Goal: Task Accomplishment & Management: Complete application form

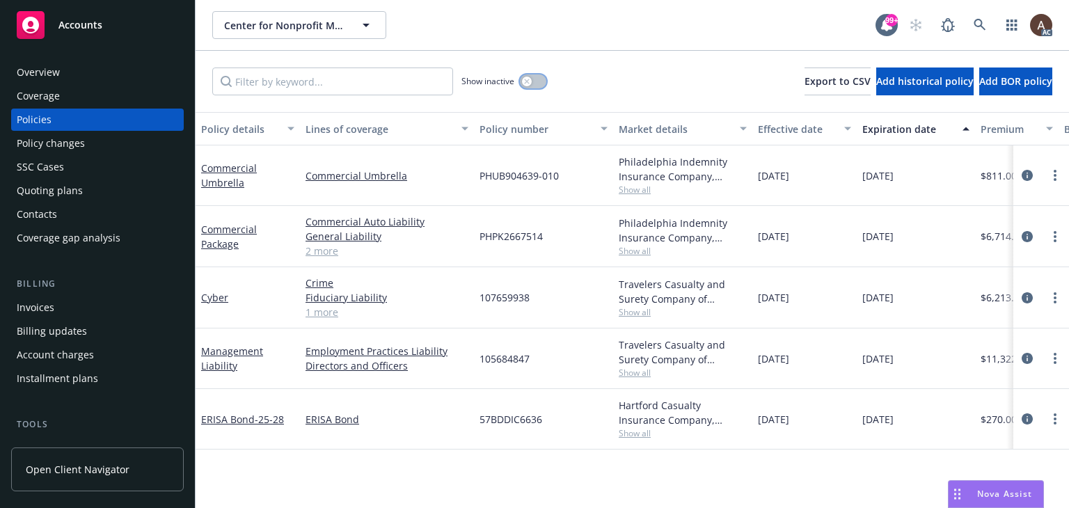
click at [521, 79] on button "button" at bounding box center [533, 81] width 26 height 14
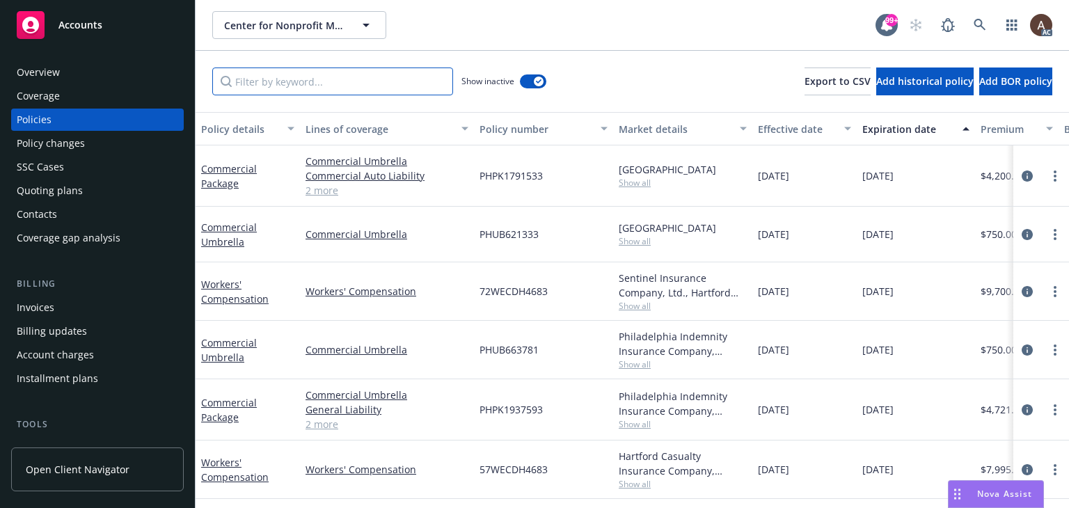
click at [291, 81] on input "Filter by keyword..." at bounding box center [332, 82] width 241 height 28
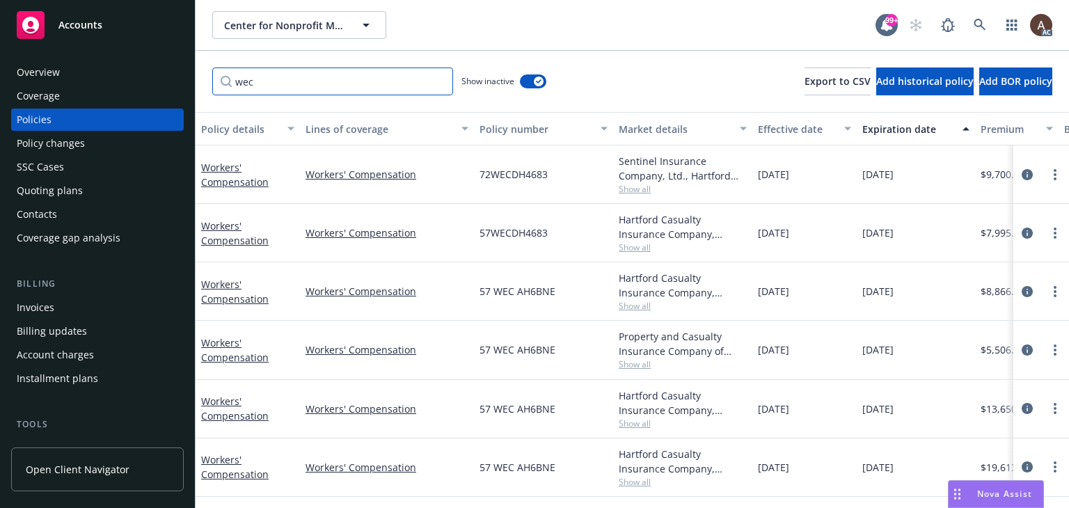
type input "wec"
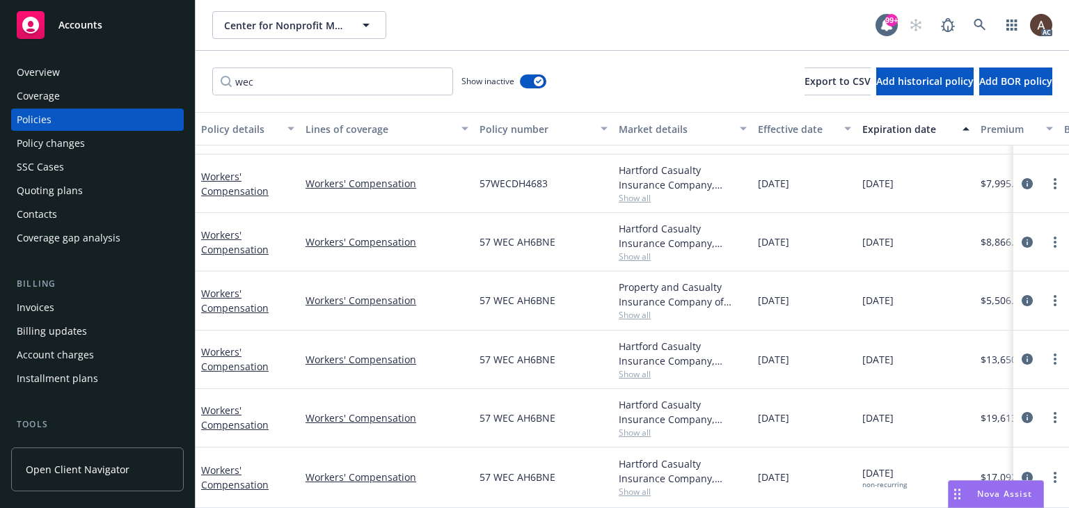
drag, startPoint x: 1017, startPoint y: 464, endPoint x: 996, endPoint y: 450, distance: 25.3
click at [1022, 472] on icon "circleInformation" at bounding box center [1027, 477] width 11 height 11
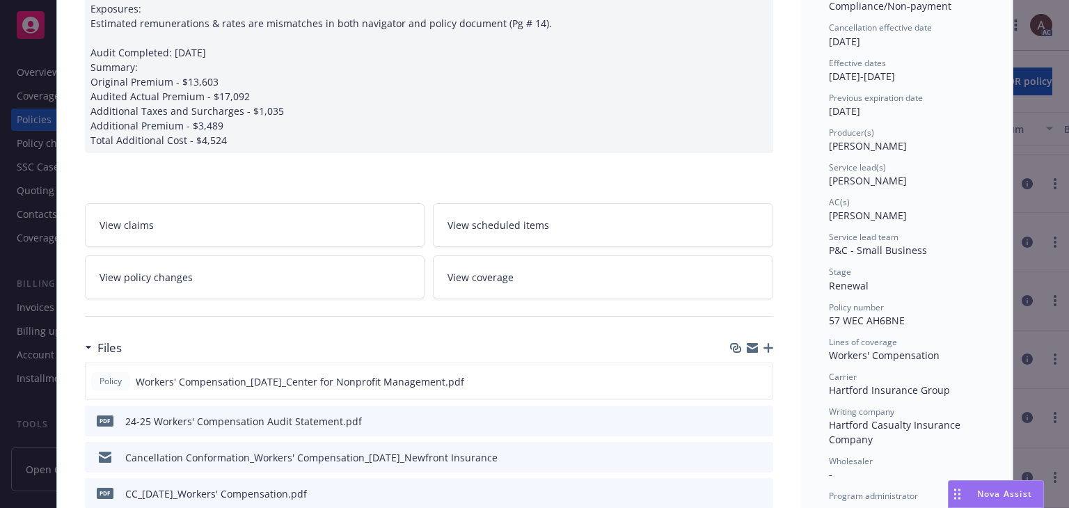
scroll to position [209, 0]
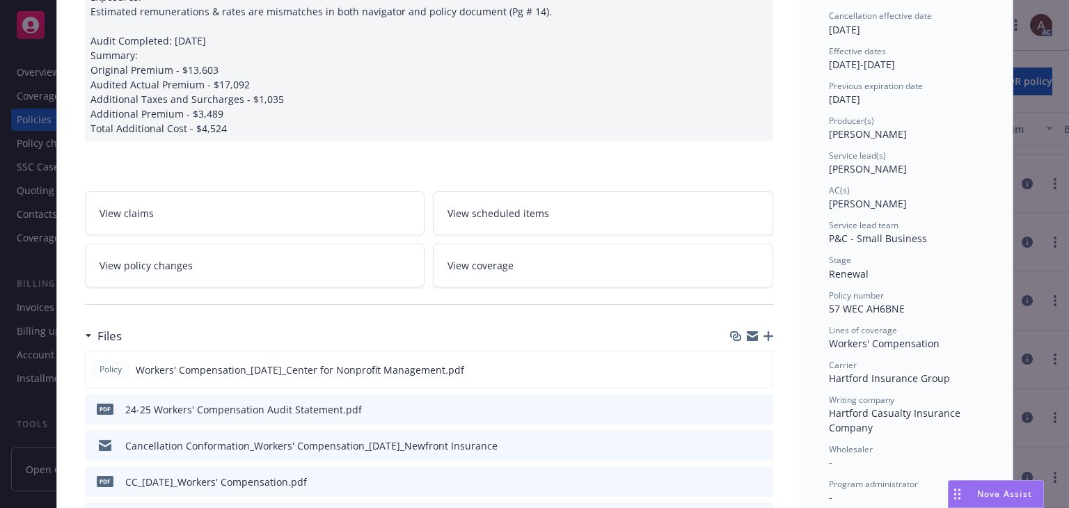
click at [341, 265] on link "View policy changes" at bounding box center [255, 266] width 340 height 44
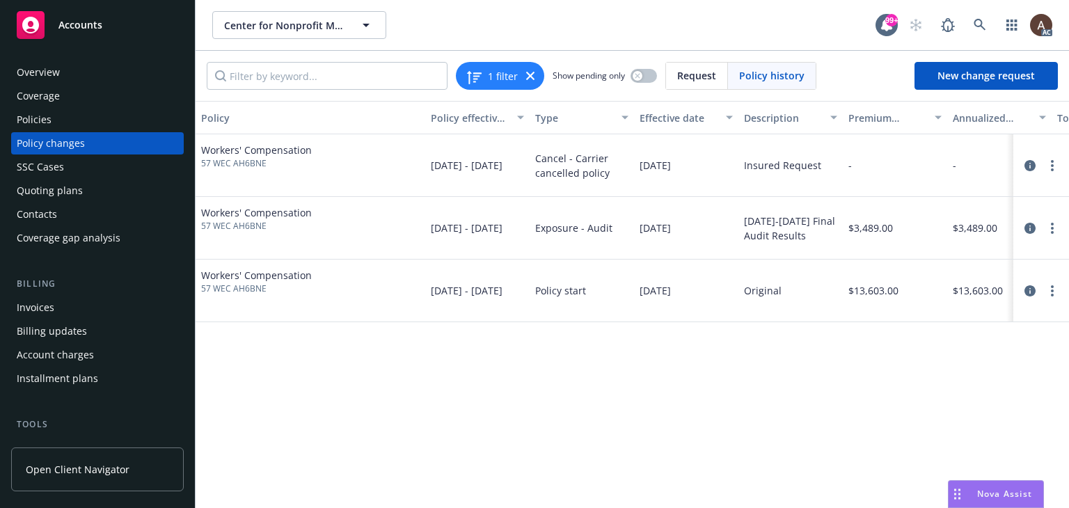
click at [97, 141] on div "Policy changes" at bounding box center [98, 143] width 162 height 22
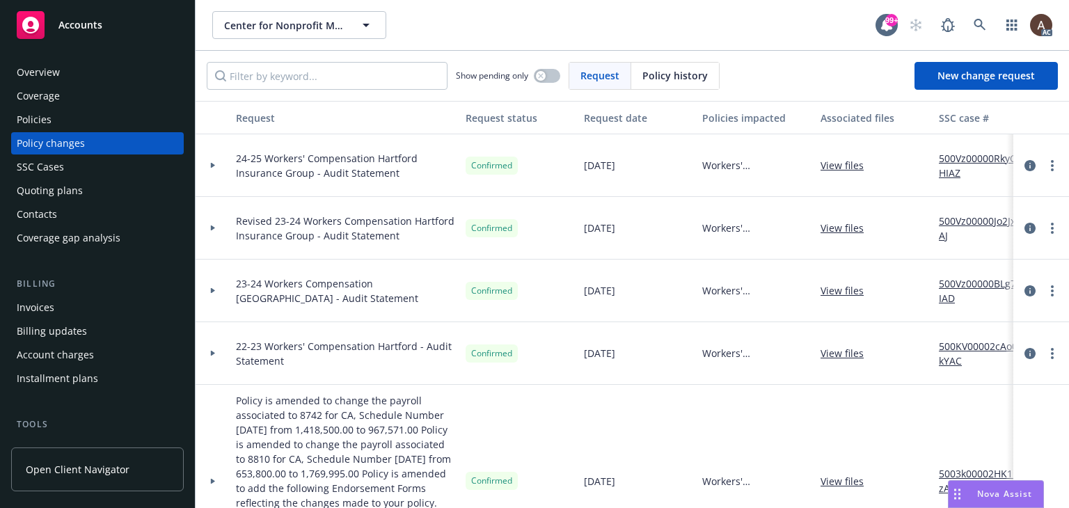
click at [212, 163] on icon at bounding box center [213, 166] width 4 height 6
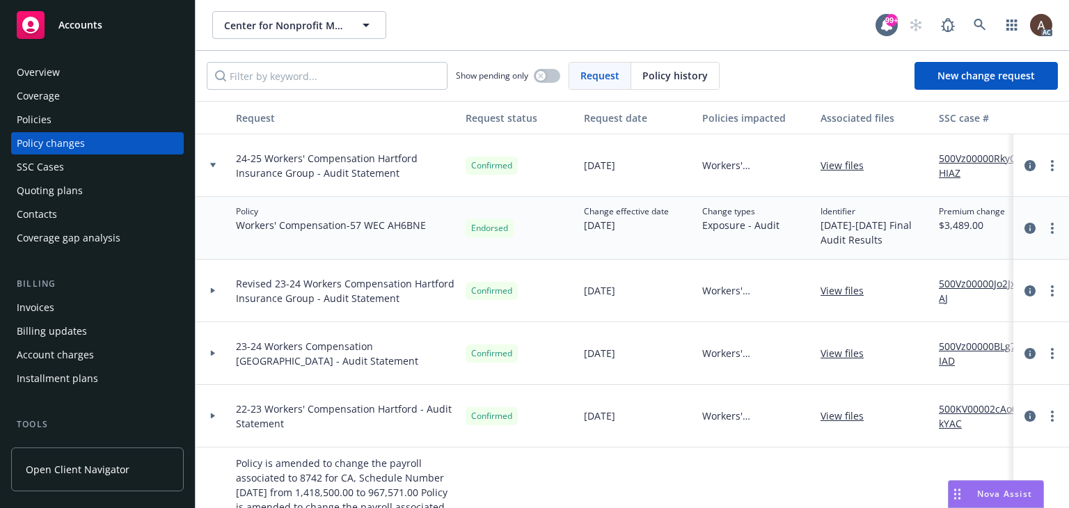
click at [974, 162] on link "500Vz00000RkyOHIAZ" at bounding box center [985, 165] width 93 height 29
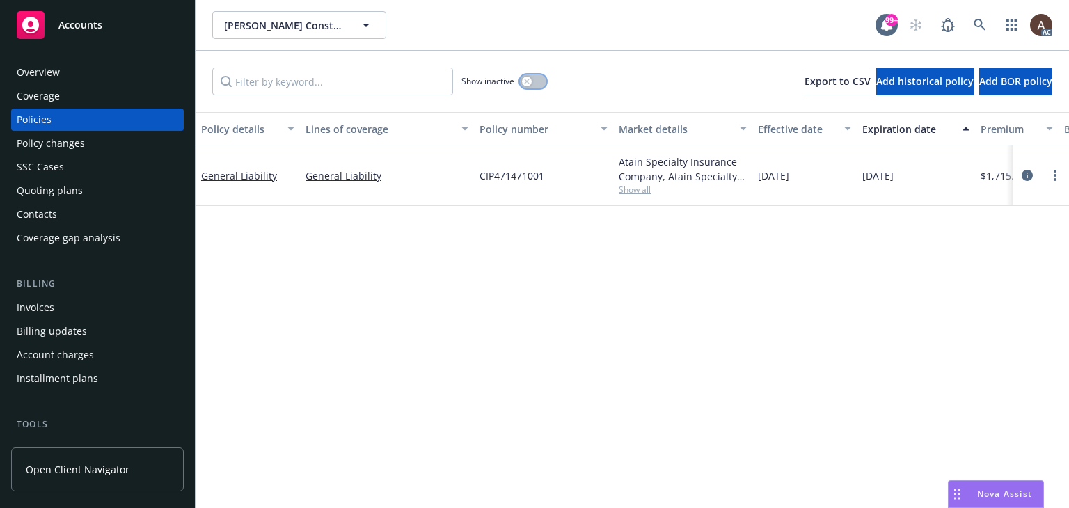
click at [526, 79] on icon "button" at bounding box center [527, 82] width 6 height 6
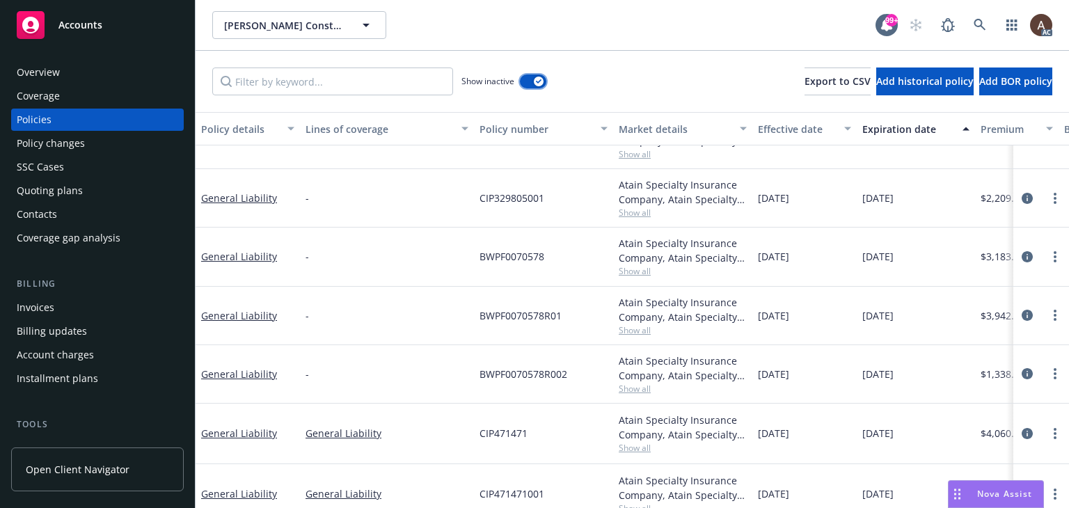
scroll to position [395, 0]
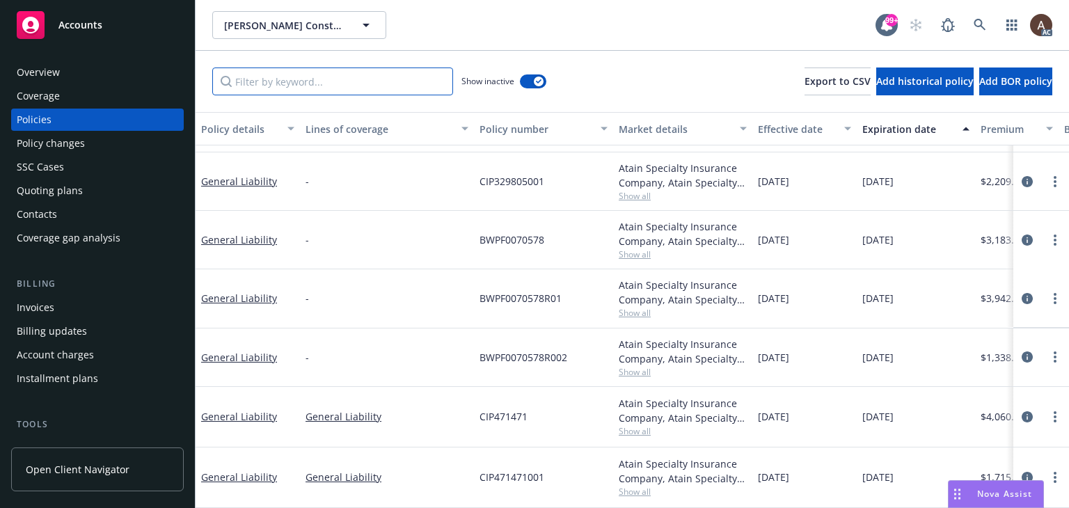
click at [308, 84] on input "Filter by keyword..." at bounding box center [332, 82] width 241 height 28
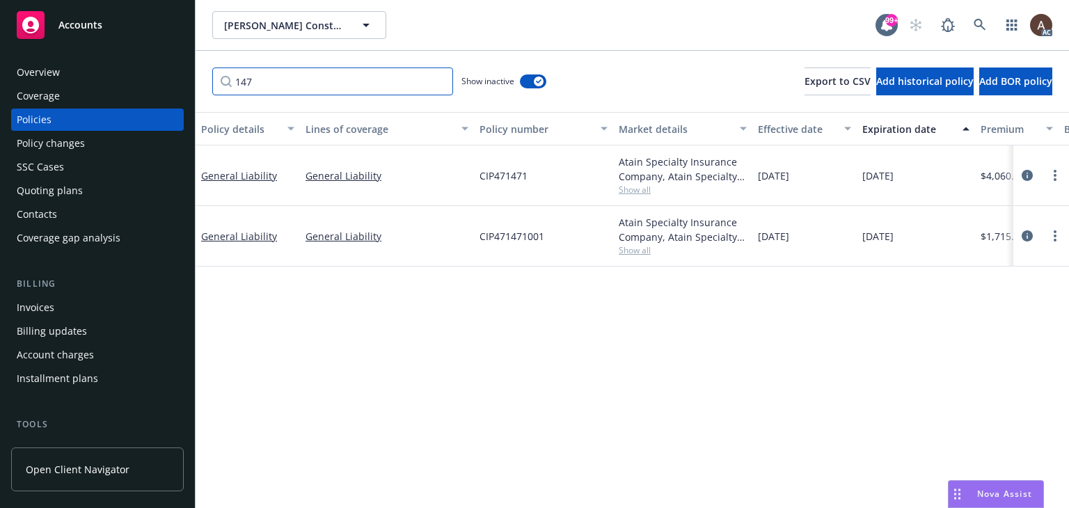
scroll to position [0, 289]
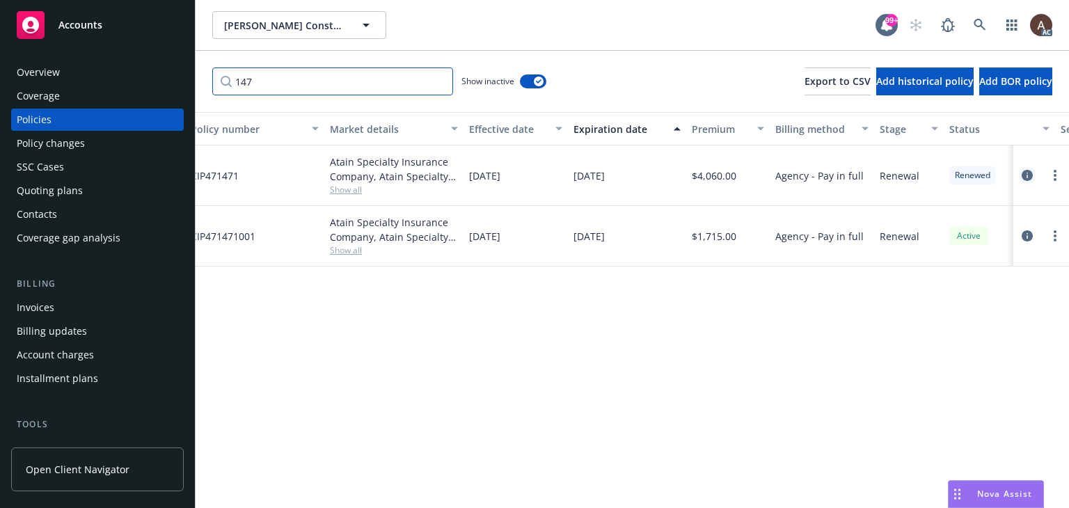
type input "147"
click at [1026, 175] on icon "circleInformation" at bounding box center [1027, 175] width 11 height 11
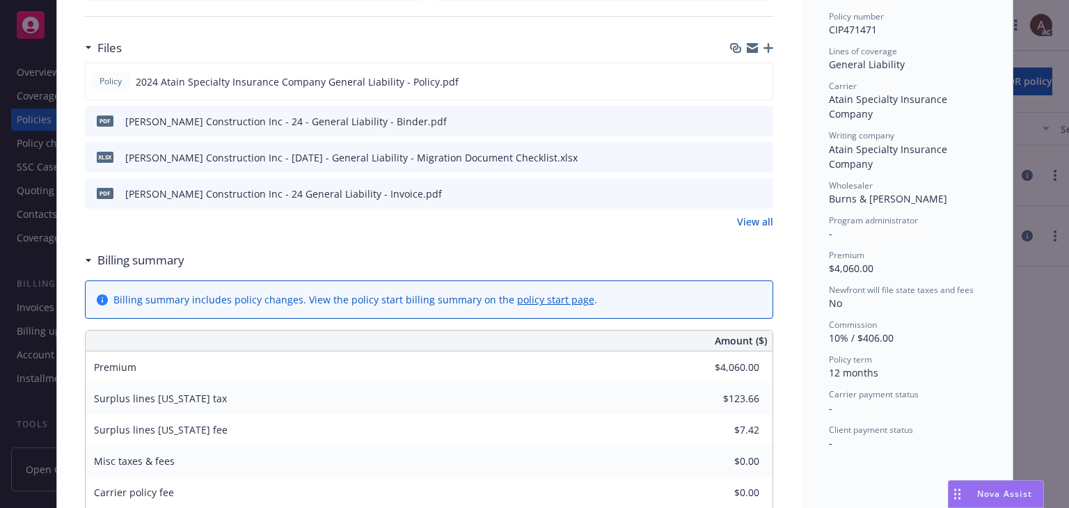
scroll to position [139, 0]
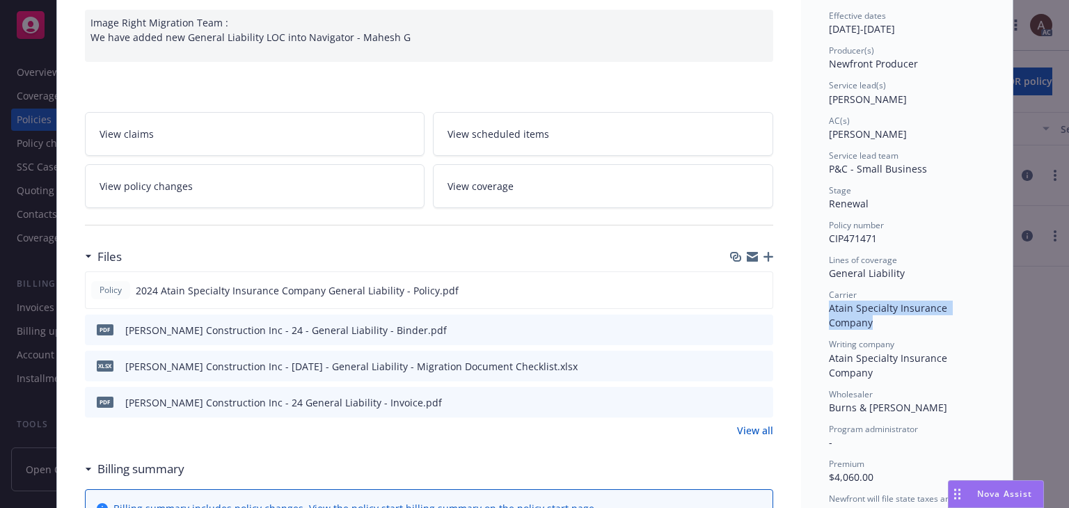
drag, startPoint x: 822, startPoint y: 307, endPoint x: 869, endPoint y: 327, distance: 50.6
copy span "Atain Specialty Insurance Company"
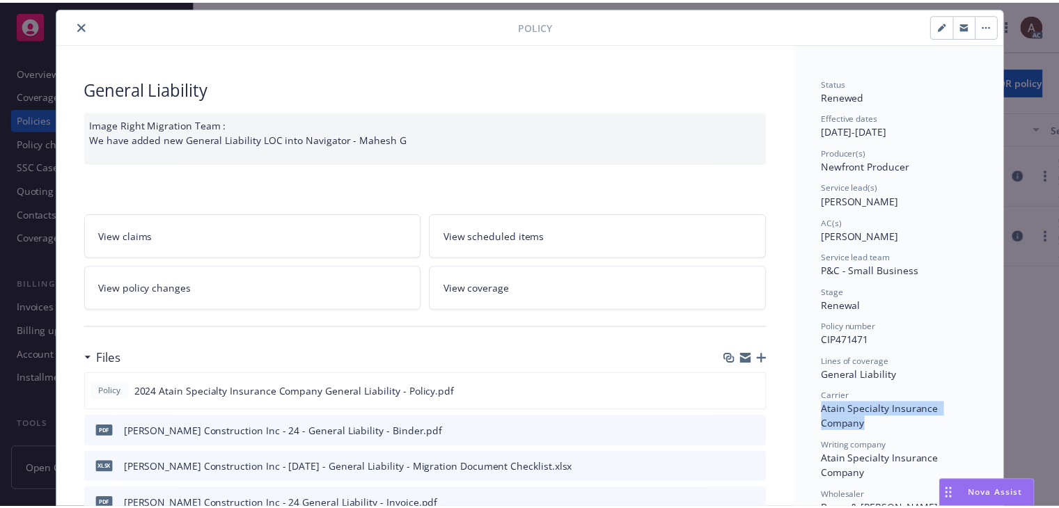
scroll to position [0, 0]
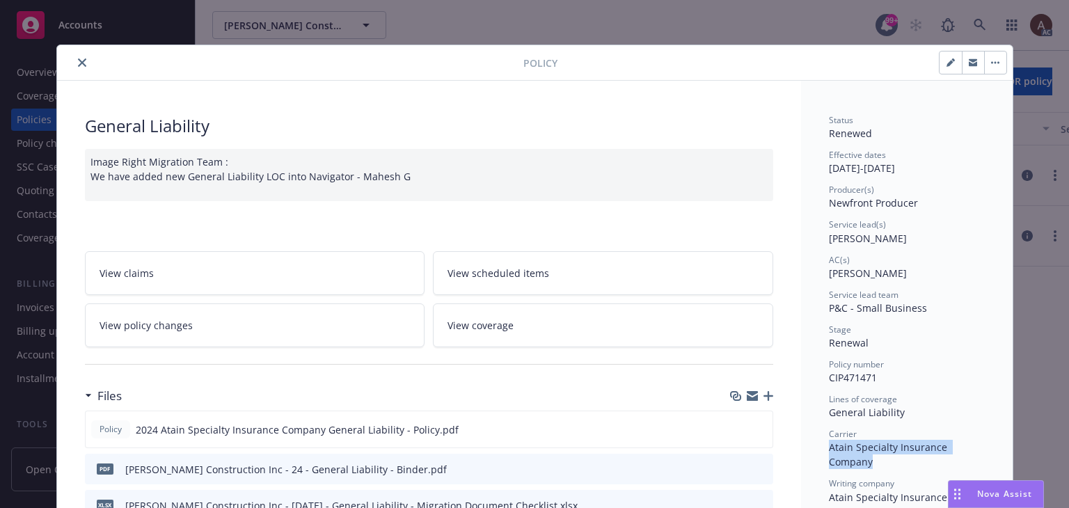
click at [211, 324] on link "View policy changes" at bounding box center [255, 326] width 340 height 44
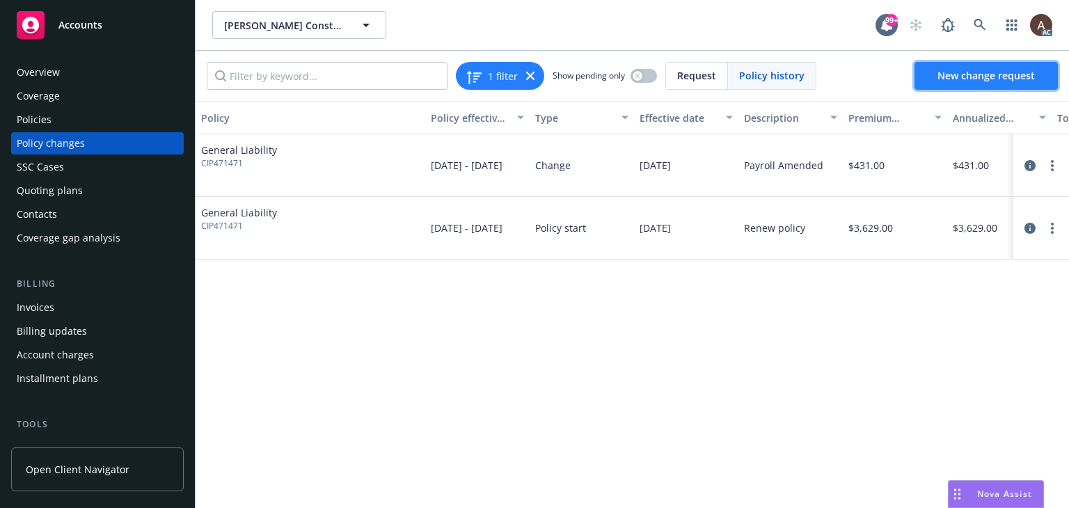
click at [958, 76] on span "New change request" at bounding box center [986, 75] width 97 height 13
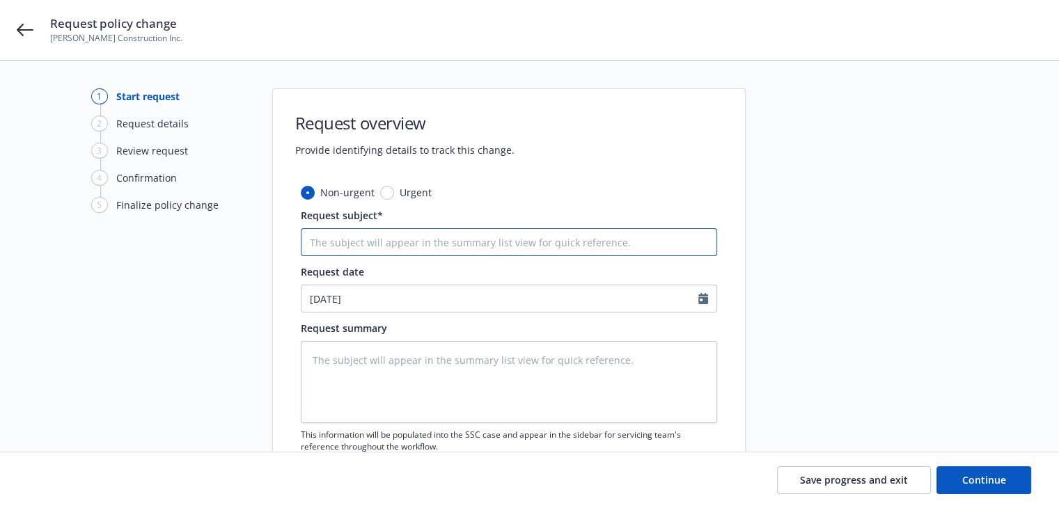
click at [382, 244] on input "Request subject*" at bounding box center [509, 242] width 416 height 28
paste input "Atain Specialty Insurance Company"
type textarea "x"
type input "Atain Specialty Insurance Company"
click at [308, 240] on input "Atain Specialty Insurance Company" at bounding box center [509, 242] width 416 height 28
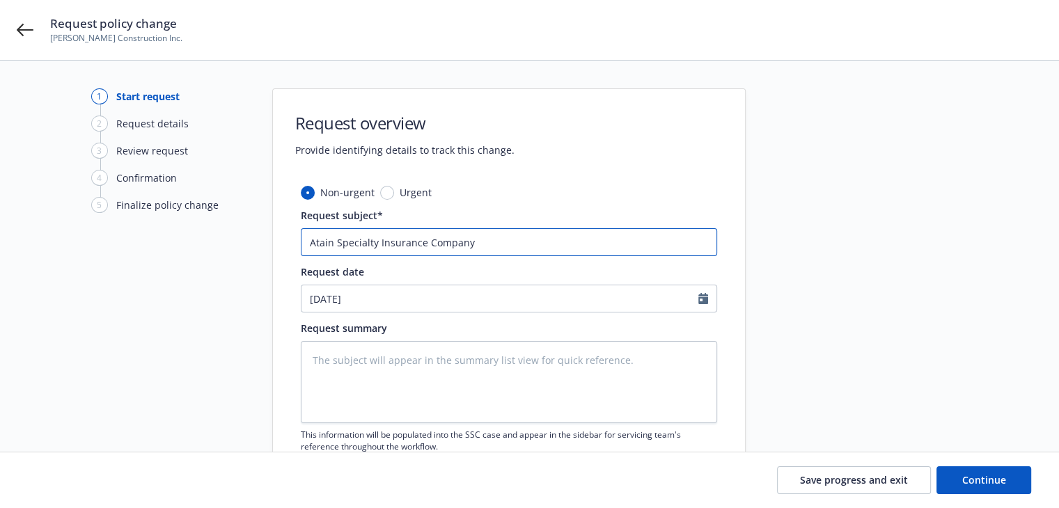
type textarea "x"
type input "2Atain Specialty Insurance Company"
type textarea "x"
type input "24Atain Specialty Insurance Company"
type textarea "x"
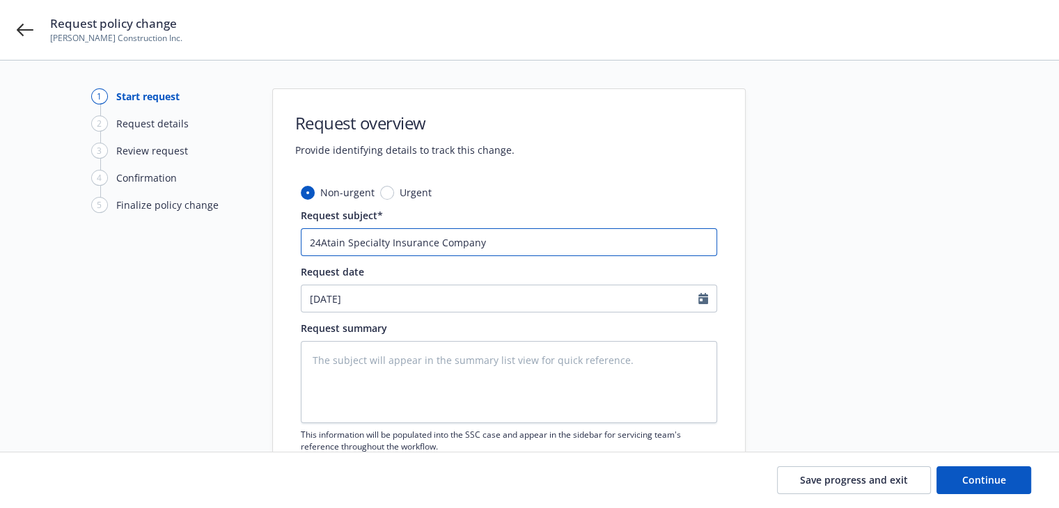
type input "24-Atain Specialty Insurance Company"
type textarea "x"
type input "24-2Atain Specialty Insurance Company"
type textarea "x"
type input "24-25Atain Specialty Insurance Company"
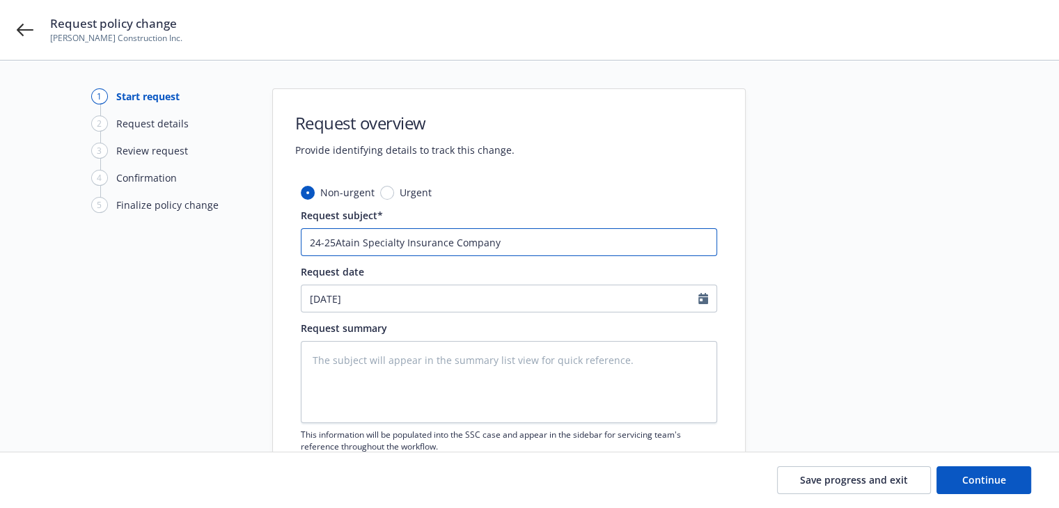
type textarea "x"
click at [338, 240] on input "24-25 Atain Specialty Insurance Company" at bounding box center [509, 242] width 416 height 28
paste input "General Liability"
type input "24-25 General Liability Atain Specialty Insurance Company"
type textarea "x"
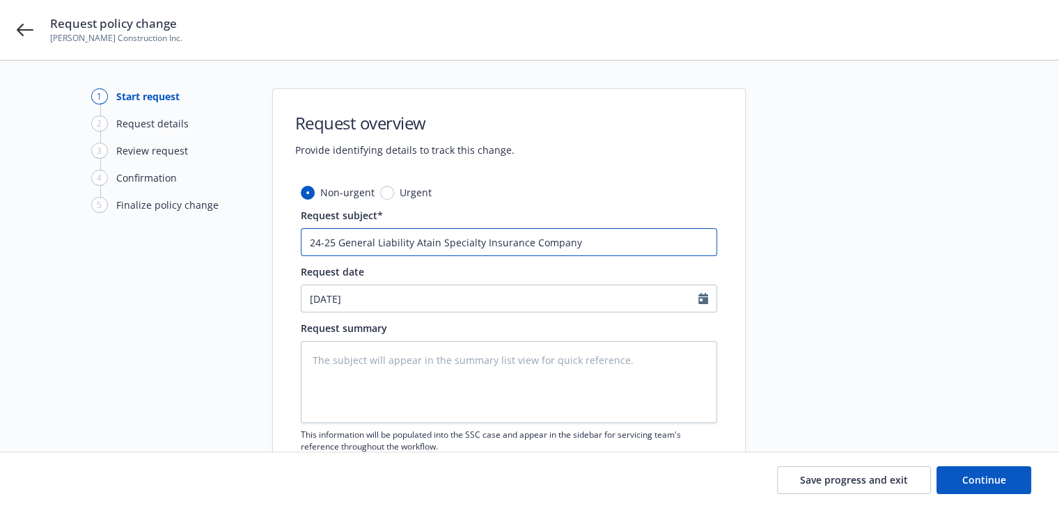
type input "24-25 General Liability Atain Specialty Insurance Company"
click at [593, 247] on input "24-25 General Liability Atain Specialty Insurance Company" at bounding box center [509, 242] width 416 height 28
type textarea "x"
type input "24-25 General Liability Atain Specialty Insurance Company"
type textarea "x"
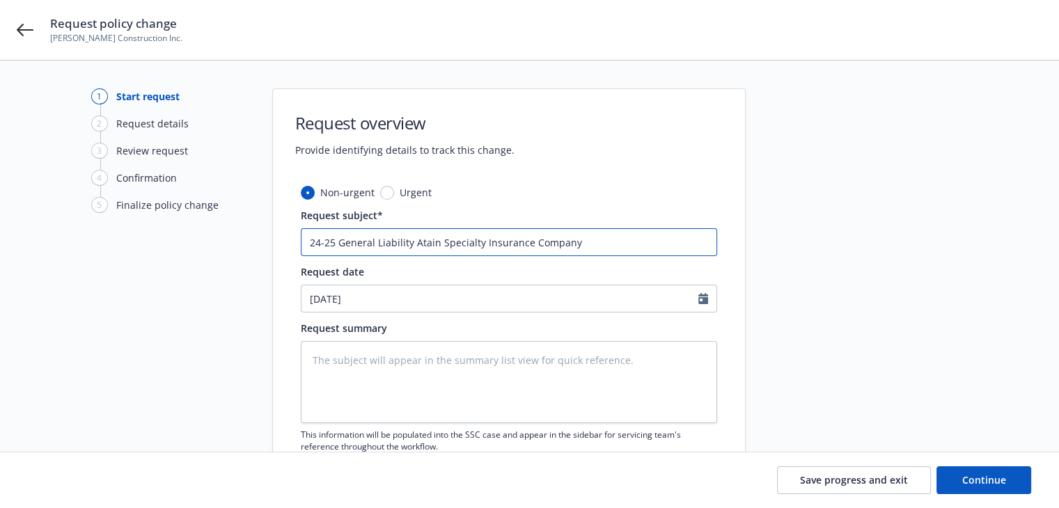
type input "24-25 General Liability Atain Specialty Insurance Company -"
type textarea "x"
paste input "Audit Statement"
type input "24-25 General Liability Atain Specialty Insurance Company - Audit Statement"
type textarea "x"
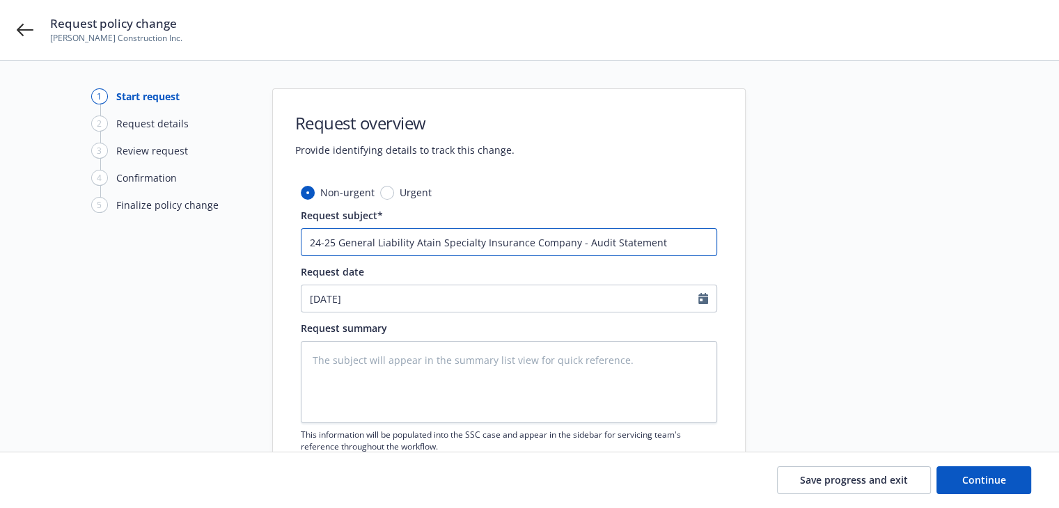
type input "24-25 General Liability Atain Specialty Insurance Company - Audit Statement"
click at [504, 382] on textarea at bounding box center [509, 382] width 416 height 82
paste textarea "2024-2025 Final Audit Results Original Estimated Premium - $ Audited Actual Pre…"
type textarea "2024-2025 Final Audit Results Original Estimated Premium - $ Audited Actual Pre…"
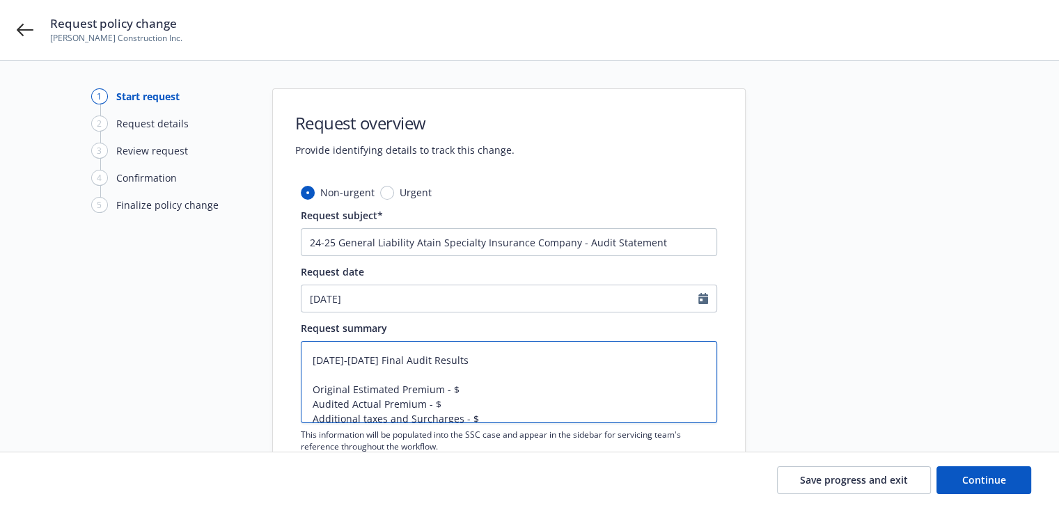
type textarea "x"
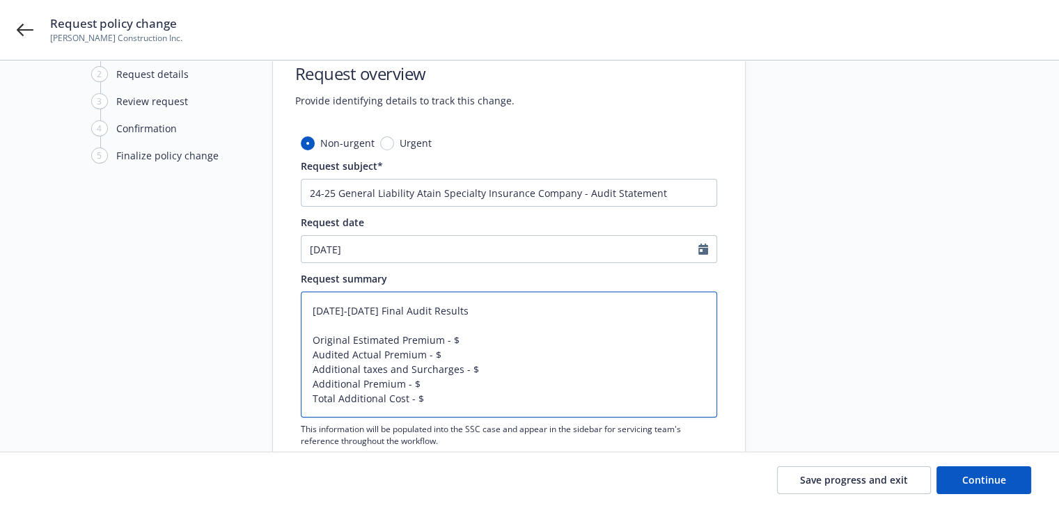
scroll to position [70, 0]
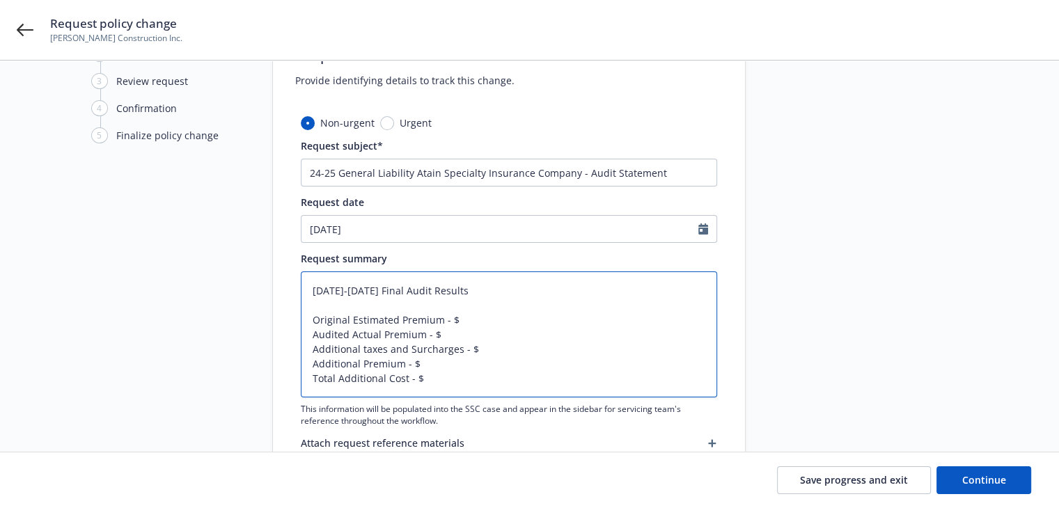
type textarea "2024-2025 Final Audit Results Original Estimated Premium - $ Audited Actual Pre…"
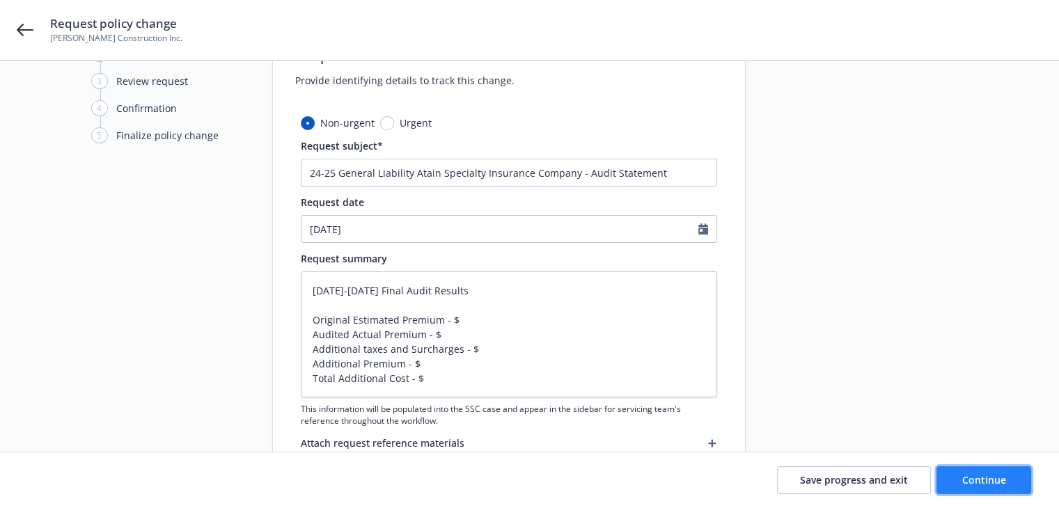
click at [1014, 477] on button "Continue" at bounding box center [983, 480] width 95 height 28
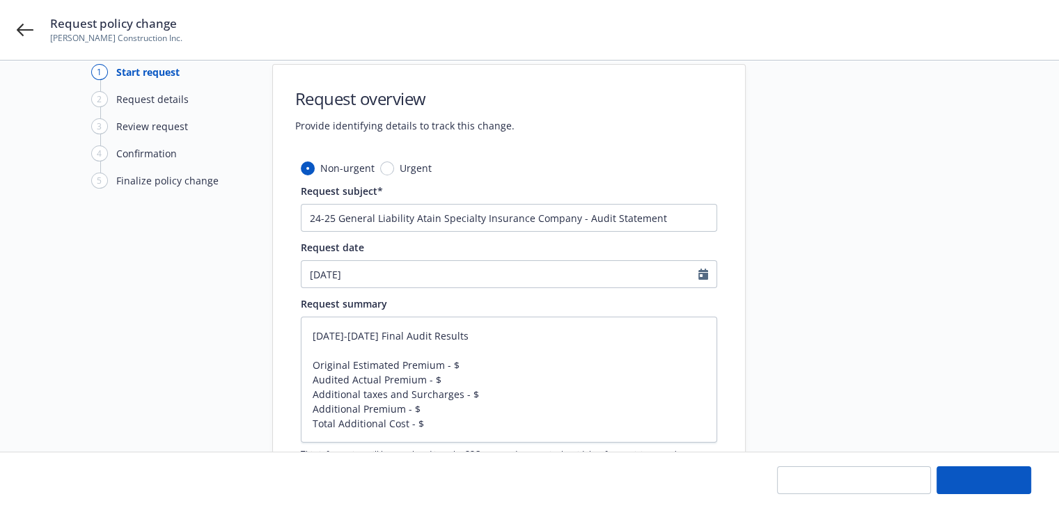
scroll to position [0, 0]
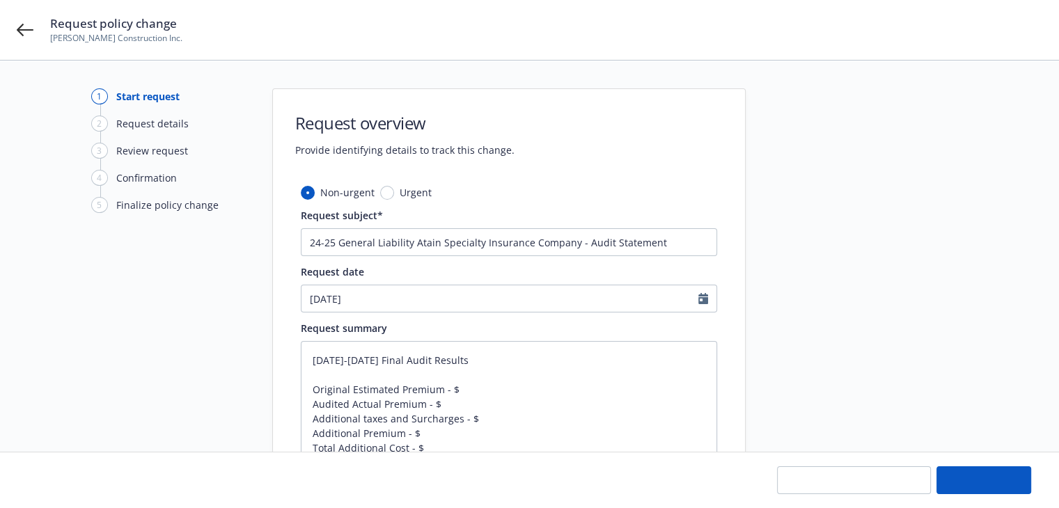
type textarea "x"
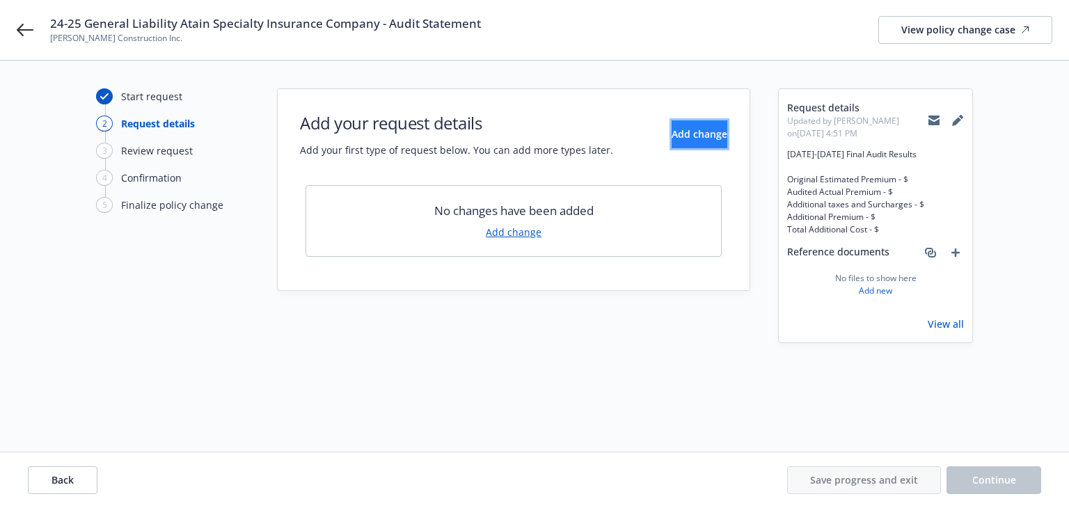
click at [687, 139] on span "Add change" at bounding box center [700, 133] width 56 height 13
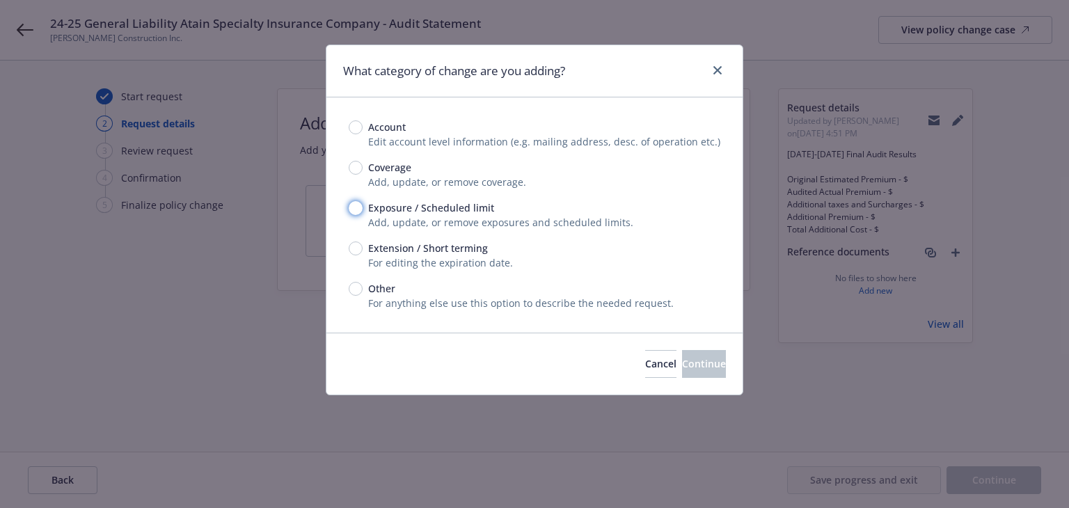
click at [359, 212] on input "Exposure / Scheduled limit" at bounding box center [356, 208] width 14 height 14
radio input "true"
click at [682, 360] on span "Continue" at bounding box center [704, 363] width 44 height 13
type textarea "x"
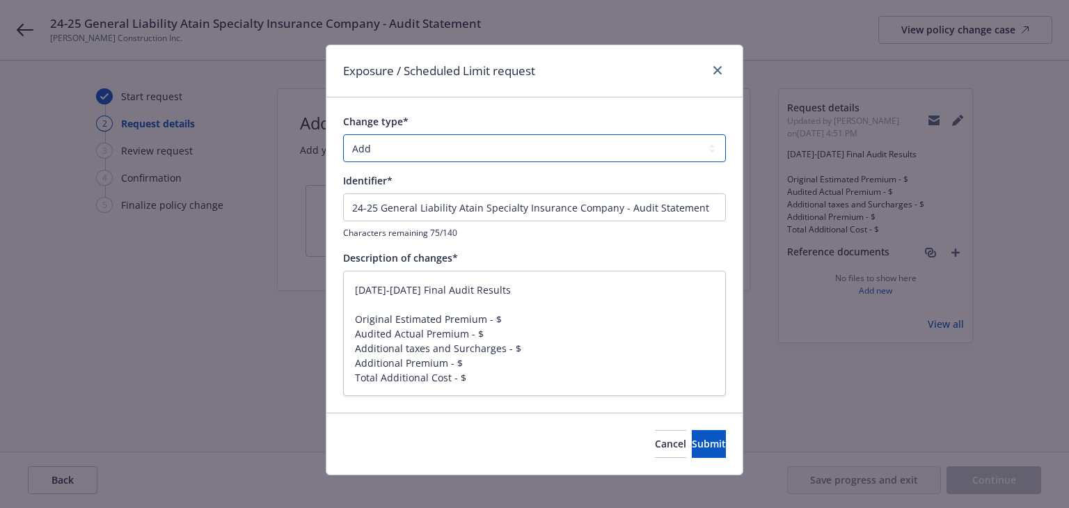
click at [463, 143] on select "Add Audit Change Remove" at bounding box center [534, 148] width 383 height 28
select select "AUDIT"
click at [343, 134] on select "Add Audit Change Remove" at bounding box center [534, 148] width 383 height 28
drag, startPoint x: 478, startPoint y: 285, endPoint x: 240, endPoint y: 280, distance: 238.9
click at [240, 280] on div "Exposure / Scheduled Limit request Change type* Add Audit Change Remove Identif…" at bounding box center [534, 254] width 1069 height 508
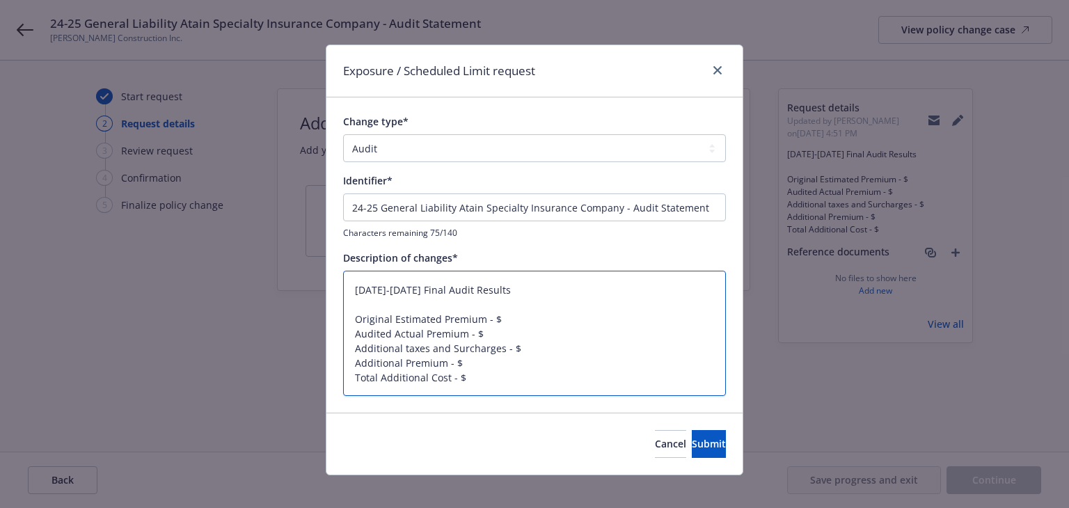
type textarea "x"
type textarea "Original Estimated Premium - $ Audited Actual Premium - $ Additional taxes and …"
click at [350, 318] on textarea "Original Estimated Premium - $ Audited Actual Premium - $ Additional taxes and …" at bounding box center [534, 334] width 383 height 126
type textarea "x"
type textarea "Original Estimated Premium - $ Audited Actual Premium - $ Additional taxes and …"
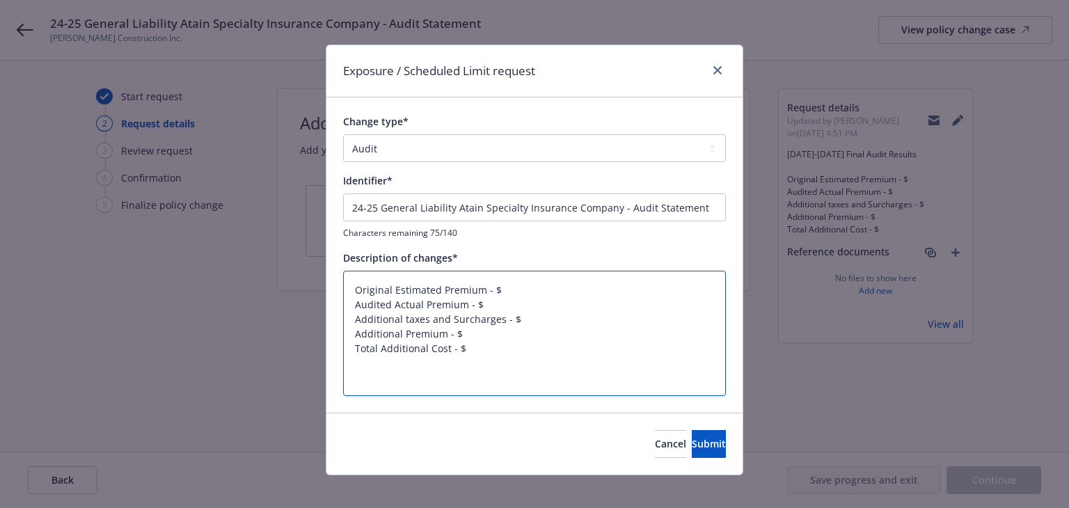
type textarea "x"
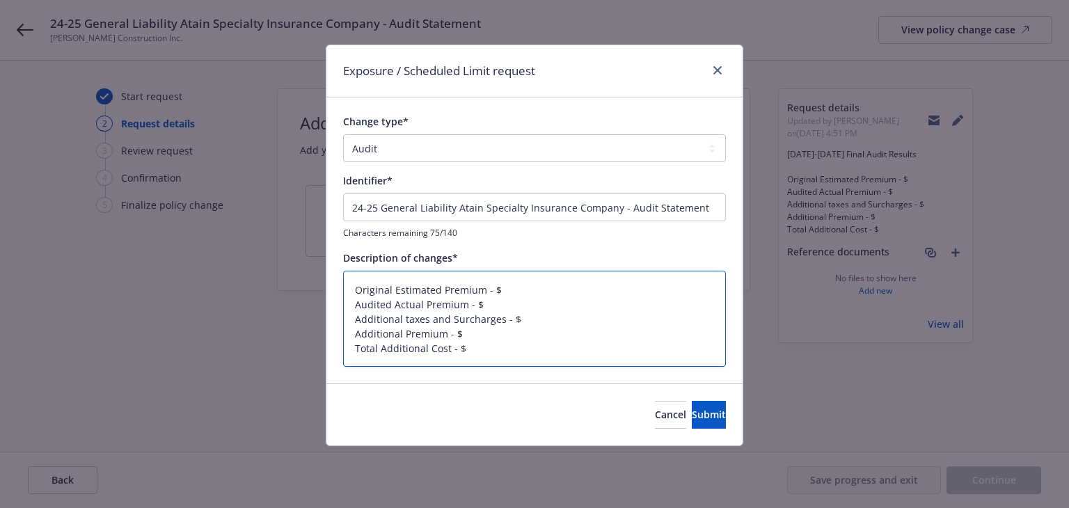
type textarea "Original Estimated Premium - $ Audited Actual Premium - $ Additional taxes and …"
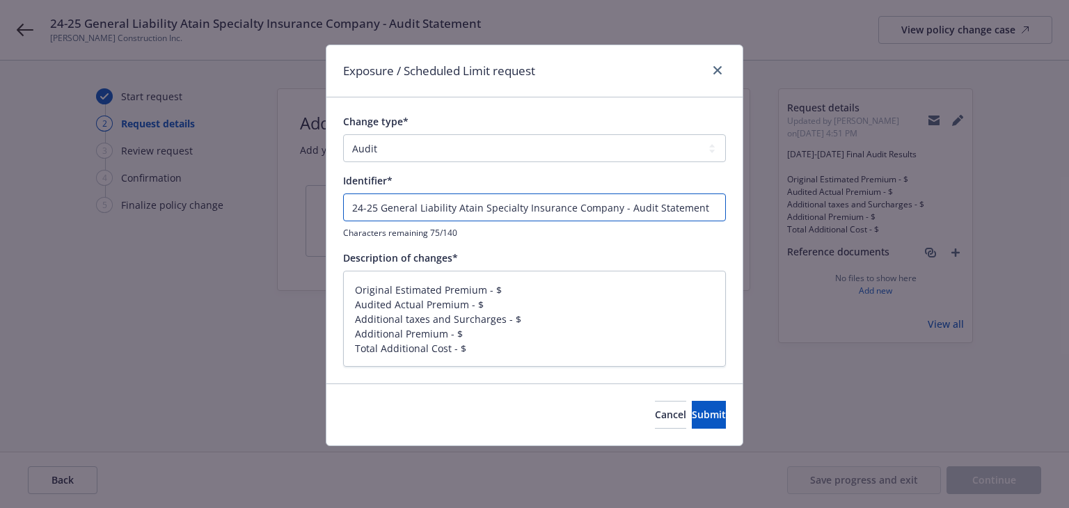
drag, startPoint x: 702, startPoint y: 209, endPoint x: 340, endPoint y: 193, distance: 362.4
click at [292, 182] on div "Exposure / Scheduled Limit request Change type* Add Audit Change Remove Identif…" at bounding box center [534, 254] width 1069 height 508
paste input "024-2025 Final Audit Results"
type textarea "x"
type input "2024-2025 Final Audit Results"
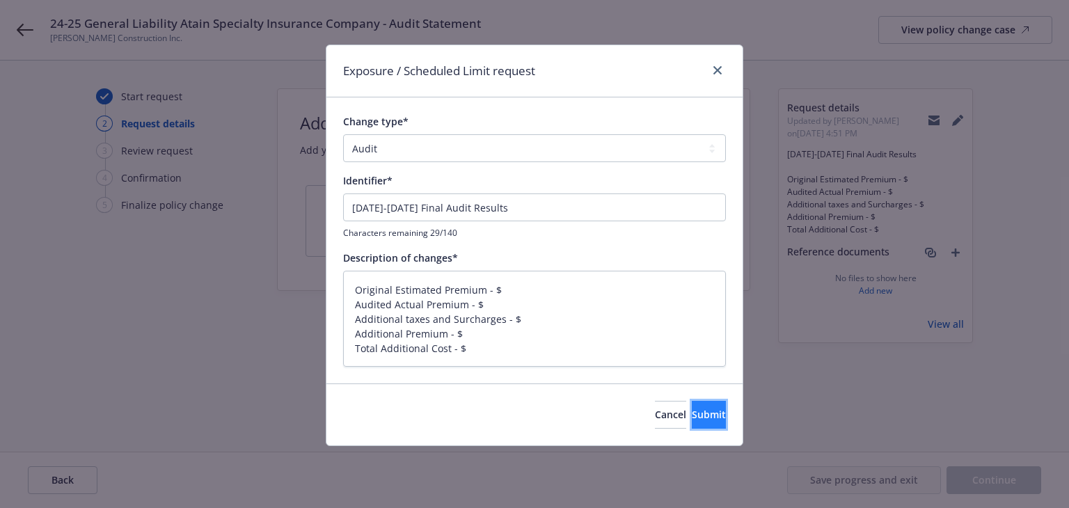
click at [697, 416] on span "Submit" at bounding box center [709, 414] width 34 height 13
type textarea "x"
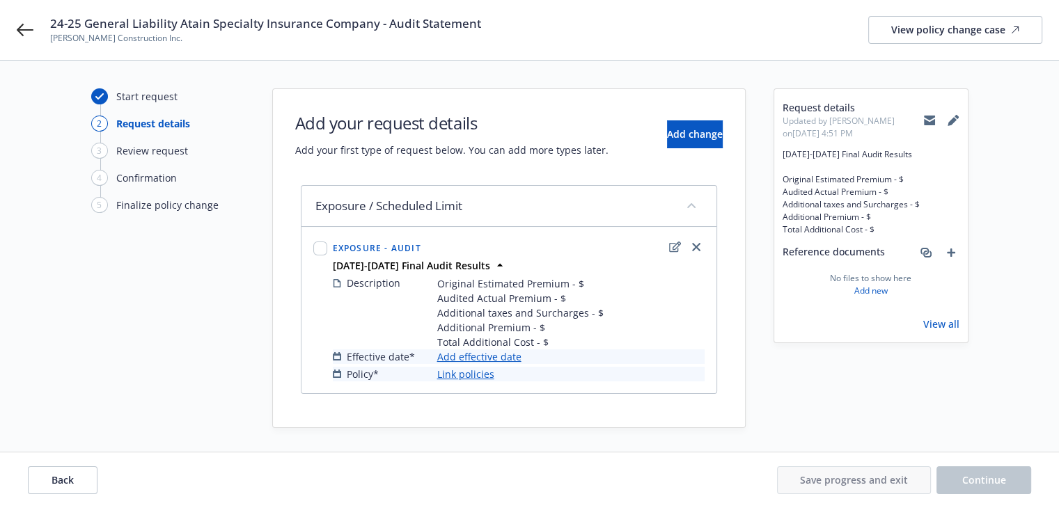
scroll to position [3, 0]
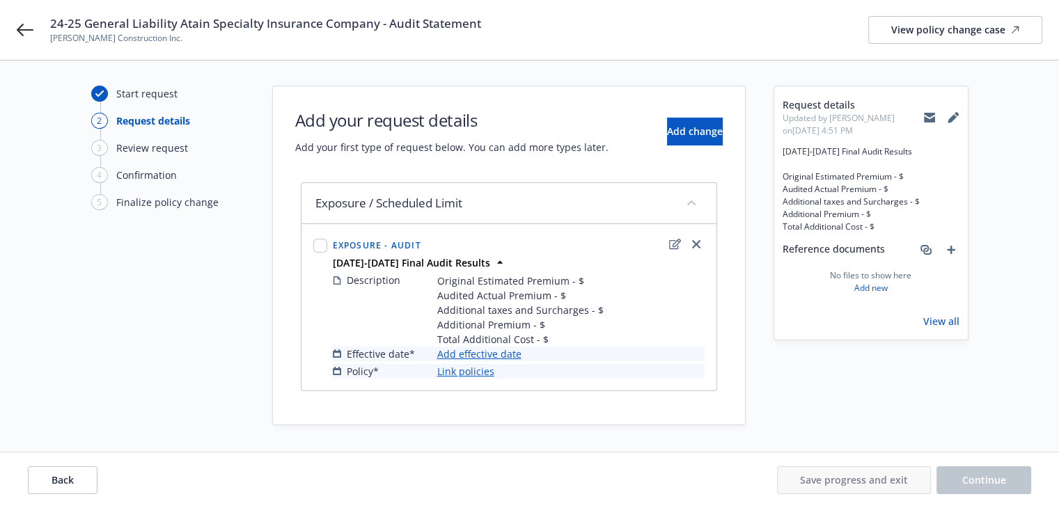
click at [499, 356] on link "Add effective date" at bounding box center [479, 354] width 84 height 15
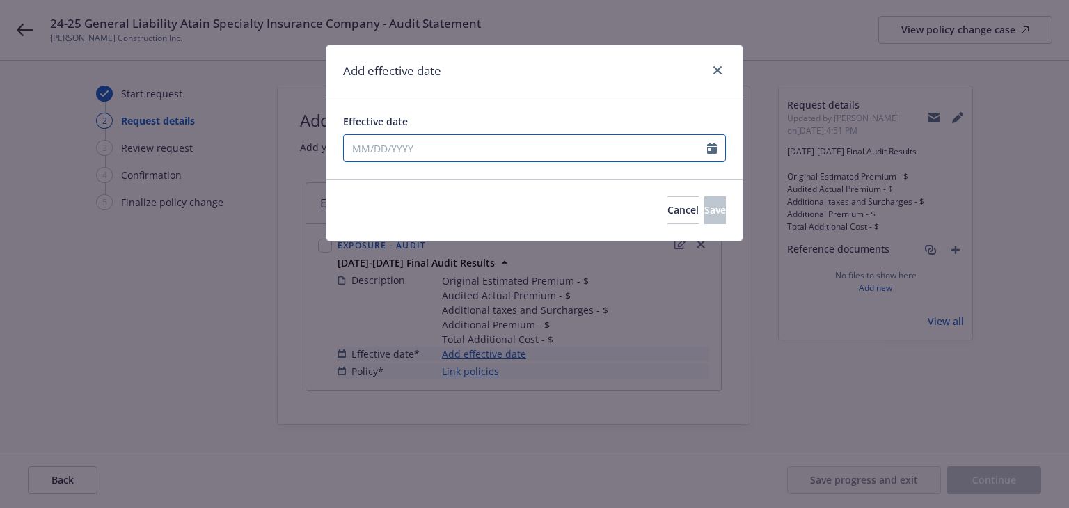
select select "9"
click at [442, 152] on input "Effective date" at bounding box center [525, 148] width 363 height 26
type input "06/14/2024"
click at [590, 84] on div "Add effective date" at bounding box center [535, 71] width 416 height 52
click at [705, 217] on button "Save" at bounding box center [716, 210] width 22 height 28
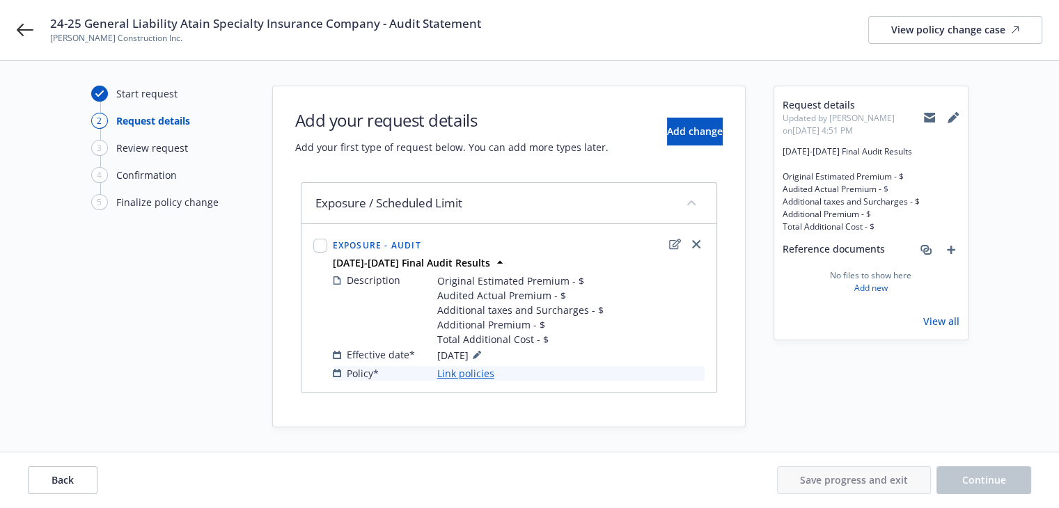
click at [477, 373] on link "Link policies" at bounding box center [465, 373] width 57 height 15
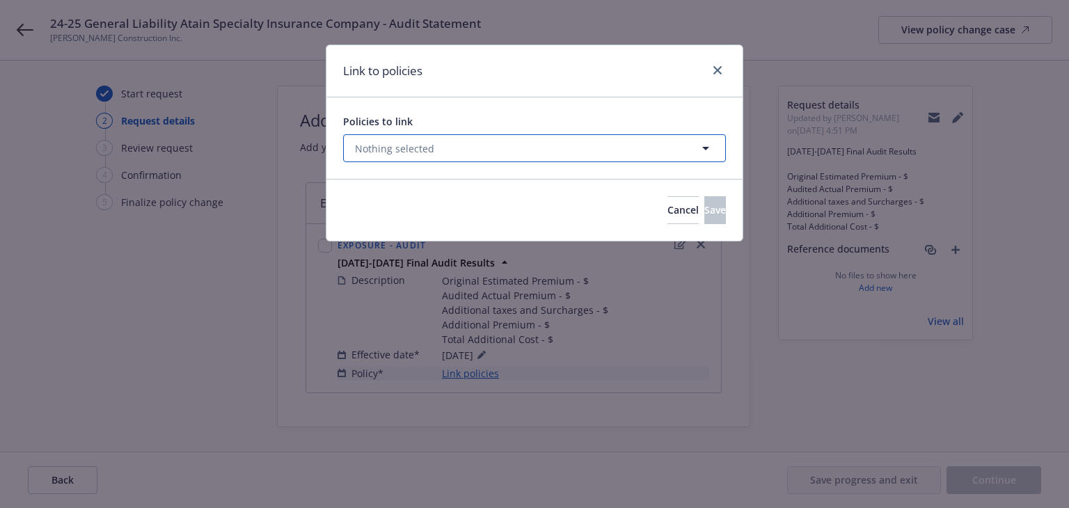
click at [593, 148] on button "Nothing selected" at bounding box center [534, 148] width 383 height 28
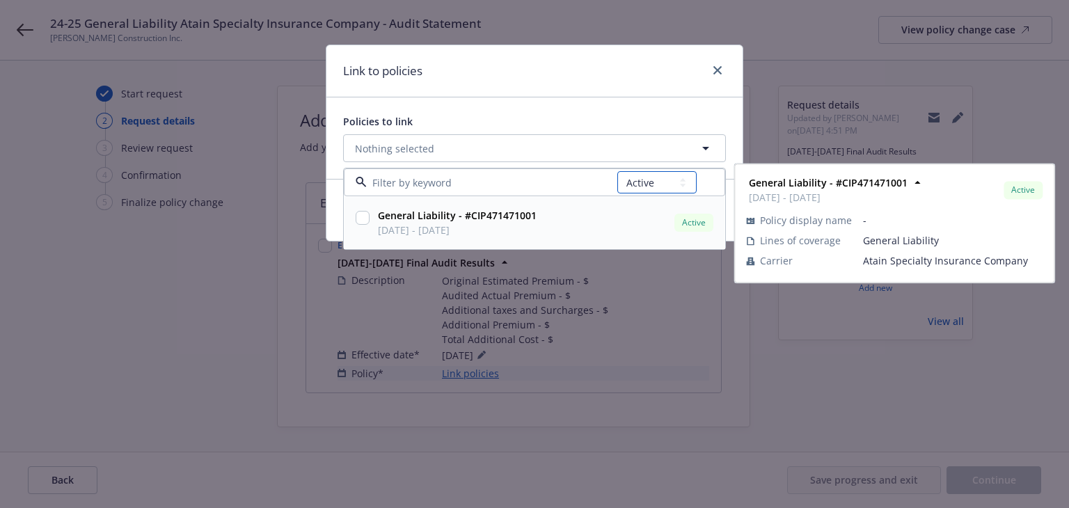
drag, startPoint x: 673, startPoint y: 184, endPoint x: 671, endPoint y: 191, distance: 7.8
click at [673, 184] on select "All Active Upcoming Expired Cancelled" at bounding box center [657, 182] width 79 height 22
select select "EXPIRED"
click at [618, 171] on select "All Active Upcoming Expired Cancelled" at bounding box center [657, 182] width 79 height 22
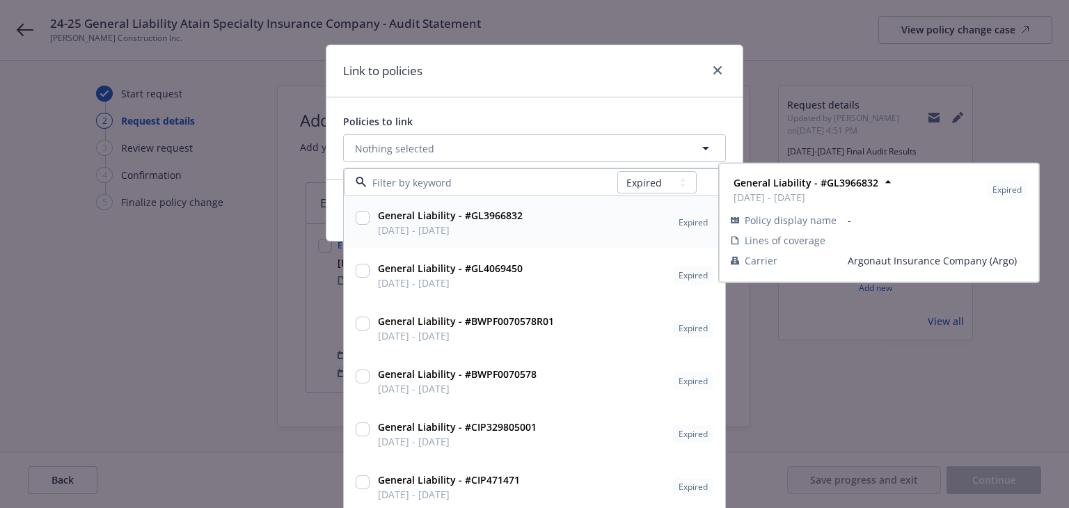
click at [492, 184] on input at bounding box center [492, 182] width 251 height 15
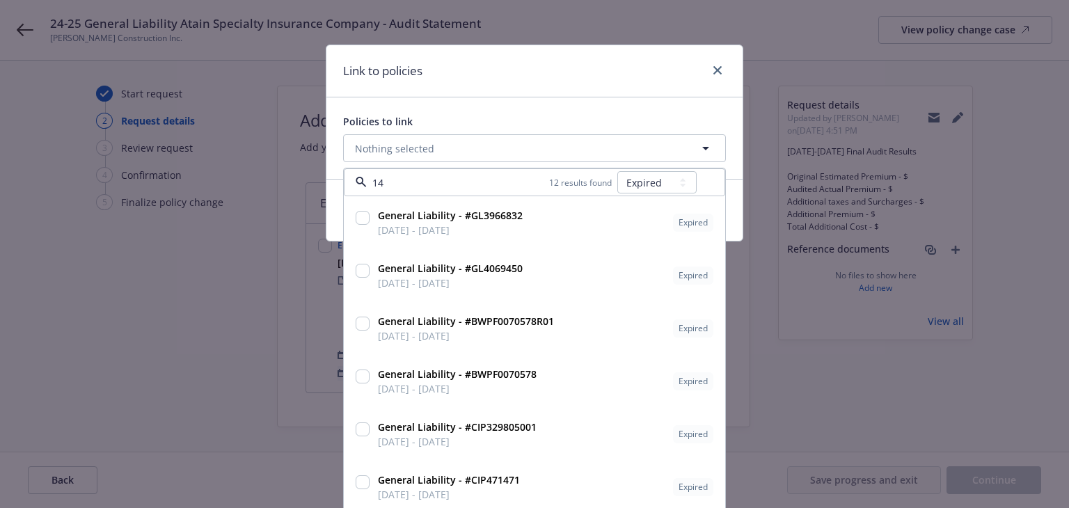
type input "147"
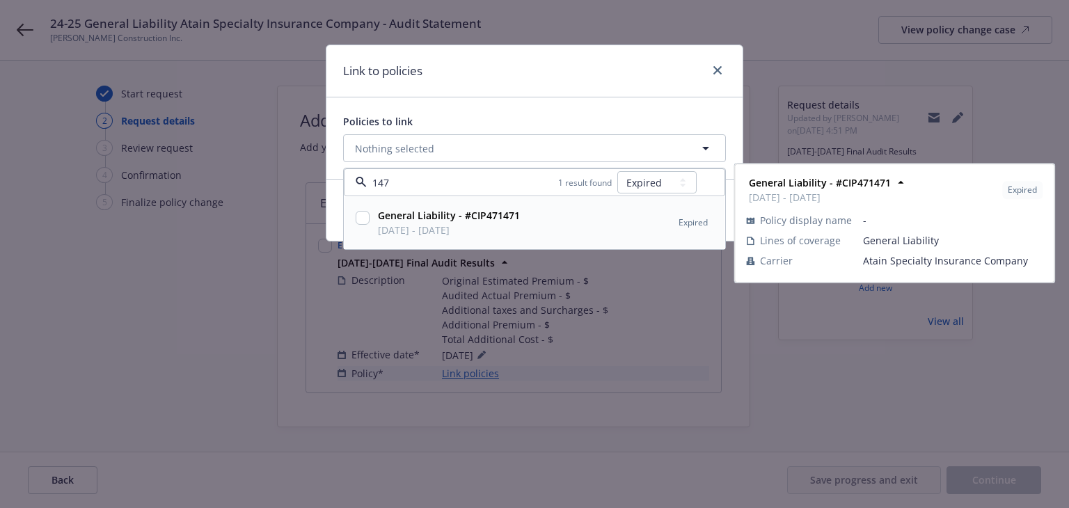
click at [494, 219] on strong "General Liability - #CIP471471" at bounding box center [449, 215] width 142 height 13
checkbox input "true"
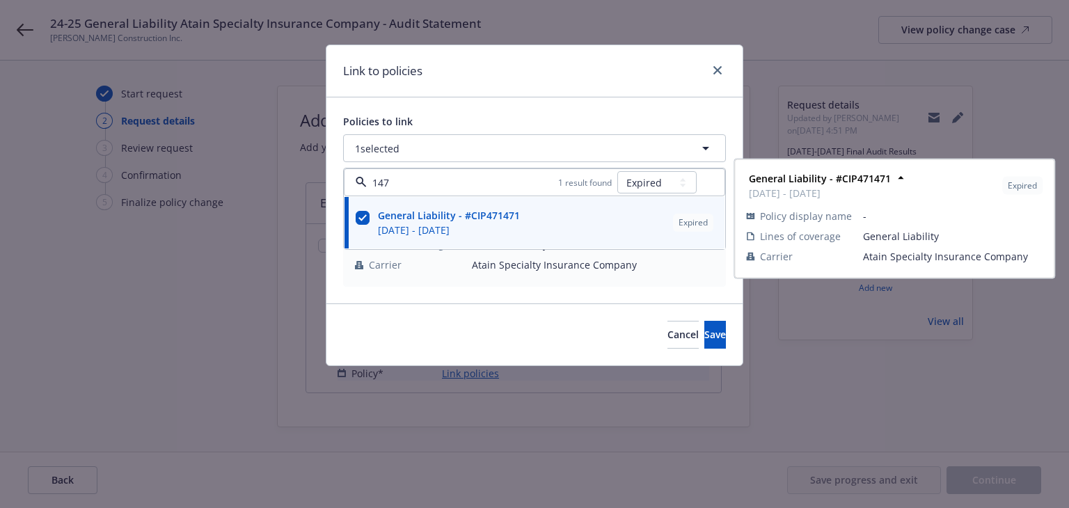
type input "147"
click at [571, 77] on div "Link to policies" at bounding box center [535, 71] width 416 height 52
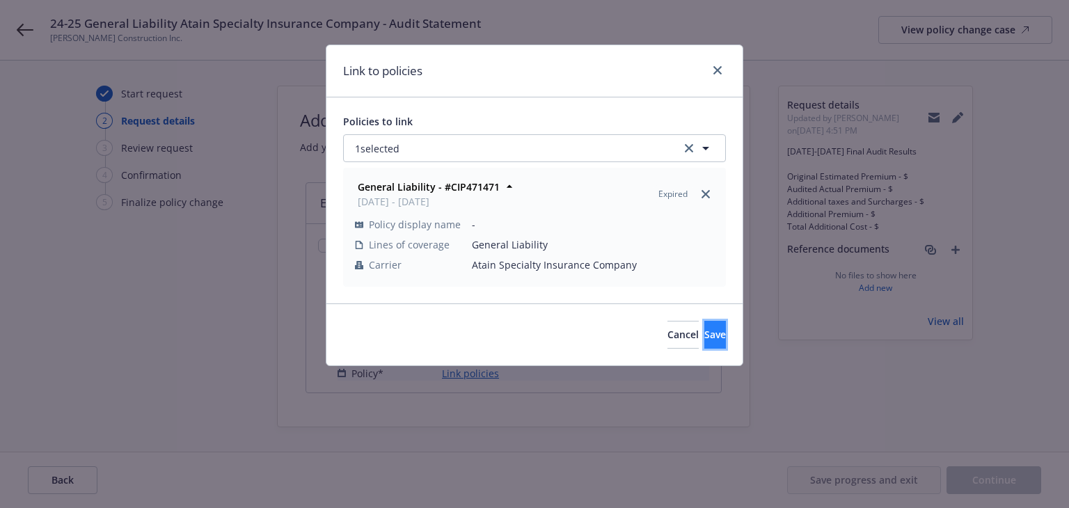
click at [705, 348] on button "Save" at bounding box center [716, 335] width 22 height 28
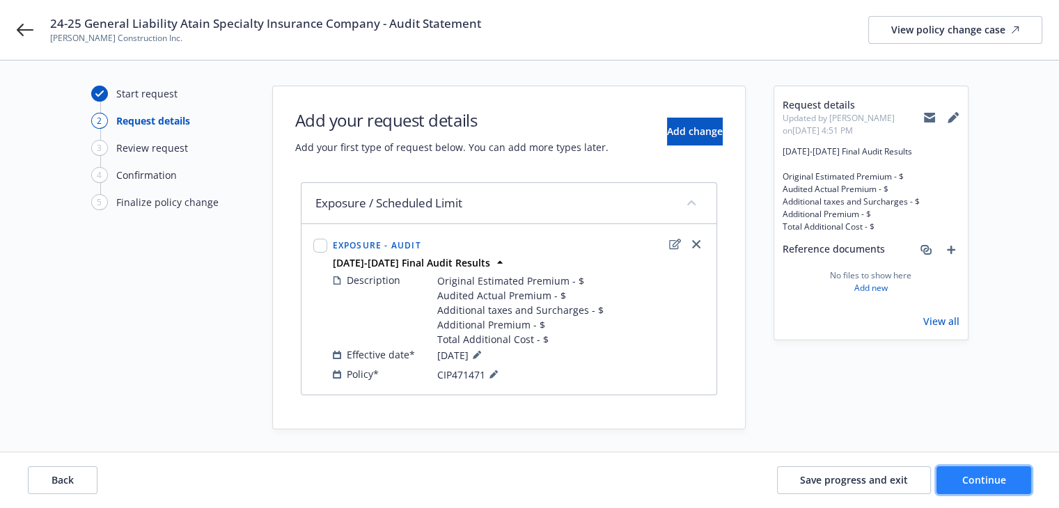
click at [969, 477] on span "Continue" at bounding box center [984, 479] width 44 height 13
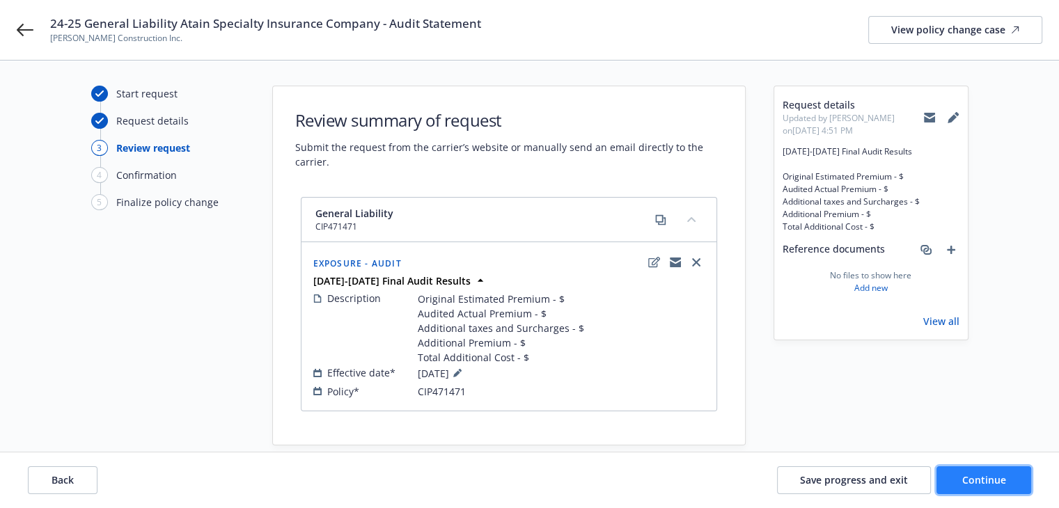
click at [970, 477] on span "Continue" at bounding box center [984, 479] width 44 height 13
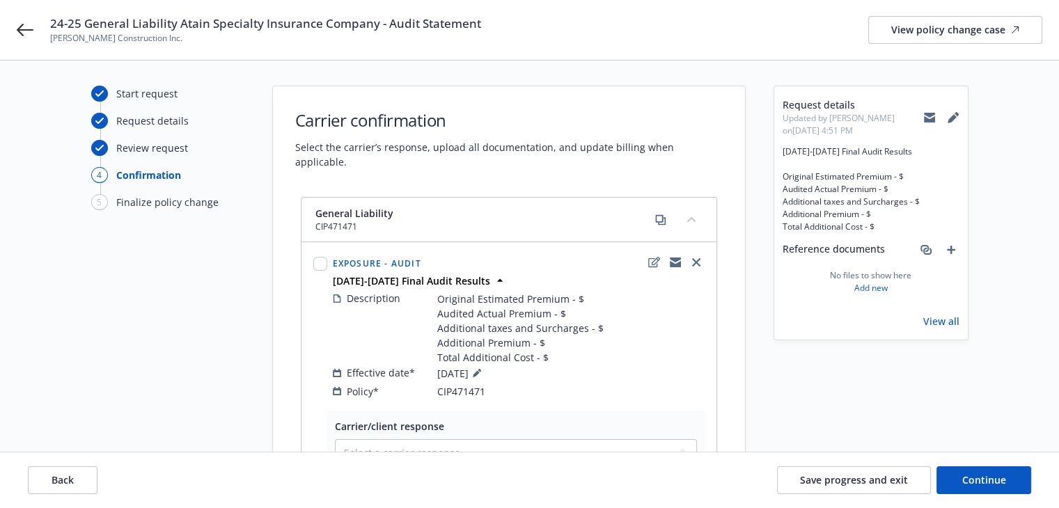
scroll to position [212, 0]
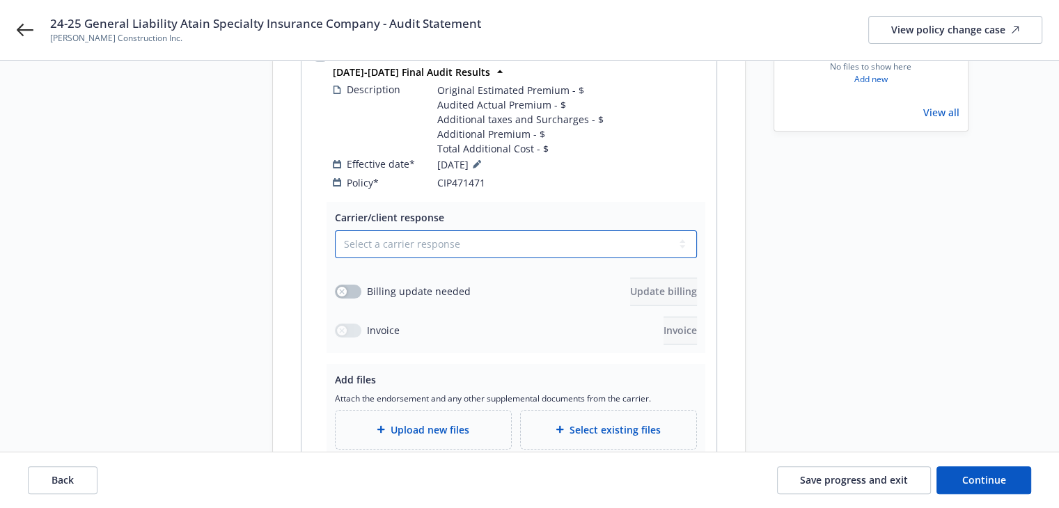
click at [412, 233] on select "Select a carrier response Accepted Accepted with revision No endorsement needed…" at bounding box center [516, 244] width 362 height 28
select select "ACCEPTED"
click at [335, 230] on select "Select a carrier response Accepted Accepted with revision No endorsement needed…" at bounding box center [516, 244] width 362 height 28
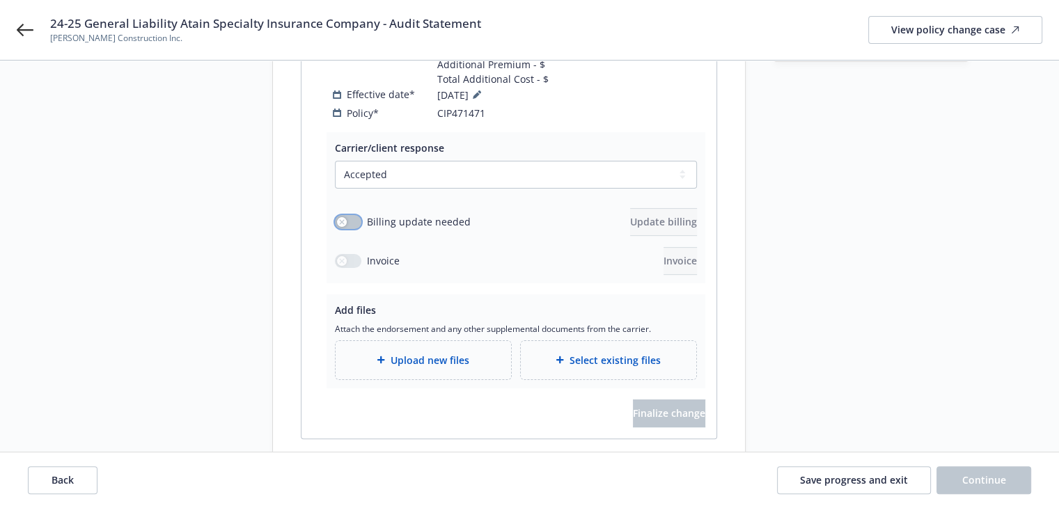
click at [340, 219] on icon "button" at bounding box center [342, 222] width 6 height 6
click at [630, 215] on span "Update billing" at bounding box center [663, 221] width 67 height 13
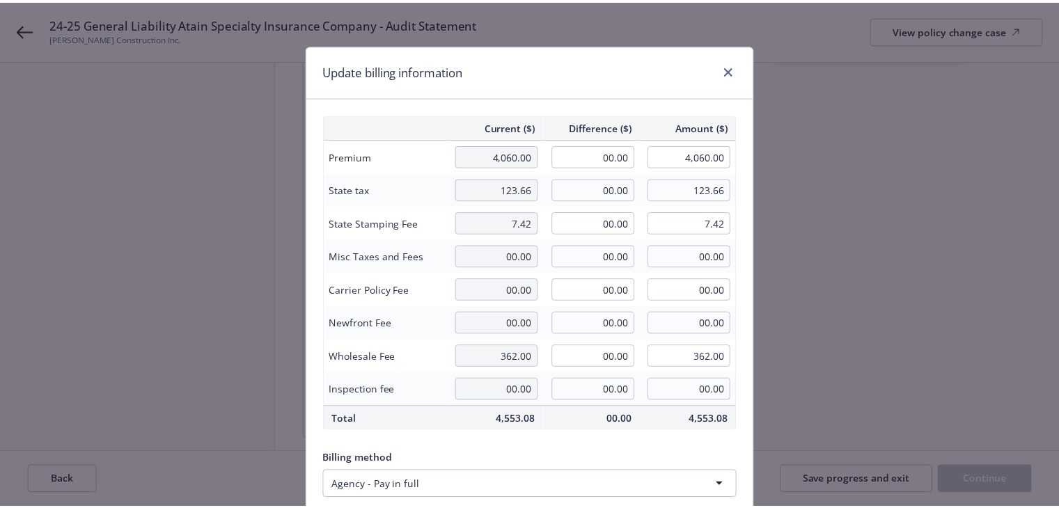
scroll to position [176, 0]
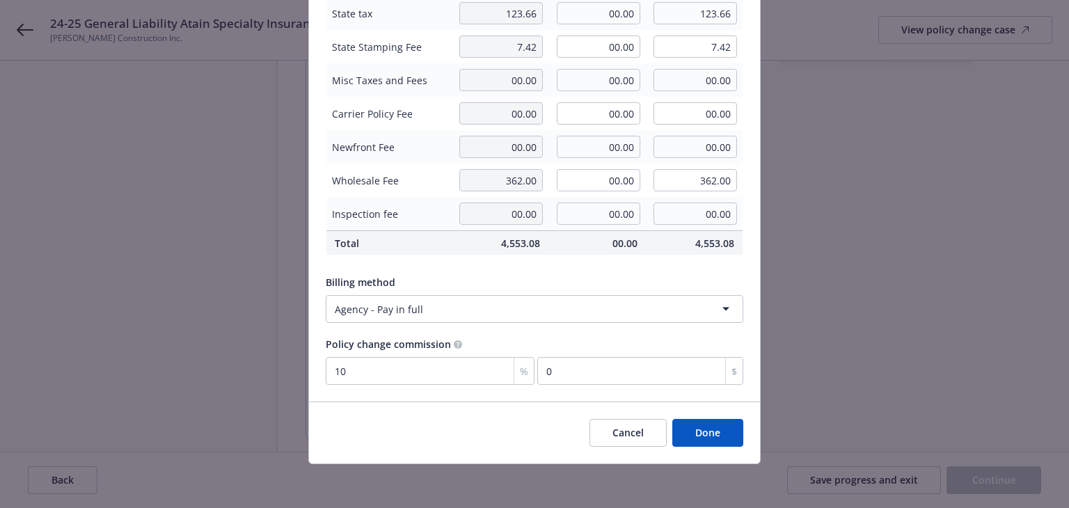
click at [714, 434] on button "Done" at bounding box center [708, 433] width 71 height 28
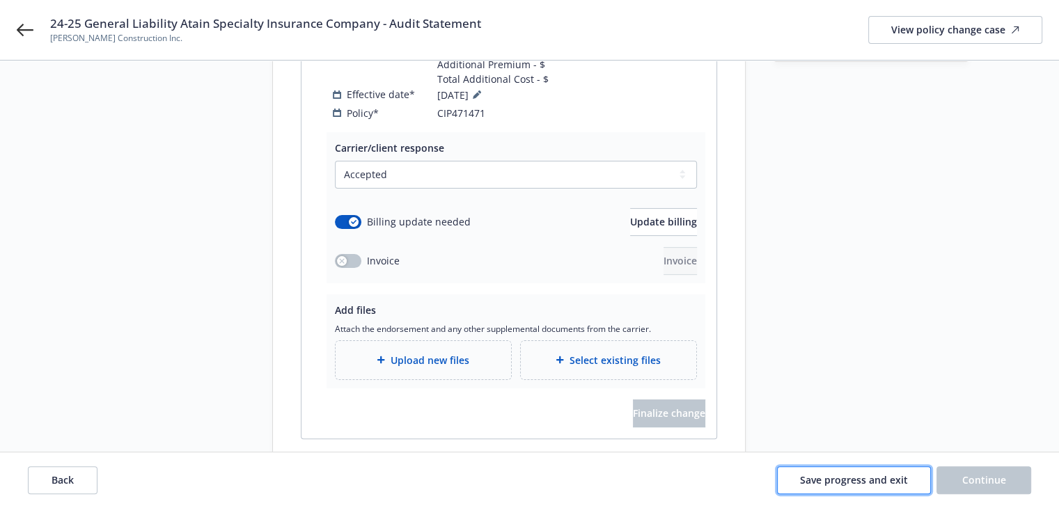
click at [826, 483] on span "Save progress and exit" at bounding box center [854, 479] width 108 height 13
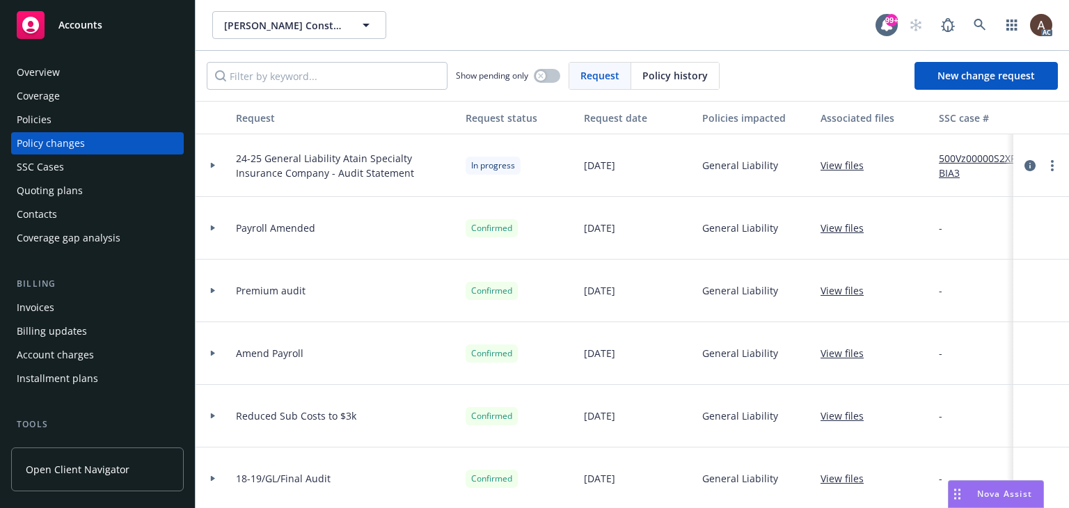
click at [210, 162] on div at bounding box center [213, 165] width 35 height 63
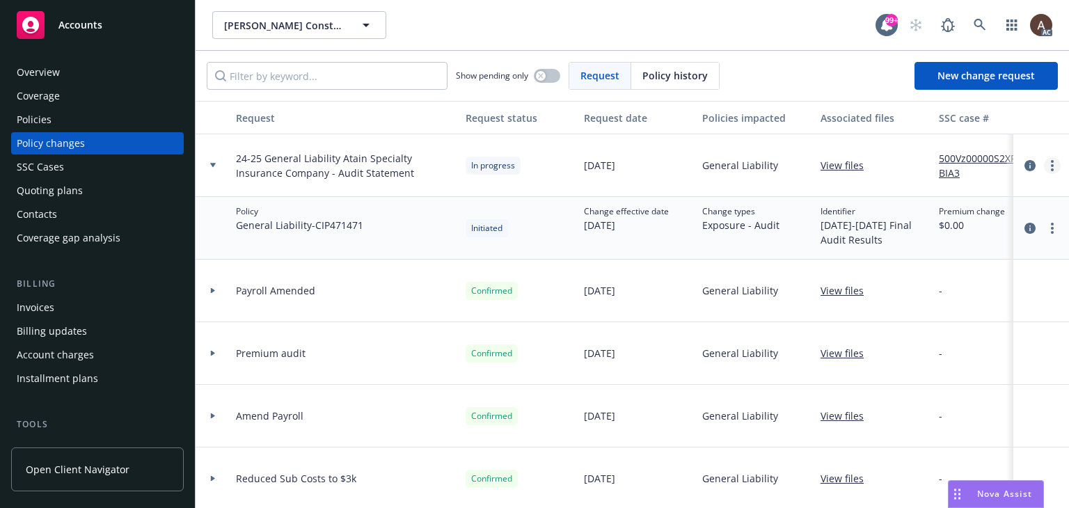
click at [1044, 162] on link "more" at bounding box center [1052, 165] width 17 height 17
click at [882, 279] on link "Resume workflow" at bounding box center [930, 278] width 239 height 28
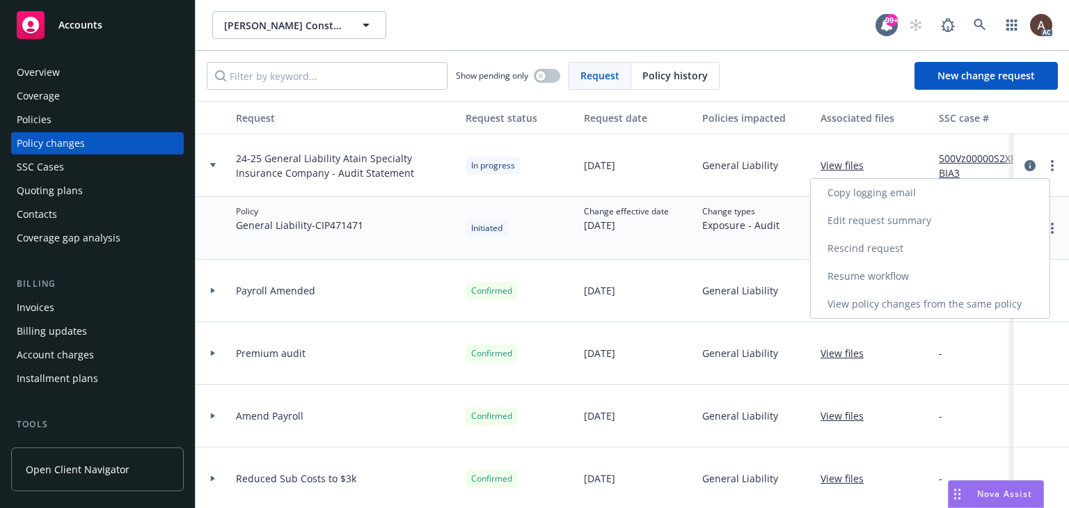
select select "ACCEPTED"
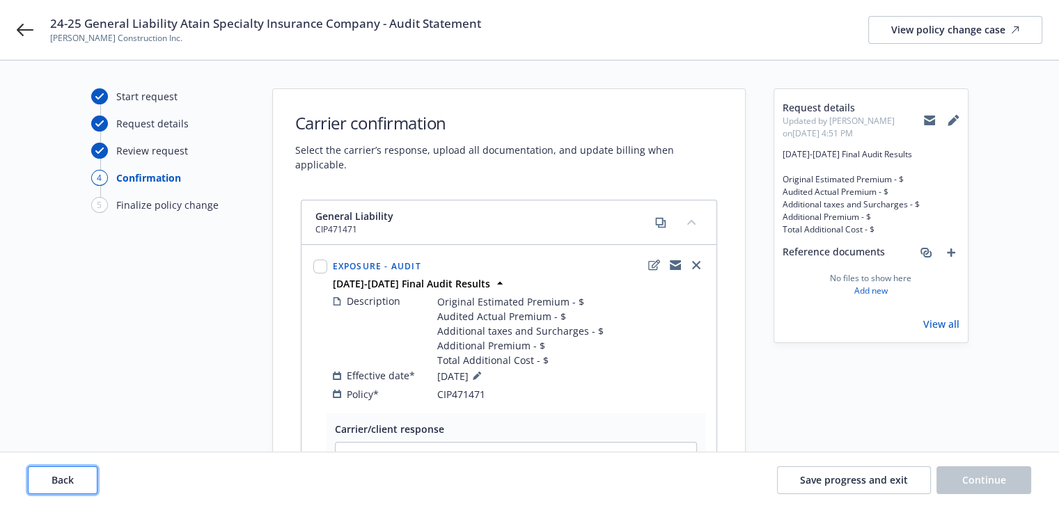
click at [86, 471] on button "Back" at bounding box center [63, 480] width 70 height 28
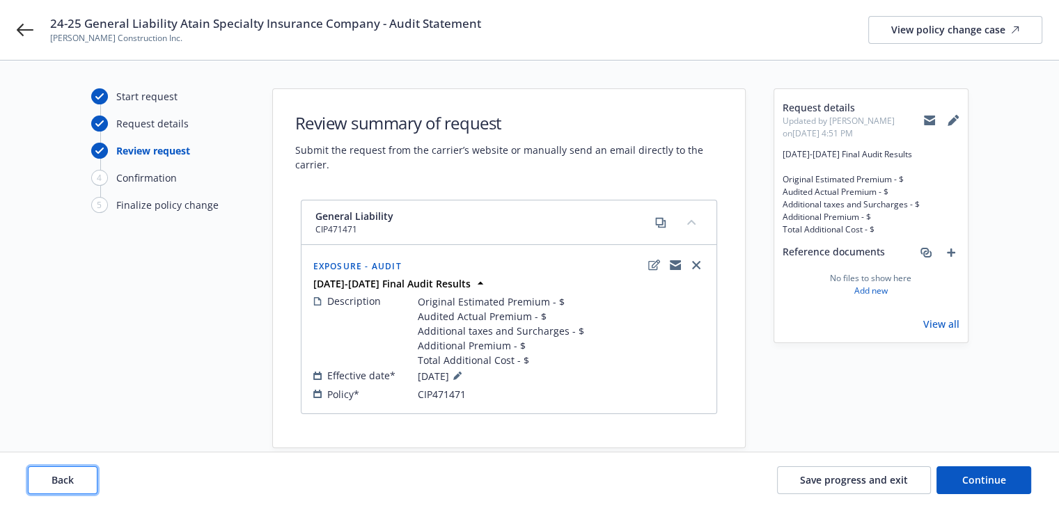
click at [79, 474] on button "Back" at bounding box center [63, 480] width 70 height 28
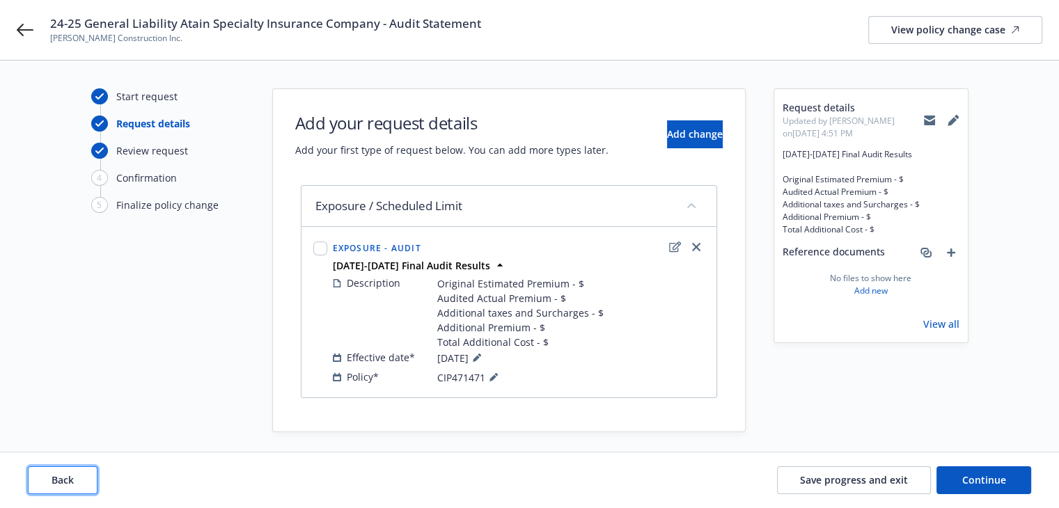
click at [80, 473] on button "Back" at bounding box center [63, 480] width 70 height 28
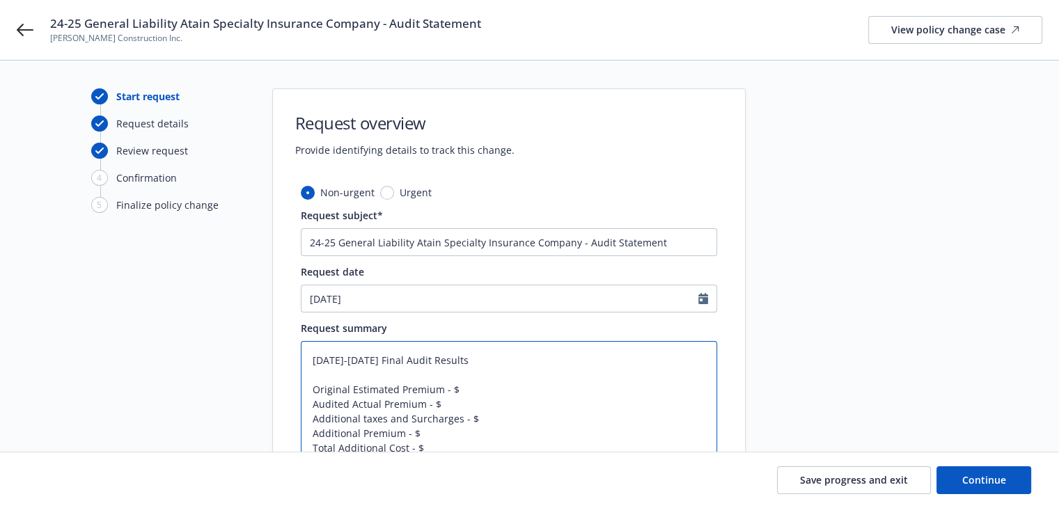
click at [471, 395] on textarea "2024-2025 Final Audit Results Original Estimated Premium - $ Audited Actual Pre…" at bounding box center [509, 404] width 416 height 126
type textarea "x"
type textarea "2024-2025 Final Audit Results Original Estimated Premium - $4 Audited Actual Pr…"
type textarea "x"
type textarea "2024-2025 Final Audit Results Original Estimated Premium - $4, Audited Actual P…"
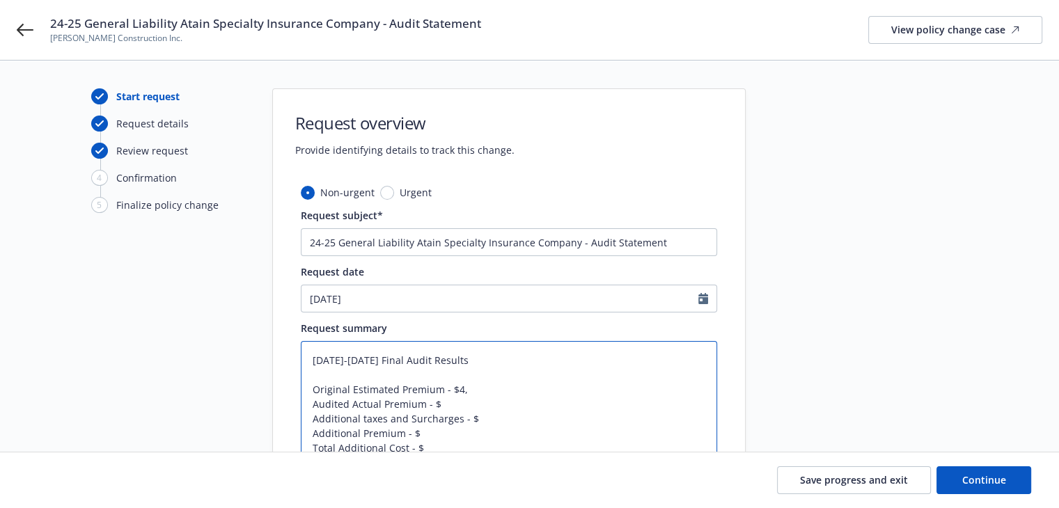
type textarea "x"
type textarea "2024-2025 Final Audit Results Original Estimated Premium - $4,0 Audited Actual …"
type textarea "x"
type textarea "2024-2025 Final Audit Results Original Estimated Premium - $4,06 Audited Actual…"
type textarea "x"
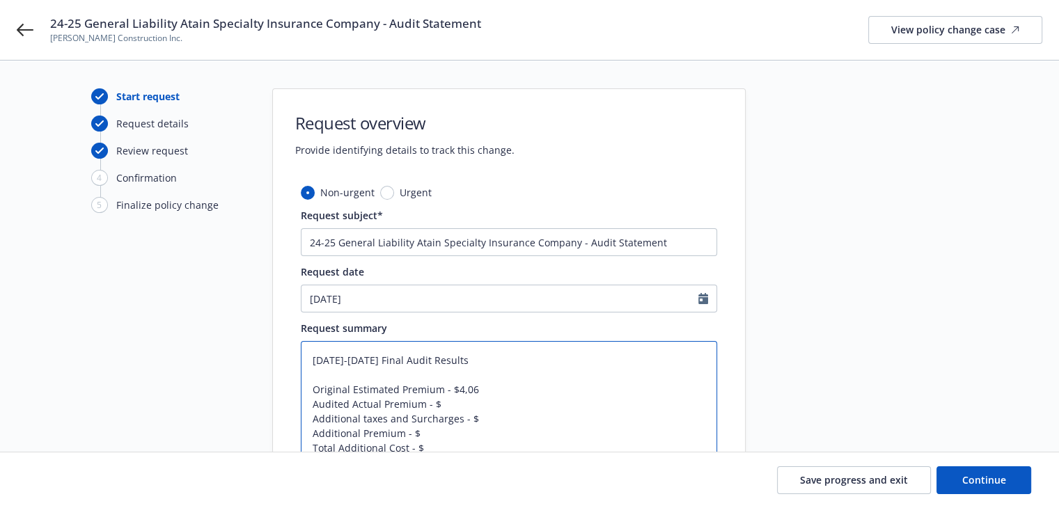
type textarea "2024-2025 Final Audit Results Original Estimated Premium - $4,060 Audited Actua…"
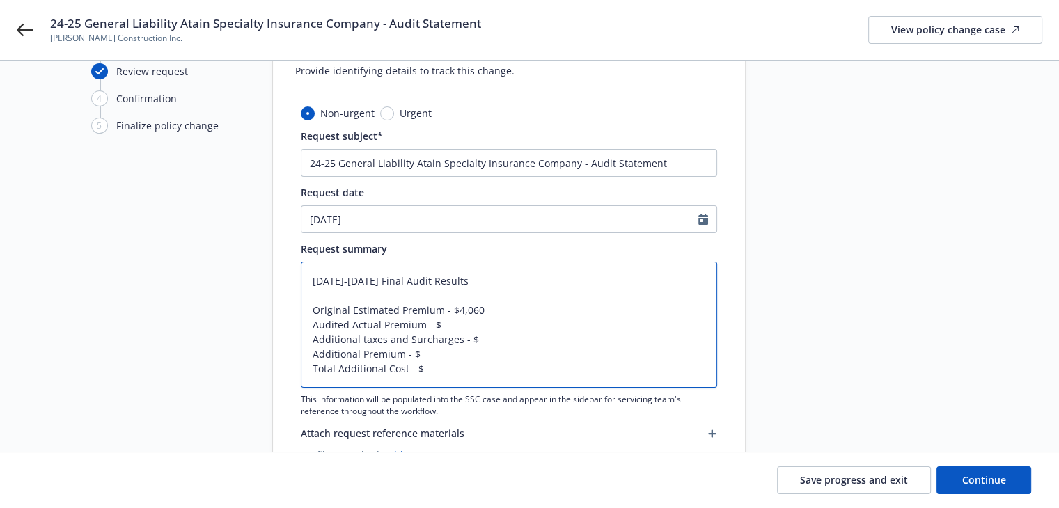
scroll to position [139, 0]
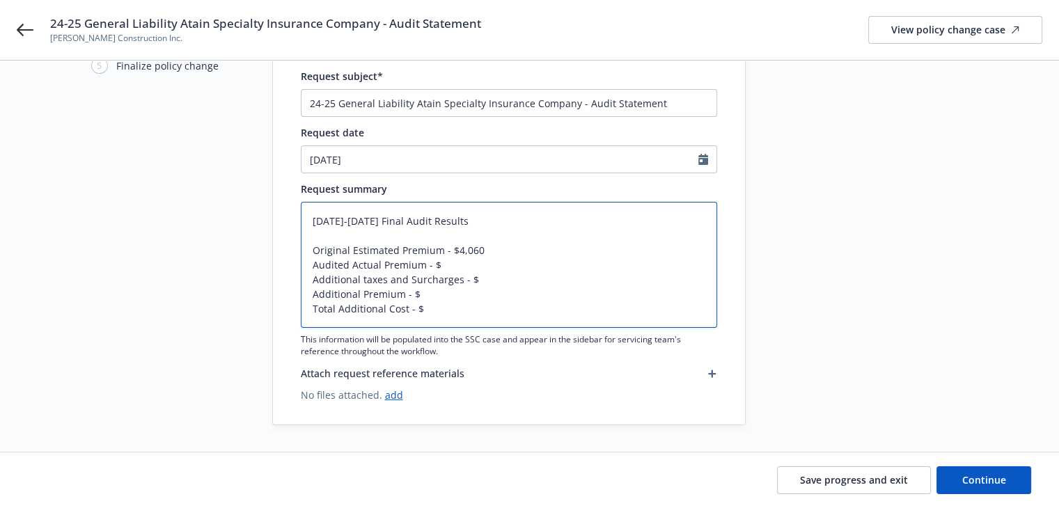
click at [460, 265] on textarea "2024-2025 Final Audit Results Original Estimated Premium - $4,060 Audited Actua…" at bounding box center [509, 265] width 416 height 126
type textarea "x"
type textarea "2024-2025 Final Audit Results Original Estimated Premium - $4,060 Audited Actua…"
type textarea "x"
type textarea "2024-2025 Final Audit Results Original Estimated Premium - $4,060 Audited Actua…"
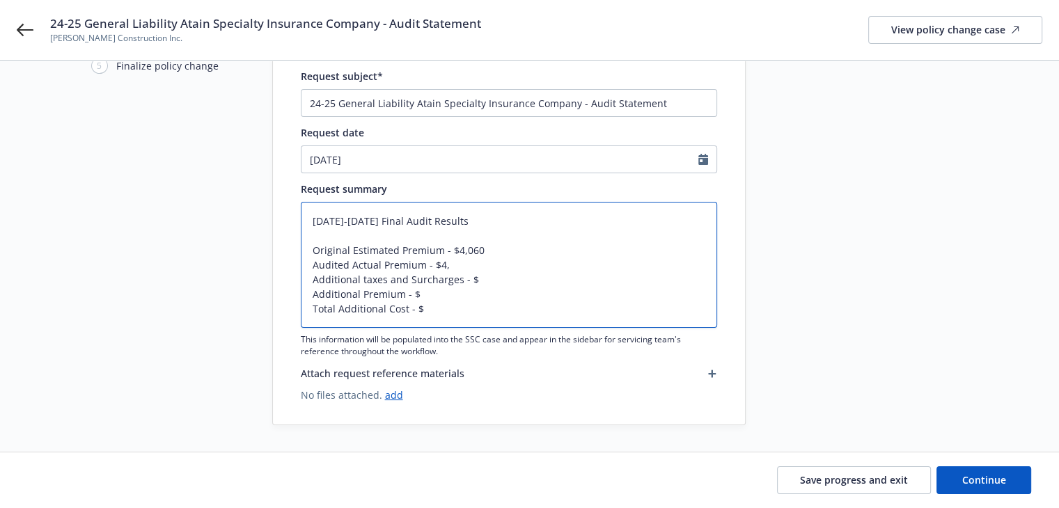
type textarea "x"
type textarea "2024-2025 Final Audit Results Original Estimated Premium - $4,060 Audited Actua…"
type textarea "x"
type textarea "2024-2025 Final Audit Results Original Estimated Premium - $4,060 Audited Actua…"
type textarea "x"
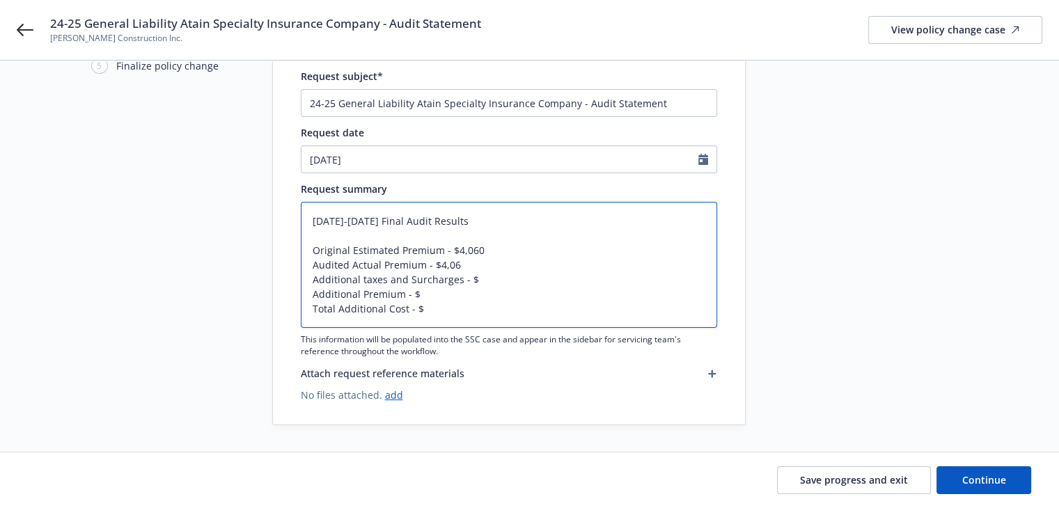
type textarea "2024-2025 Final Audit Results Original Estimated Premium - $4,060 Audited Actua…"
drag, startPoint x: 312, startPoint y: 280, endPoint x: 429, endPoint y: 307, distance: 120.1
click at [429, 307] on textarea "2024-2025 Final Audit Results Original Estimated Premium - $4,060 Audited Actua…" at bounding box center [509, 265] width 416 height 126
type textarea "x"
type textarea "2024-2025 Final Audit Results Original Estimated Premium - $4,060 Audited Actua…"
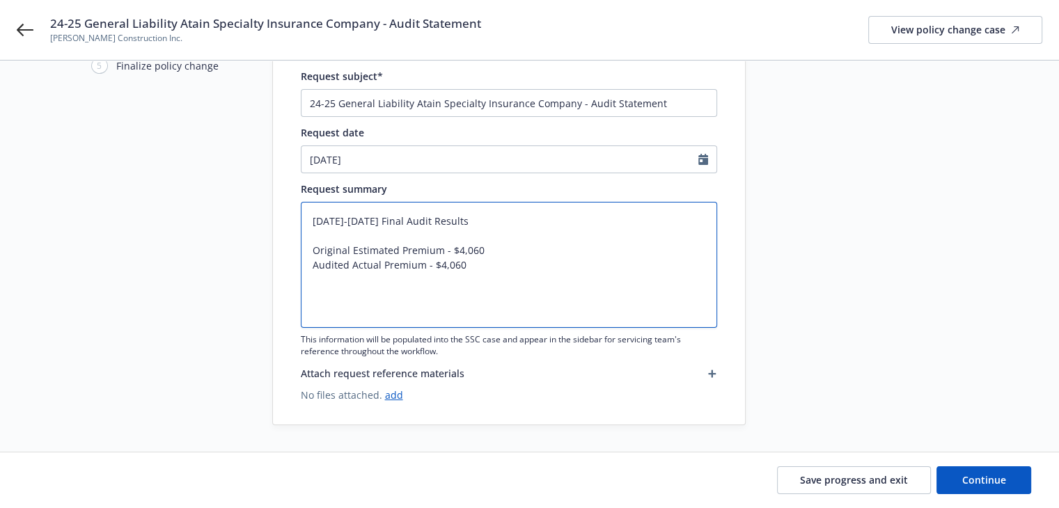
scroll to position [111, 0]
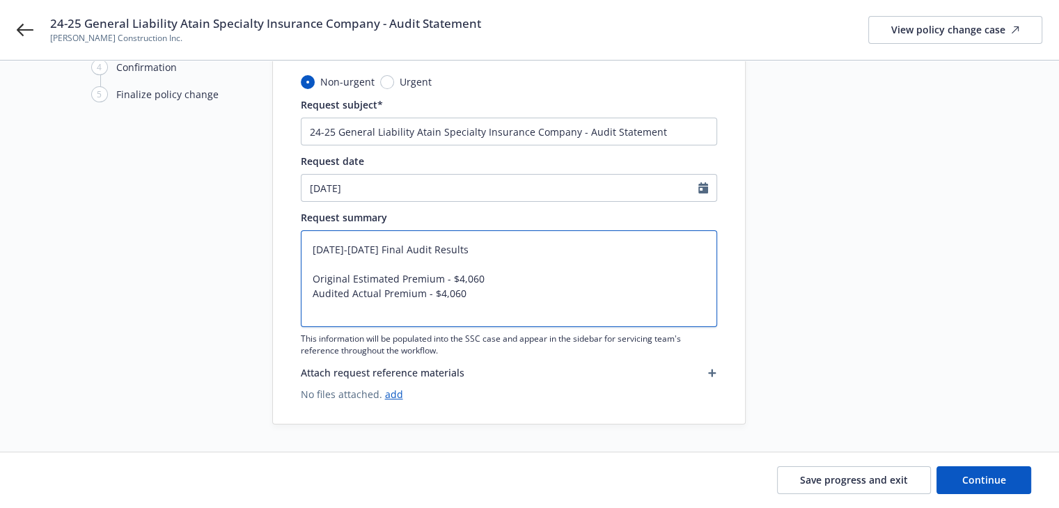
type textarea "x"
type textarea "2024-2025 Final Audit Results Original Estimated Premium - $4,060 Audited Actua…"
type textarea "x"
type textarea "2024-2025 Final Audit Results Original Estimated Premium - $4,060 Audited Actua…"
type textarea "x"
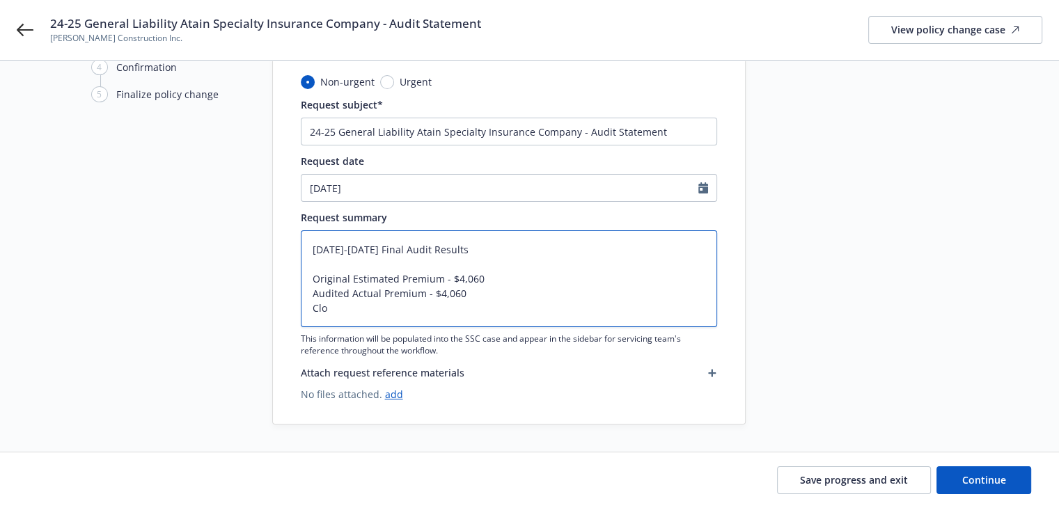
type textarea "2024-2025 Final Audit Results Original Estimated Premium - $4,060 Audited Actua…"
type textarea "x"
type textarea "2024-2025 Final Audit Results Original Estimated Premium - $4,060 Audited Actua…"
type textarea "x"
type textarea "2024-2025 Final Audit Results Original Estimated Premium - $4,060 Audited Actua…"
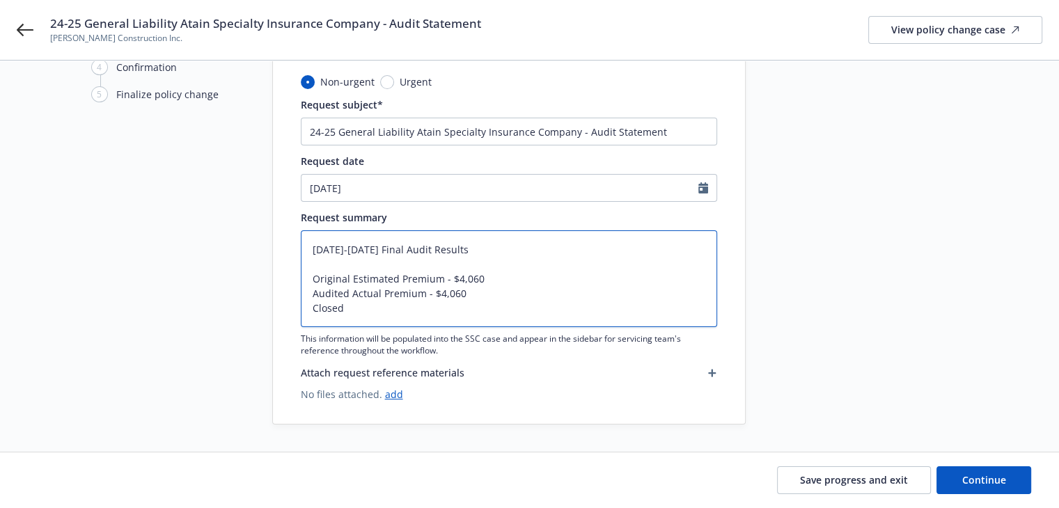
type textarea "x"
type textarea "2024-2025 Final Audit Results Original Estimated Premium - $4,060 Audited Actua…"
type textarea "x"
type textarea "2024-2025 Final Audit Results Original Estimated Premium - $4,060 Audited Actua…"
type textarea "x"
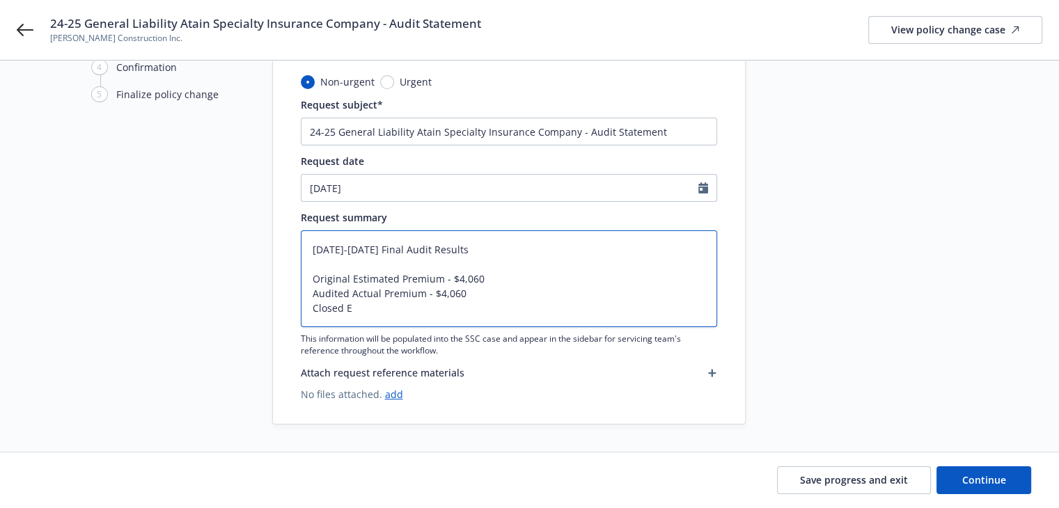
type textarea "2024-2025 Final Audit Results Original Estimated Premium - $4,060 Audited Actua…"
type textarea "x"
type textarea "2024-2025 Final Audit Results Original Estimated Premium - $4,060 Audited Actua…"
type textarea "x"
type textarea "2024-2025 Final Audit Results Original Estimated Premium - $4,060 Audited Actua…"
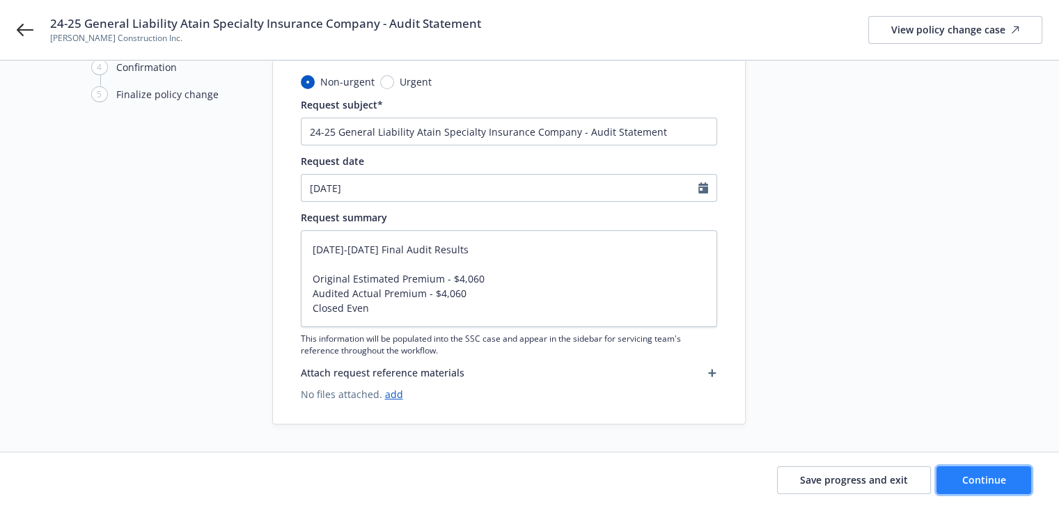
click at [962, 483] on button "Continue" at bounding box center [983, 480] width 95 height 28
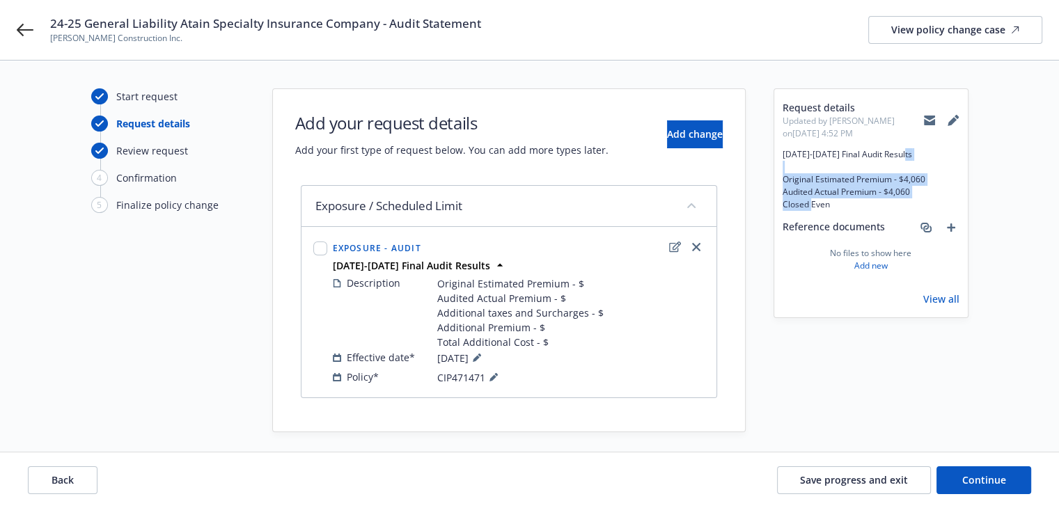
drag, startPoint x: 782, startPoint y: 179, endPoint x: 842, endPoint y: 206, distance: 66.4
click at [842, 206] on span "2024-2025 Final Audit Results Original Estimated Premium - $4,060 Audited Actua…" at bounding box center [871, 179] width 177 height 63
copy span "Original Estimated Premium - $4,060 Audited Actual Premium - $4,060 Closed Even"
click at [676, 245] on icon "edit" at bounding box center [675, 247] width 12 height 11
type textarea "x"
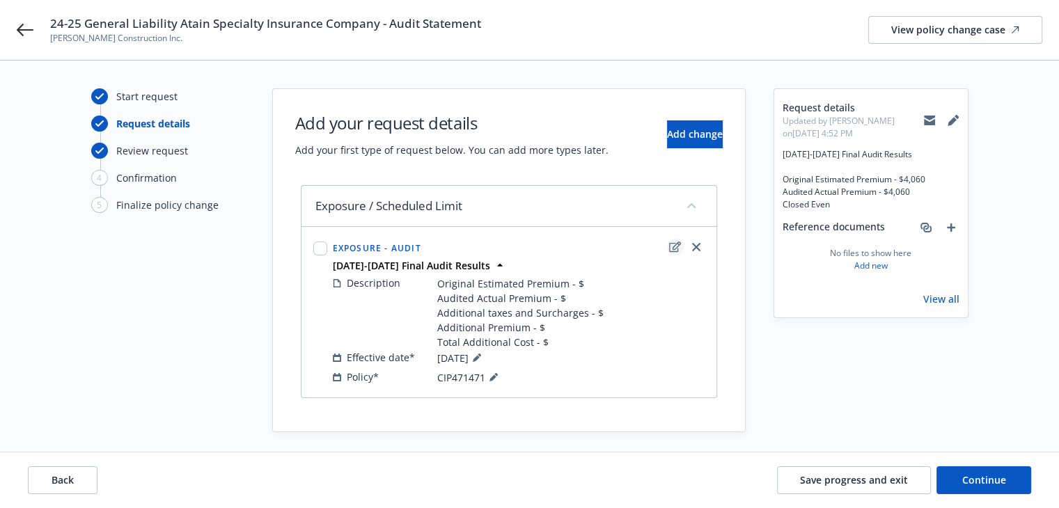
select select "AUDIT"
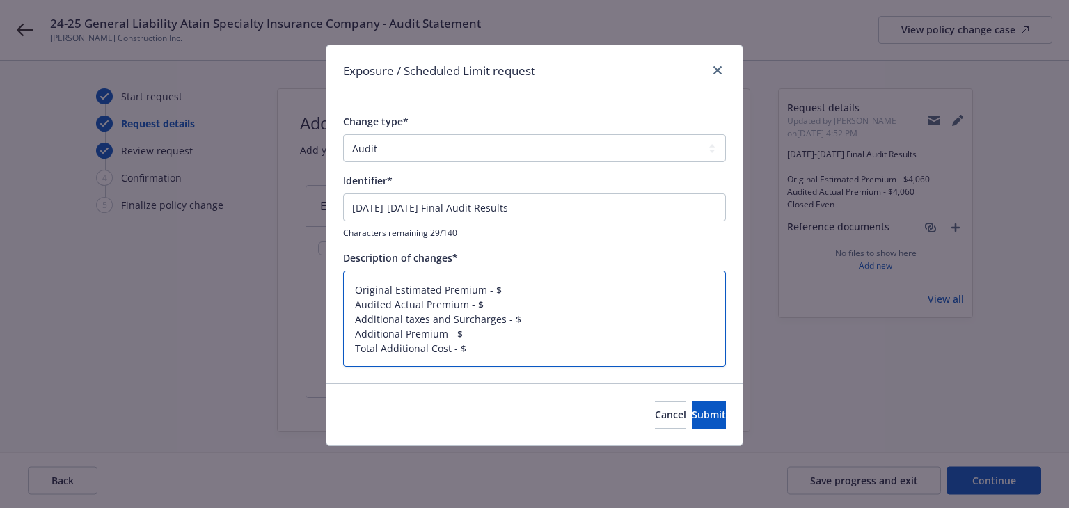
drag, startPoint x: 355, startPoint y: 289, endPoint x: 476, endPoint y: 347, distance: 133.6
click at [476, 347] on textarea "Original Estimated Premium - $ Audited Actual Premium - $ Additional taxes and …" at bounding box center [534, 319] width 383 height 97
paste textarea "4,060 Audited Actual Premium - $4,060 Closed Even"
type textarea "x"
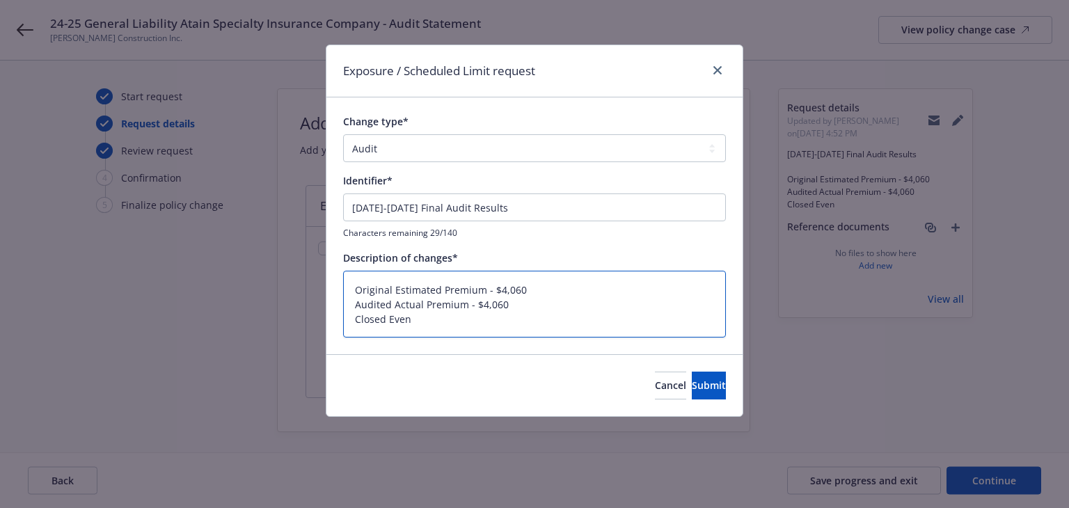
type textarea "Original Estimated Premium - $4,060 Audited Actual Premium - $4,060 Closed Even"
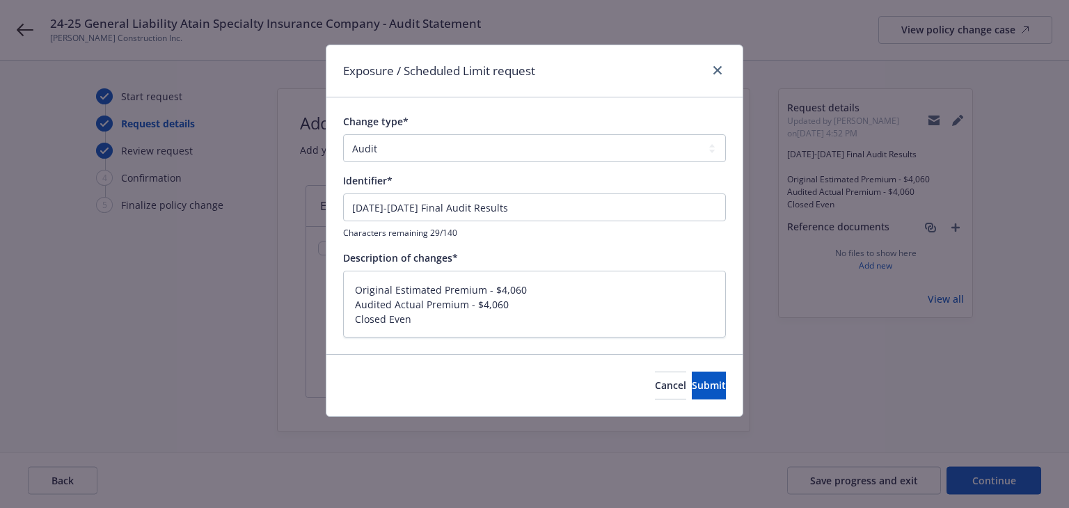
click at [677, 418] on div "Exposure / Scheduled Limit request Change type* Add Audit Change Remove Identif…" at bounding box center [534, 254] width 1069 height 508
click at [692, 388] on span "Submit" at bounding box center [709, 385] width 34 height 13
type textarea "x"
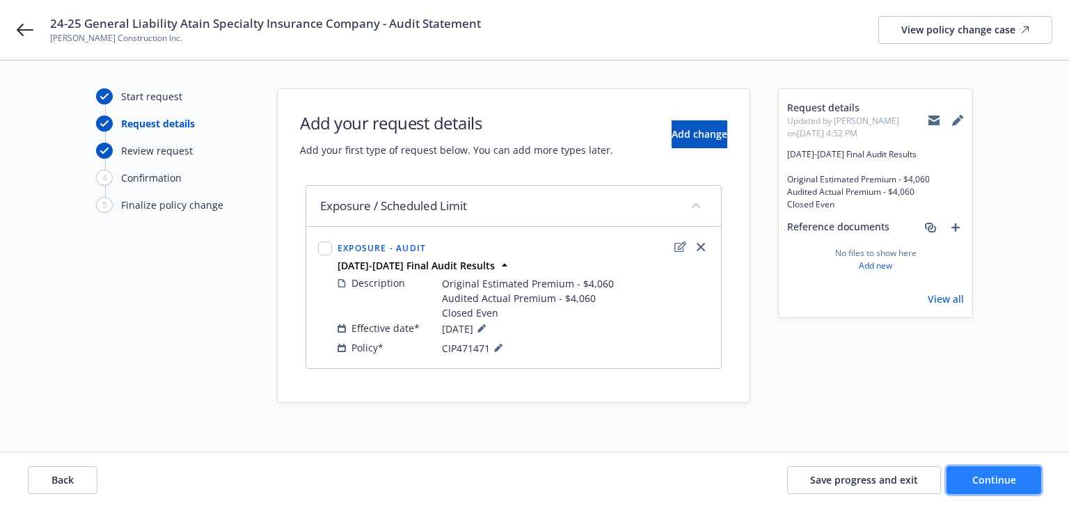
click at [972, 478] on button "Continue" at bounding box center [994, 480] width 95 height 28
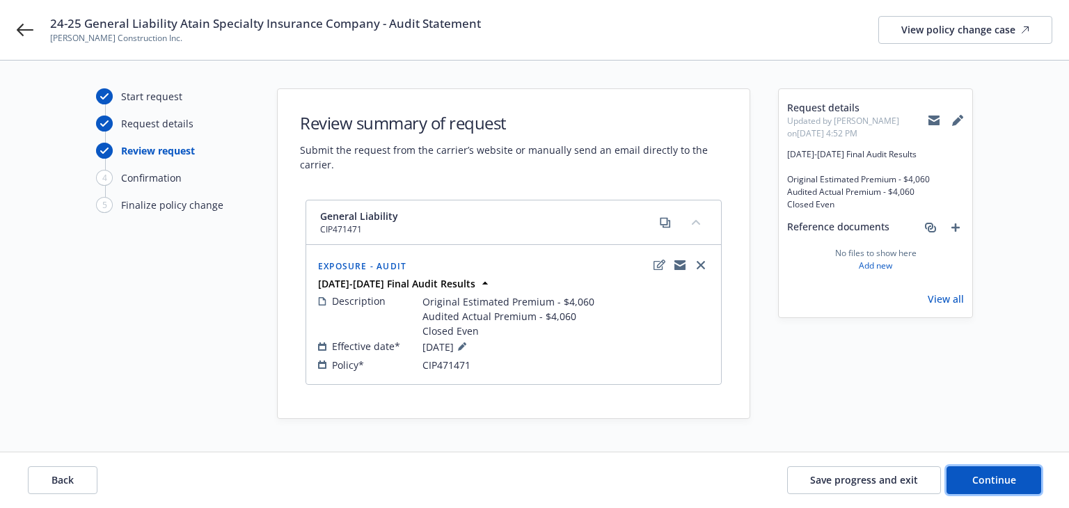
click at [983, 481] on span "Continue" at bounding box center [995, 479] width 44 height 13
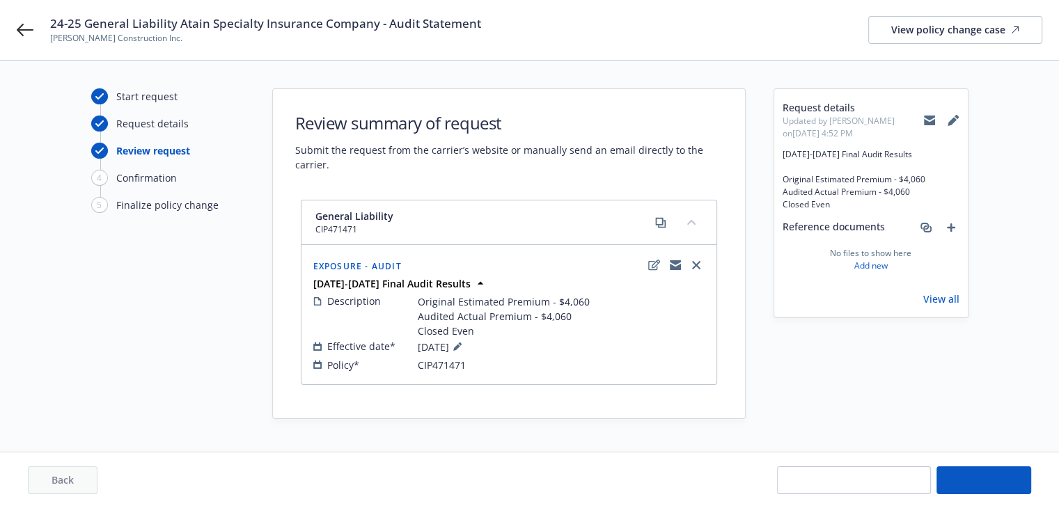
select select "ACCEPTED"
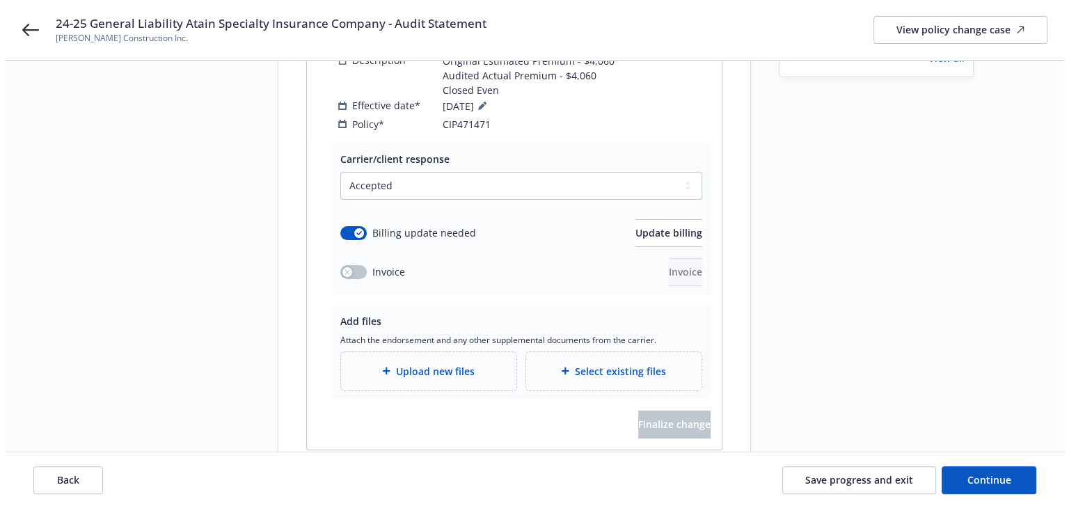
scroll to position [285, 0]
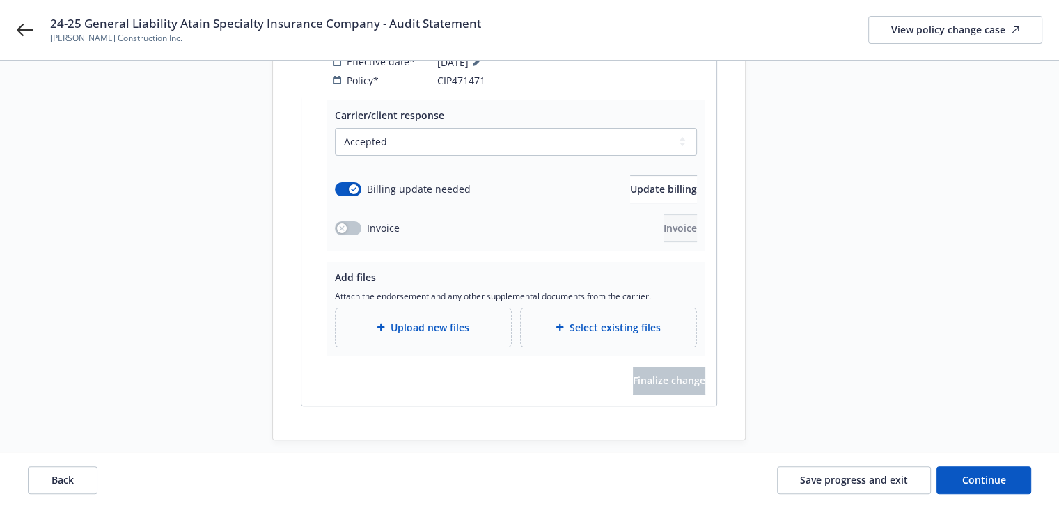
click at [423, 320] on span "Upload new files" at bounding box center [430, 327] width 79 height 15
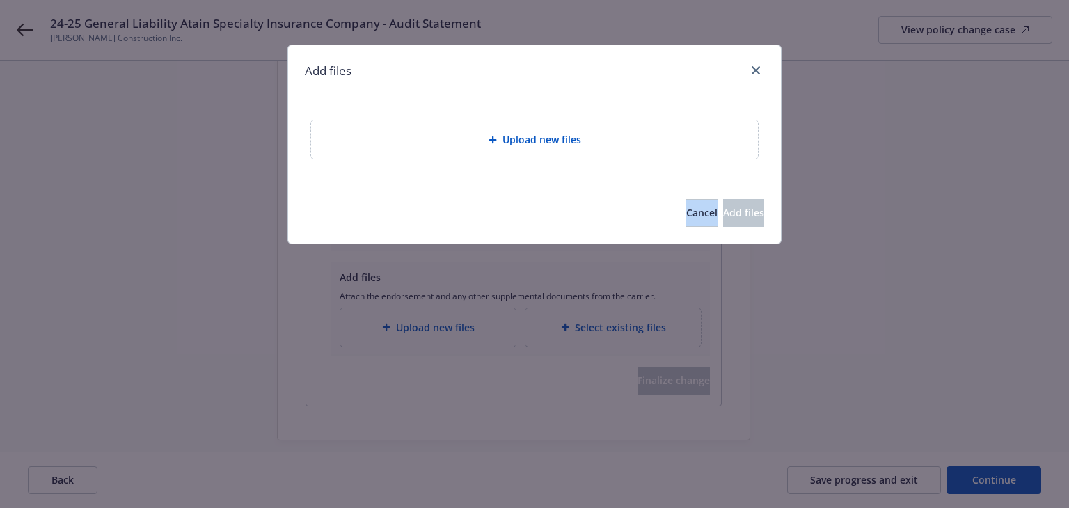
click at [423, 312] on div "Add files Upload new files Cancel Add files" at bounding box center [534, 254] width 1069 height 508
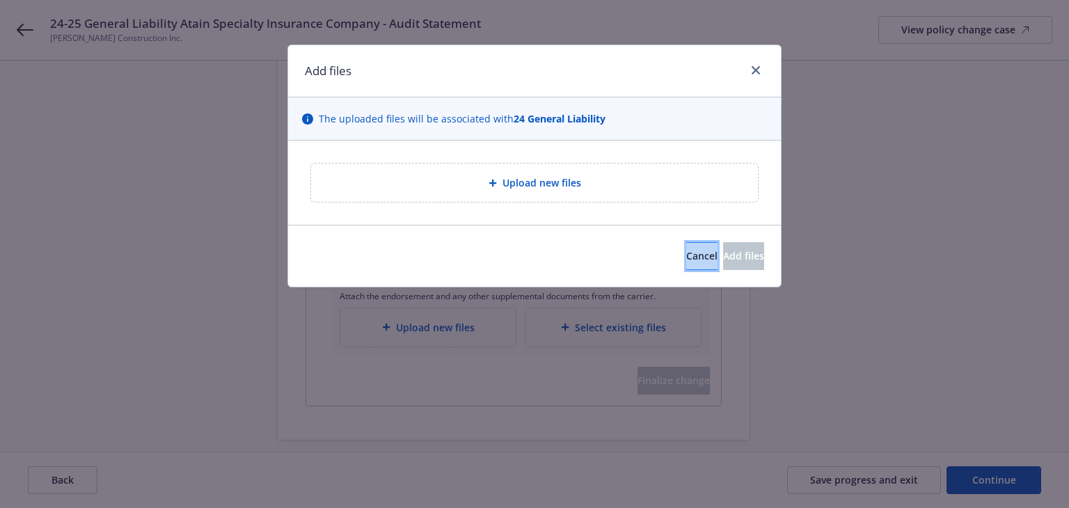
click at [687, 256] on span "Cancel" at bounding box center [702, 255] width 31 height 13
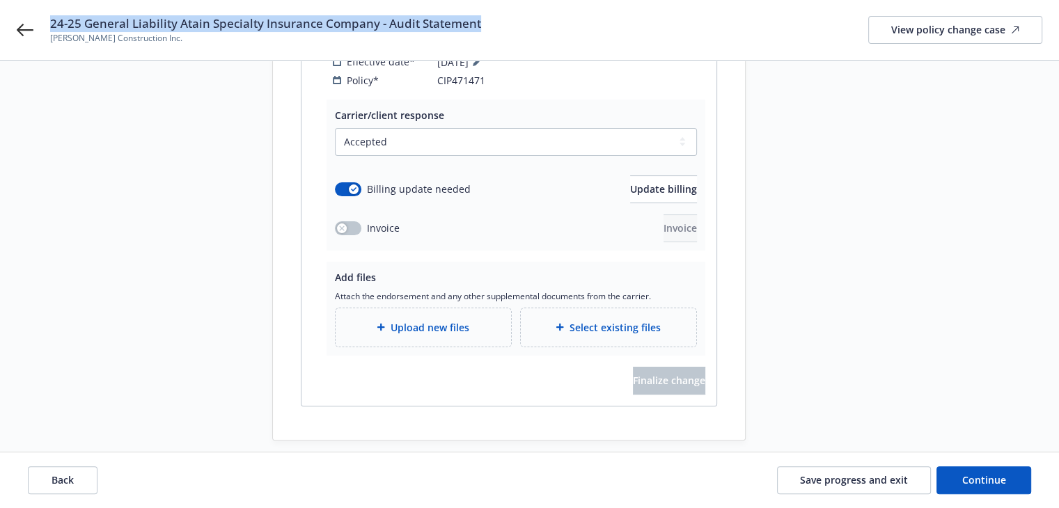
drag, startPoint x: 52, startPoint y: 22, endPoint x: 487, endPoint y: 30, distance: 435.2
click at [487, 30] on div "24-25 General Liability Atain Specialty Insurance Company - Audit Statement Sam…" at bounding box center [546, 29] width 992 height 29
copy span "24-25 General Liability Atain Specialty Insurance Company - Audit Statement"
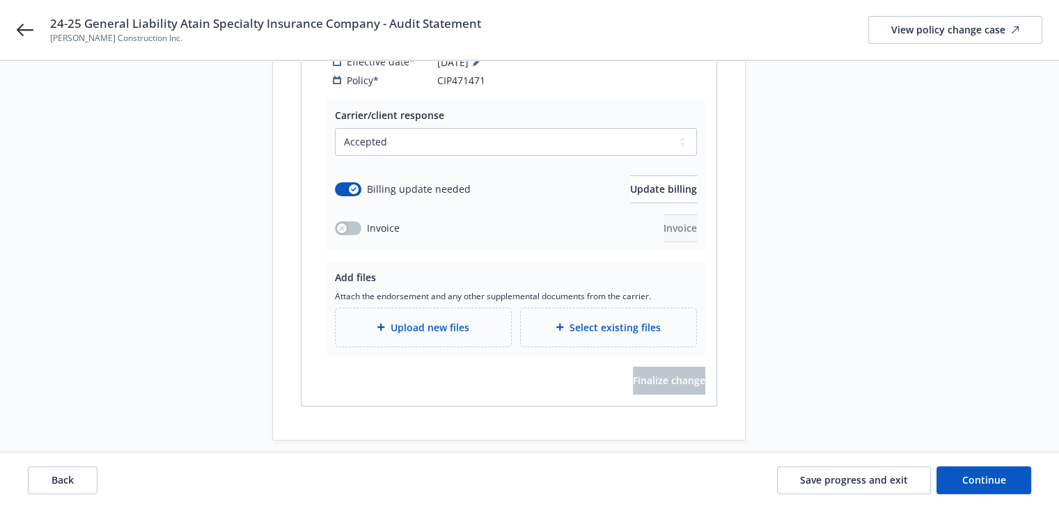
click at [209, 285] on div "Start request Request details Review request 4 Confirmation 5 Finalize policy c…" at bounding box center [167, 122] width 153 height 637
click at [425, 320] on span "Upload new files" at bounding box center [430, 327] width 79 height 15
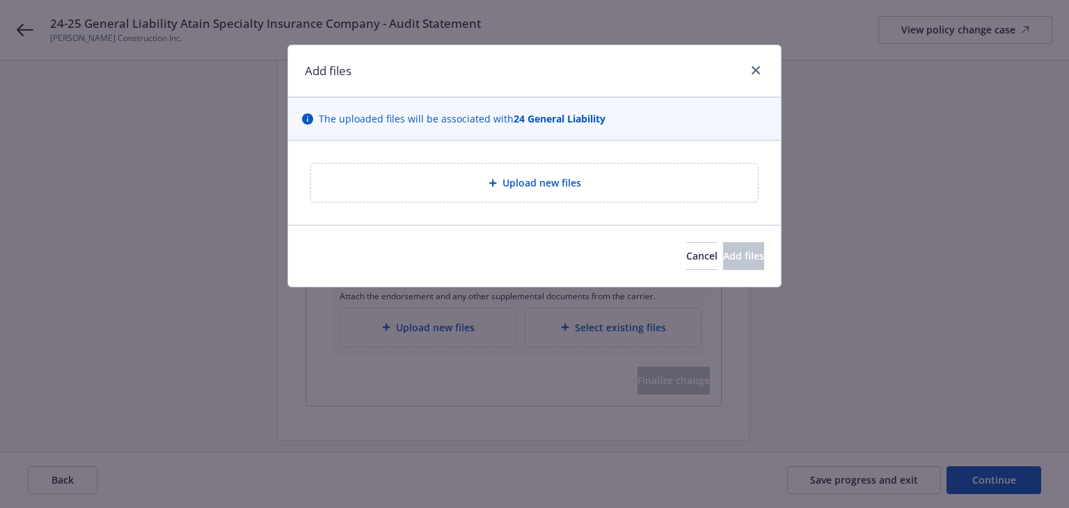
click at [455, 182] on div "Upload new files" at bounding box center [534, 183] width 425 height 16
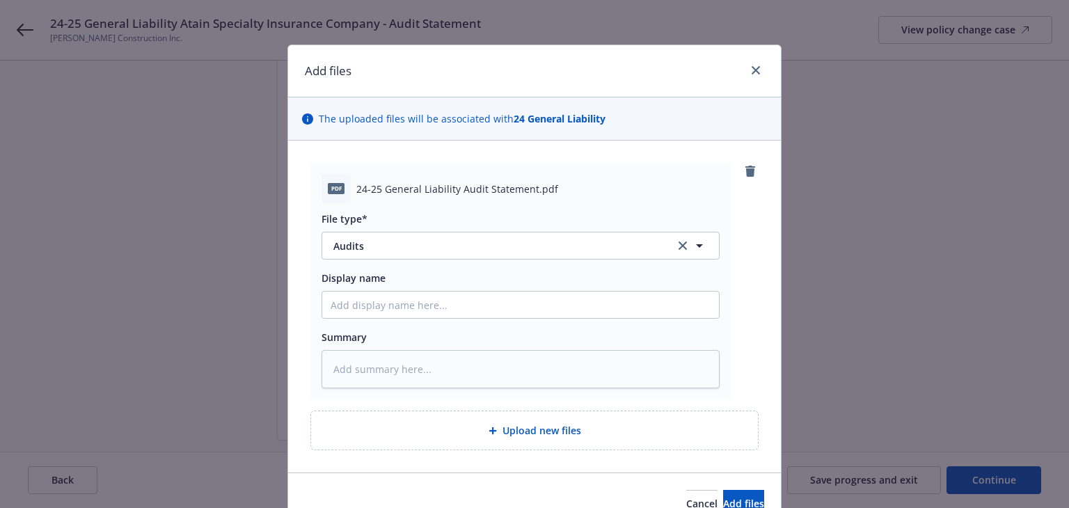
type textarea "x"
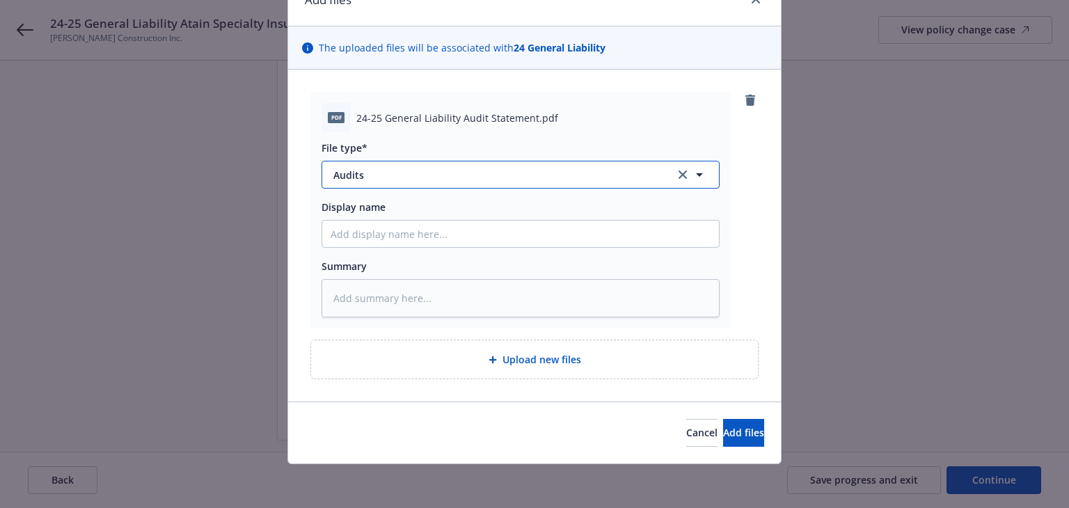
click at [416, 176] on span "Audits" at bounding box center [495, 175] width 322 height 15
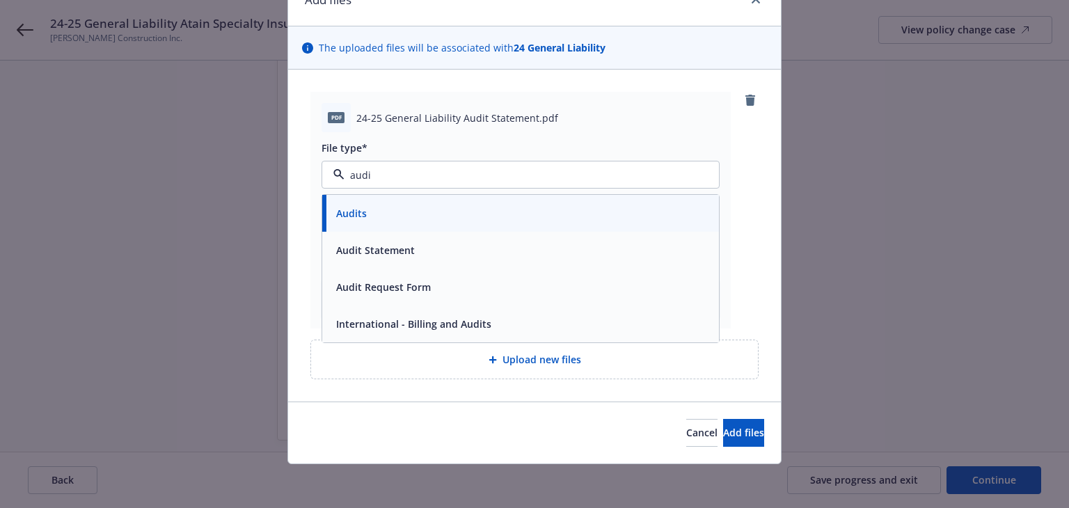
type input "audit"
click at [412, 249] on div "Audit Statement" at bounding box center [521, 250] width 380 height 20
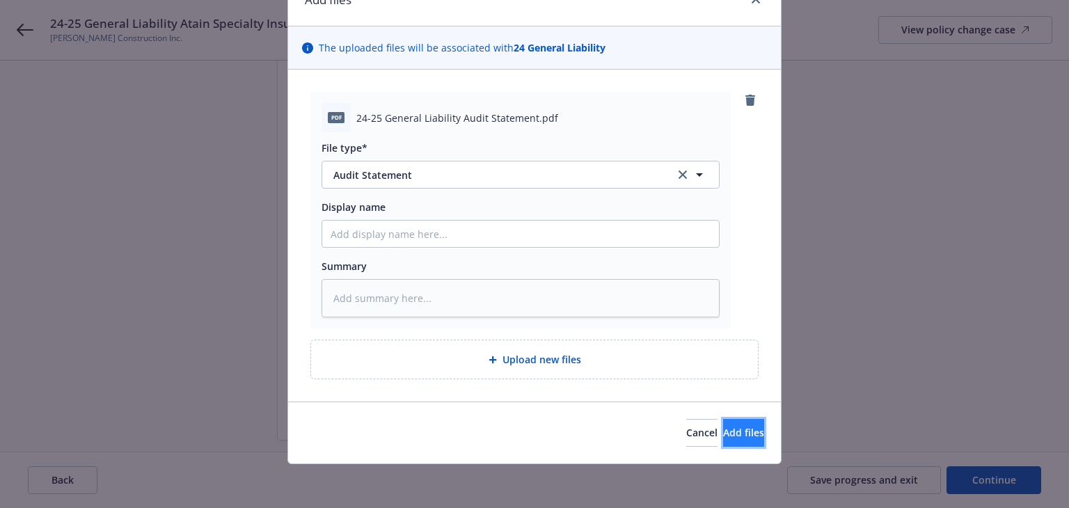
click at [749, 432] on button "Add files" at bounding box center [743, 433] width 41 height 28
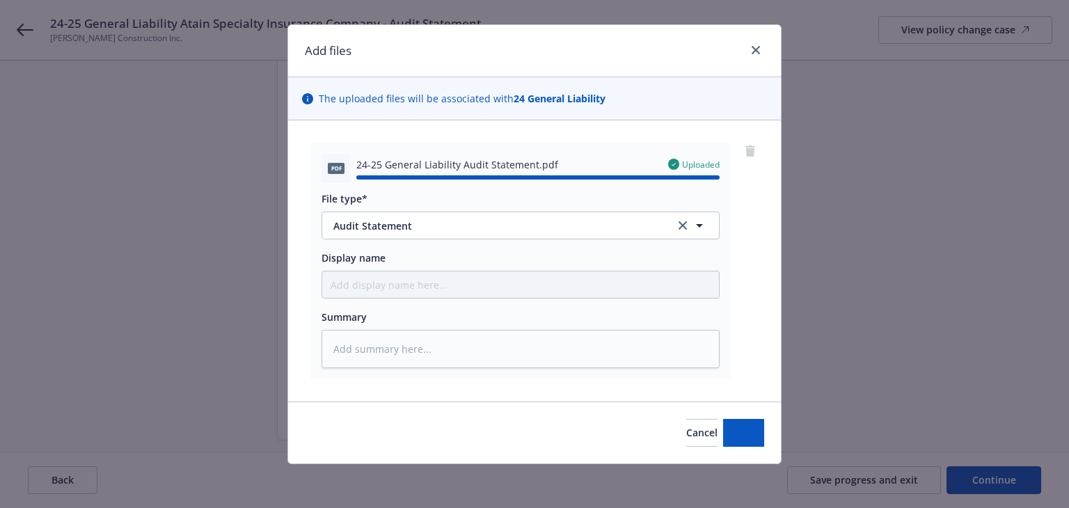
type textarea "x"
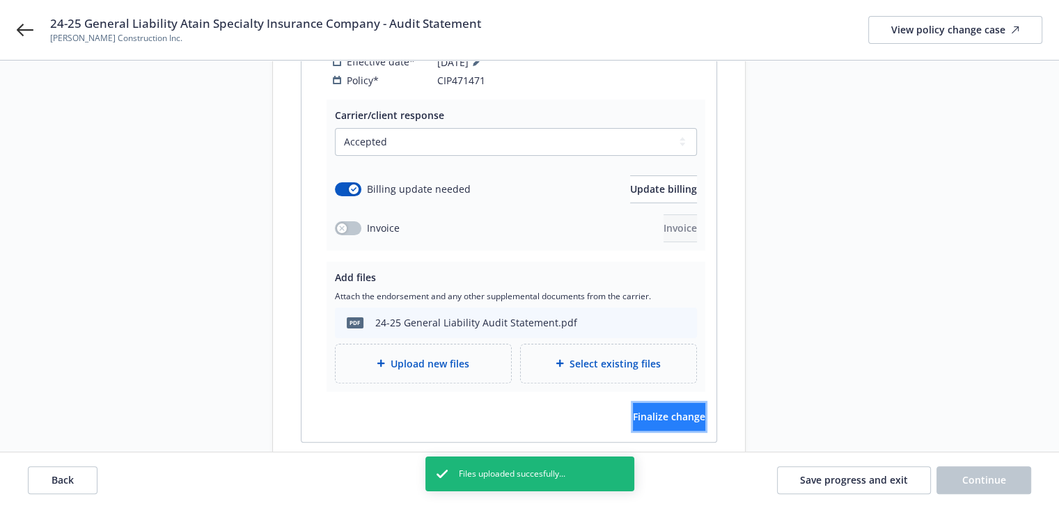
click at [675, 410] on span "Finalize change" at bounding box center [669, 416] width 72 height 13
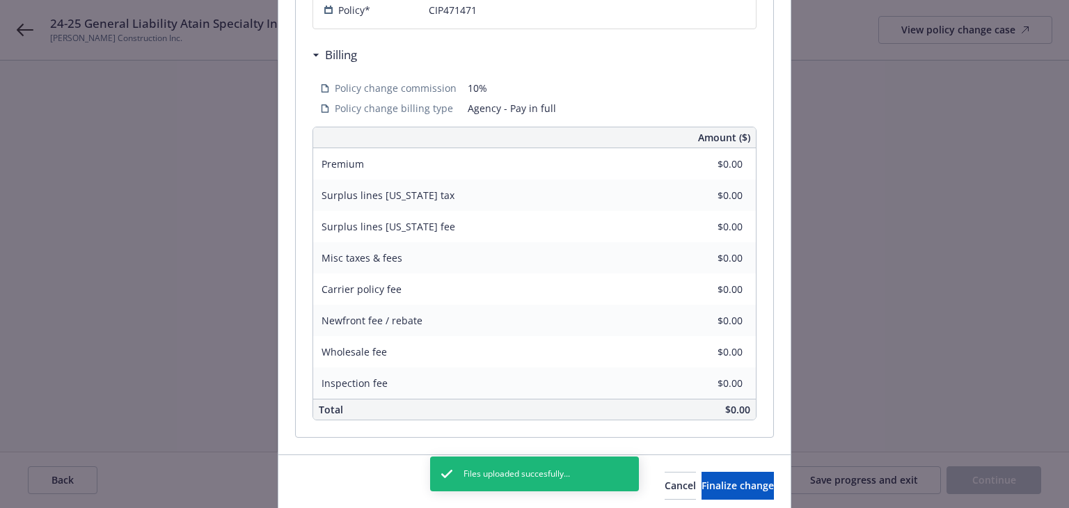
scroll to position [460, 0]
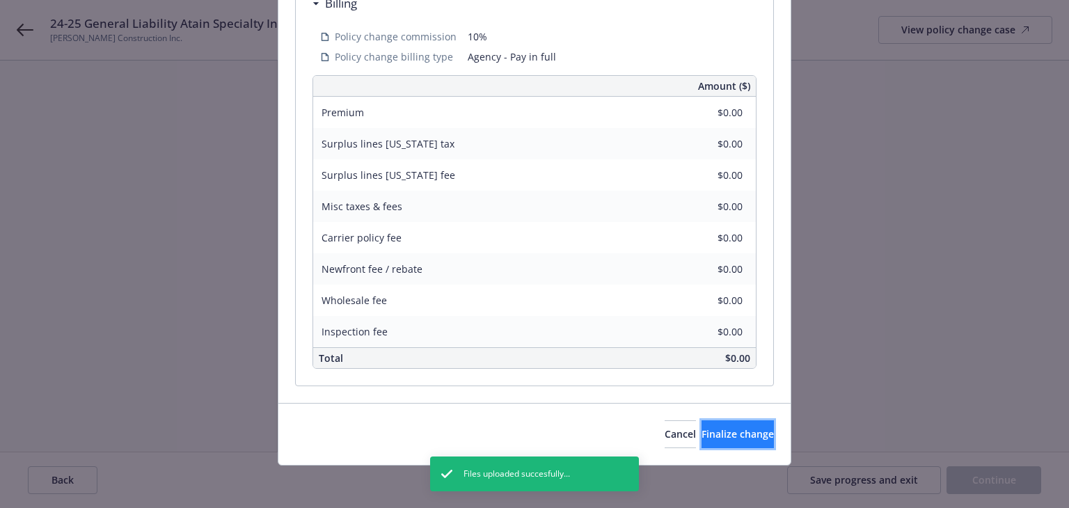
click at [702, 430] on span "Finalize change" at bounding box center [738, 434] width 72 height 13
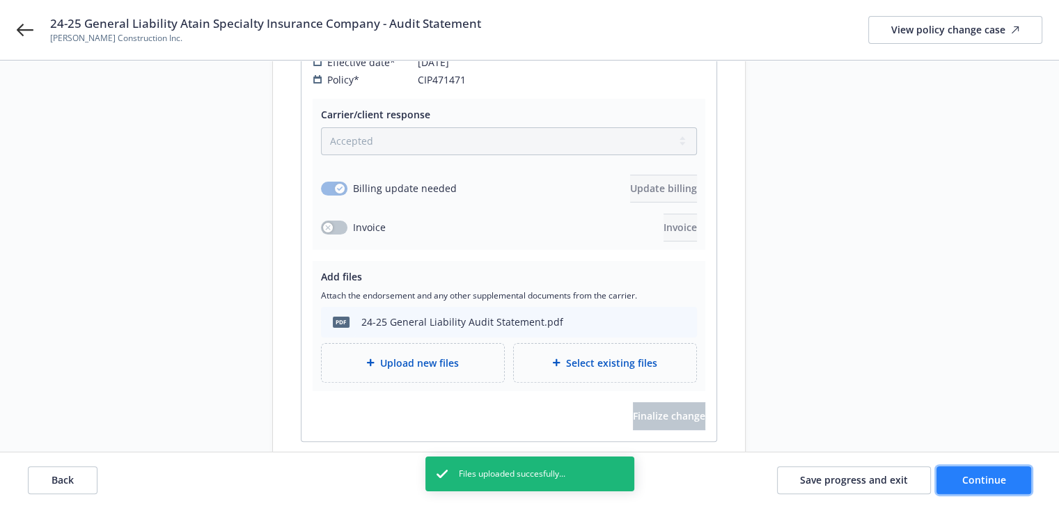
click at [965, 480] on span "Continue" at bounding box center [984, 479] width 44 height 13
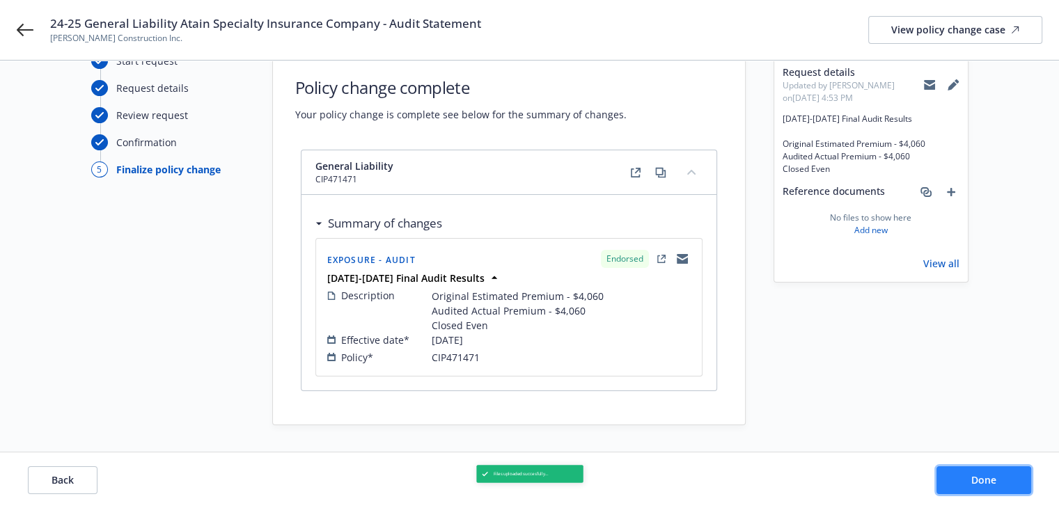
click at [966, 480] on button "Done" at bounding box center [983, 480] width 95 height 28
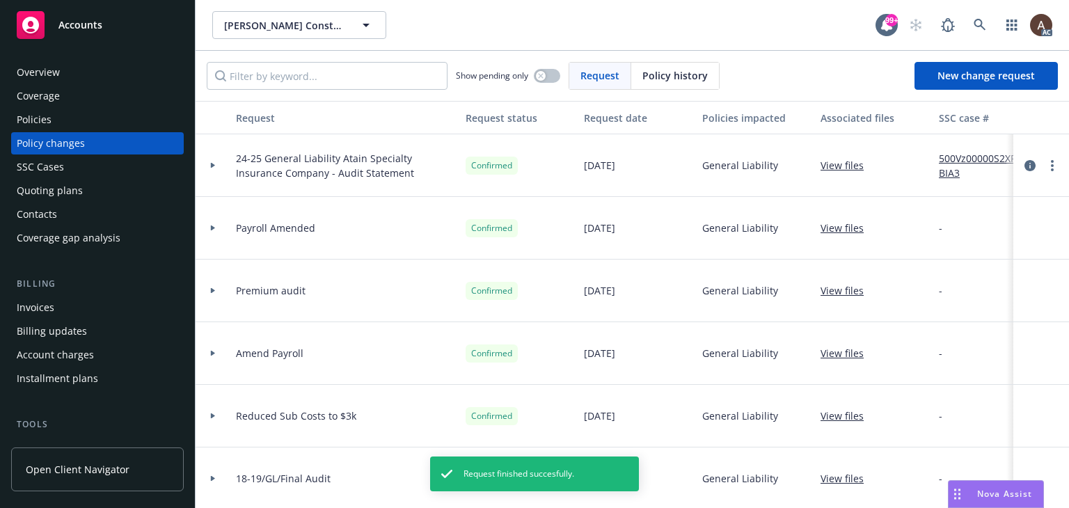
click at [952, 157] on link "500Vz00000S2XRBIA3" at bounding box center [985, 165] width 93 height 29
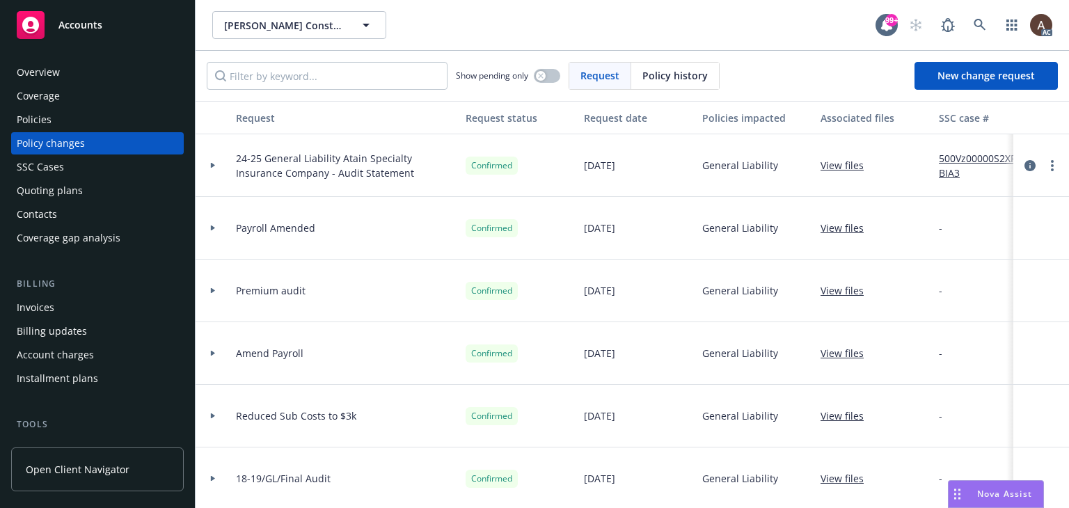
click at [53, 121] on div "Policies" at bounding box center [98, 120] width 162 height 22
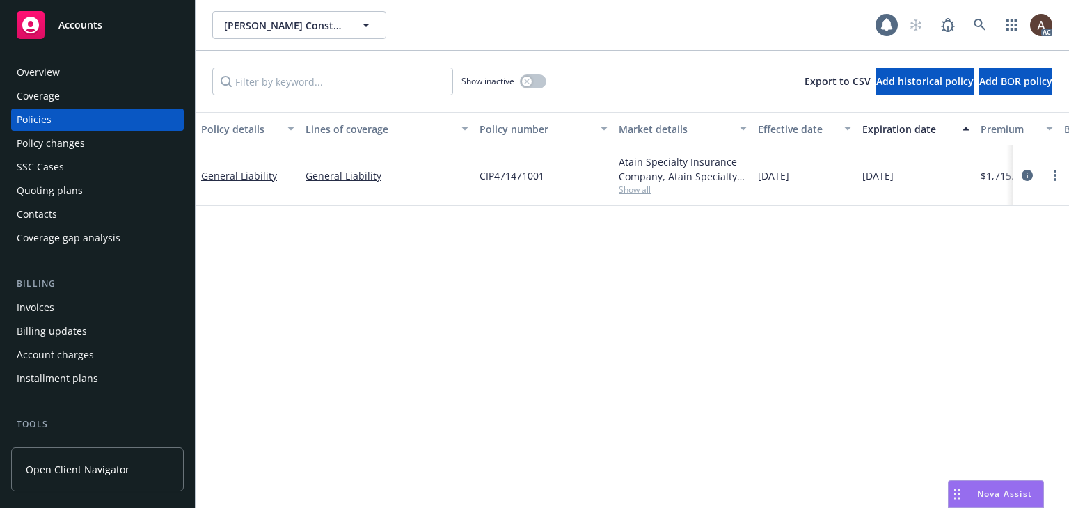
scroll to position [0, 470]
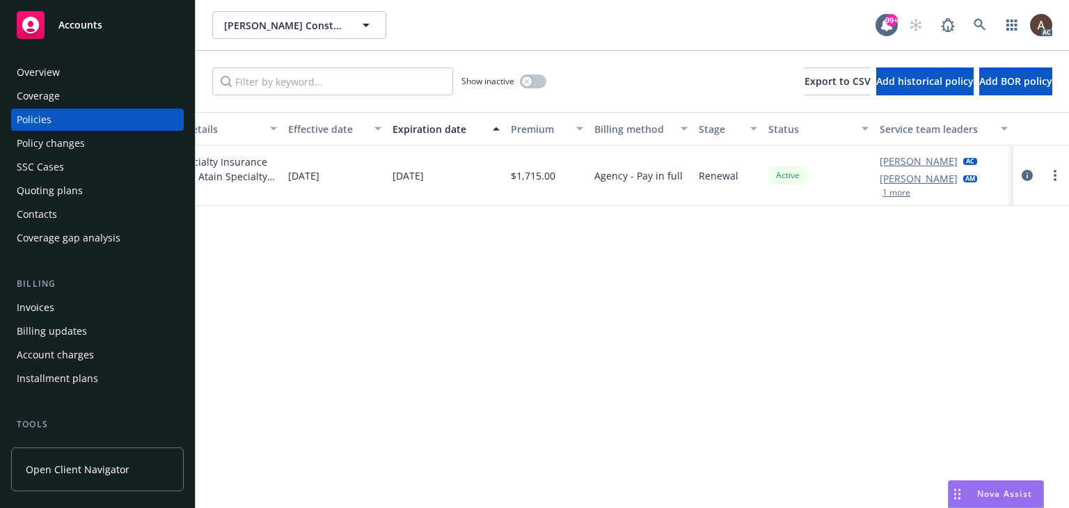
drag, startPoint x: 1025, startPoint y: 178, endPoint x: 1011, endPoint y: 173, distance: 14.8
click at [1025, 178] on icon "circleInformation" at bounding box center [1027, 175] width 11 height 11
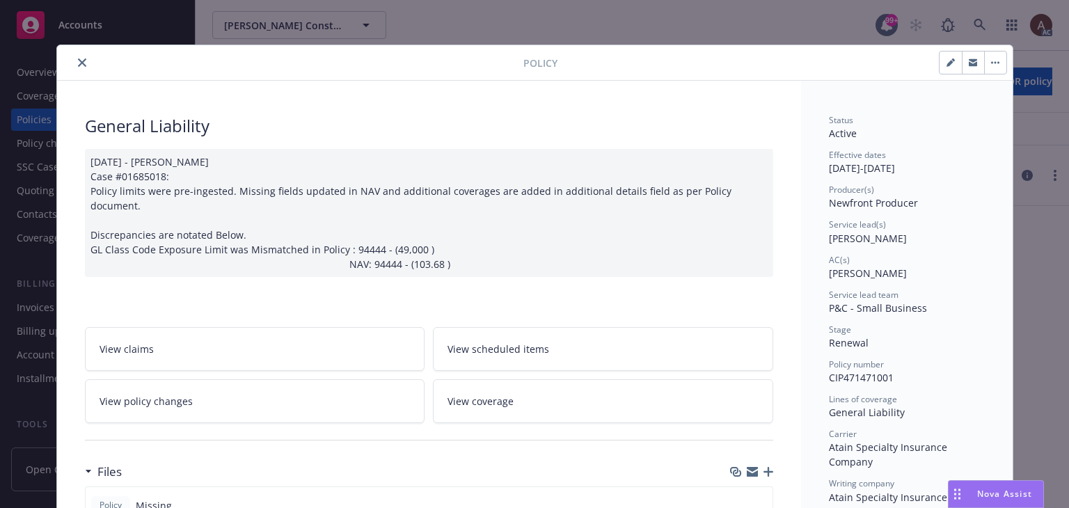
click at [79, 62] on icon "close" at bounding box center [82, 62] width 8 height 8
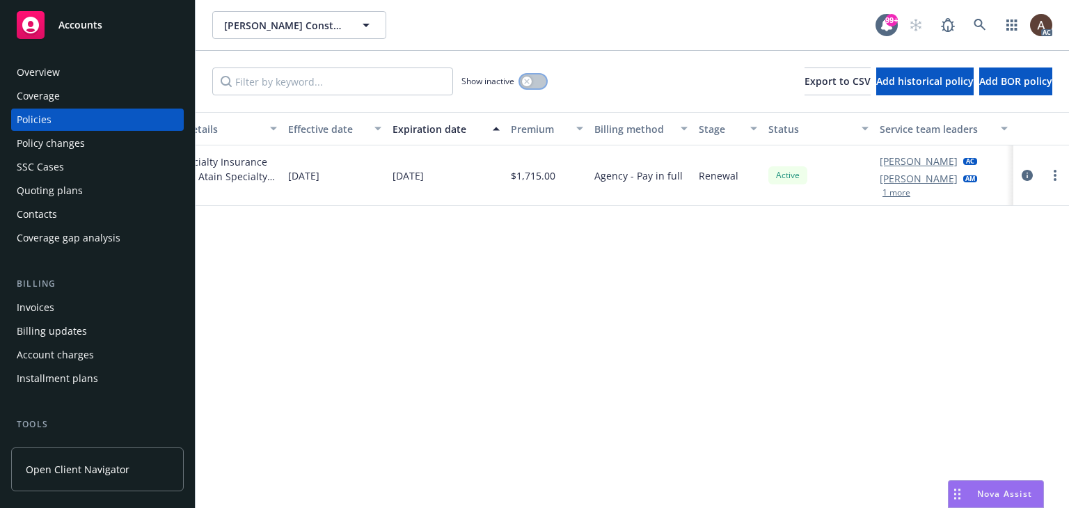
click at [526, 80] on icon "button" at bounding box center [526, 81] width 5 height 5
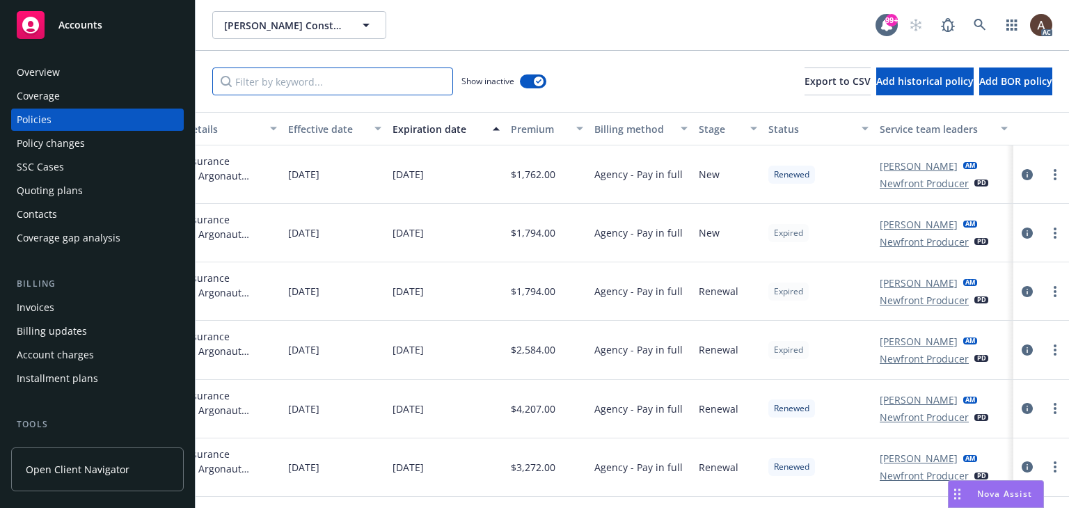
click at [260, 81] on input "Filter by keyword..." at bounding box center [332, 82] width 241 height 28
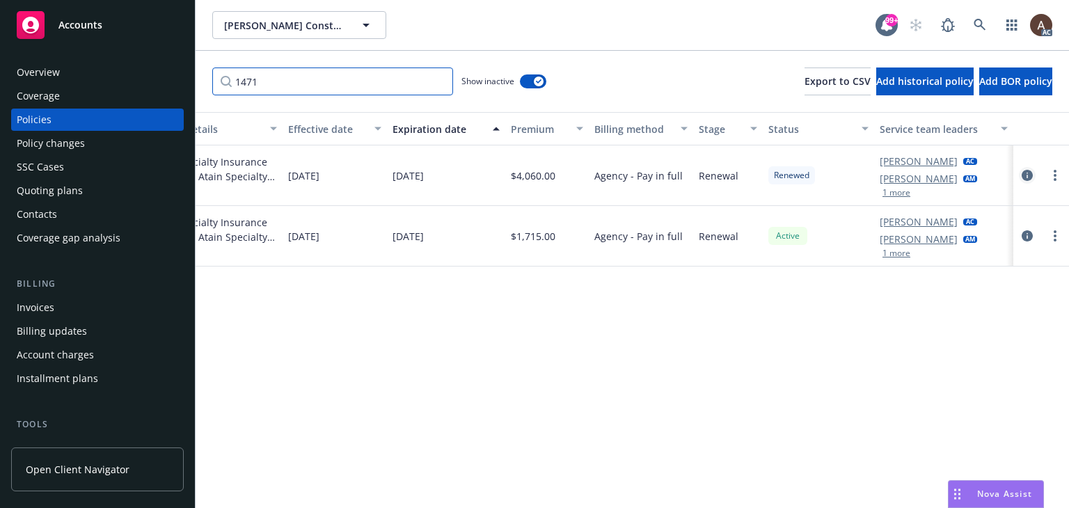
type input "1471"
click at [1028, 173] on icon "circleInformation" at bounding box center [1027, 175] width 11 height 11
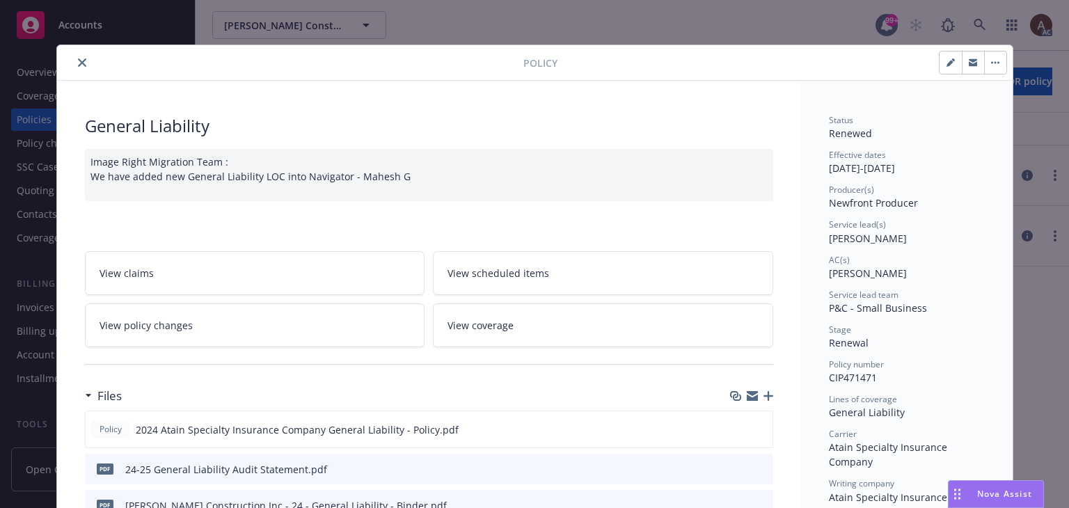
scroll to position [42, 0]
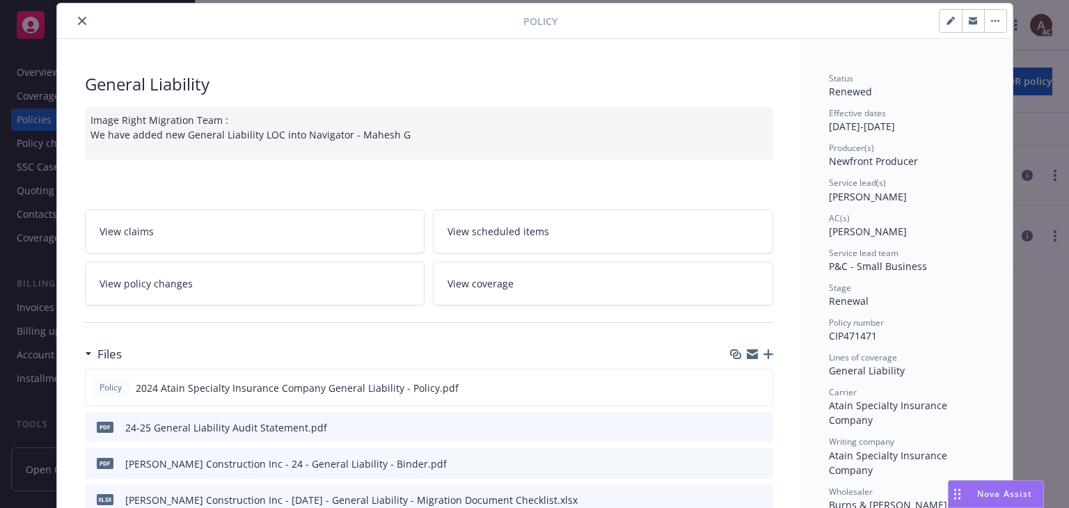
click at [262, 151] on div "Image Right Migration Team : We have added new General Liability LOC into Navig…" at bounding box center [429, 133] width 689 height 52
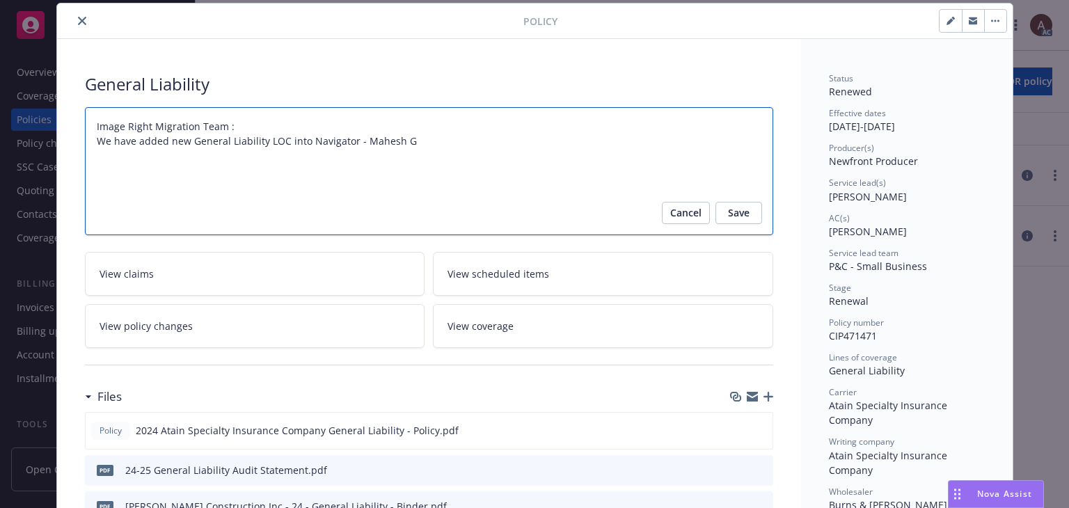
click at [421, 144] on textarea "Image Right Migration Team : We have added new General Liability LOC into Navig…" at bounding box center [429, 171] width 689 height 129
type textarea "x"
type textarea "Image Right Migration Team : We have added new General Liability LOC into Navig…"
type textarea "x"
paste textarea "Original Estimated Premium - $4,060 Audited Actual Premium - $4,060 Closed Even"
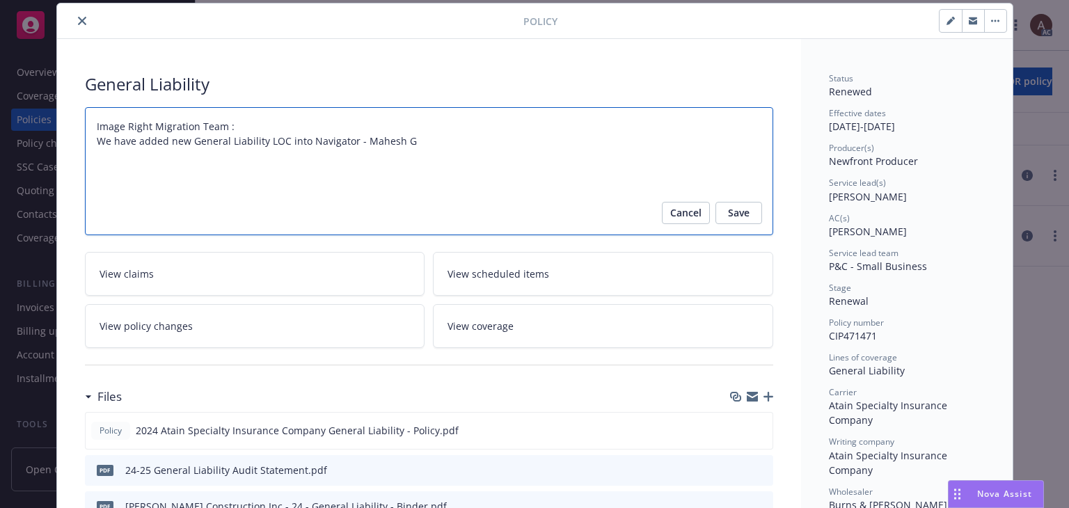
type textarea "Image Right Migration Team : We have added new General Liability LOC into Navig…"
type textarea "x"
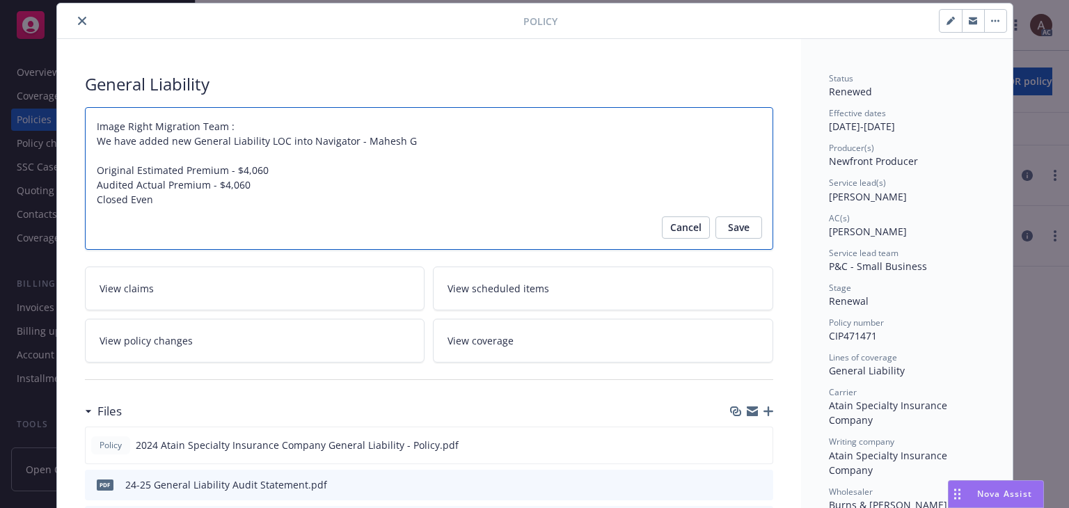
click at [92, 168] on textarea "Image Right Migration Team : We have added new General Liability LOC into Navig…" at bounding box center [429, 178] width 689 height 143
paste textarea "Audit Complete: Summary:"
type textarea "Image Right Migration Team : We have added new General Liability LOC into Navig…"
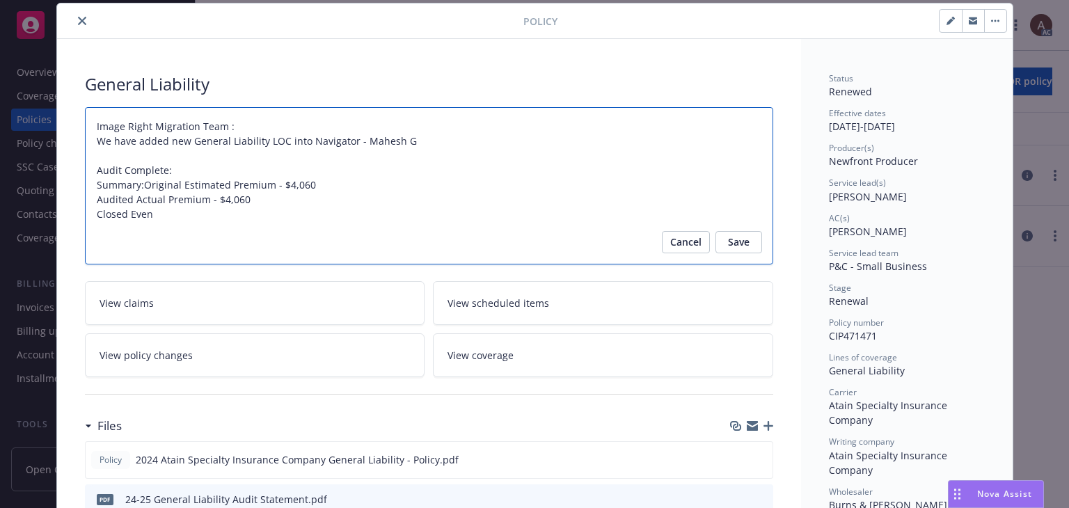
type textarea "x"
type textarea "Image Right Migration Team : We have added new General Liability LOC into Navig…"
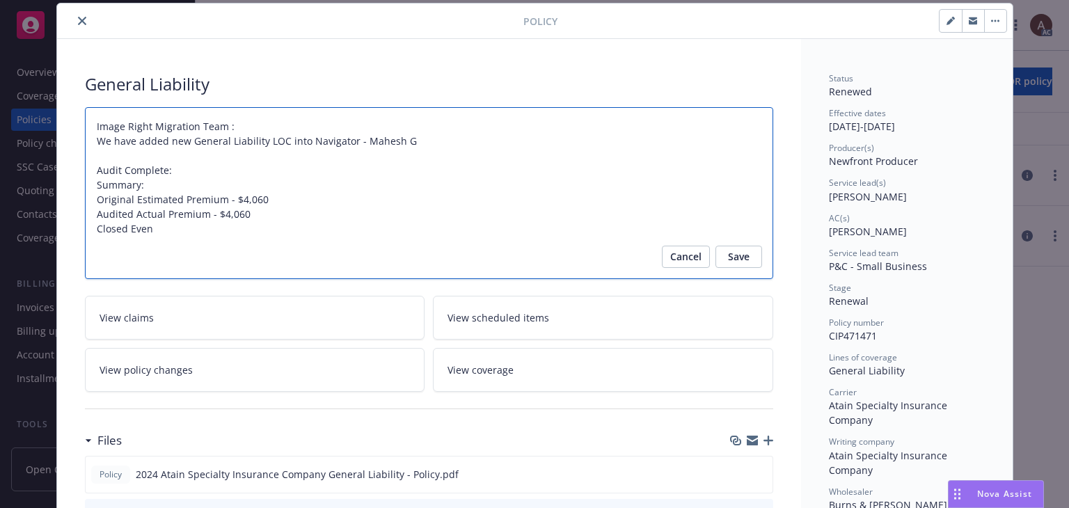
click at [180, 171] on textarea "Image Right Migration Team : We have added new General Liability LOC into Navig…" at bounding box center [429, 193] width 689 height 173
type textarea "x"
type textarea "Image Right Migration Team : We have added new General Liability LOC into Navig…"
type textarea "x"
type textarea "Image Right Migration Team : We have added new General Liability LOC into Navig…"
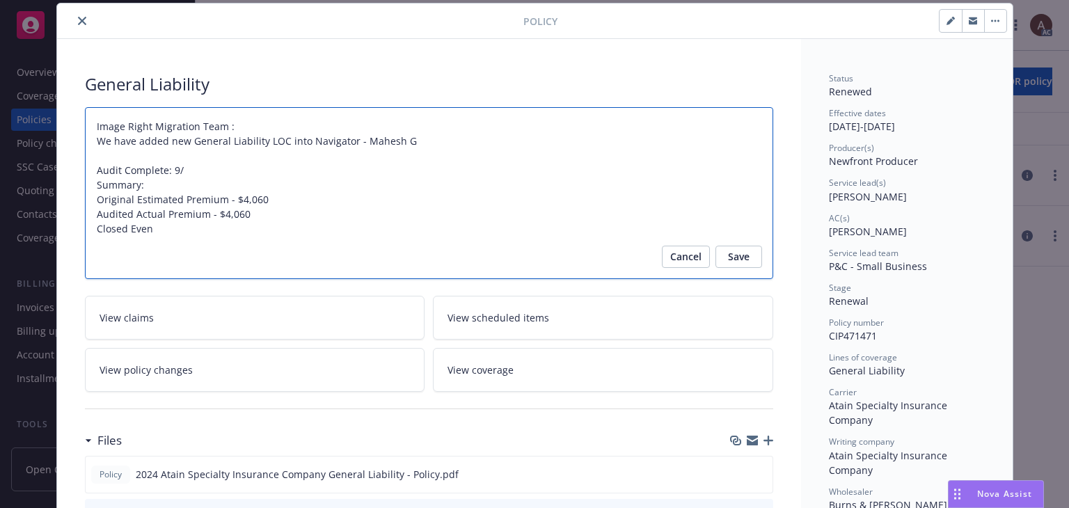
type textarea "x"
type textarea "Image Right Migration Team : We have added new General Liability LOC into Navig…"
type textarea "x"
type textarea "Image Right Migration Team : We have added new General Liability LOC into Navig…"
type textarea "x"
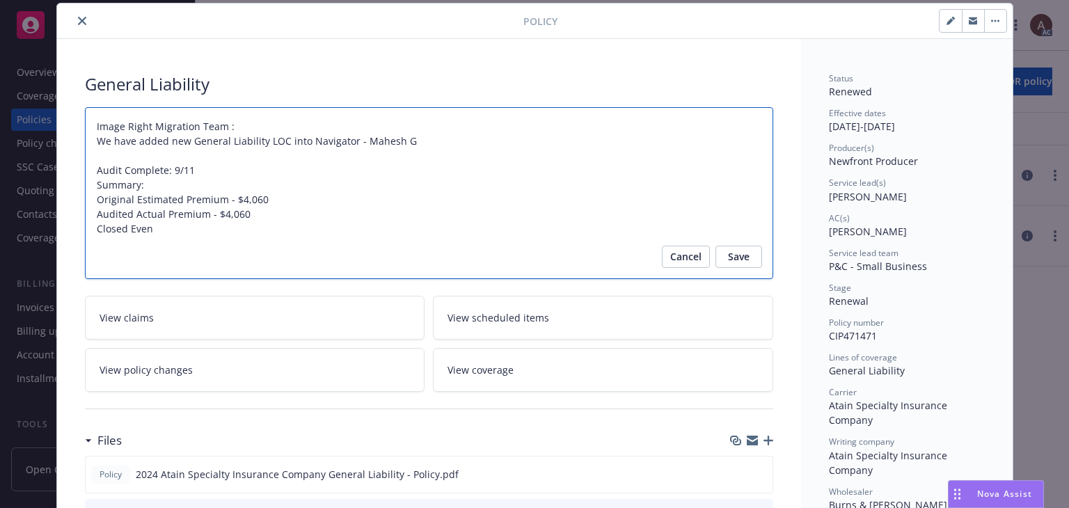
type textarea "Image Right Migration Team : We have added new General Liability LOC into Navig…"
type textarea "x"
type textarea "Image Right Migration Team : We have added new General Liability LOC into Navig…"
type textarea "x"
type textarea "Image Right Migration Team : We have added new General Liability LOC into Navig…"
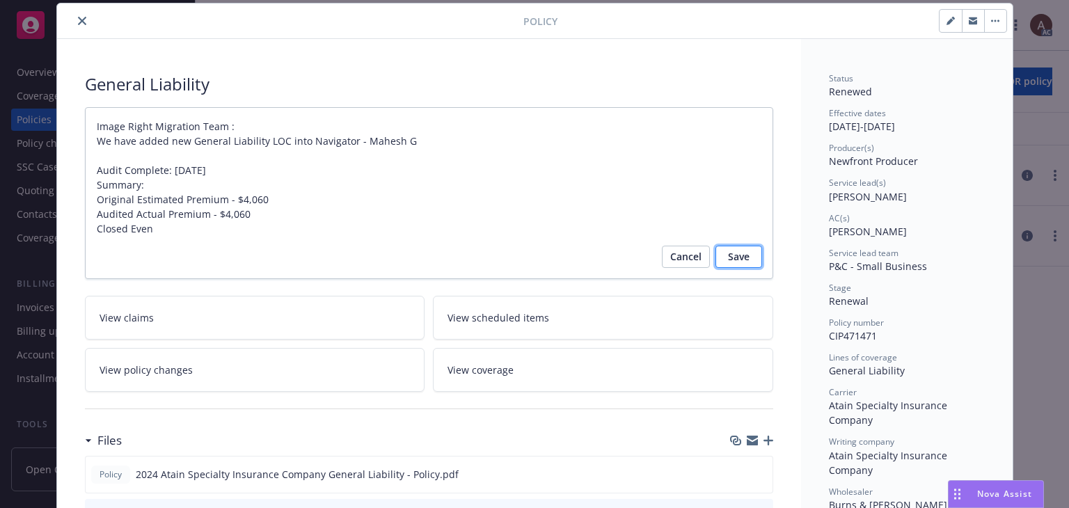
click at [742, 253] on span "Save" at bounding box center [739, 257] width 22 height 22
type textarea "x"
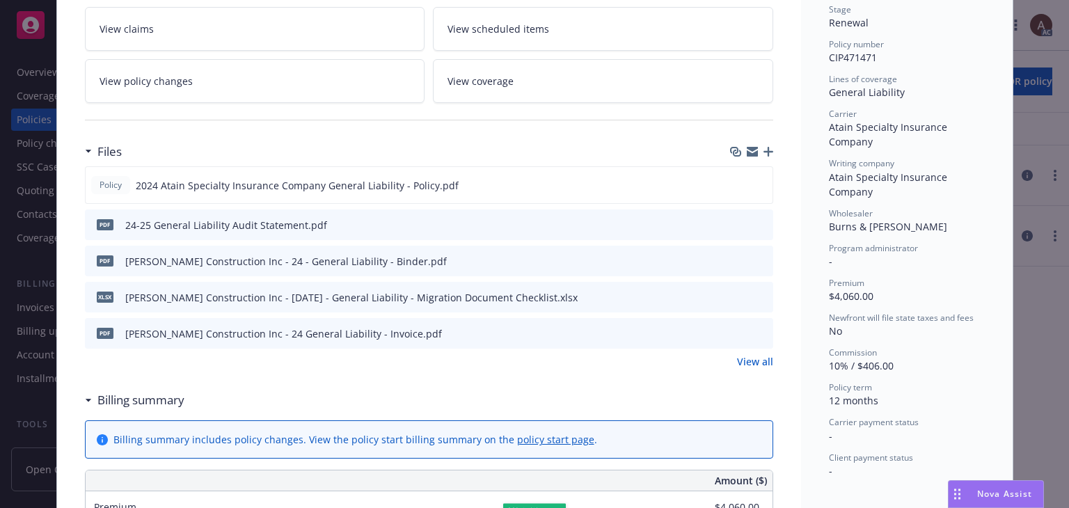
scroll to position [309, 0]
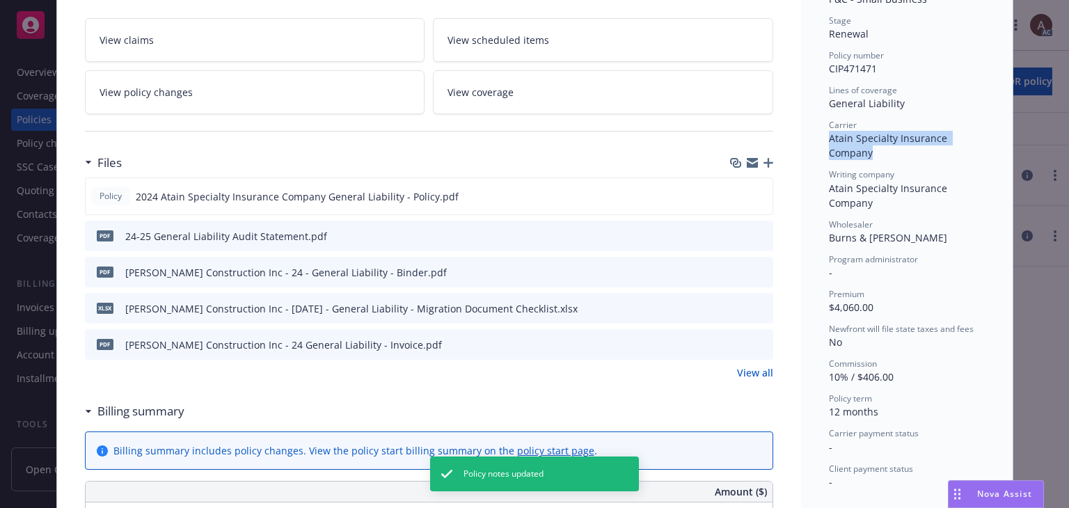
drag, startPoint x: 826, startPoint y: 139, endPoint x: 875, endPoint y: 151, distance: 51.0
click at [875, 151] on div "Carrier Atain Specialty Insurance Company" at bounding box center [907, 139] width 156 height 41
copy span "Atain Specialty Insurance Company"
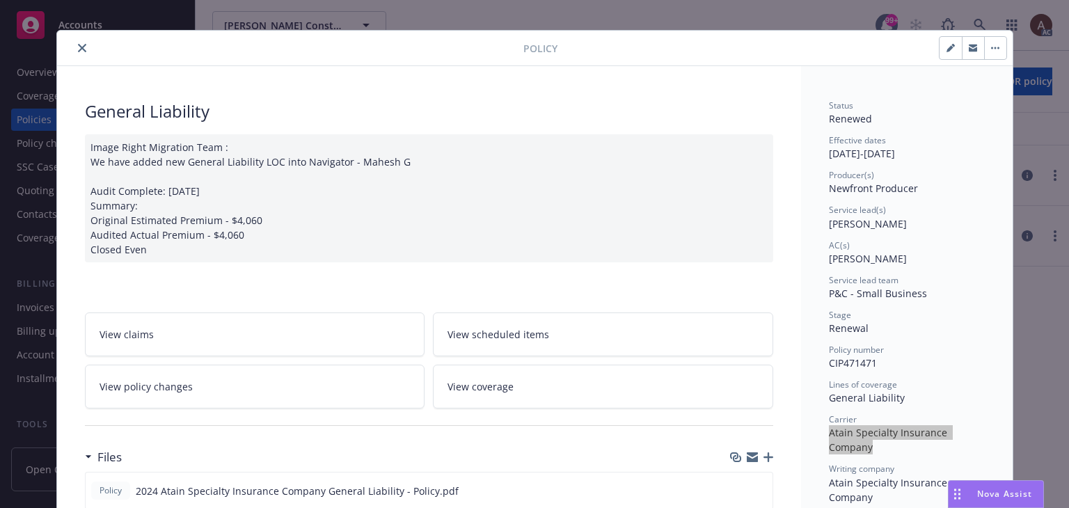
scroll to position [0, 0]
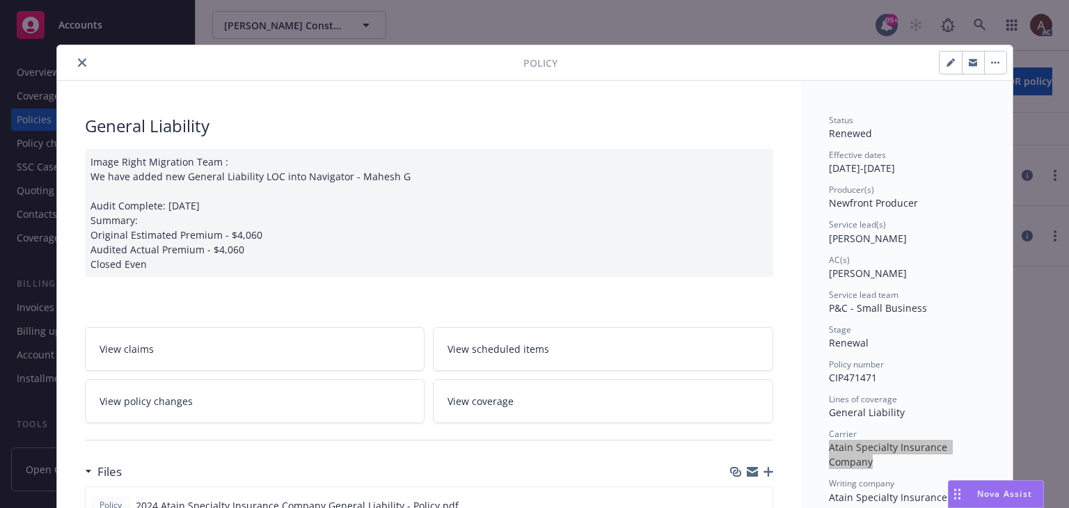
click at [78, 61] on icon "close" at bounding box center [82, 62] width 8 height 8
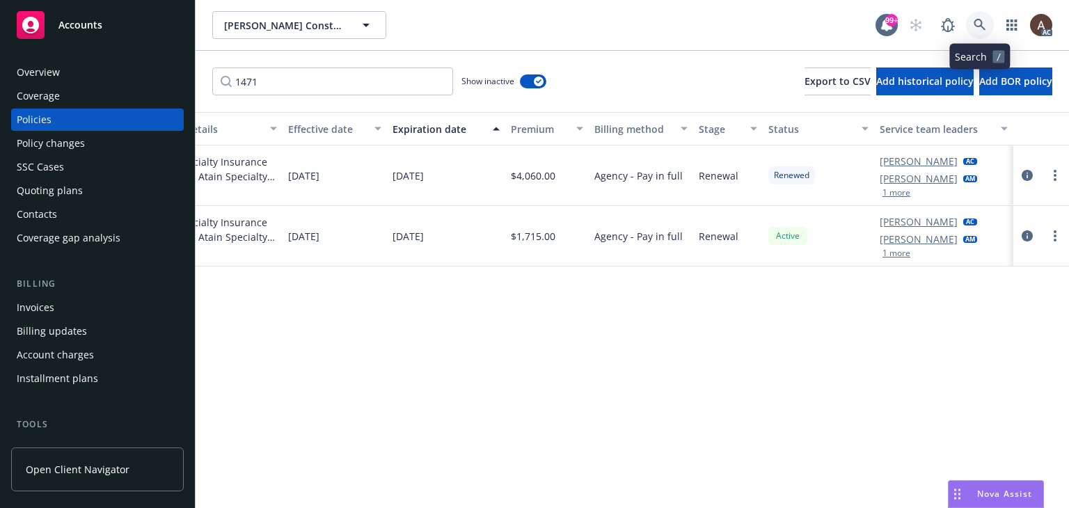
click at [980, 23] on icon at bounding box center [980, 25] width 13 height 13
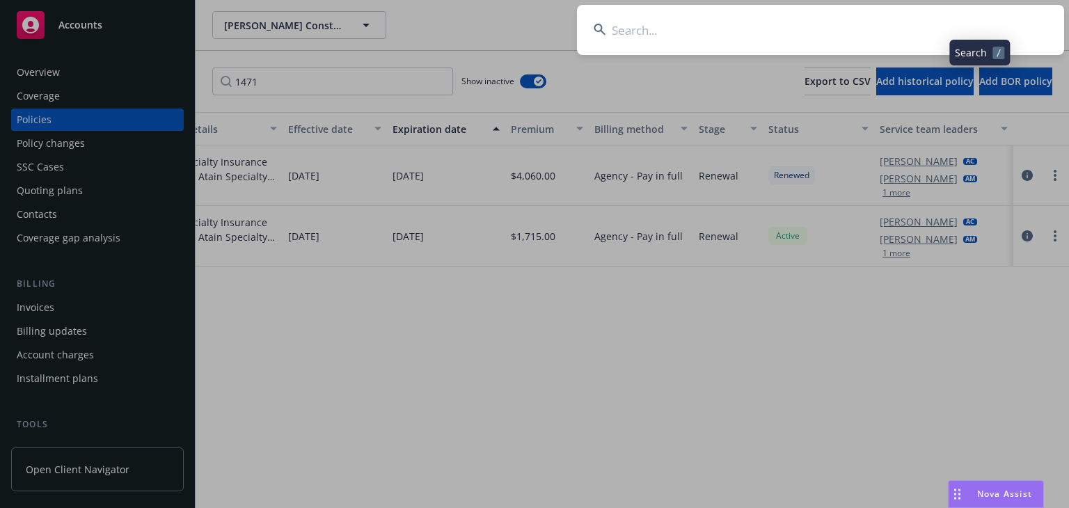
click at [736, 30] on input at bounding box center [820, 30] width 487 height 50
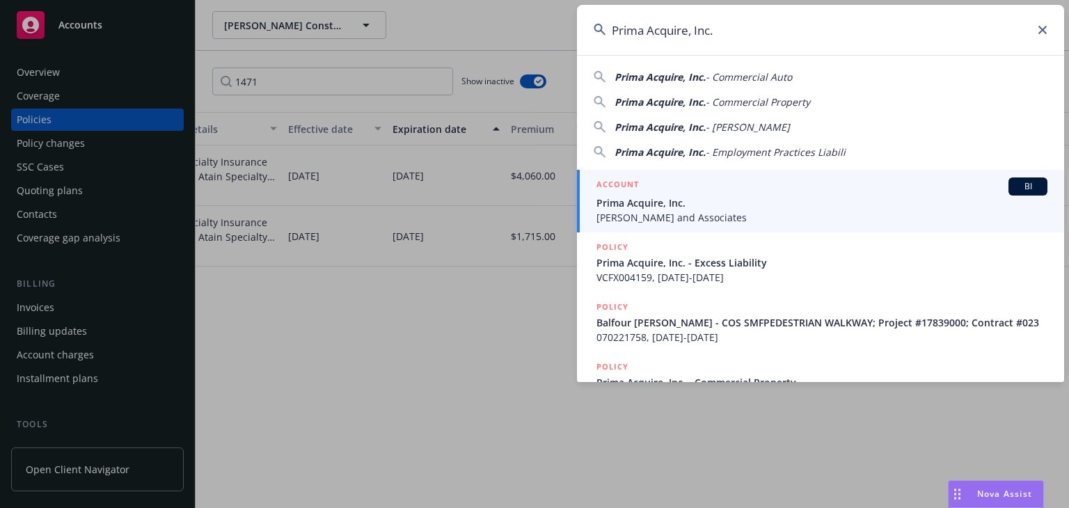
type input "Prima Acquire, Inc."
click at [646, 203] on span "Prima Acquire, Inc." at bounding box center [822, 203] width 451 height 15
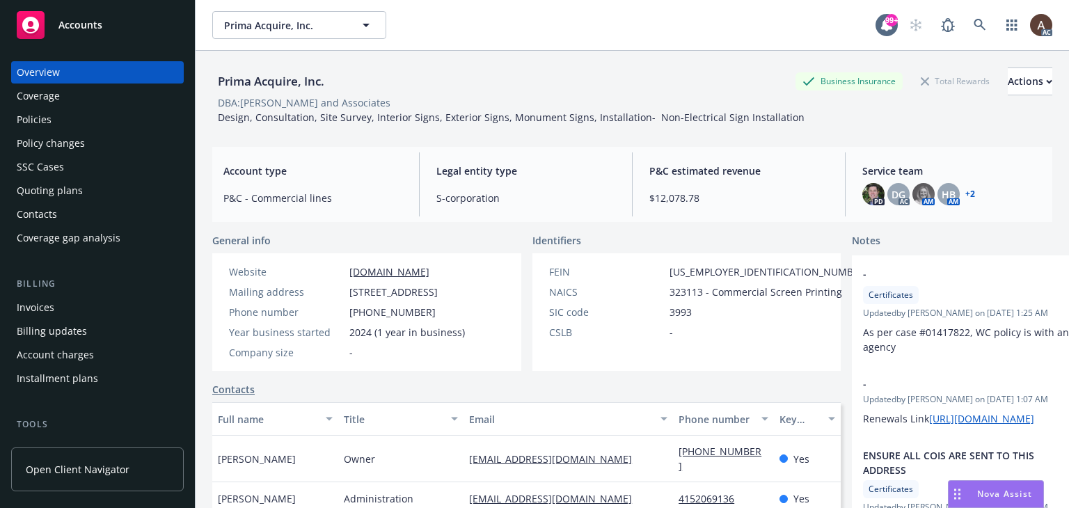
click at [93, 126] on div "Policies" at bounding box center [98, 120] width 162 height 22
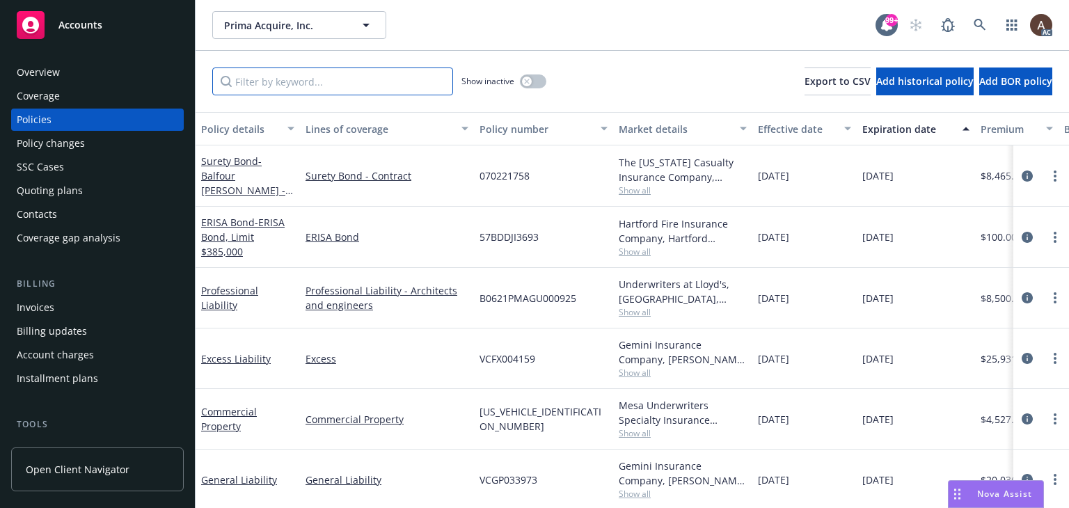
click at [322, 78] on input "Filter by keyword..." at bounding box center [332, 82] width 241 height 28
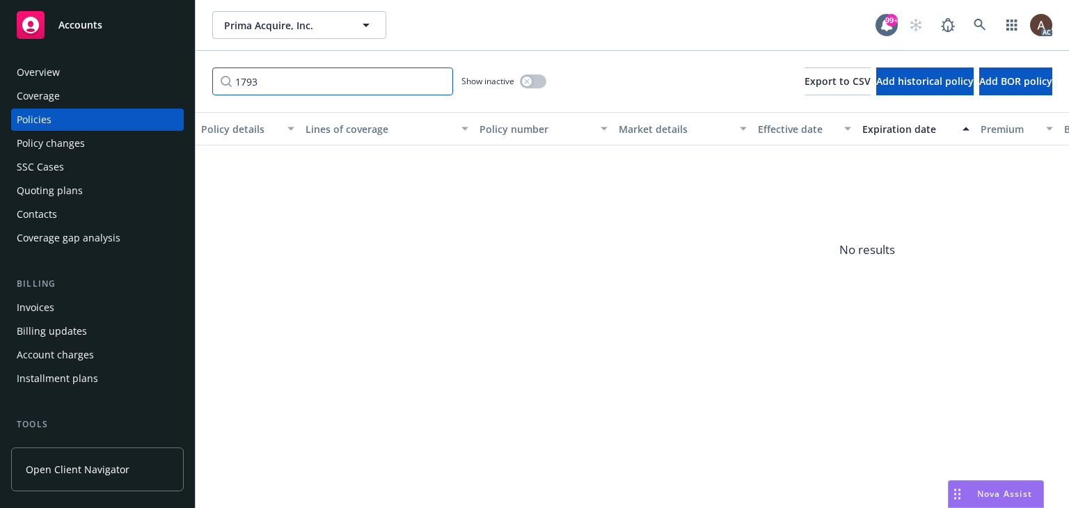
type input "1793"
click at [530, 84] on div "button" at bounding box center [527, 82] width 10 height 10
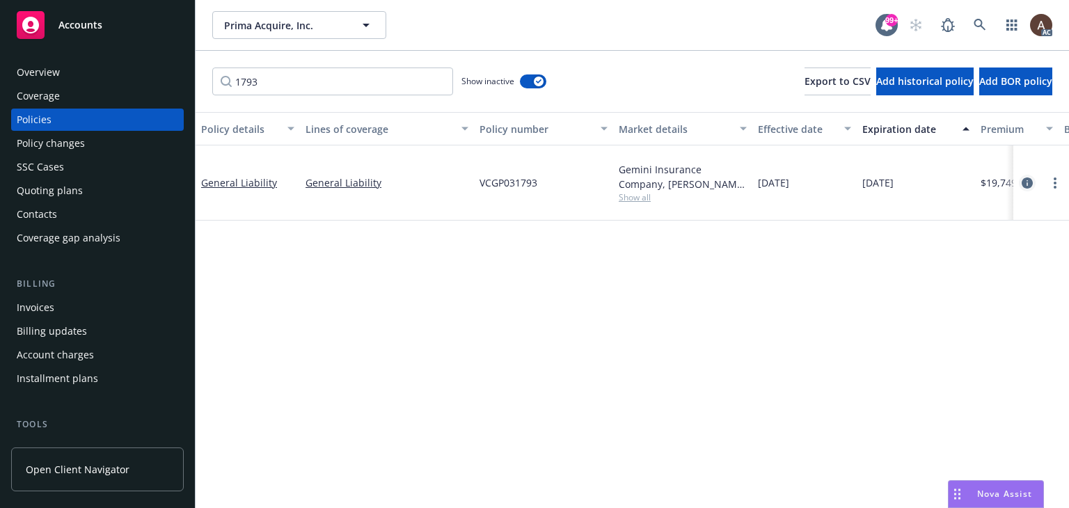
click at [1026, 182] on icon "circleInformation" at bounding box center [1027, 183] width 11 height 11
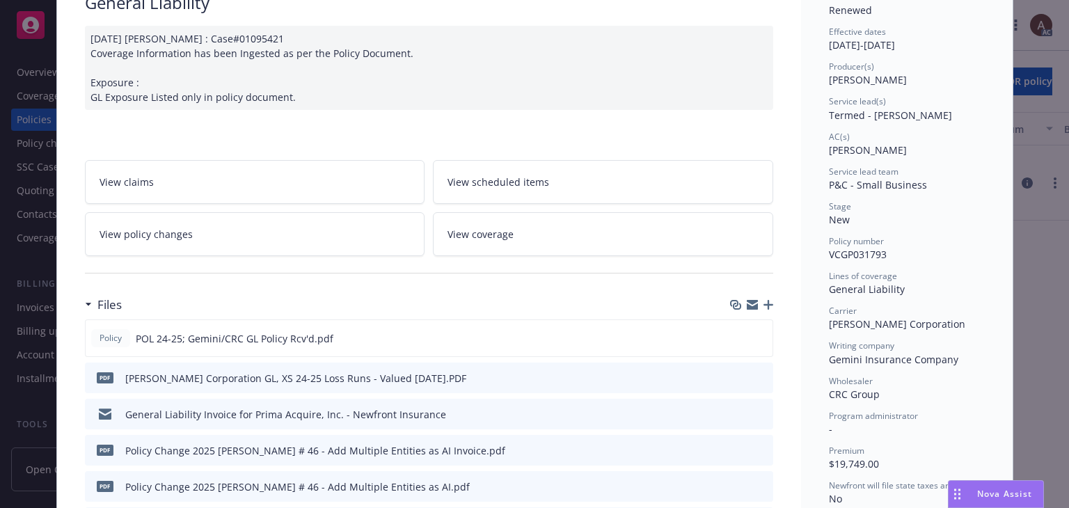
scroll to position [209, 0]
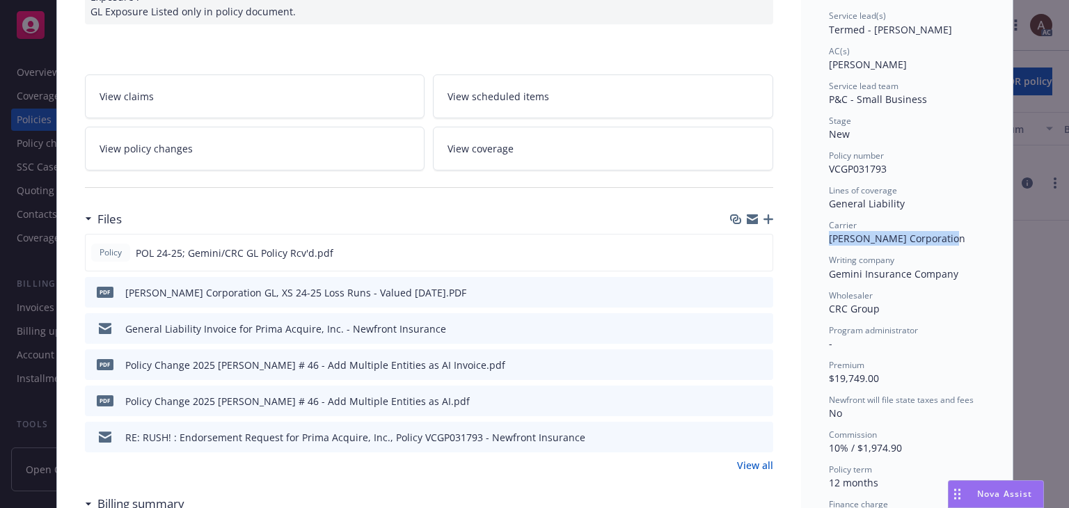
drag, startPoint x: 824, startPoint y: 240, endPoint x: 939, endPoint y: 240, distance: 114.2
click at [939, 240] on div "Carrier W.R. Berkley Corporation" at bounding box center [907, 232] width 156 height 26
copy span "[PERSON_NAME] Corporation"
drag, startPoint x: 824, startPoint y: 313, endPoint x: 873, endPoint y: 311, distance: 49.5
click at [873, 311] on span "CRC Group" at bounding box center [854, 308] width 51 height 13
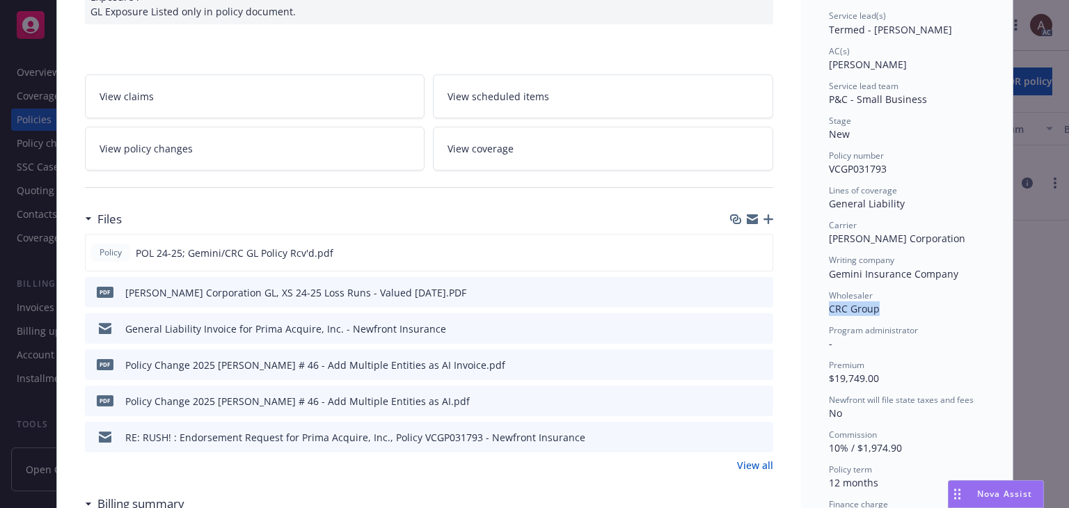
copy span "CRC Group"
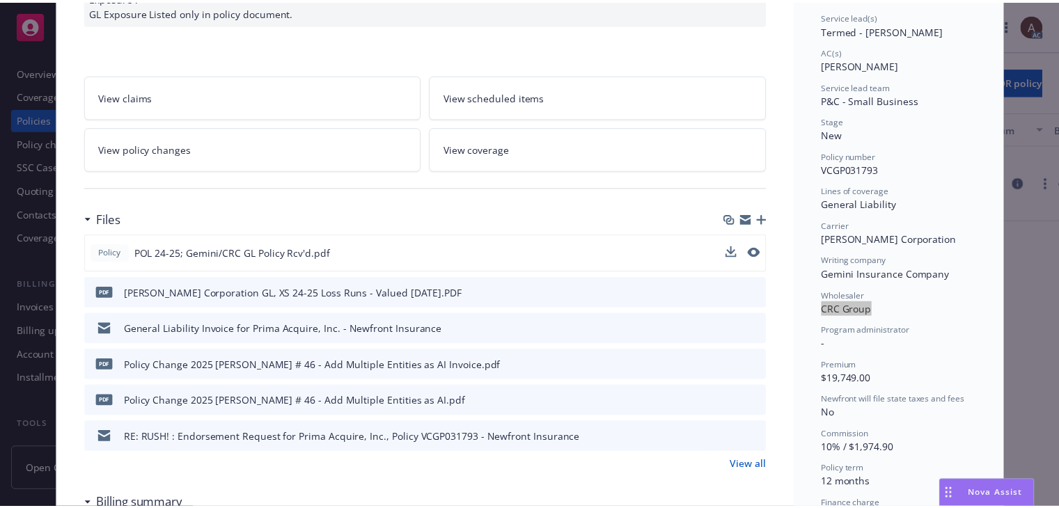
scroll to position [0, 0]
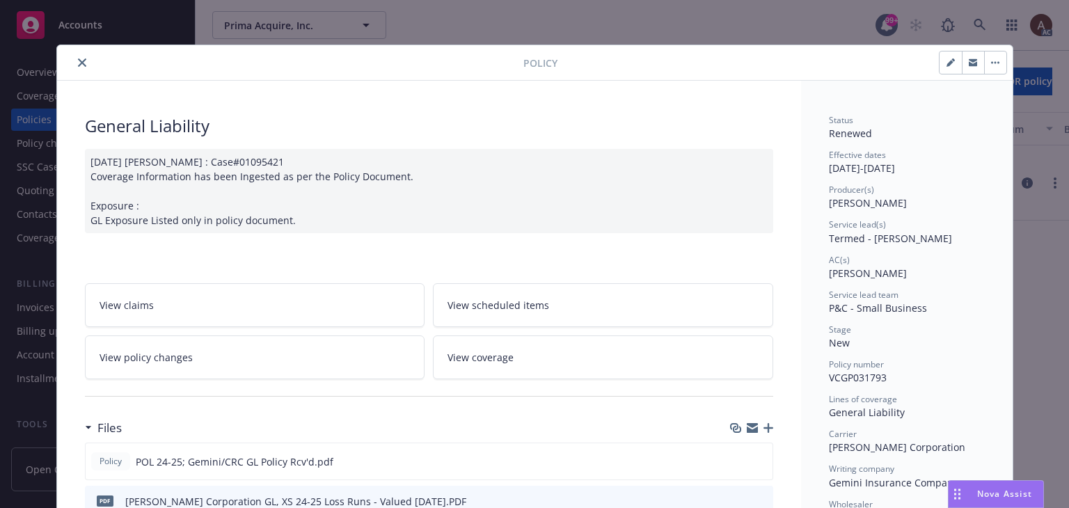
click at [187, 363] on link "View policy changes" at bounding box center [255, 358] width 340 height 44
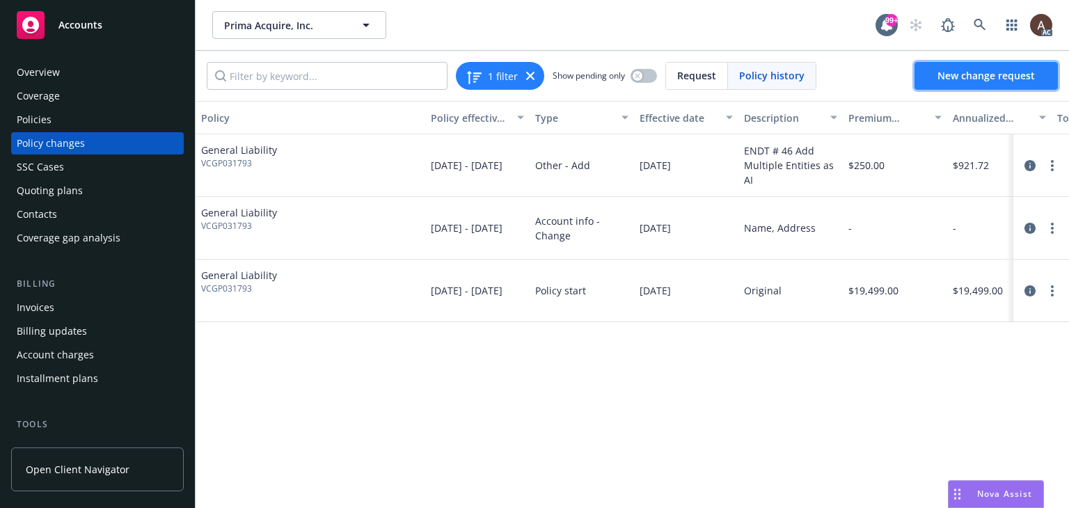
click at [967, 79] on span "New change request" at bounding box center [986, 75] width 97 height 13
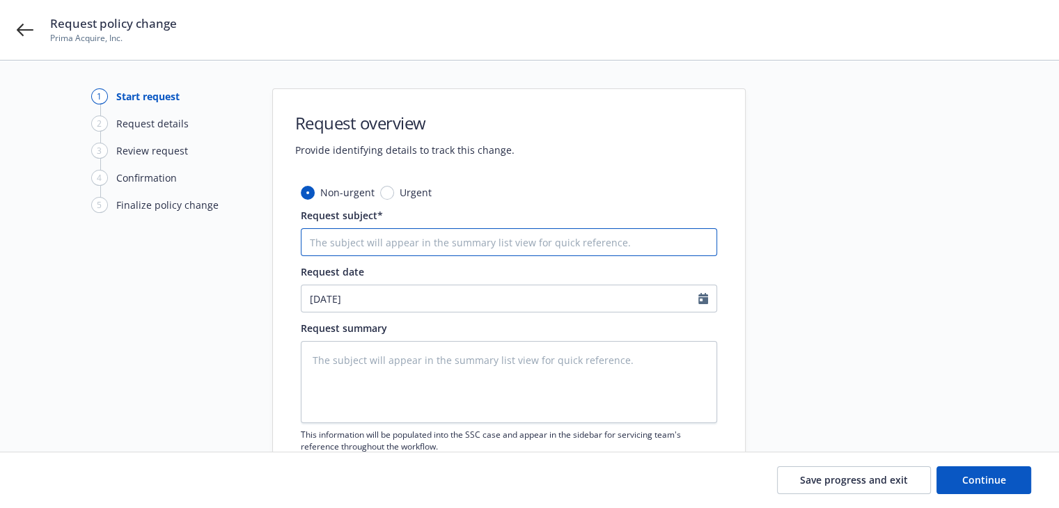
click at [395, 244] on input "Request subject*" at bounding box center [509, 242] width 416 height 28
paste input "24-25 General Liability W.R. Berkley Corporation/CRC Group - Audit Statement"
type textarea "x"
type input "24-25 General Liability W.R. Berkley Corporation/CRC Group - Audit Statement"
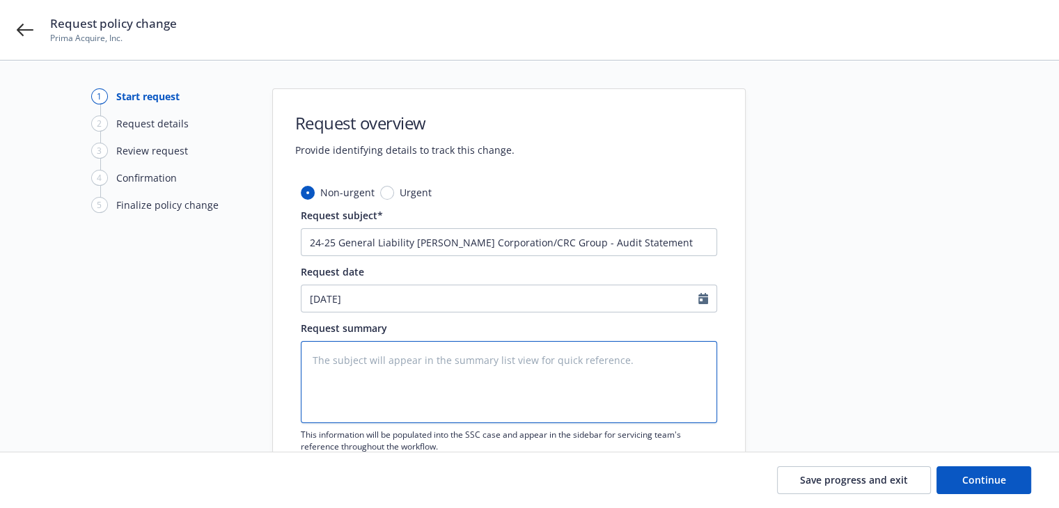
click at [376, 367] on textarea at bounding box center [509, 382] width 416 height 82
paste textarea "2024-2025 Final Audit Results Original Estimated Premium - $ Audited Actual Pre…"
type textarea "x"
type textarea "2024-2025 Final Audit Results Original Estimated Premium - $ Audited Actual Pre…"
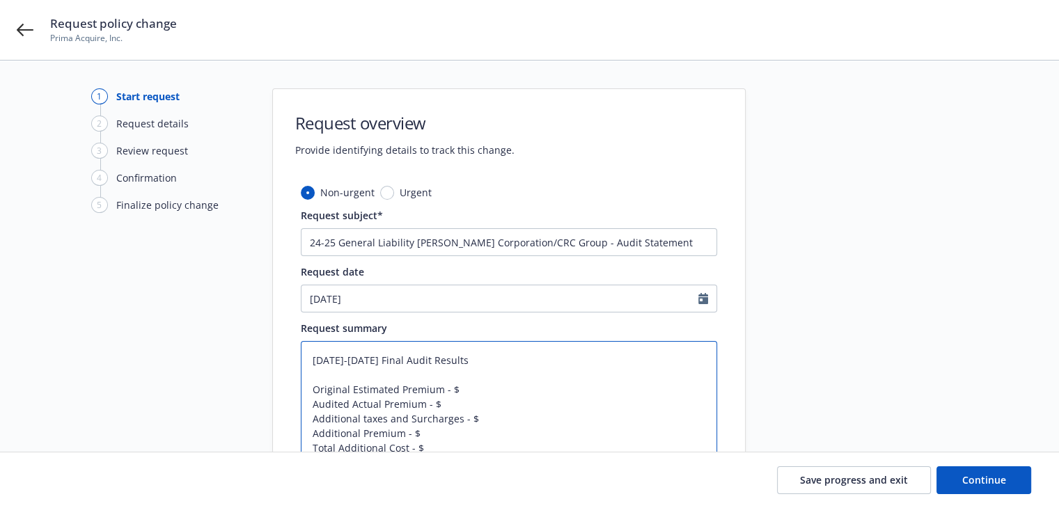
scroll to position [140, 0]
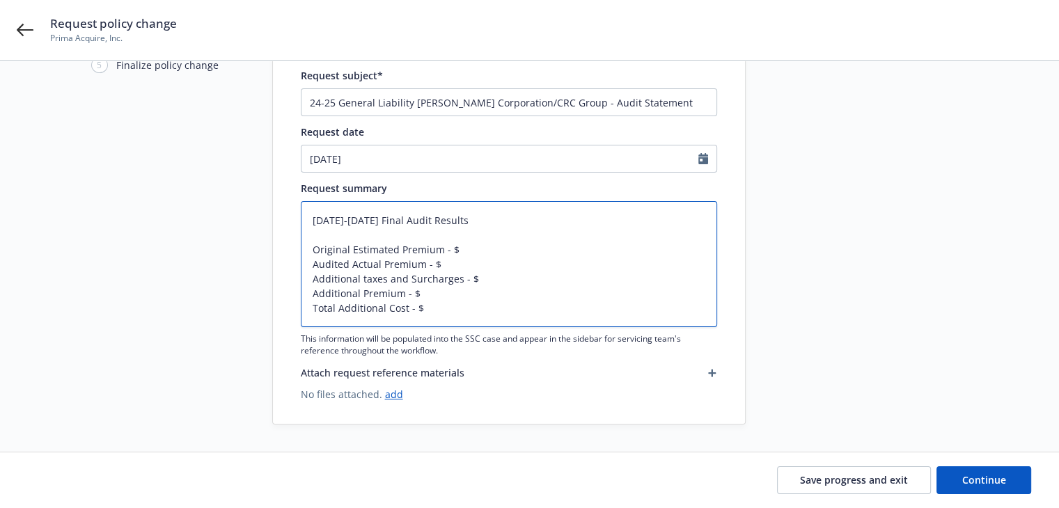
click at [460, 246] on textarea "2024-2025 Final Audit Results Original Estimated Premium - $ Audited Actual Pre…" at bounding box center [509, 264] width 416 height 126
type textarea "x"
type textarea "2024-2025 Final Audit Results Original Estimated Premium - $1 Audited Actual Pr…"
type textarea "x"
type textarea "2024-2025 Final Audit Results Original Estimated Premium - $19 Audited Actual P…"
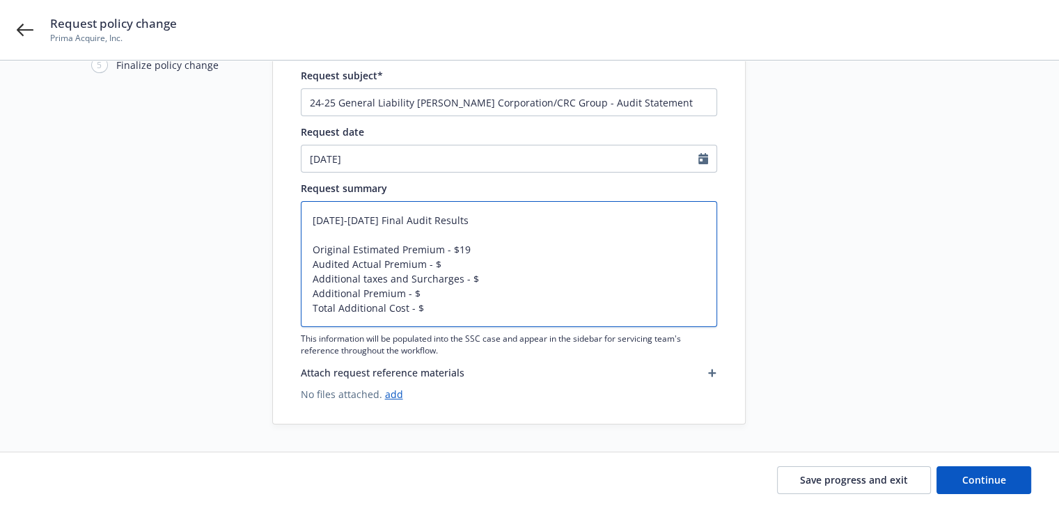
type textarea "x"
type textarea "2024-2025 Final Audit Results Original Estimated Premium - $19, Audited Actual …"
type textarea "x"
type textarea "2024-2025 Final Audit Results Original Estimated Premium - $19,4 Audited Actual…"
type textarea "x"
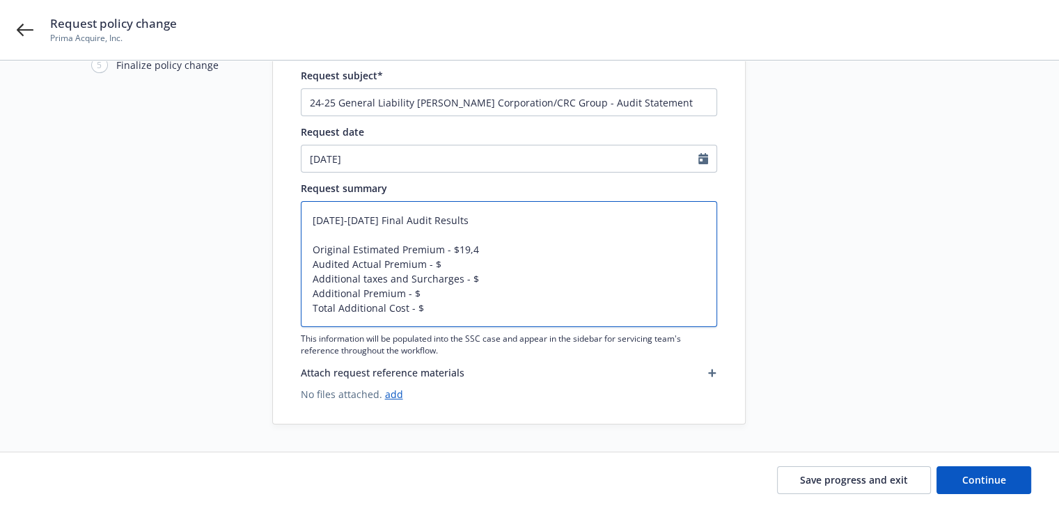
type textarea "2024-2025 Final Audit Results Original Estimated Premium - $19,49 Audited Actua…"
type textarea "x"
type textarea "2024-2025 Final Audit Results Original Estimated Premium - $19,499 Audited Actu…"
click at [453, 260] on textarea "2024-2025 Final Audit Results Original Estimated Premium - $19,499 Audited Actu…" at bounding box center [509, 264] width 416 height 126
type textarea "x"
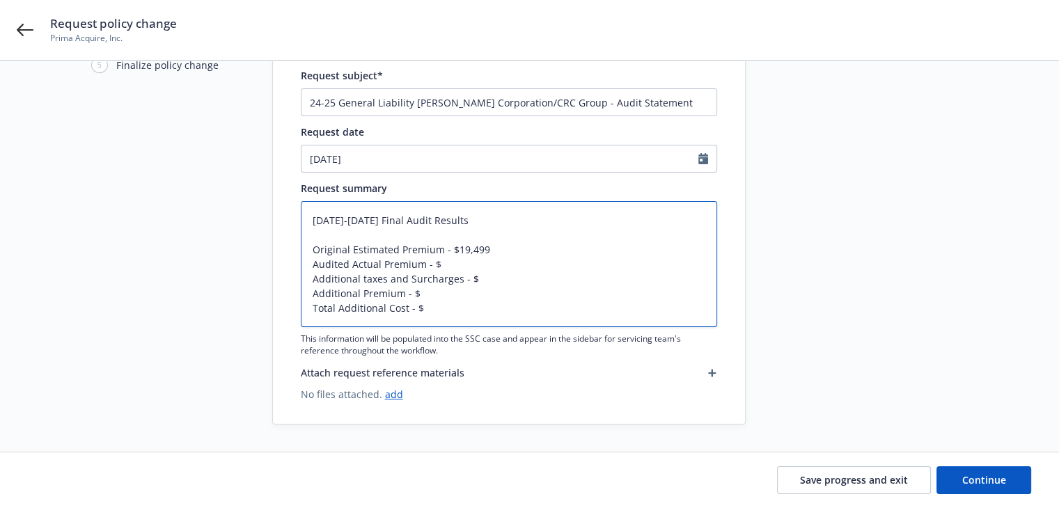
type textarea "2024-2025 Final Audit Results Original Estimated Premium - $19,499 Audited Actu…"
type textarea "x"
type textarea "2024-2025 Final Audit Results Original Estimated Premium - $19,499 Audited Actu…"
type textarea "x"
type textarea "2024-2025 Final Audit Results Original Estimated Premium - $19,499 Audited Actu…"
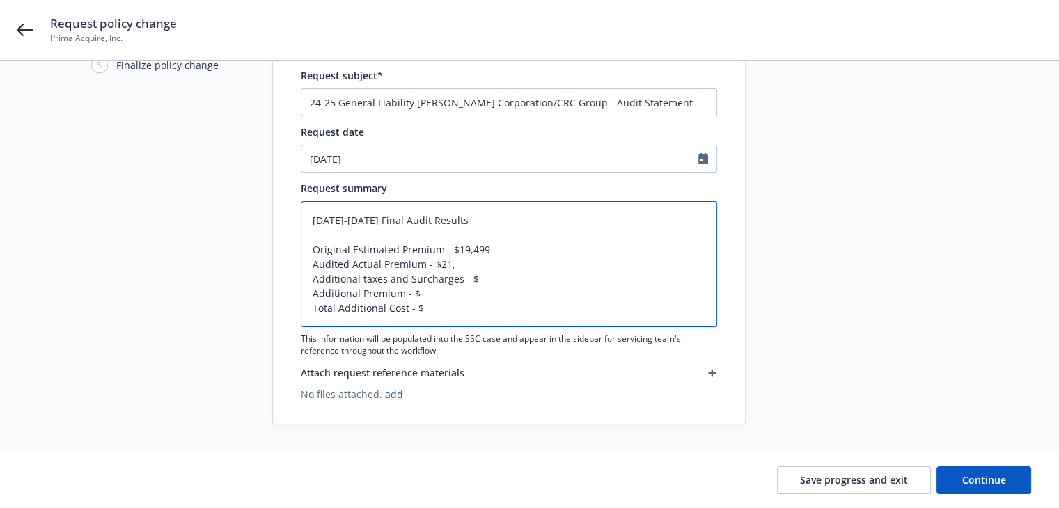
type textarea "x"
type textarea "2024-2025 Final Audit Results Original Estimated Premium - $19,499 Audited Actu…"
type textarea "x"
type textarea "2024-2025 Final Audit Results Original Estimated Premium - $19,499 Audited Actu…"
type textarea "x"
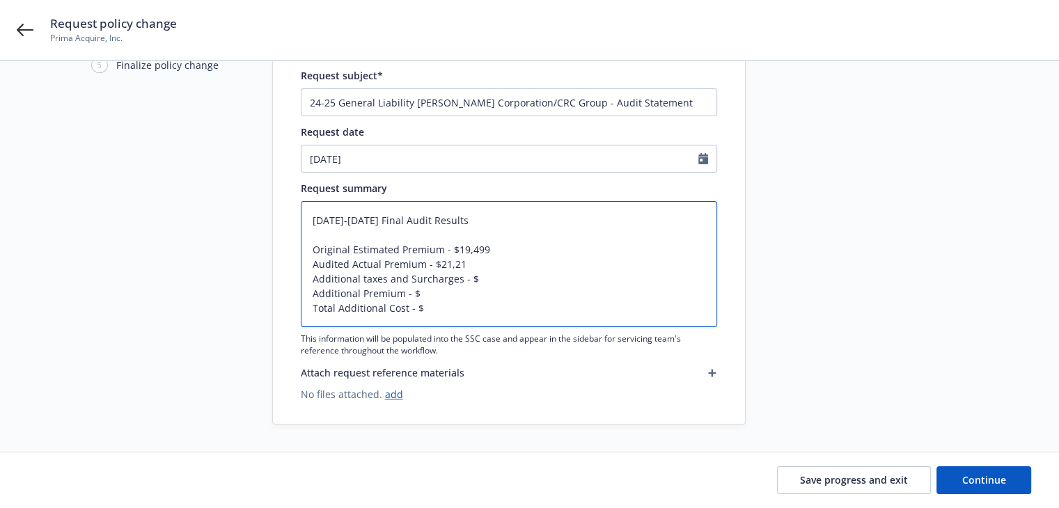
type textarea "2024-2025 Final Audit Results Original Estimated Premium - $19,499 Audited Actu…"
click at [439, 291] on textarea "2024-2025 Final Audit Results Original Estimated Premium - $19,499 Audited Actu…" at bounding box center [509, 264] width 416 height 126
type textarea "x"
type textarea "2024-2025 Final Audit Results Original Estimated Premium - $19,499 Audited Actu…"
type textarea "x"
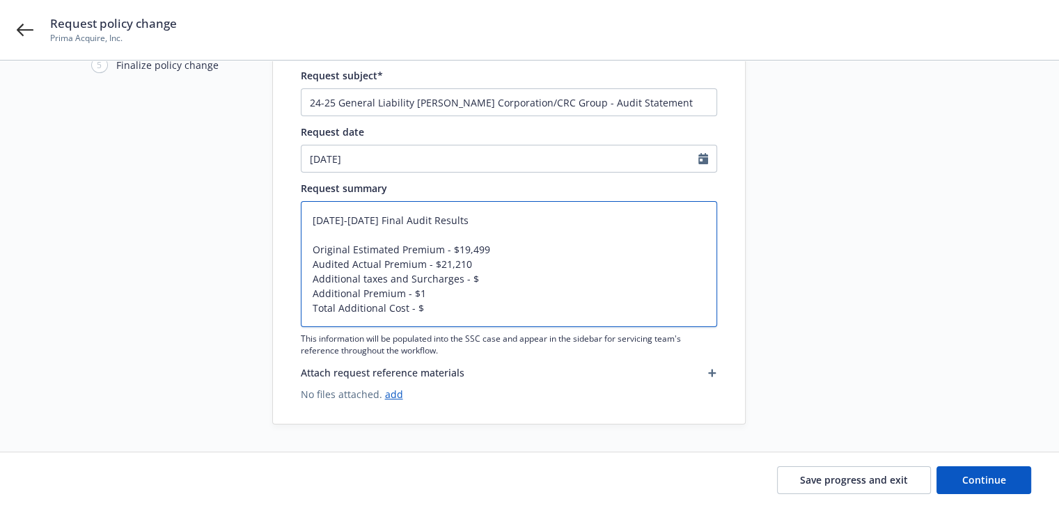
type textarea "2024-2025 Final Audit Results Original Estimated Premium - $19,499 Audited Actu…"
type textarea "x"
type textarea "2024-2025 Final Audit Results Original Estimated Premium - $19,499 Audited Actu…"
type textarea "x"
type textarea "2024-2025 Final Audit Results Original Estimated Premium - $19,499 Audited Actu…"
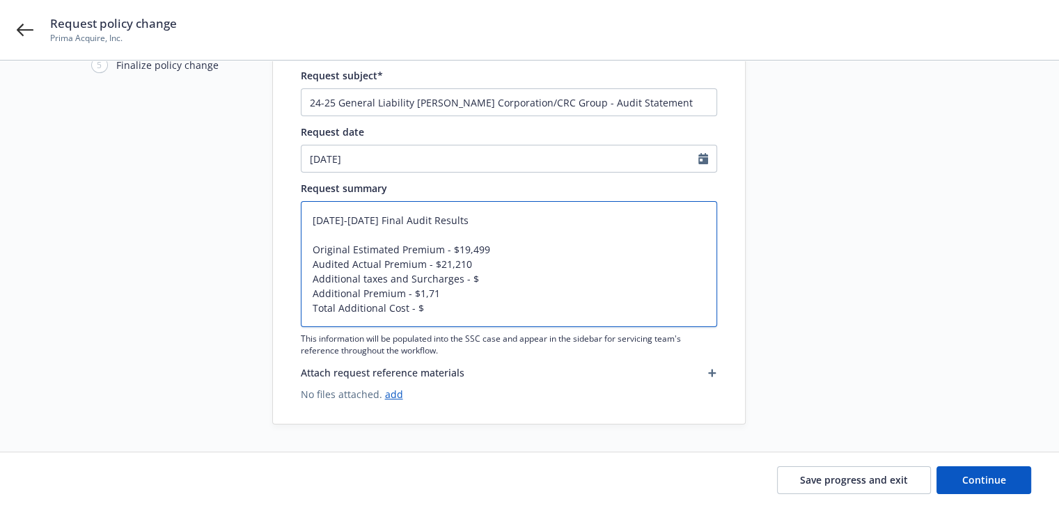
type textarea "x"
type textarea "2024-2025 Final Audit Results Original Estimated Premium - $19,499 Audited Actu…"
click at [483, 279] on textarea "2024-2025 Final Audit Results Original Estimated Premium - $19,499 Audited Actu…" at bounding box center [509, 264] width 416 height 126
type textarea "x"
type textarea "2024-2025 Final Audit Results Original Estimated Premium - $19,499 Audited Actu…"
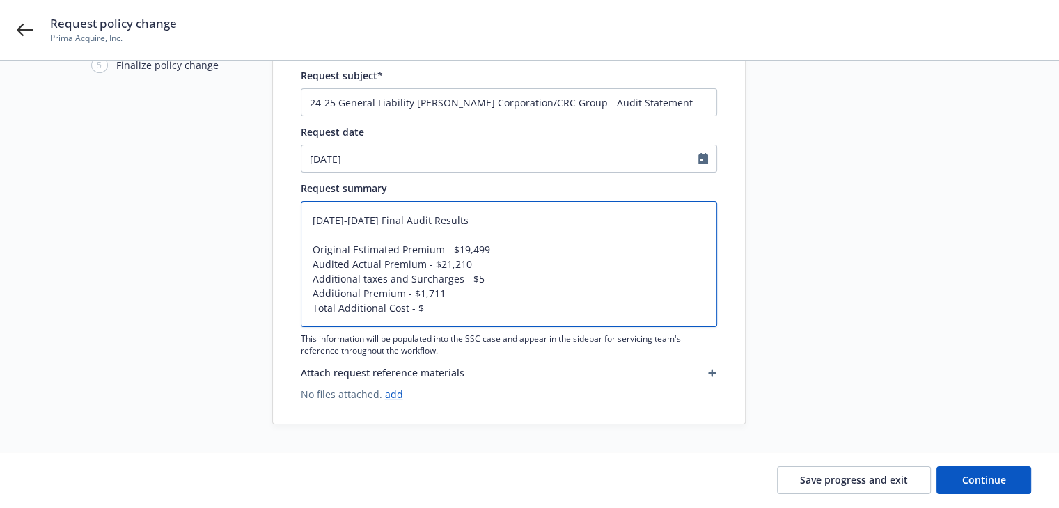
type textarea "x"
type textarea "2024-2025 Final Audit Results Original Estimated Premium - $19,499 Audited Actu…"
type textarea "x"
type textarea "2024-2025 Final Audit Results Original Estimated Premium - $19,499 Audited Actu…"
type textarea "x"
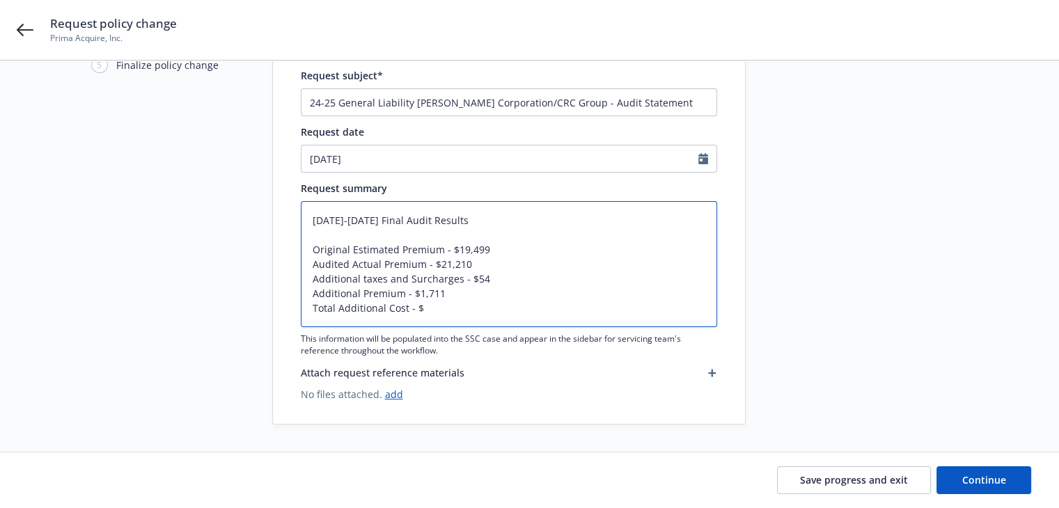
type textarea "2024-2025 Final Audit Results Original Estimated Premium - $19,499 Audited Actu…"
type textarea "x"
type textarea "2024-2025 Final Audit Results Original Estimated Premium - $19,499 Audited Actu…"
type textarea "x"
type textarea "2024-2025 Final Audit Results Original Estimated Premium - $19,499 Audited Actu…"
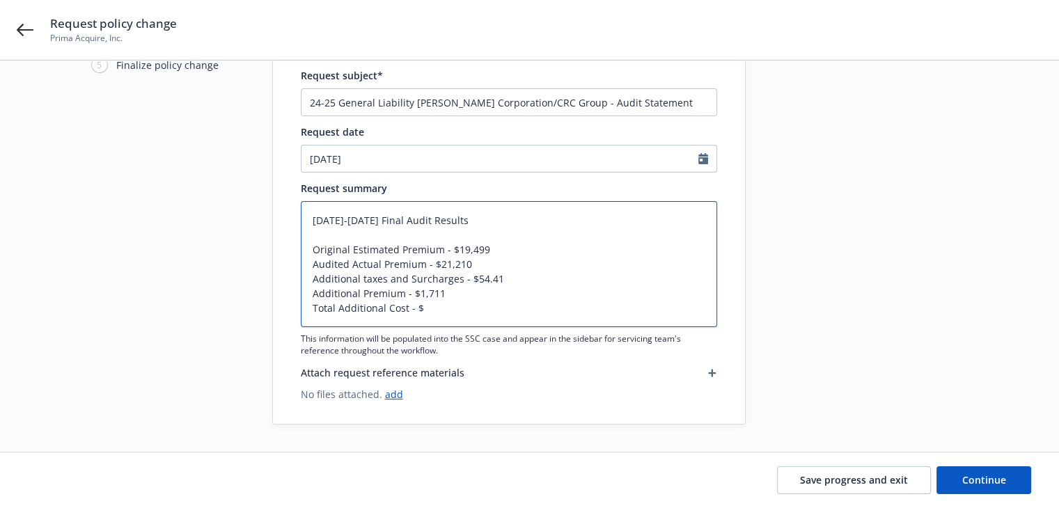
click at [460, 309] on textarea "2024-2025 Final Audit Results Original Estimated Premium - $19,499 Audited Actu…" at bounding box center [509, 264] width 416 height 126
type textarea "x"
type textarea "2024-2025 Final Audit Results Original Estimated Premium - $19,499 Audited Actu…"
type textarea "x"
type textarea "2024-2025 Final Audit Results Original Estimated Premium - $19,499 Audited Actu…"
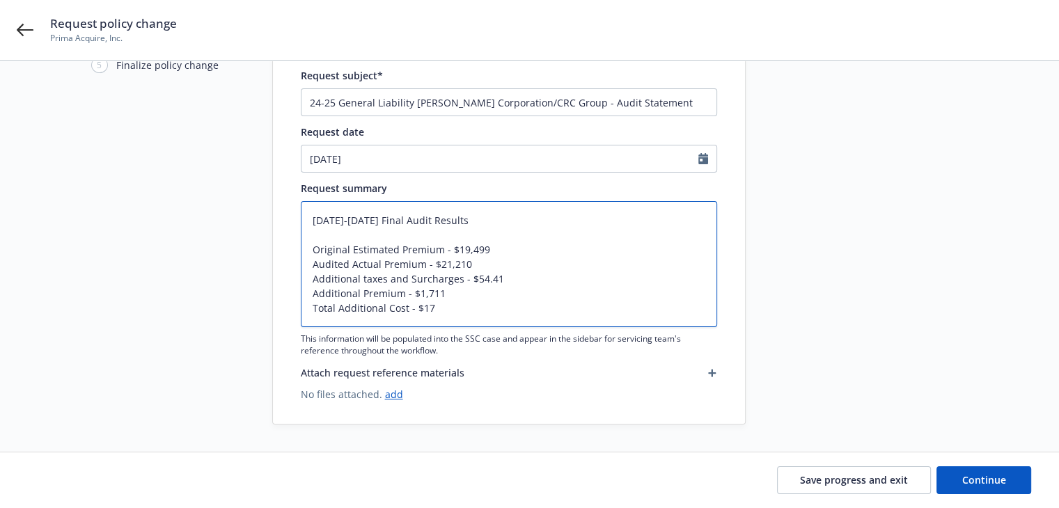
type textarea "x"
type textarea "2024-2025 Final Audit Results Original Estimated Premium - $19,499 Audited Actu…"
type textarea "x"
type textarea "2024-2025 Final Audit Results Original Estimated Premium - $19,499 Audited Actu…"
type textarea "x"
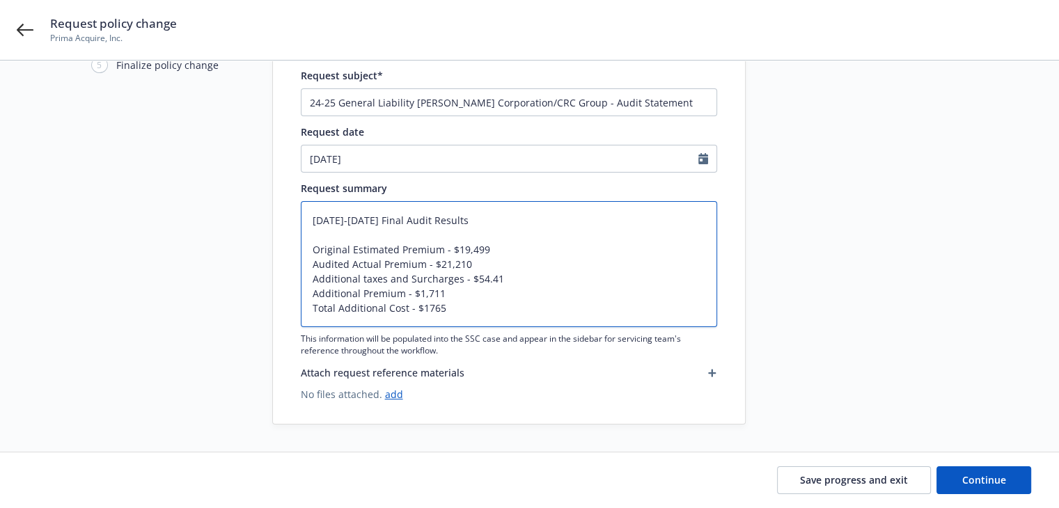
type textarea "2024-2025 Final Audit Results Original Estimated Premium - $19,499 Audited Actu…"
type textarea "x"
type textarea "2024-2025 Final Audit Results Original Estimated Premium - $19,499 Audited Actu…"
type textarea "x"
type textarea "2024-2025 Final Audit Results Original Estimated Premium - $19,499 Audited Actu…"
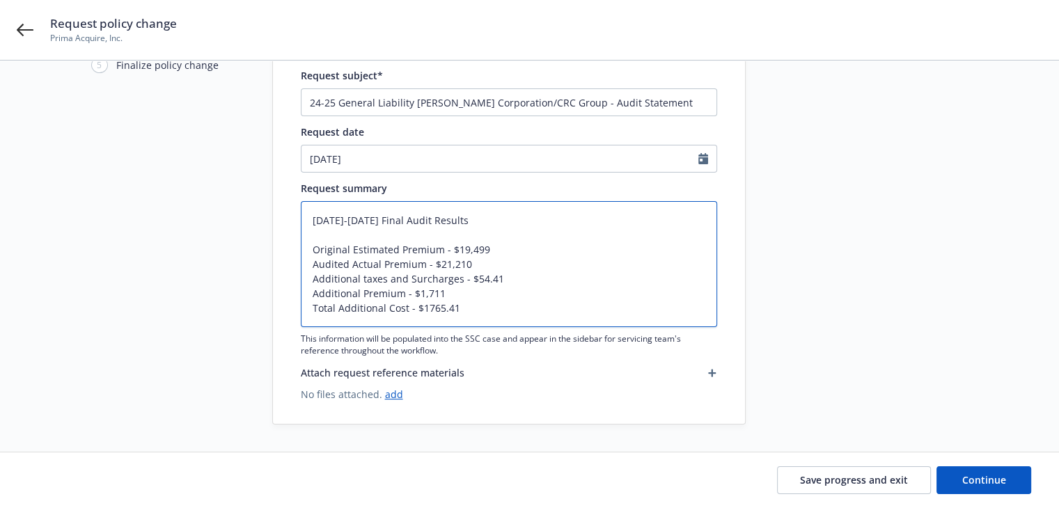
click at [425, 306] on textarea "2024-2025 Final Audit Results Original Estimated Premium - $19,499 Audited Actu…" at bounding box center [509, 264] width 416 height 126
type textarea "x"
click at [444, 291] on textarea "2024-2025 Final Audit Results Original Estimated Premium - $19,499 Audited Actu…" at bounding box center [509, 264] width 416 height 126
type textarea "2024-2025 Final Audit Results Original Estimated Premium - $19,499 Audited Actu…"
type textarea "x"
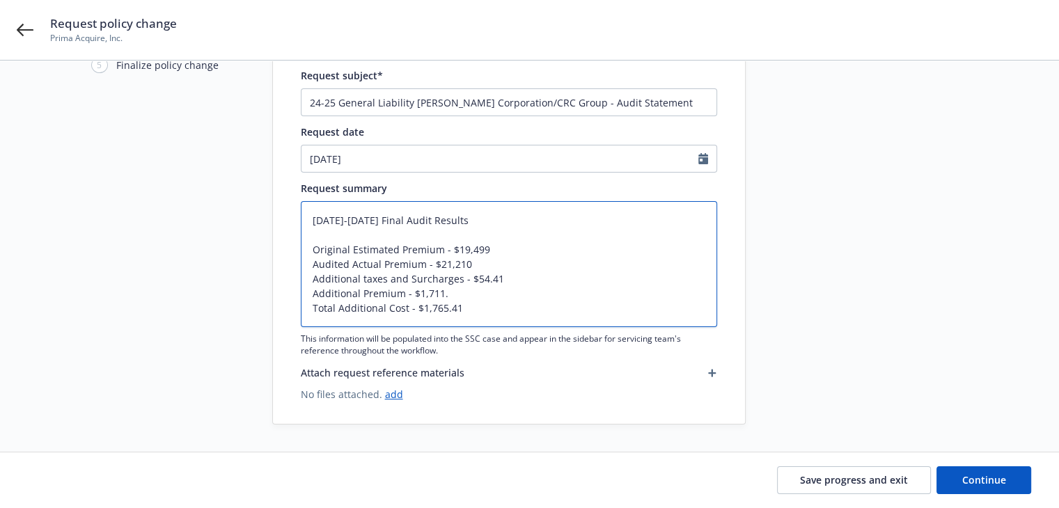
type textarea "2024-2025 Final Audit Results Original Estimated Premium - $19,499 Audited Actu…"
type textarea "x"
type textarea "2024-2025 Final Audit Results Original Estimated Premium - $19,499 Audited Actu…"
click at [476, 260] on textarea "2024-2025 Final Audit Results Original Estimated Premium - $19,499 Audited Actu…" at bounding box center [509, 264] width 416 height 126
type textarea "x"
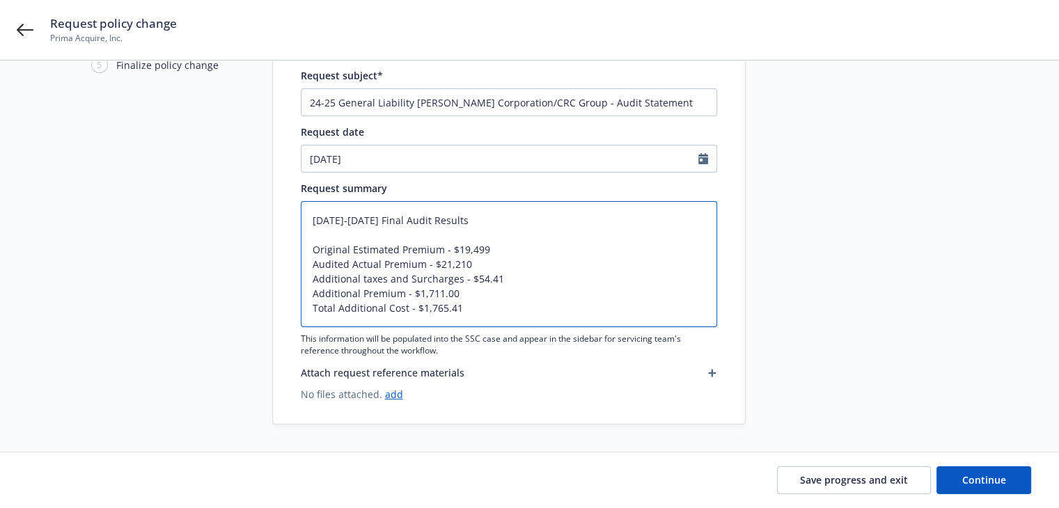
type textarea "2024-2025 Final Audit Results Original Estimated Premium - $19,499 Audited Actu…"
type textarea "x"
type textarea "2024-2025 Final Audit Results Original Estimated Premium - $19,499 Audited Actu…"
click at [491, 249] on textarea "2024-2025 Final Audit Results Original Estimated Premium - $19,499 Audited Actu…" at bounding box center [509, 264] width 416 height 126
click at [531, 275] on textarea "2024-2025 Final Audit Results Original Estimated Premium - $19,499.00 Audited A…" at bounding box center [509, 264] width 416 height 126
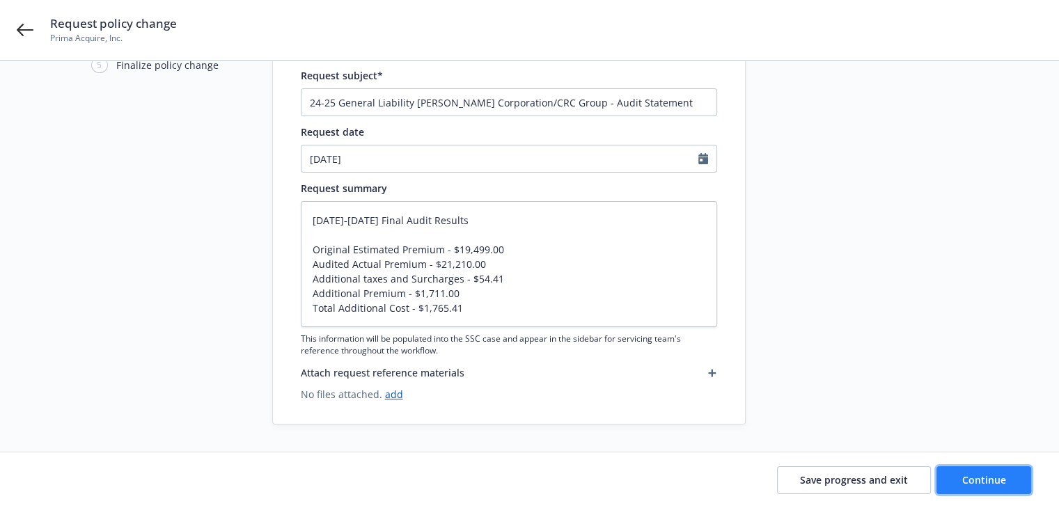
click at [955, 478] on button "Continue" at bounding box center [983, 480] width 95 height 28
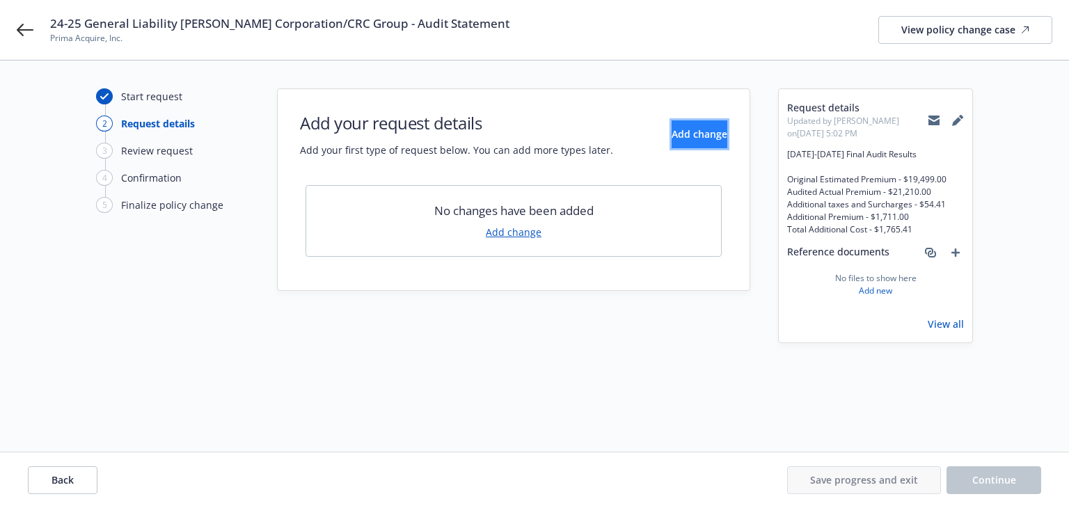
click at [677, 137] on span "Add change" at bounding box center [700, 133] width 56 height 13
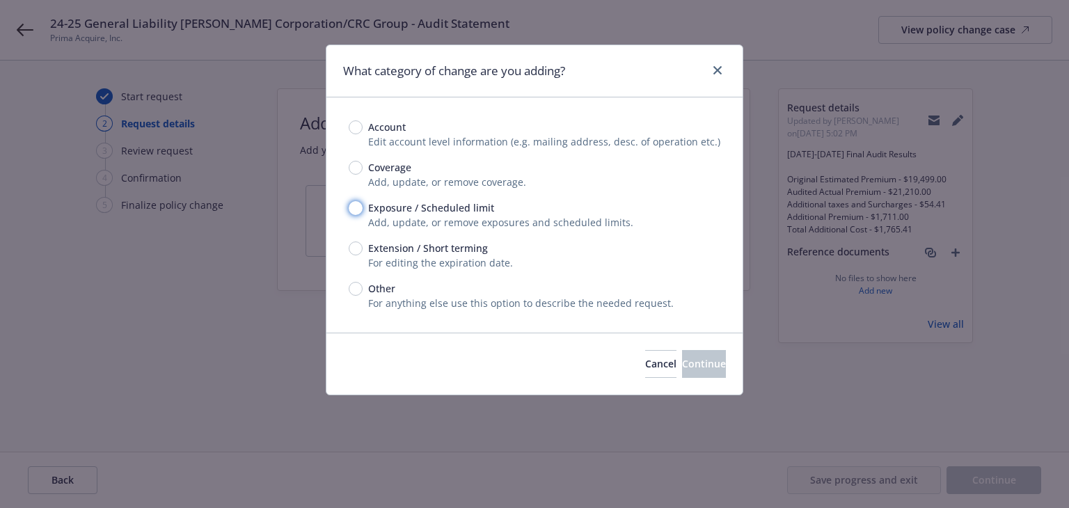
click at [359, 210] on input "Exposure / Scheduled limit" at bounding box center [356, 208] width 14 height 14
click at [682, 358] on button "Continue" at bounding box center [704, 364] width 44 height 28
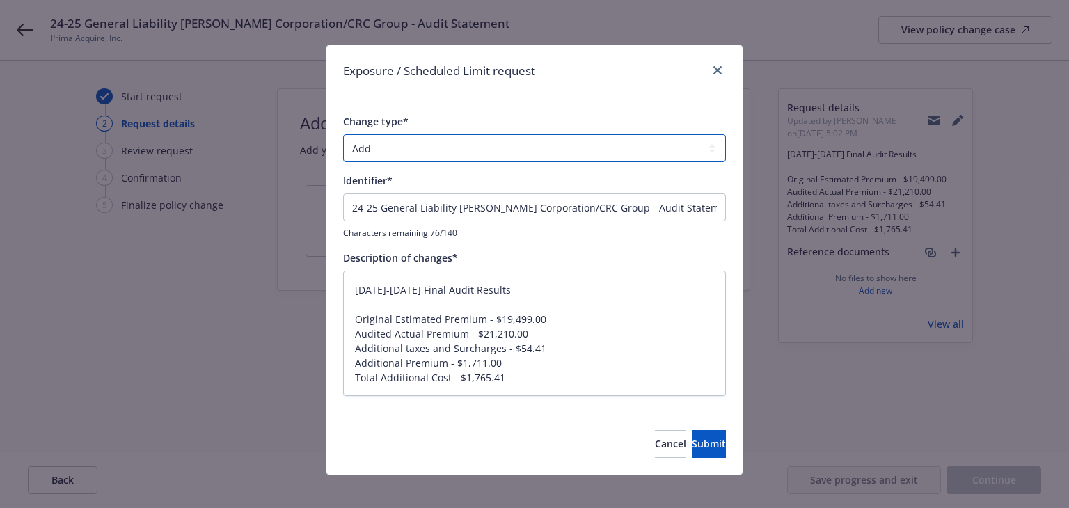
click at [465, 149] on select "Add Audit Change Remove" at bounding box center [534, 148] width 383 height 28
click at [343, 134] on select "Add Audit Change Remove" at bounding box center [534, 148] width 383 height 28
click at [526, 324] on textarea "2024-2025 Final Audit Results Original Estimated Premium - $19,499.00 Audited A…" at bounding box center [534, 334] width 383 height 126
drag, startPoint x: 487, startPoint y: 288, endPoint x: 306, endPoint y: 323, distance: 183.8
click at [222, 288] on div "Exposure / Scheduled Limit request Change type* Add Audit Change Remove Identif…" at bounding box center [534, 254] width 1069 height 508
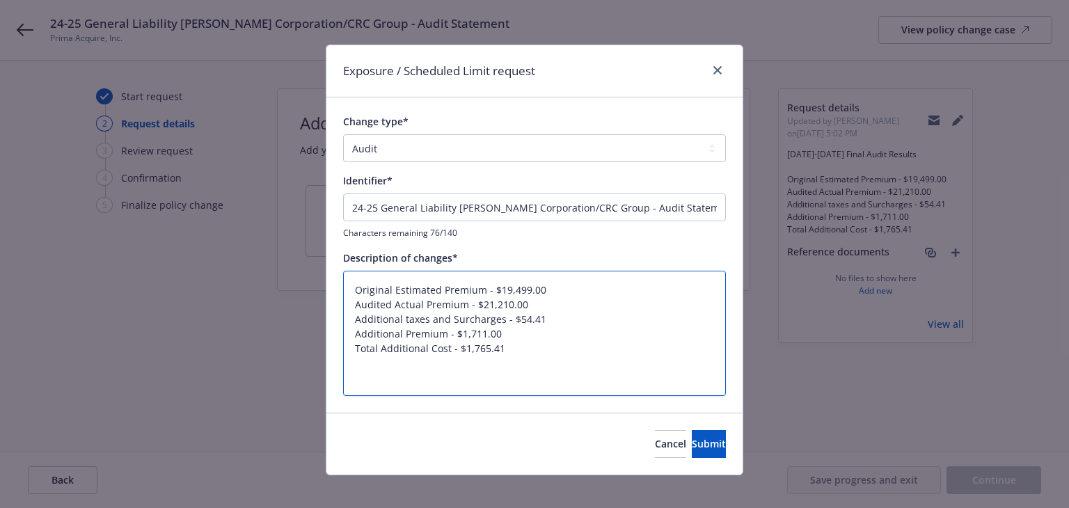
click at [349, 321] on textarea "Original Estimated Premium - $19,499.00 Audited Actual Premium - $21,210.00 Add…" at bounding box center [534, 334] width 383 height 126
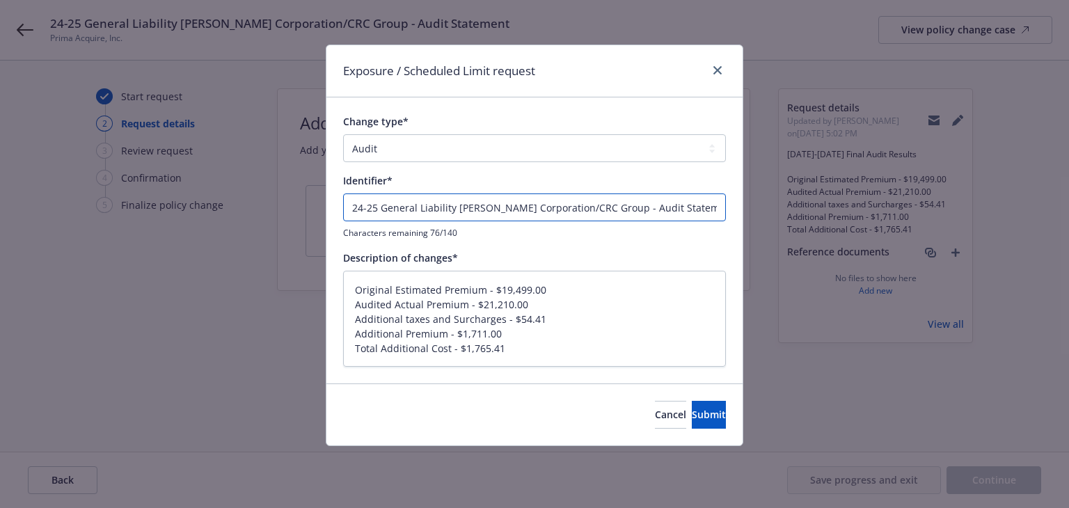
drag, startPoint x: 350, startPoint y: 210, endPoint x: 778, endPoint y: 215, distance: 428.2
click at [778, 215] on div "Exposure / Scheduled Limit request Change type* Add Audit Change Remove Identif…" at bounding box center [534, 254] width 1069 height 508
paste input "024-2025 Final Audit Results"
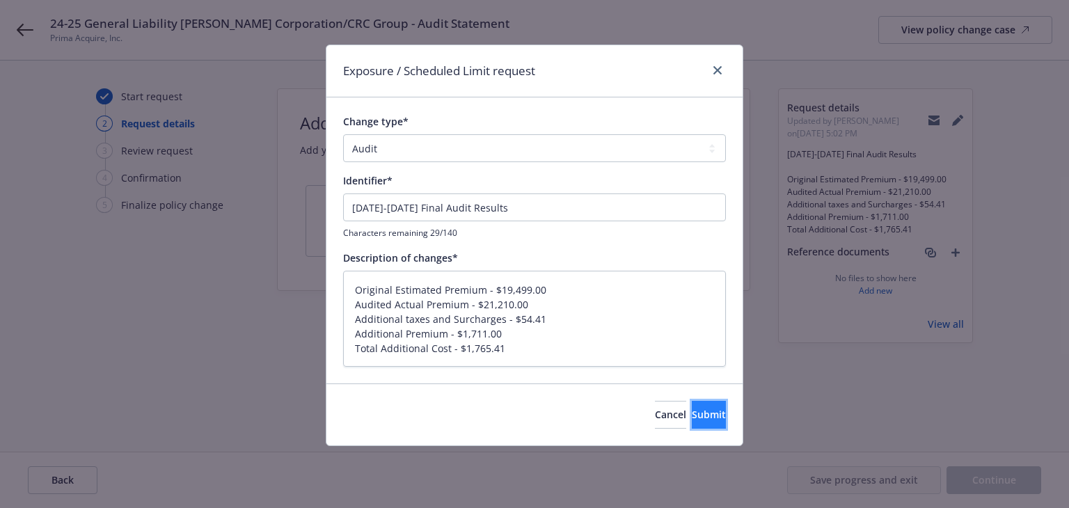
click at [692, 410] on span "Submit" at bounding box center [709, 414] width 34 height 13
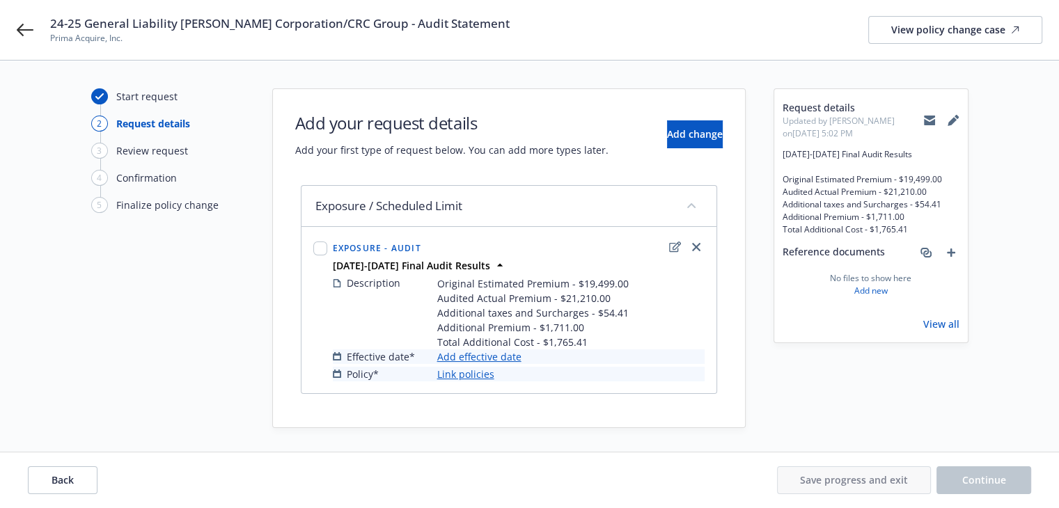
click at [479, 358] on link "Add effective date" at bounding box center [479, 357] width 84 height 15
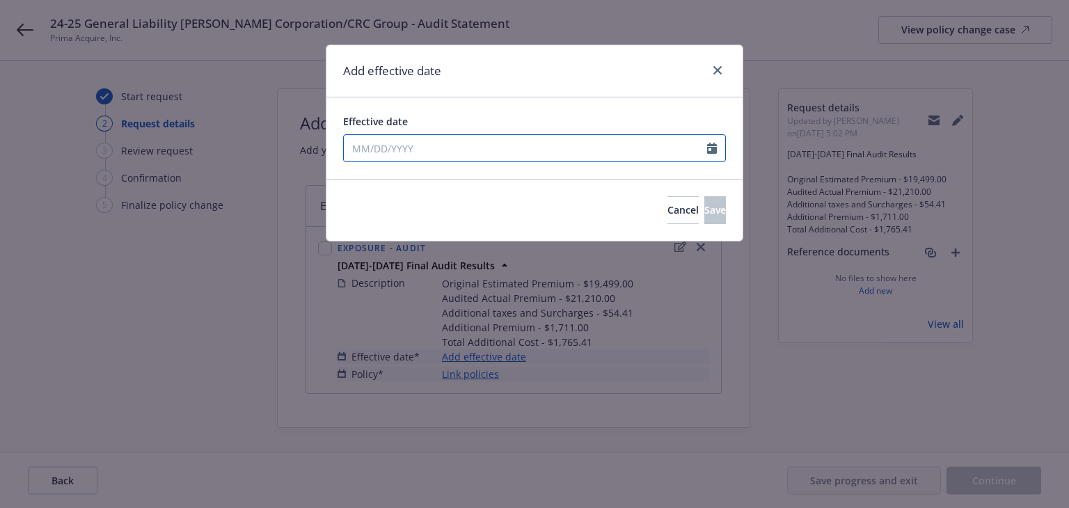
click at [487, 146] on input "Effective date" at bounding box center [525, 148] width 363 height 26
click at [579, 79] on div "Add effective date" at bounding box center [535, 71] width 416 height 52
click at [705, 214] on span "Save" at bounding box center [716, 209] width 22 height 13
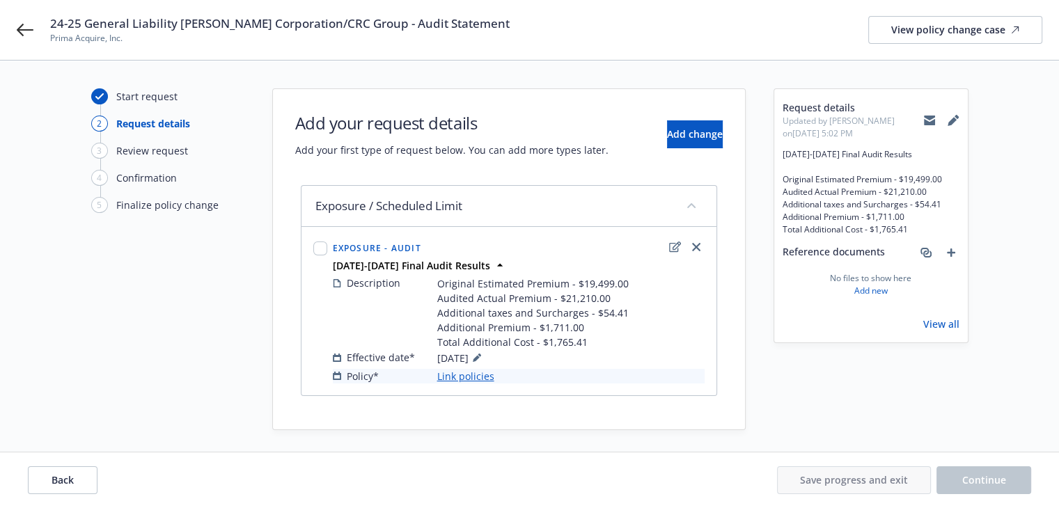
click at [464, 377] on link "Link policies" at bounding box center [465, 376] width 57 height 15
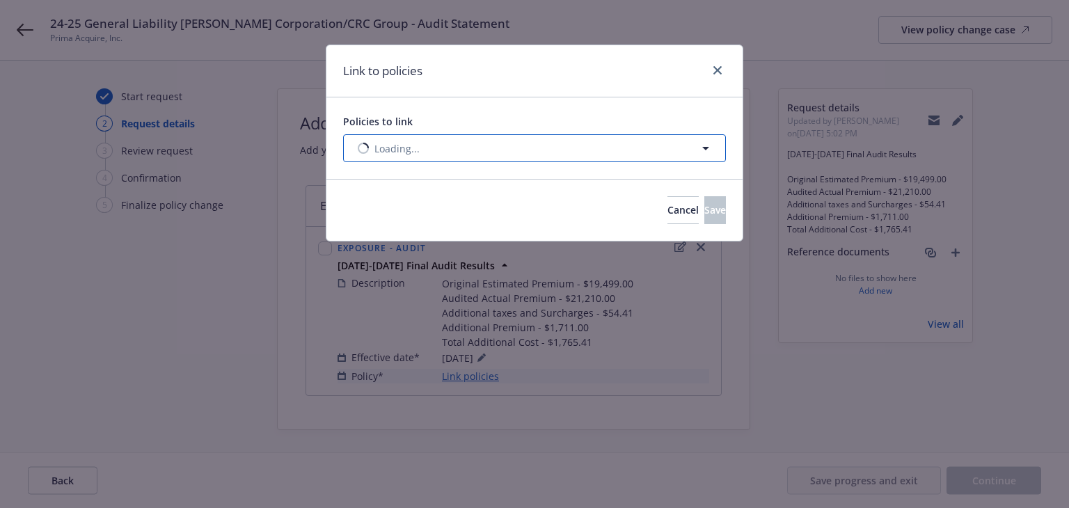
click at [563, 151] on button "Loading..." at bounding box center [534, 148] width 383 height 28
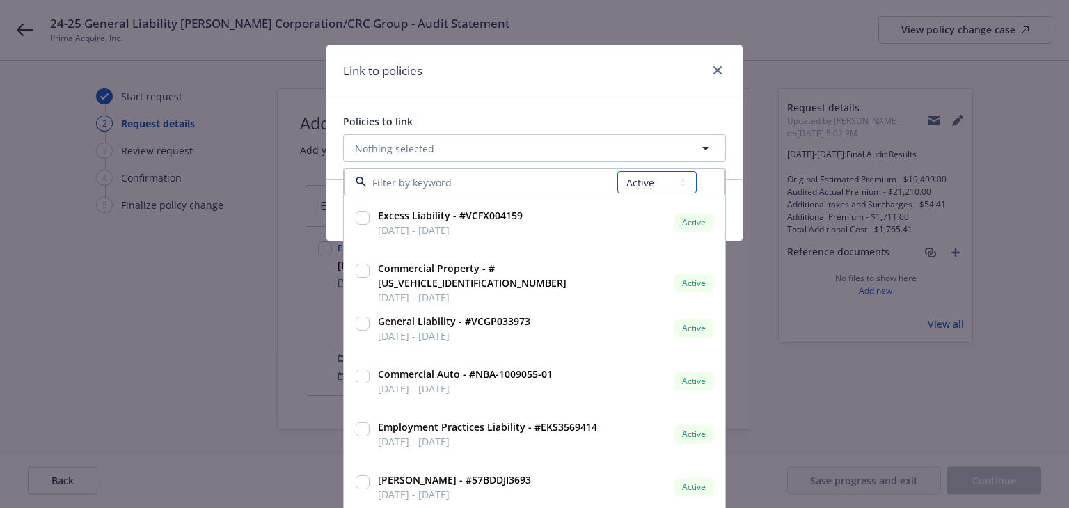
click at [682, 182] on select "All Active Upcoming Expired Cancelled" at bounding box center [657, 182] width 79 height 22
click at [618, 171] on select "All Active Upcoming Expired Cancelled" at bounding box center [657, 182] width 79 height 22
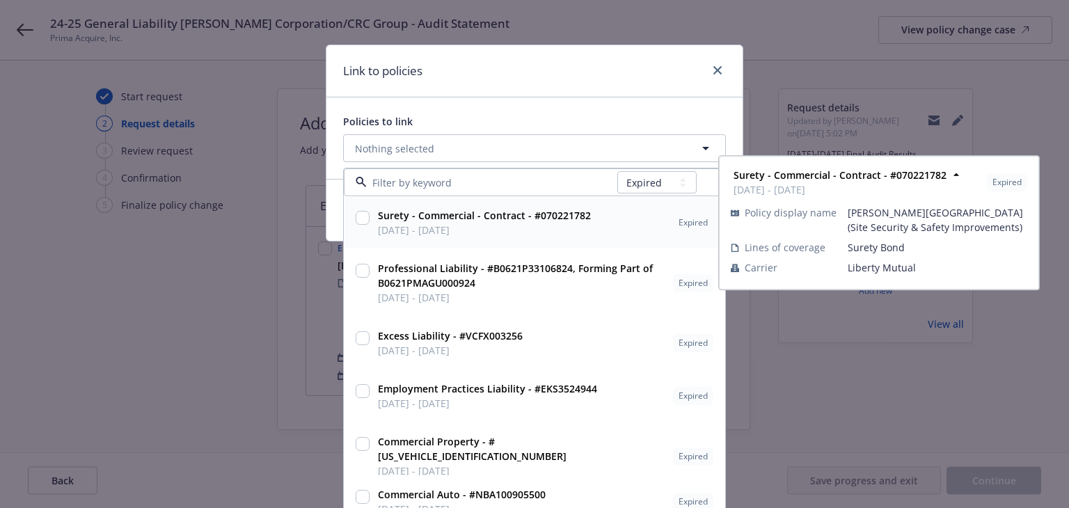
click at [531, 186] on input at bounding box center [492, 182] width 251 height 15
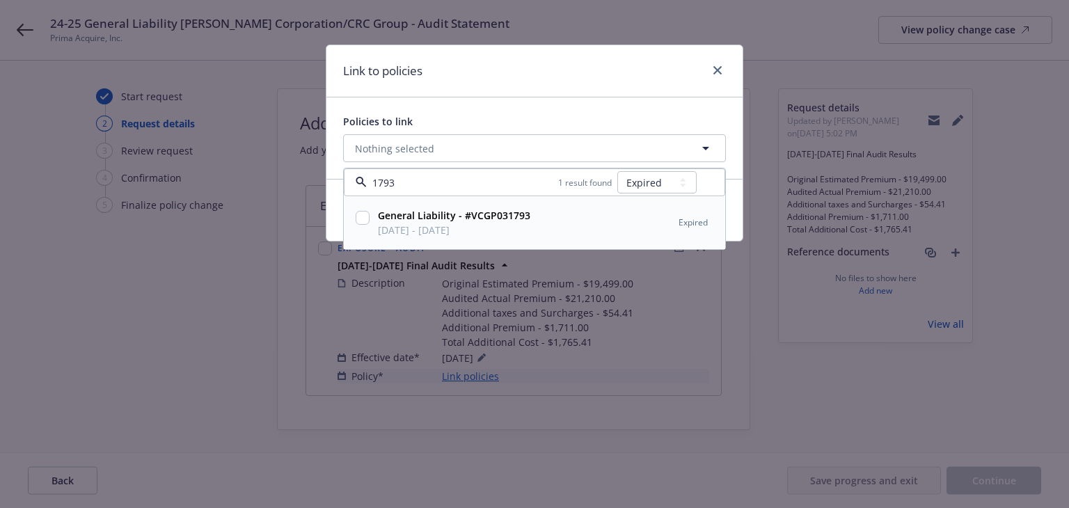
click at [530, 219] on div "General Liability - #VCGP031793 05/06/2024 - 05/06/2025 Expired" at bounding box center [544, 222] width 344 height 35
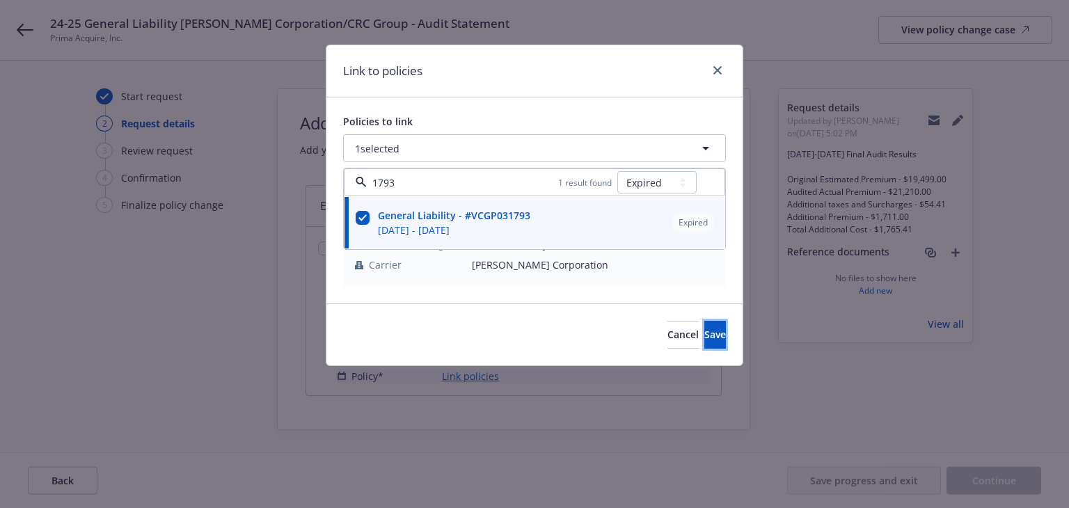
click at [705, 343] on button "Save" at bounding box center [716, 335] width 22 height 28
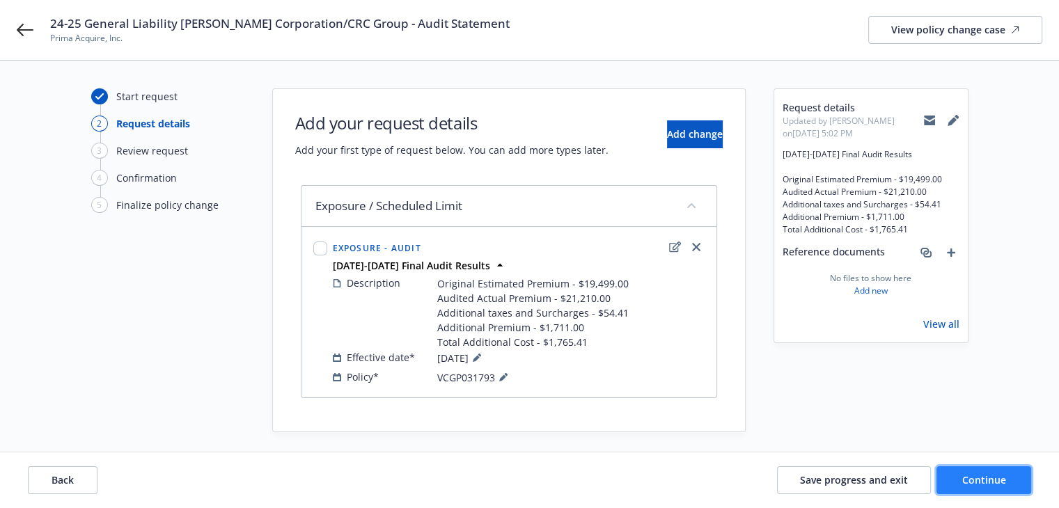
click at [975, 474] on span "Continue" at bounding box center [984, 479] width 44 height 13
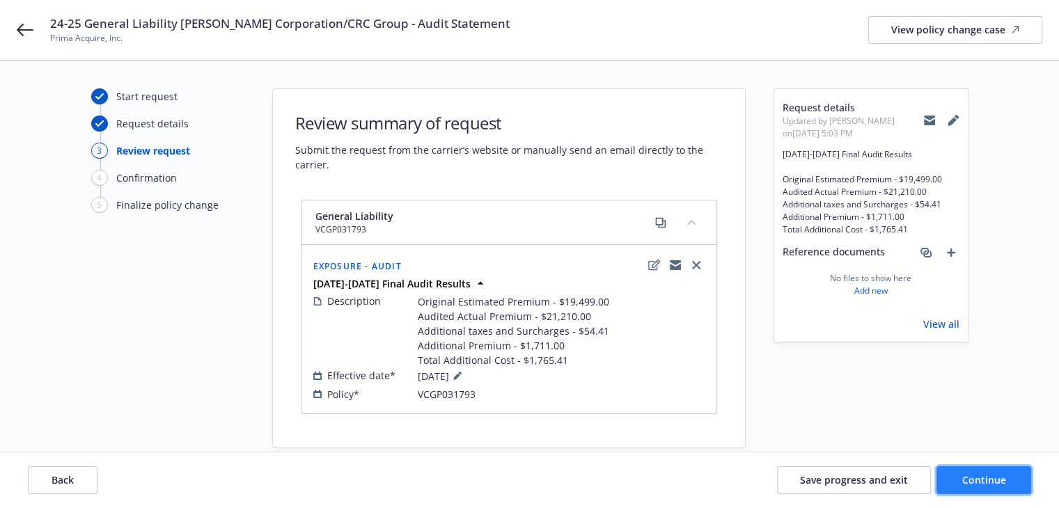
click at [981, 487] on button "Continue" at bounding box center [983, 480] width 95 height 28
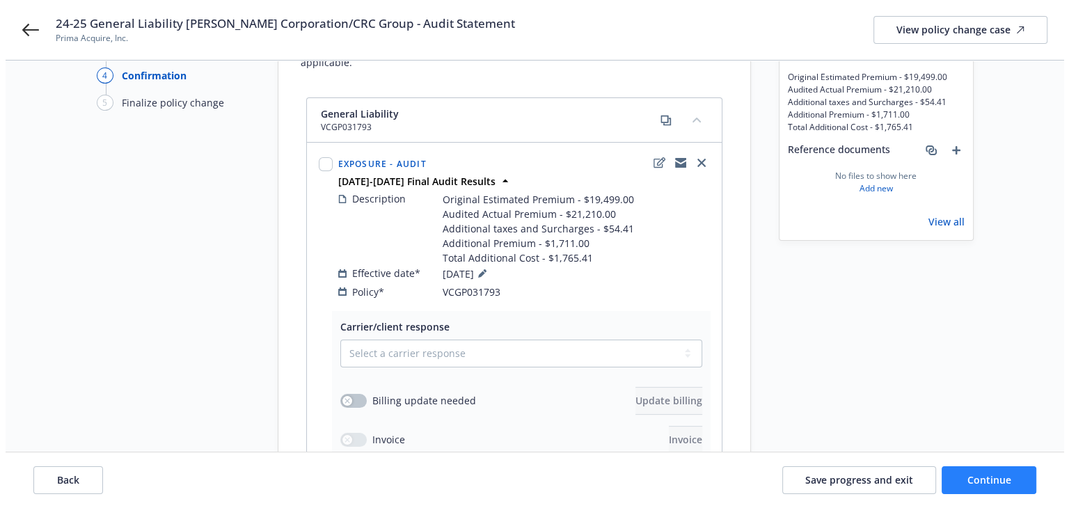
scroll to position [209, 0]
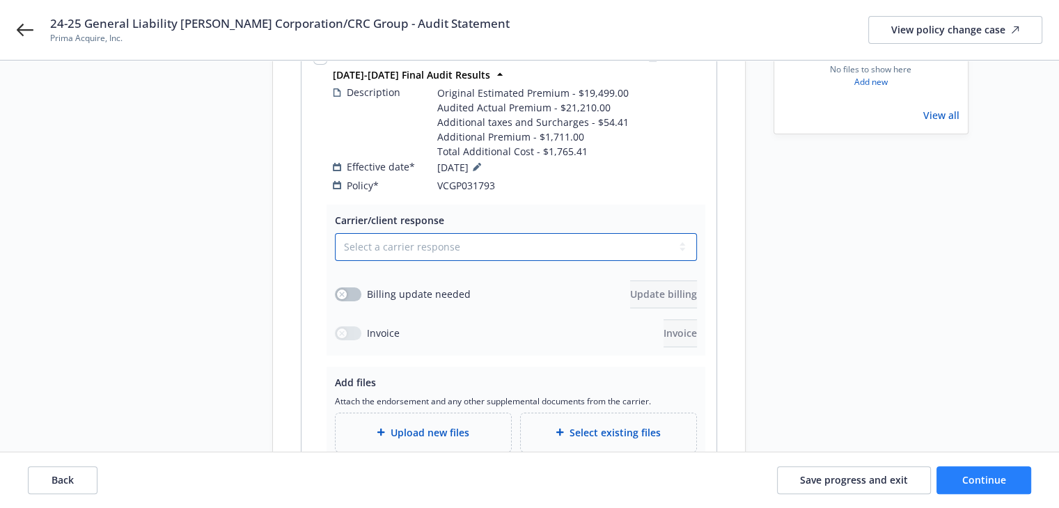
drag, startPoint x: 407, startPoint y: 232, endPoint x: 393, endPoint y: 243, distance: 17.8
click at [407, 233] on select "Select a carrier response Accepted Accepted with revision No endorsement needed…" at bounding box center [516, 247] width 362 height 28
click at [335, 233] on select "Select a carrier response Accepted Accepted with revision No endorsement needed…" at bounding box center [516, 247] width 362 height 28
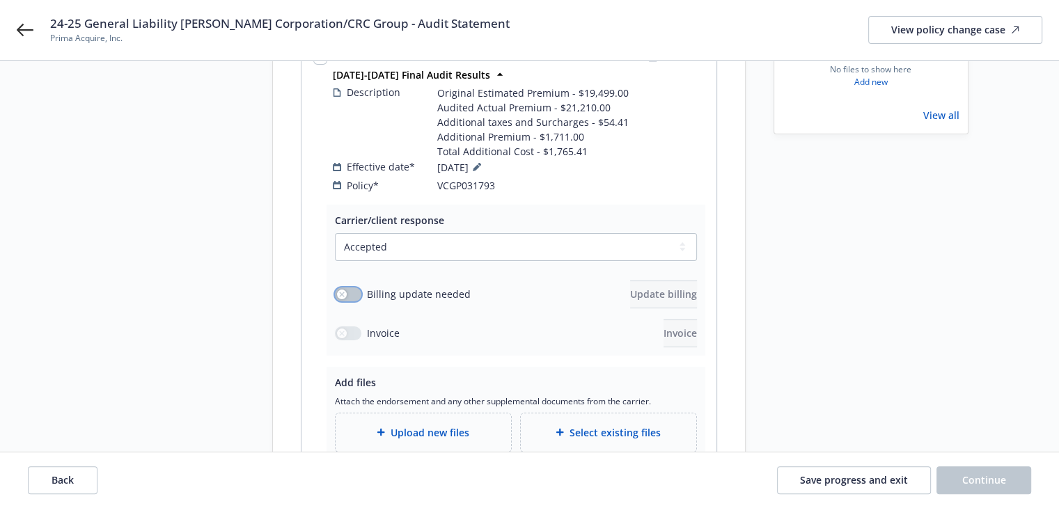
click at [340, 292] on icon "button" at bounding box center [341, 294] width 5 height 5
click at [657, 288] on span "Update billing" at bounding box center [663, 294] width 67 height 13
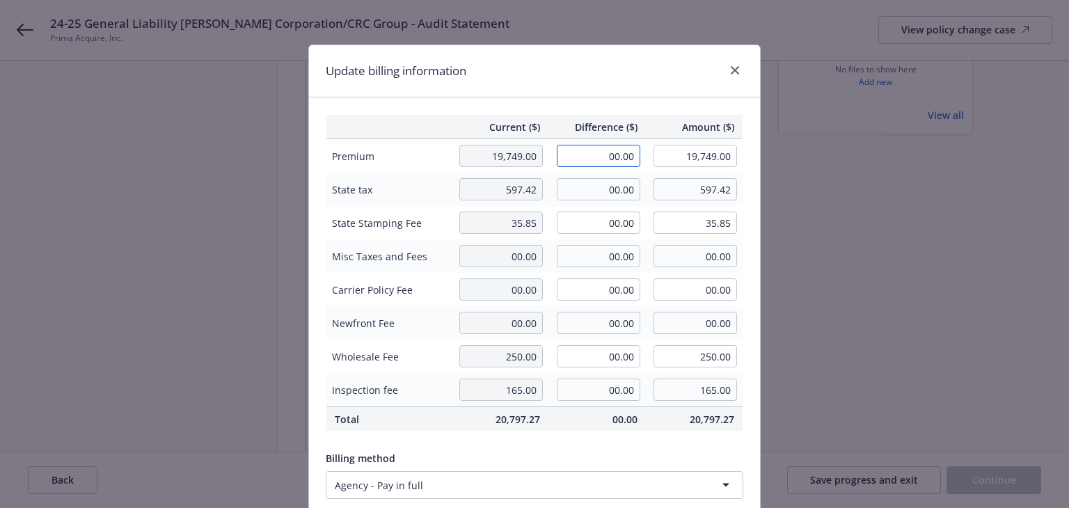
click at [600, 160] on input "00.00" at bounding box center [599, 156] width 84 height 22
click at [606, 95] on div "Update billing information" at bounding box center [534, 71] width 451 height 52
click at [588, 198] on input "00.00" at bounding box center [599, 189] width 84 height 22
click at [586, 229] on input "00.00" at bounding box center [599, 223] width 84 height 22
click at [570, 84] on div "Update billing information" at bounding box center [534, 71] width 451 height 52
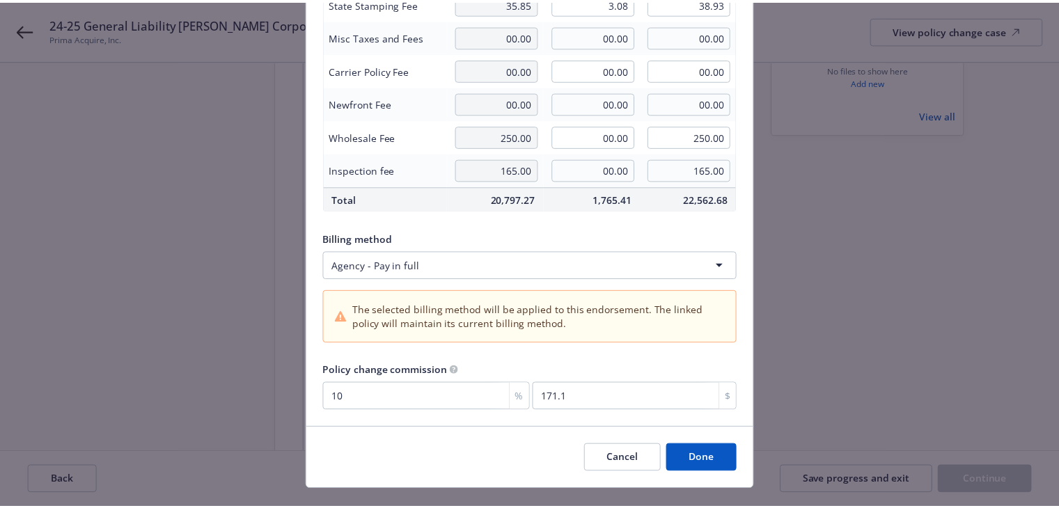
scroll to position [246, 0]
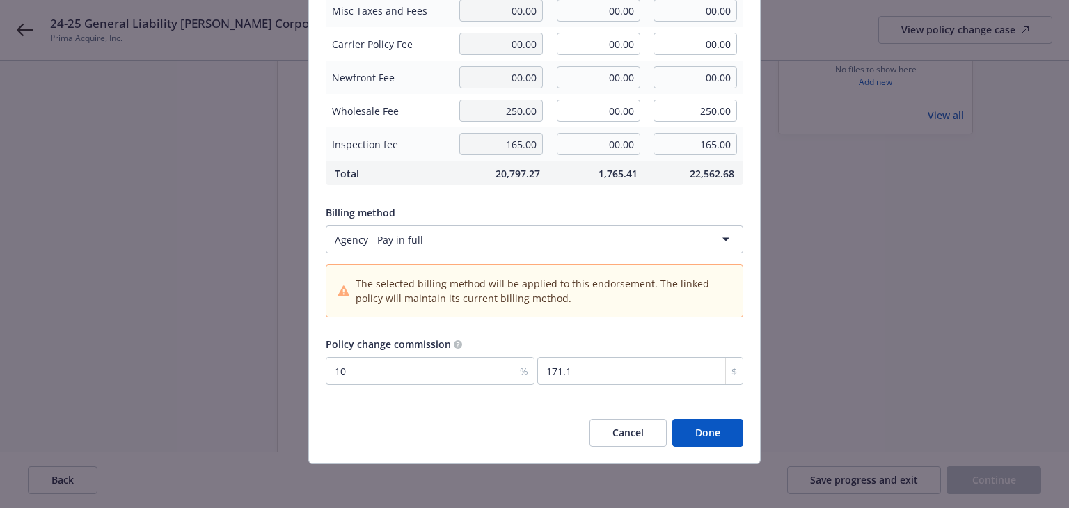
click at [707, 434] on button "Done" at bounding box center [708, 433] width 71 height 28
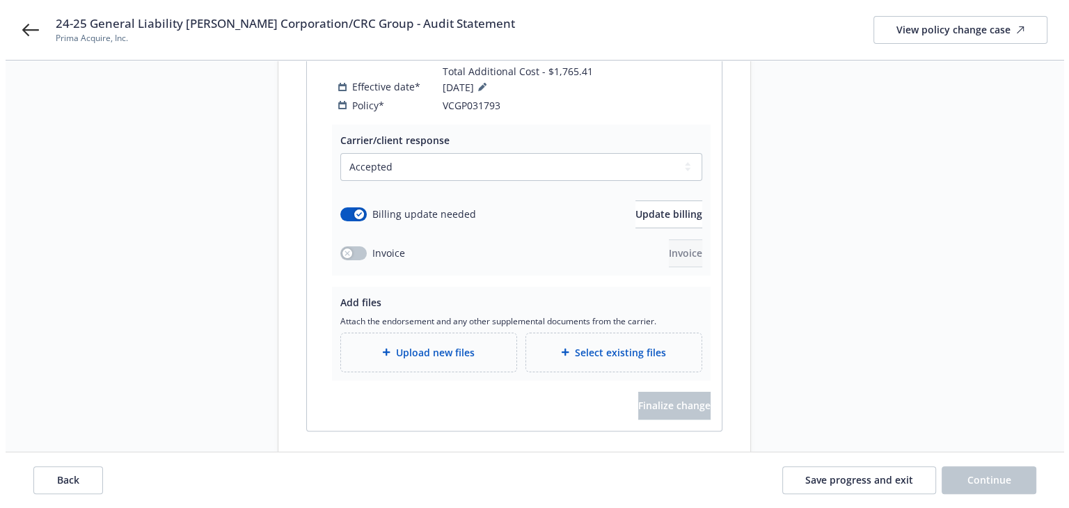
scroll to position [315, 0]
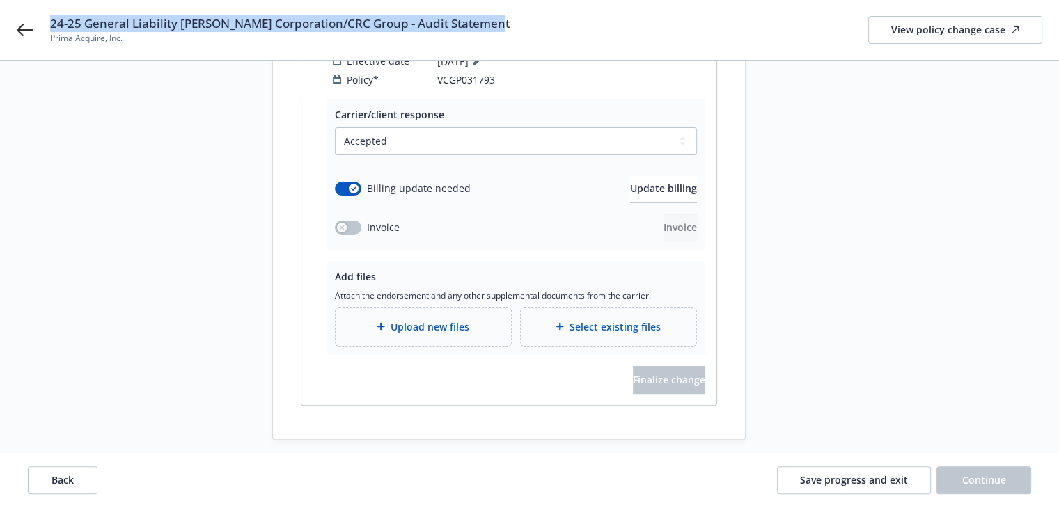
drag, startPoint x: 52, startPoint y: 24, endPoint x: 520, endPoint y: 24, distance: 468.6
click at [520, 24] on div "24-25 General Liability W.R. Berkley Corporation/CRC Group - Audit Statement Pr…" at bounding box center [546, 29] width 992 height 29
copy span "24-25 General Liability W.R. Berkley Corporation/CRC Group - Audit Statement"
click at [432, 321] on div "Upload new files" at bounding box center [423, 327] width 175 height 38
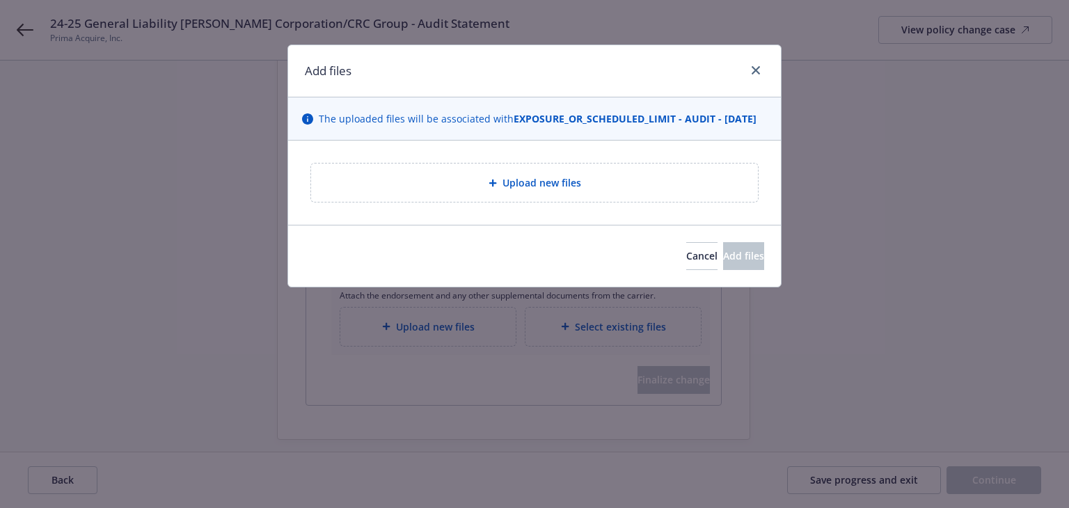
click at [472, 202] on div "Upload new files" at bounding box center [534, 183] width 447 height 38
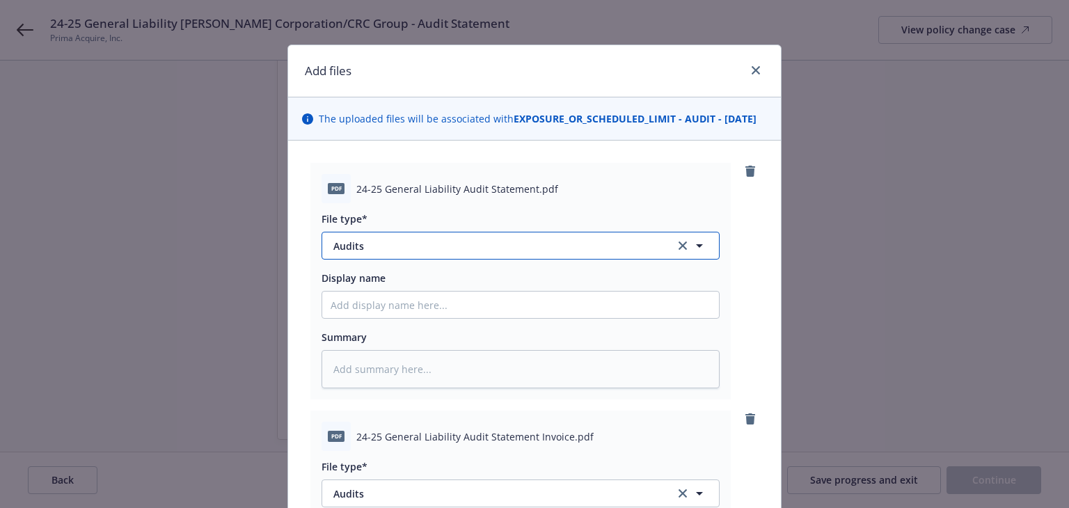
click at [430, 253] on span "Audits" at bounding box center [495, 246] width 322 height 15
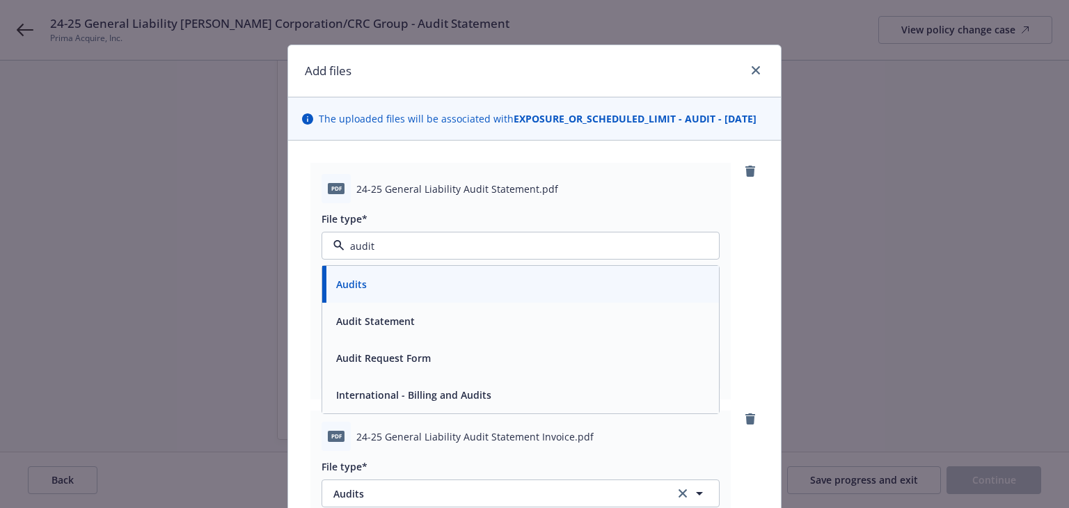
click at [398, 329] on span "Audit Statement" at bounding box center [375, 321] width 79 height 15
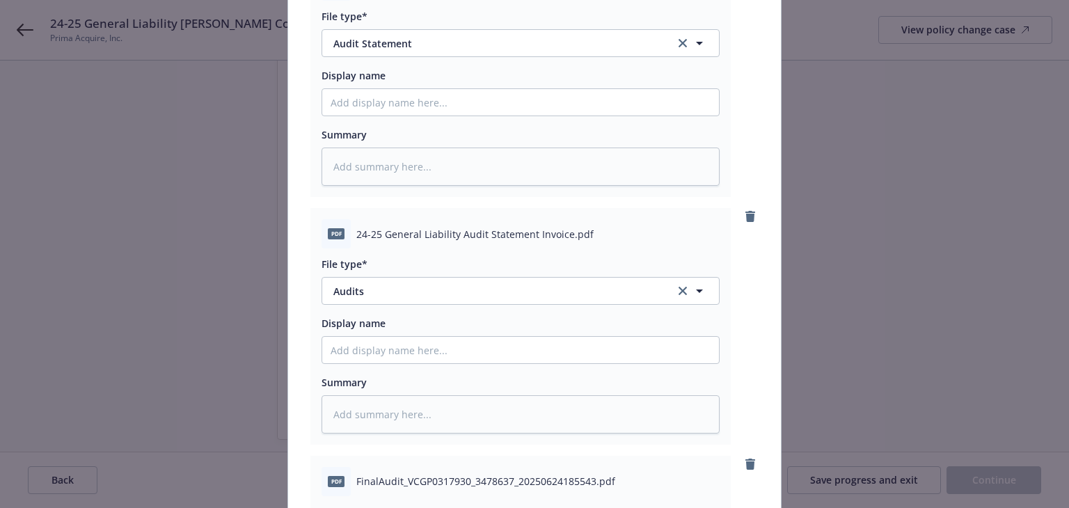
scroll to position [209, 0]
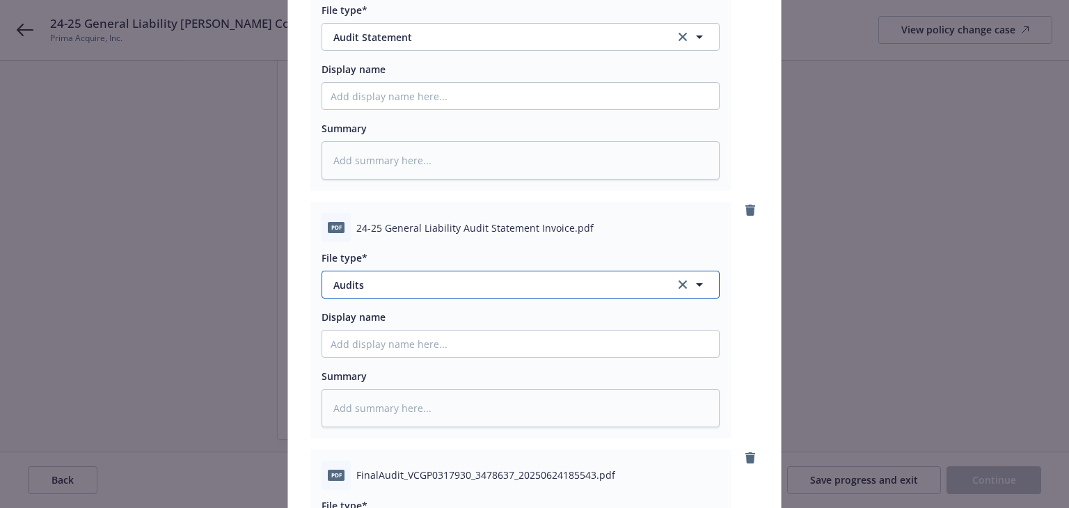
click at [376, 292] on span "Audits" at bounding box center [495, 285] width 322 height 15
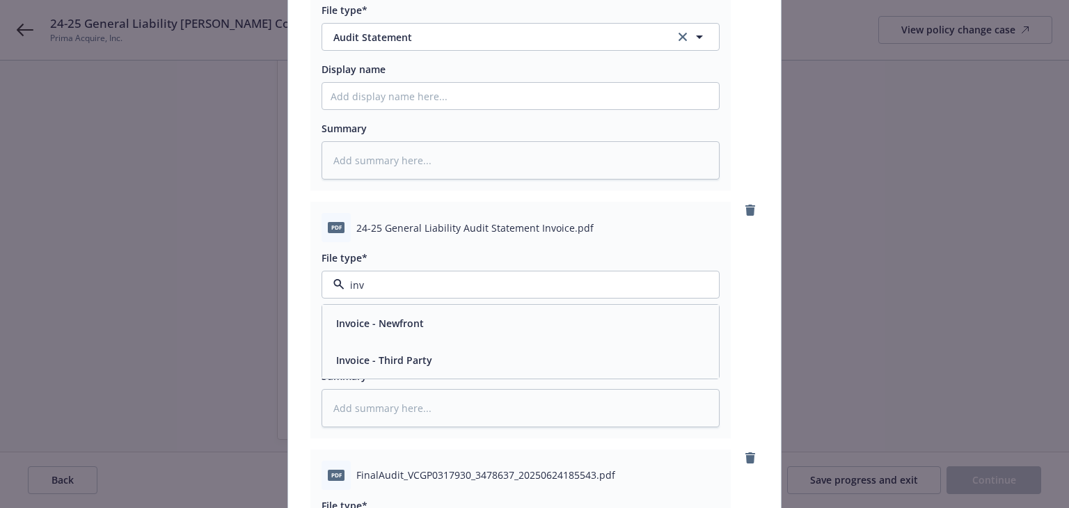
click at [393, 367] on span "Invoice - Third Party" at bounding box center [384, 360] width 96 height 15
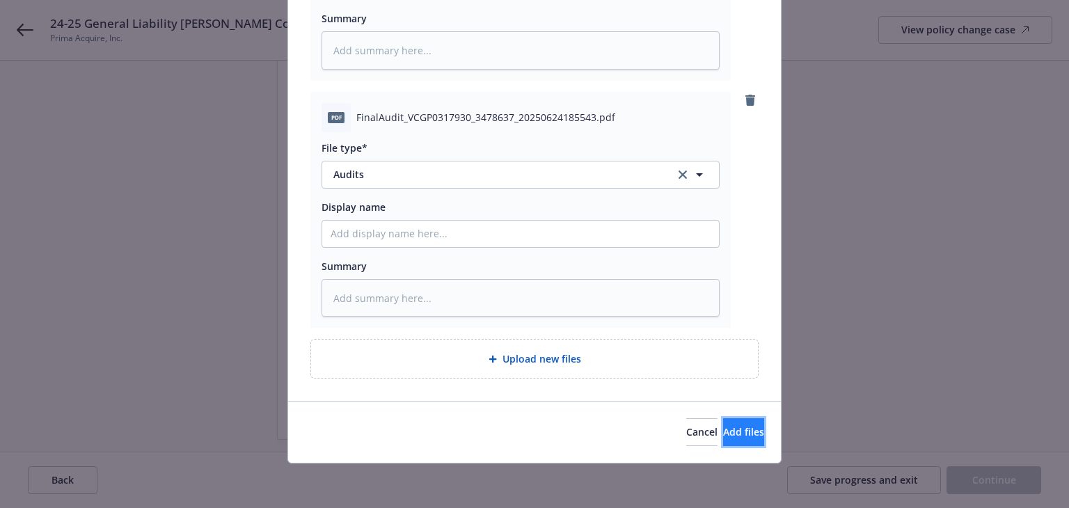
click at [723, 434] on span "Add files" at bounding box center [743, 431] width 41 height 13
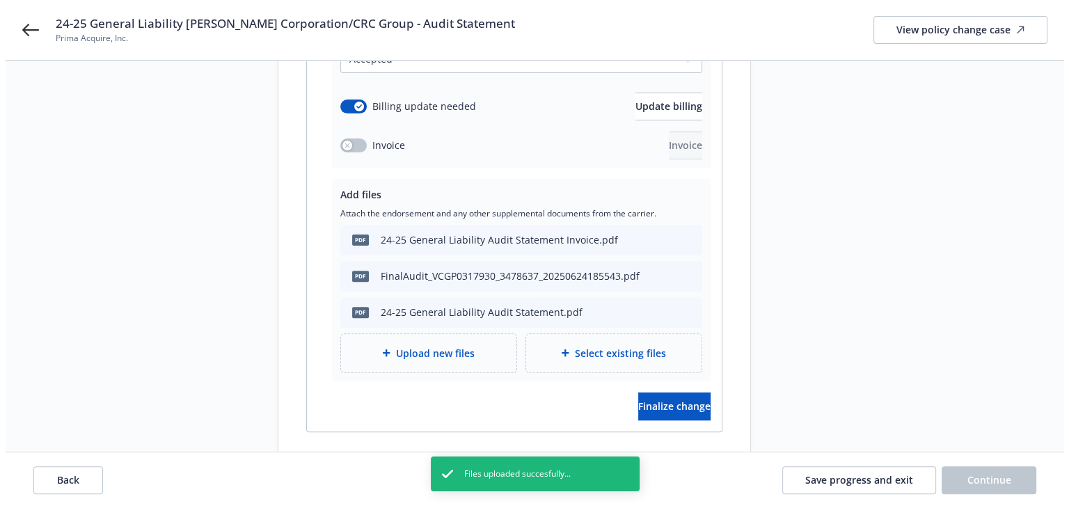
scroll to position [423, 0]
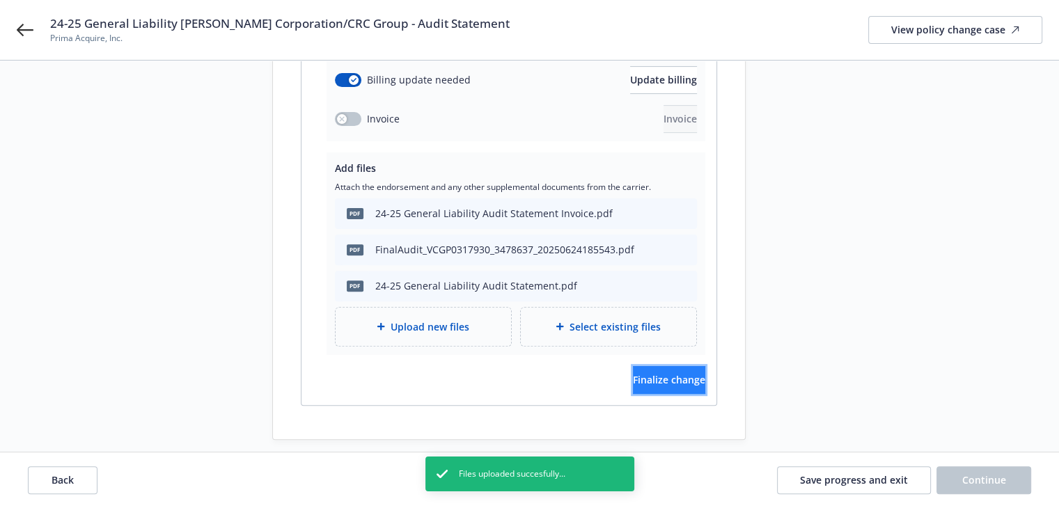
click at [676, 371] on button "Finalize change" at bounding box center [669, 380] width 72 height 28
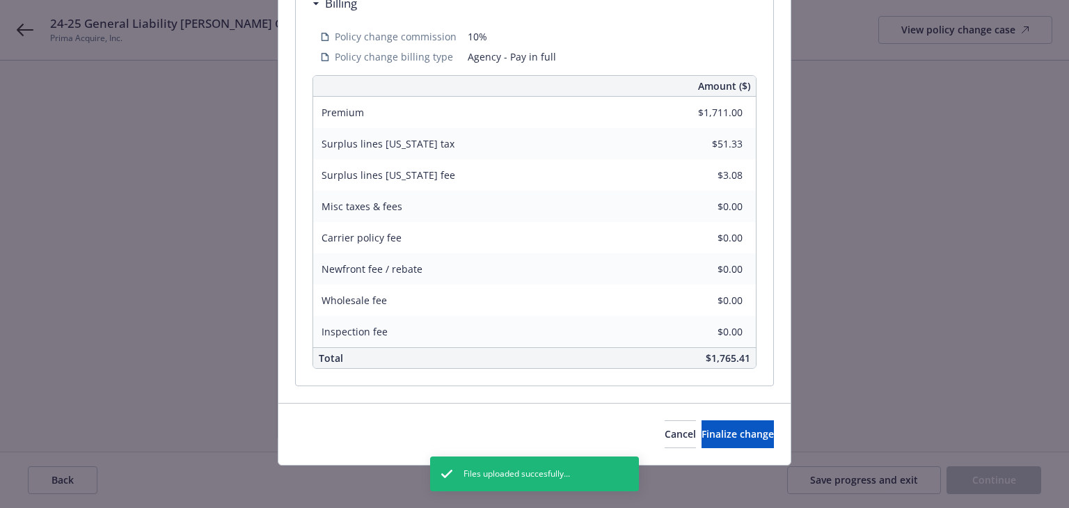
scroll to position [490, 0]
click at [713, 432] on span "Finalize change" at bounding box center [738, 433] width 72 height 13
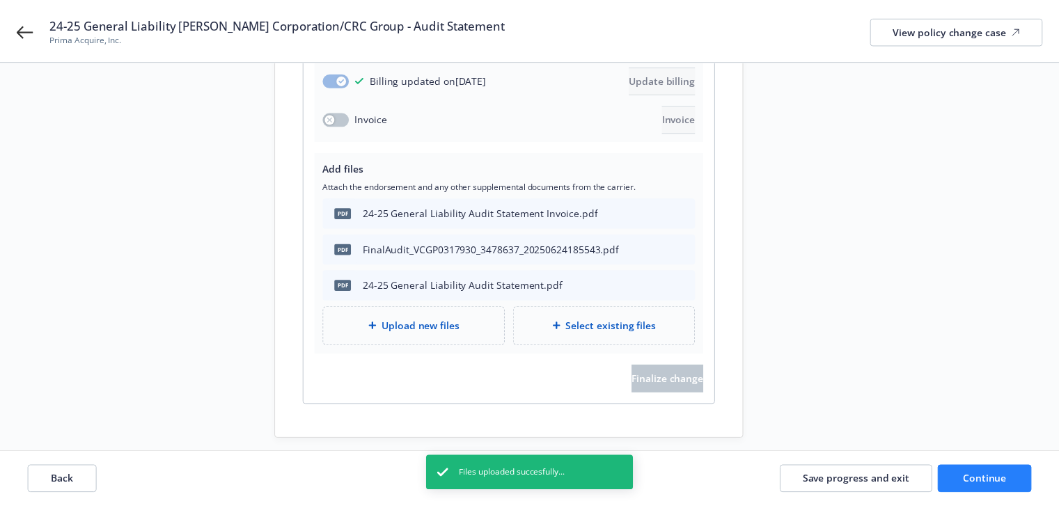
scroll to position [423, 0]
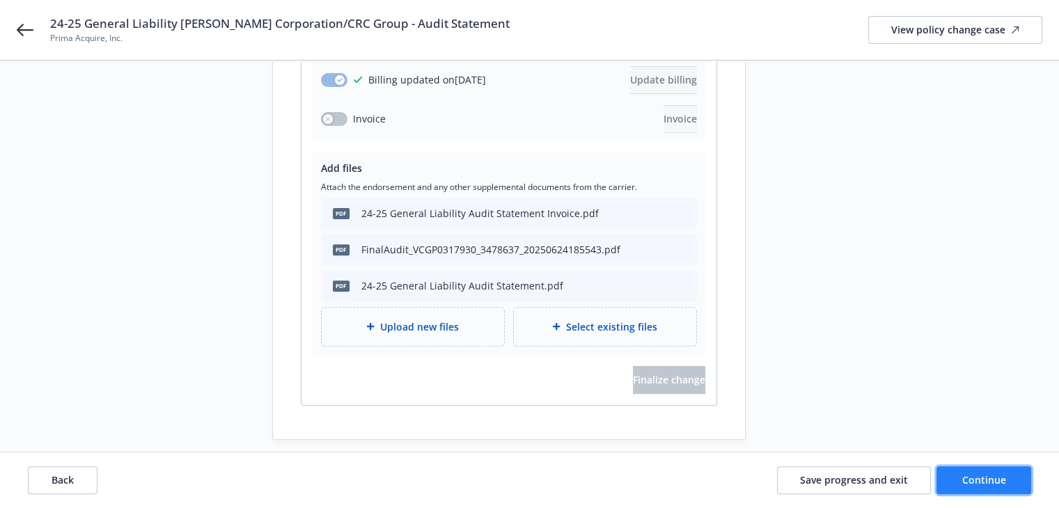
click at [964, 475] on span "Continue" at bounding box center [984, 479] width 44 height 13
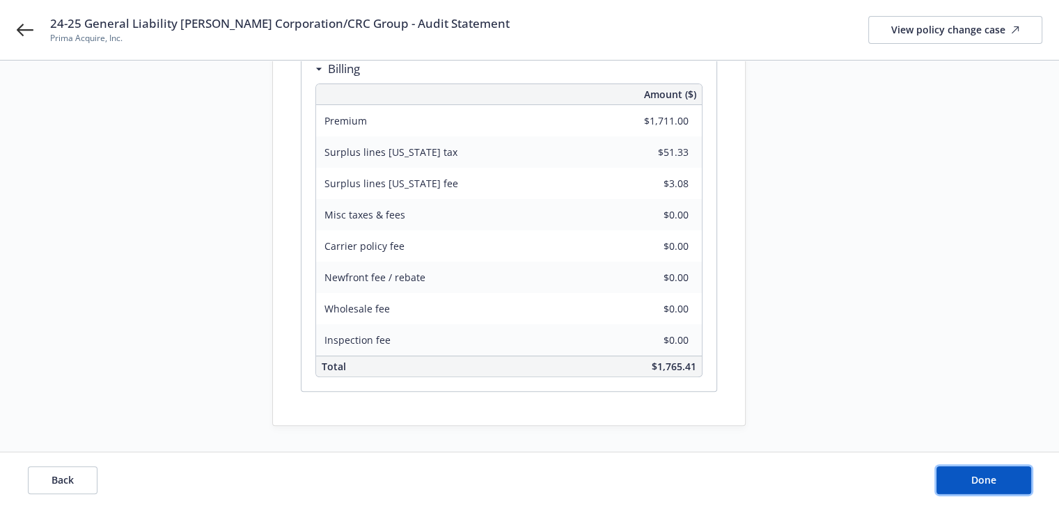
drag, startPoint x: 1002, startPoint y: 485, endPoint x: 789, endPoint y: 378, distance: 238.5
click at [1002, 485] on button "Done" at bounding box center [983, 480] width 95 height 28
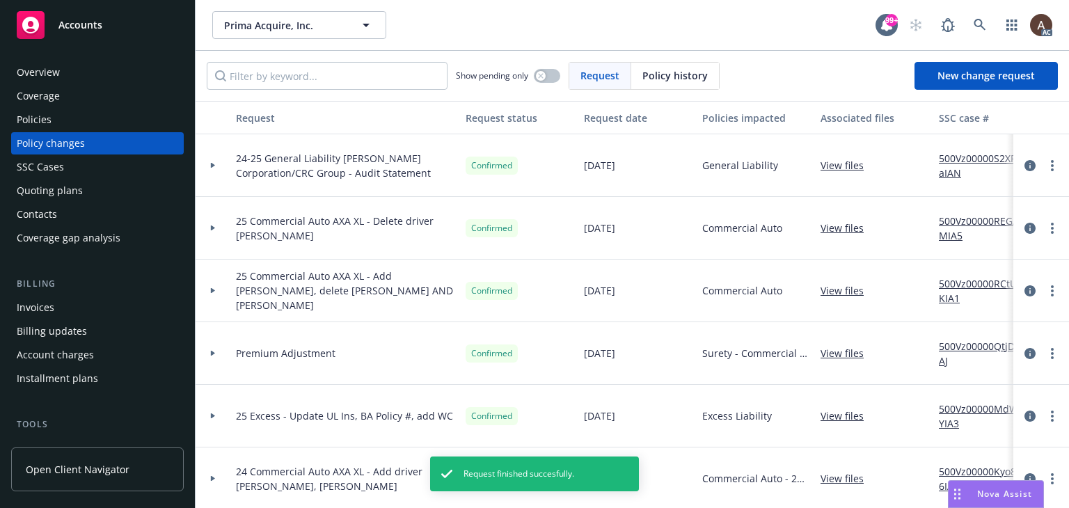
click at [963, 159] on link "500Vz00000S2XPaIAN" at bounding box center [985, 165] width 93 height 29
click at [213, 162] on div at bounding box center [213, 165] width 35 height 63
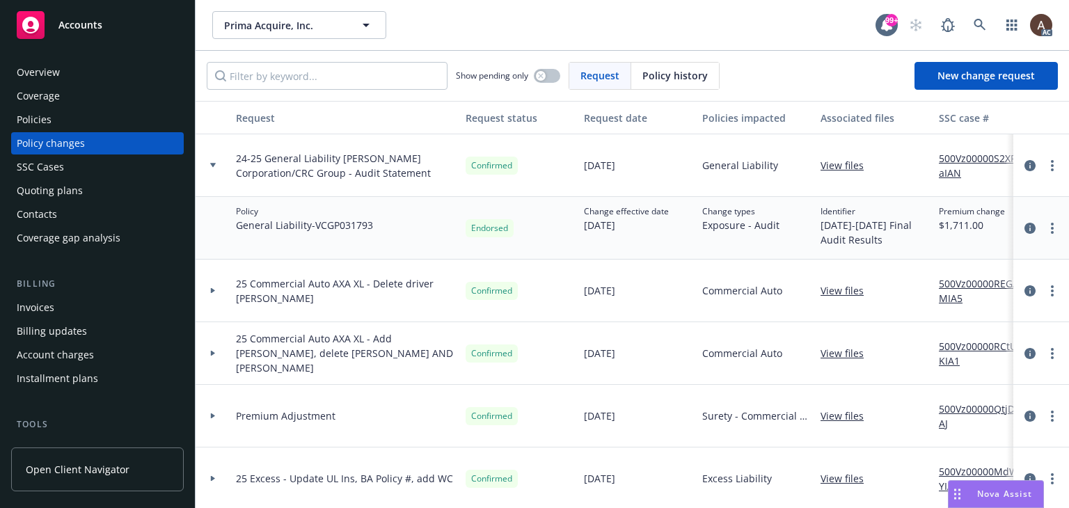
click at [96, 115] on div "Policies" at bounding box center [98, 120] width 162 height 22
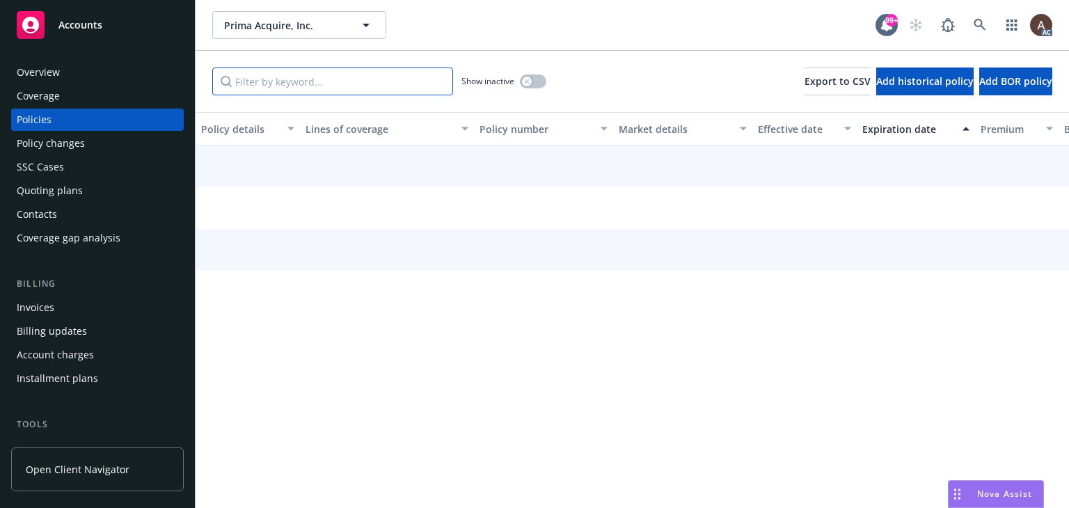
click at [330, 80] on input "Filter by keyword..." at bounding box center [332, 82] width 241 height 28
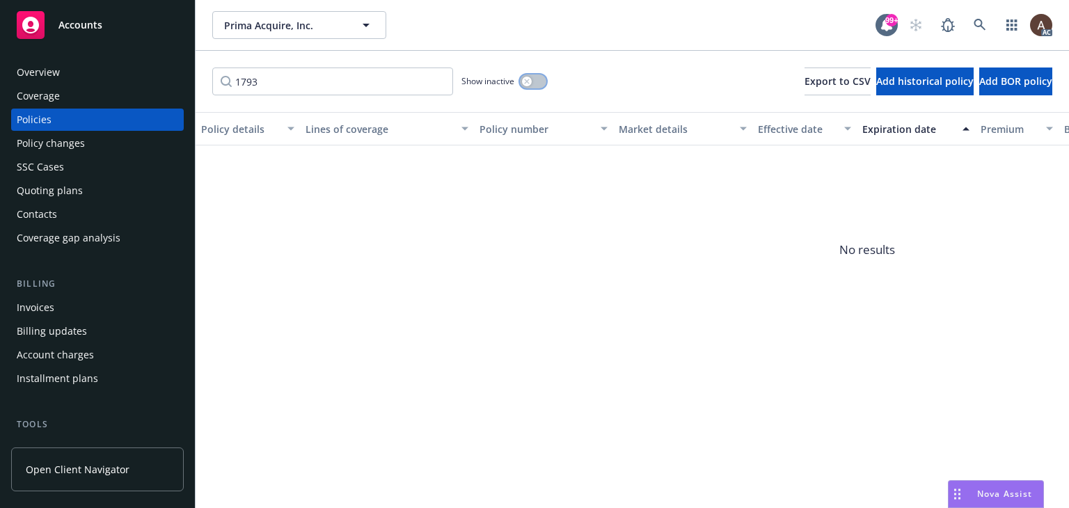
click at [529, 79] on icon "button" at bounding box center [527, 82] width 6 height 6
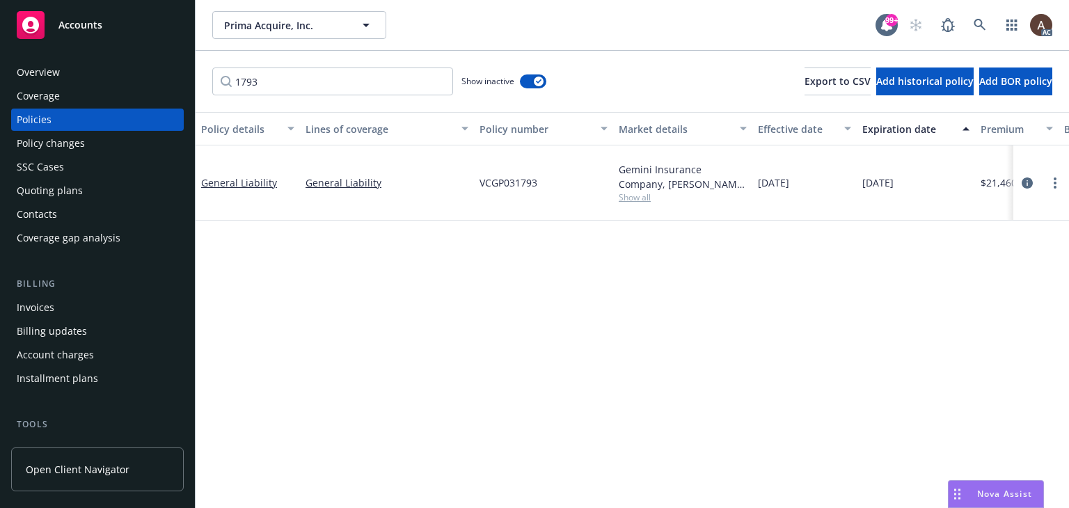
click at [606, 304] on div "Policy details Lines of coverage Policy number Market details Effective date Ex…" at bounding box center [633, 310] width 874 height 396
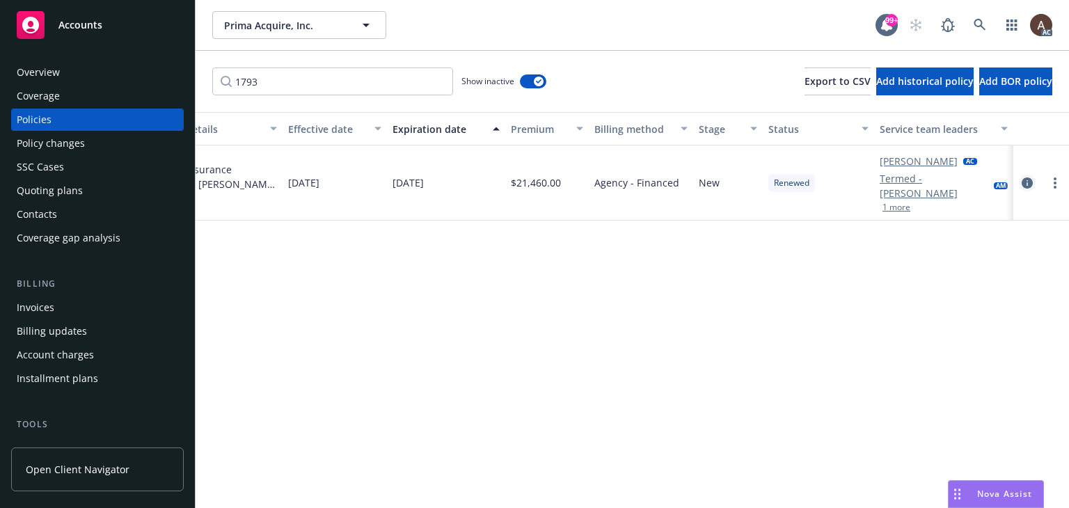
click at [1030, 185] on icon "circleInformation" at bounding box center [1027, 183] width 11 height 11
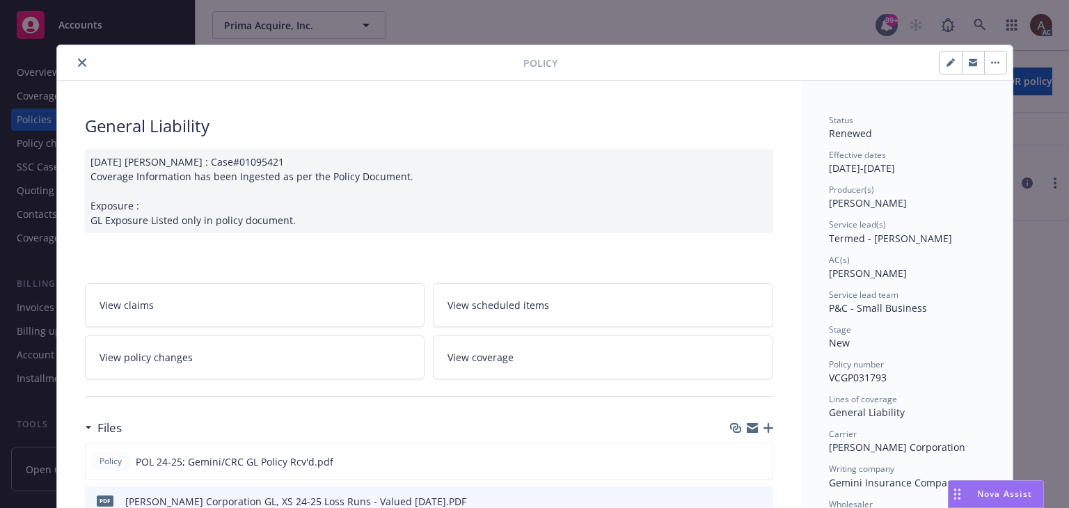
scroll to position [42, 0]
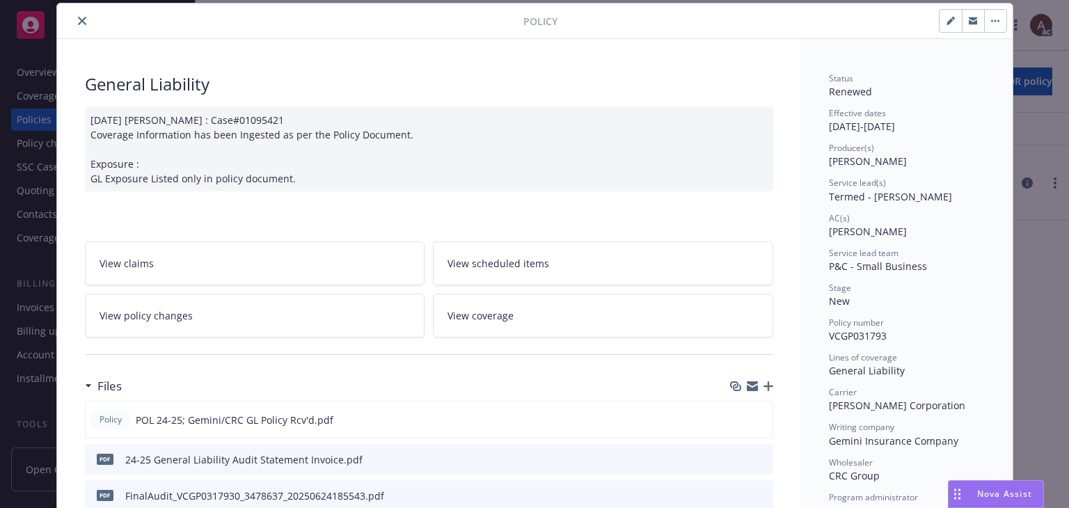
click at [317, 168] on div "06/03/2024 Naveen : Case#01095421 Coverage Information has been Ingested as per…" at bounding box center [429, 149] width 689 height 84
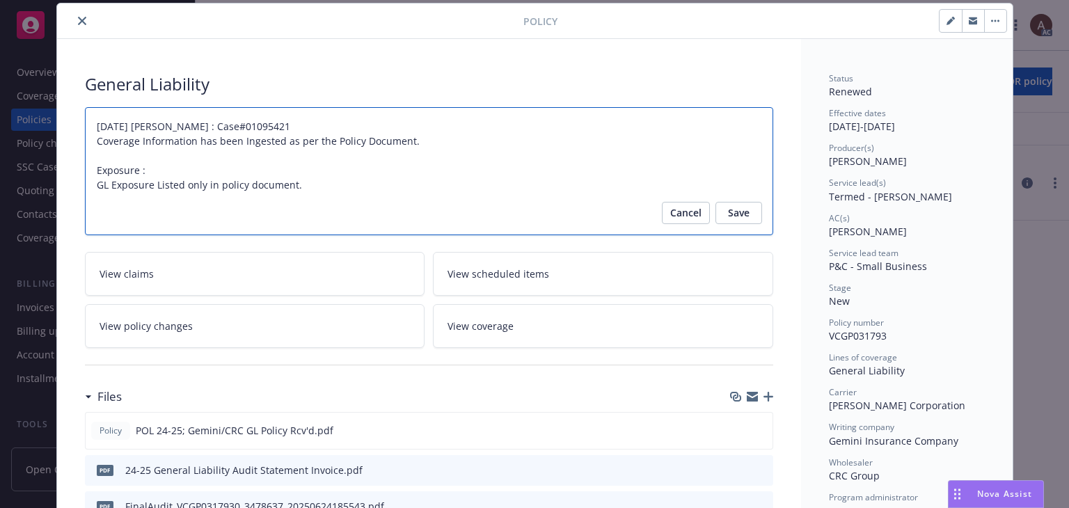
click at [303, 184] on textarea "06/03/2024 Naveen : Case#01095421 Coverage Information has been Ingested as per…" at bounding box center [429, 171] width 689 height 129
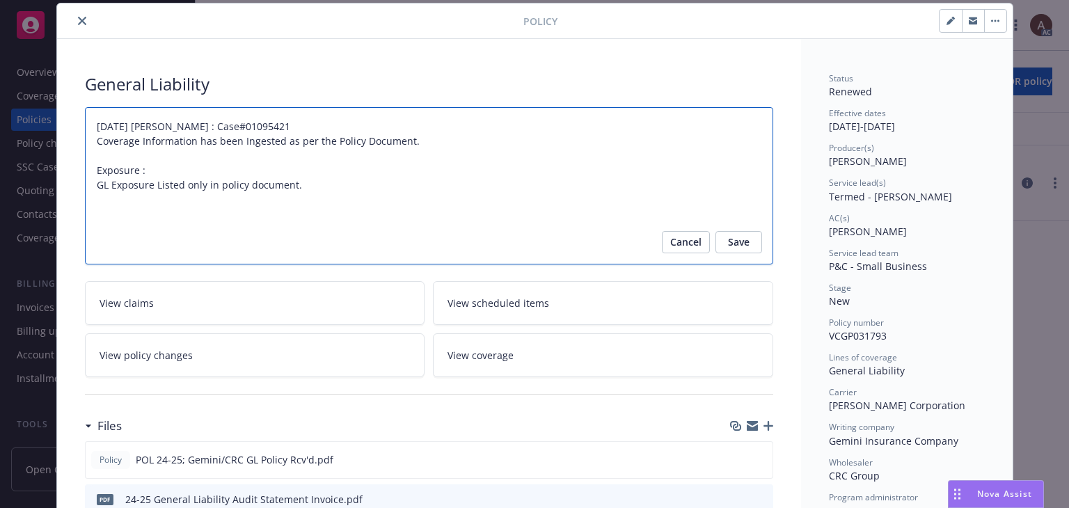
paste textarea "Original Estimated Premium - $19,499.00 Audited Actual Premium - $21,210.00 Add…"
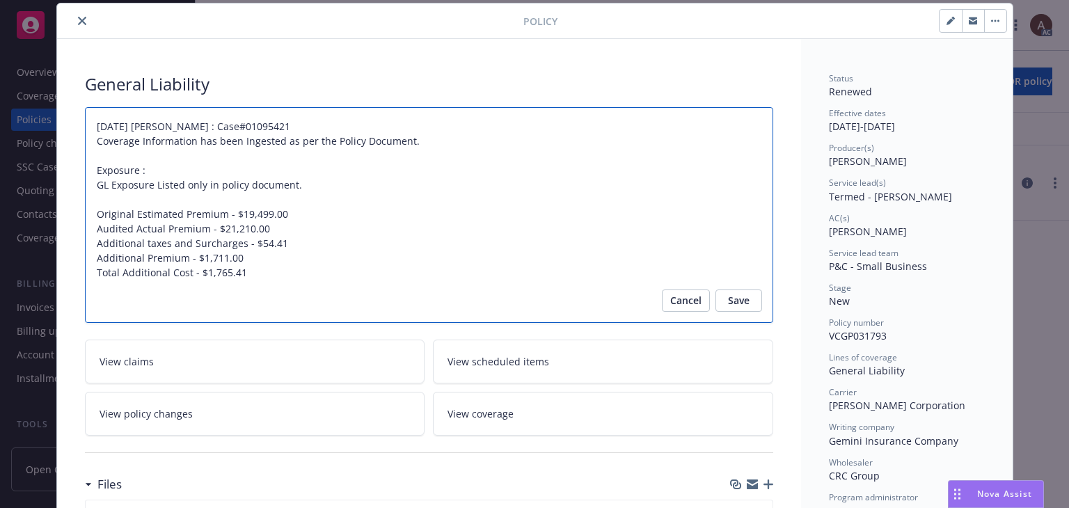
click at [116, 220] on textarea "06/03/2024 Naveen : Case#01095421 Coverage Information has been Ingested as per…" at bounding box center [429, 215] width 689 height 217
click at [89, 212] on textarea "06/03/2024 Naveen : Case#01095421 Coverage Information has been Ingested as per…" at bounding box center [429, 215] width 689 height 217
paste textarea "Audit Complete: Summary:"
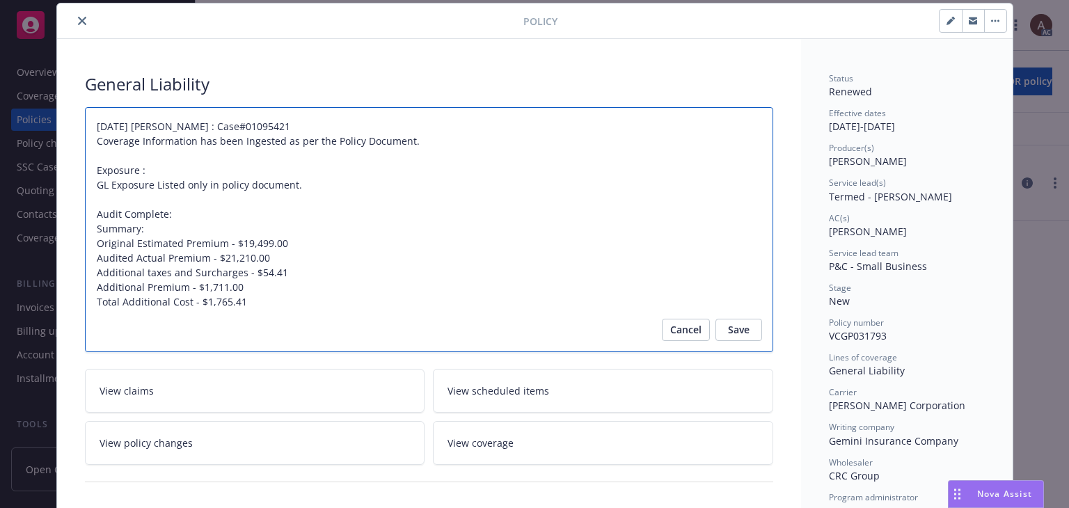
click at [201, 214] on textarea "06/03/2024 Naveen : Case#01095421 Coverage Information has been Ingested as per…" at bounding box center [429, 230] width 689 height 246
click at [728, 331] on span "Save" at bounding box center [739, 330] width 22 height 22
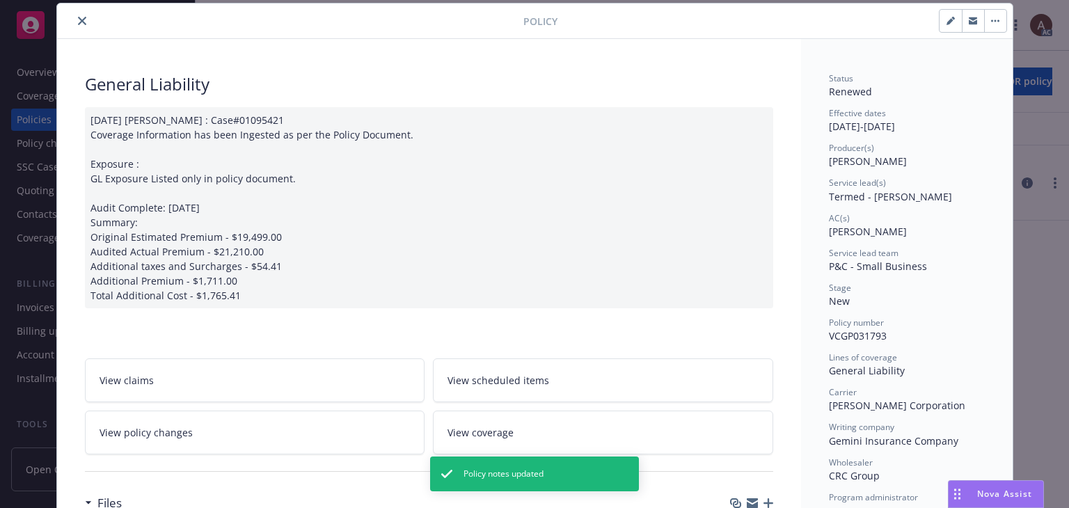
click at [78, 22] on icon "close" at bounding box center [82, 21] width 8 height 8
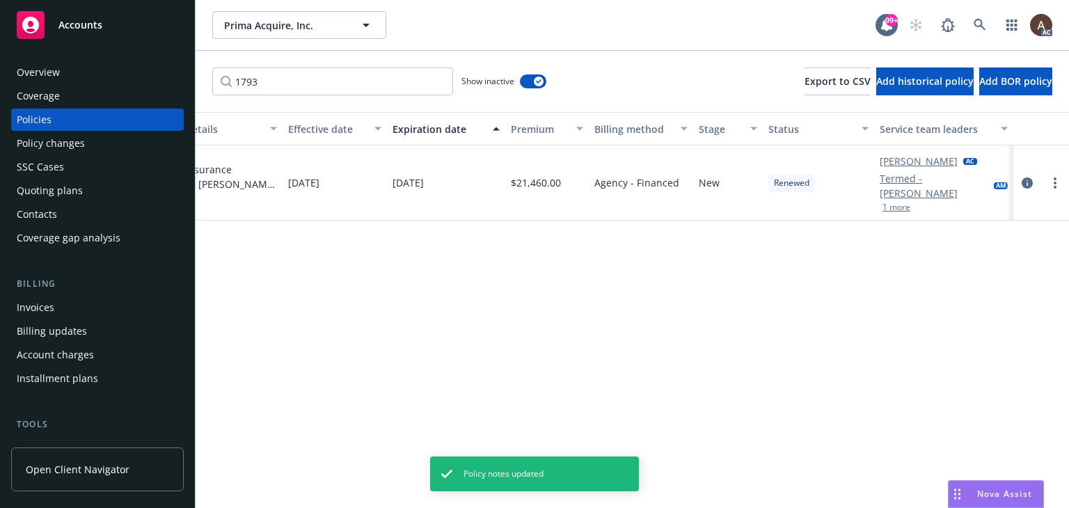
click at [361, 299] on div "Policy details Lines of coverage Policy number Market details Effective date Ex…" at bounding box center [633, 310] width 874 height 396
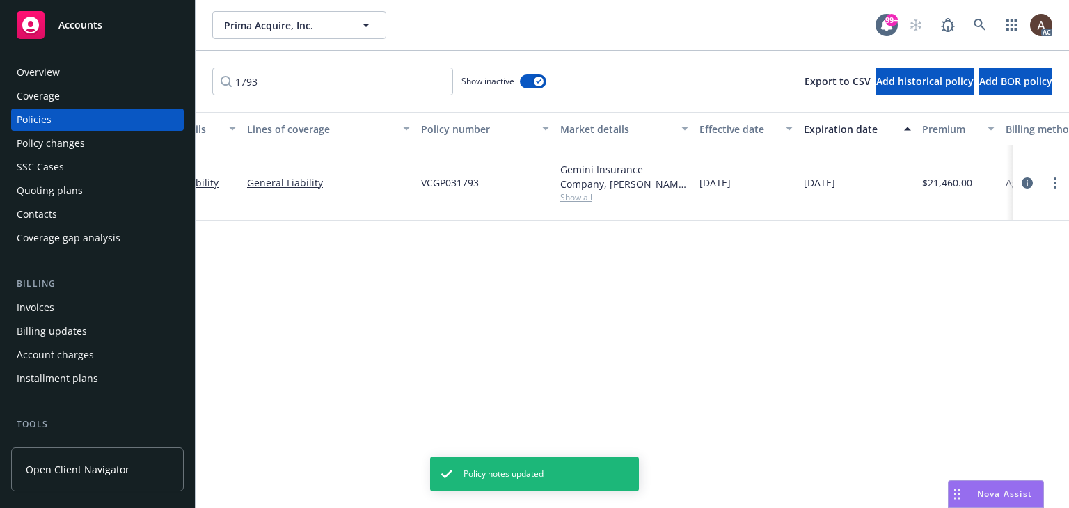
scroll to position [0, 54]
click at [306, 329] on div "Policy details Lines of coverage Policy number Market details Effective date Ex…" at bounding box center [633, 310] width 874 height 396
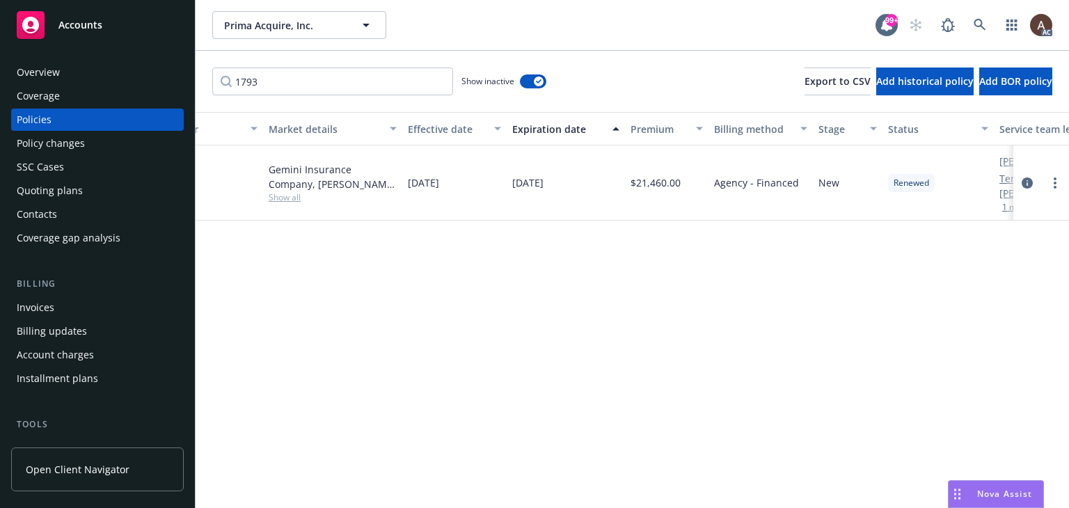
scroll to position [0, 0]
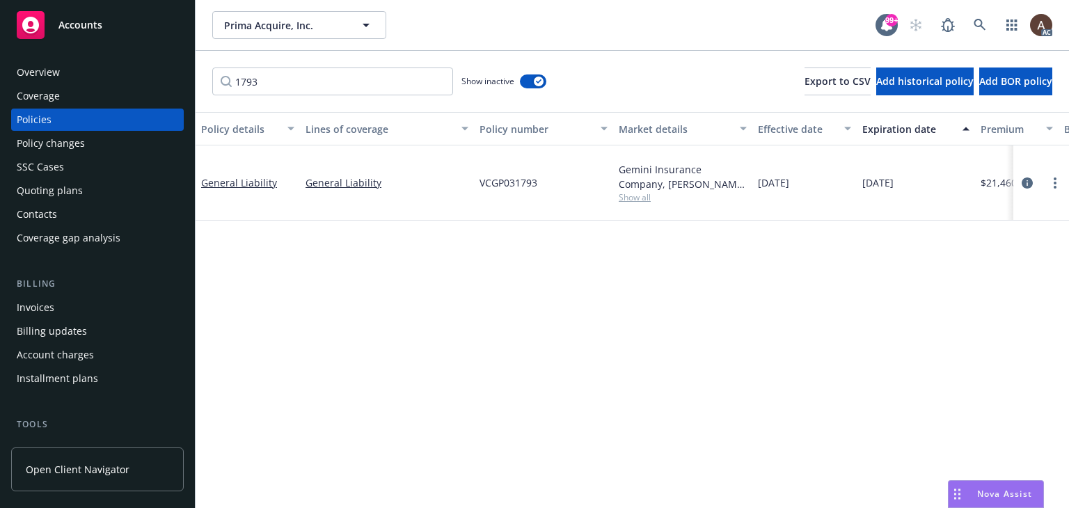
drag, startPoint x: 42, startPoint y: 302, endPoint x: 187, endPoint y: 322, distance: 146.2
click at [42, 303] on div "Invoices" at bounding box center [36, 308] width 38 height 22
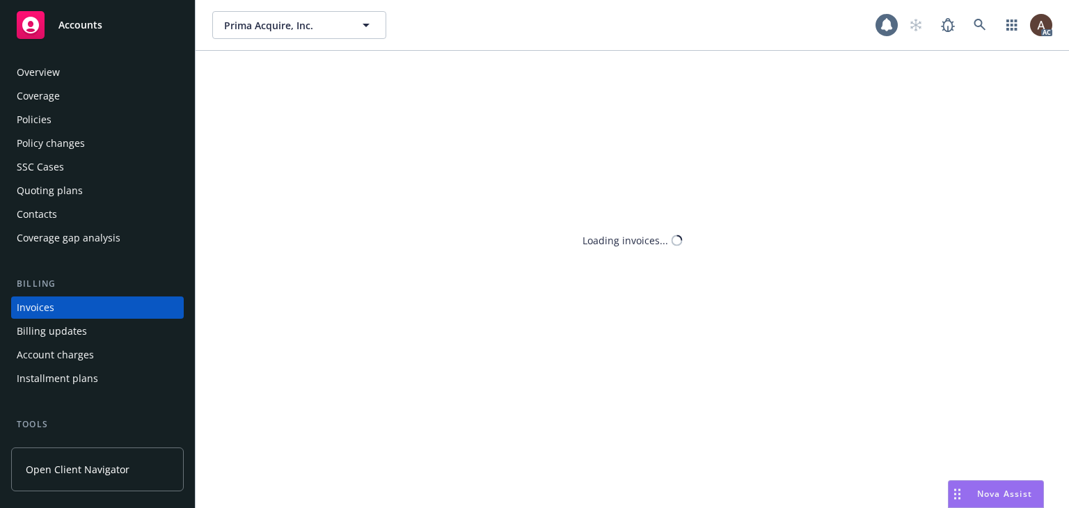
scroll to position [31, 0]
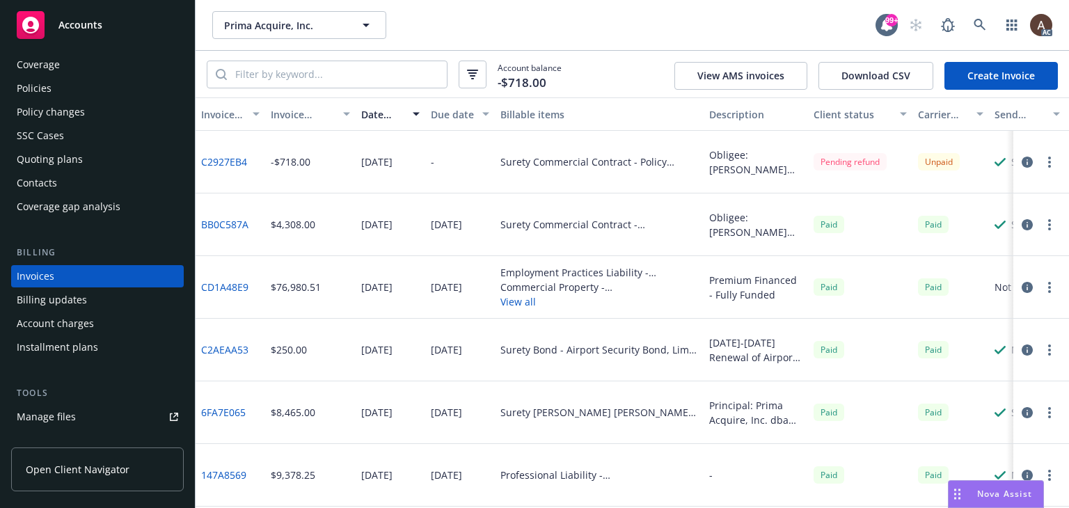
click at [983, 79] on link "Create Invoice" at bounding box center [1001, 76] width 113 height 28
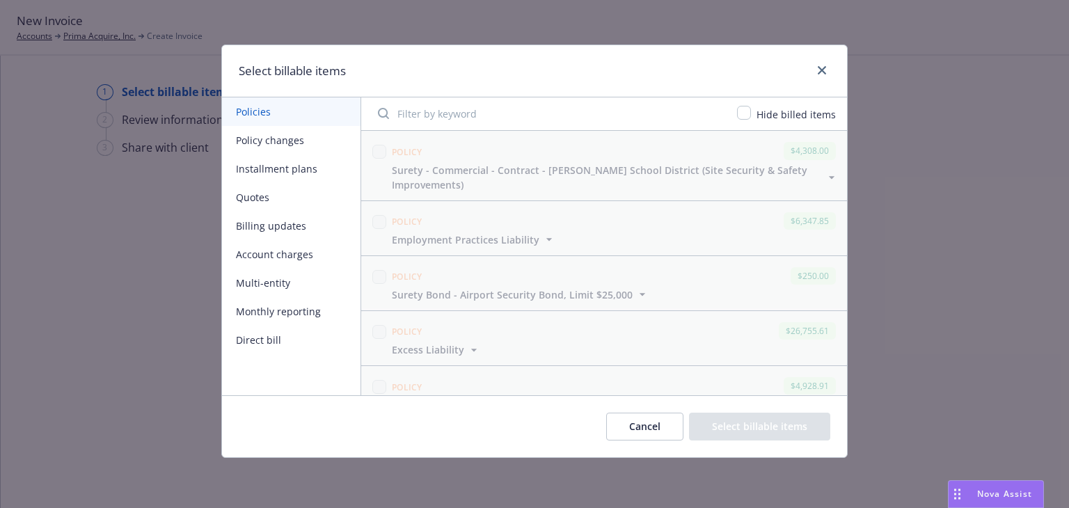
click at [272, 141] on button "Policy changes" at bounding box center [291, 140] width 139 height 29
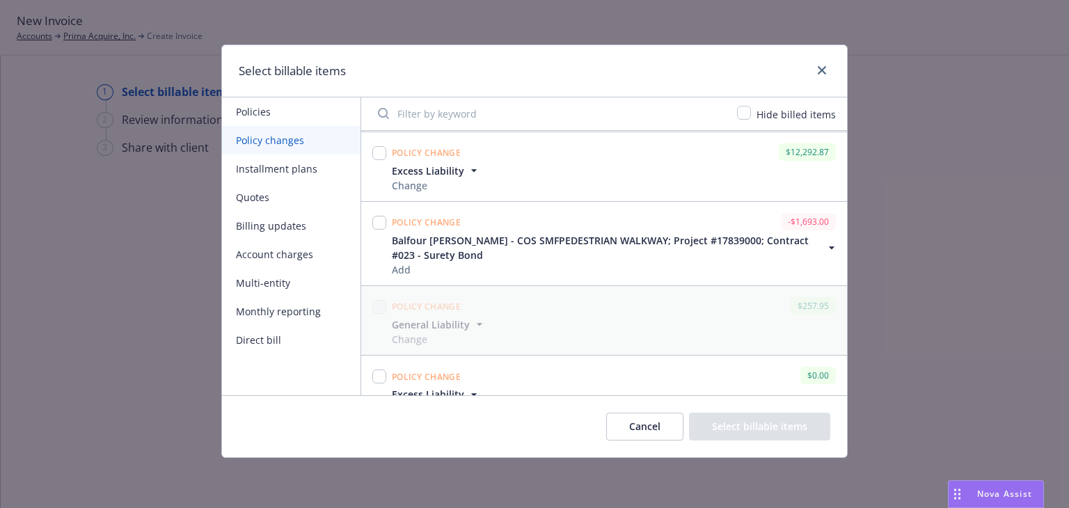
scroll to position [738, 0]
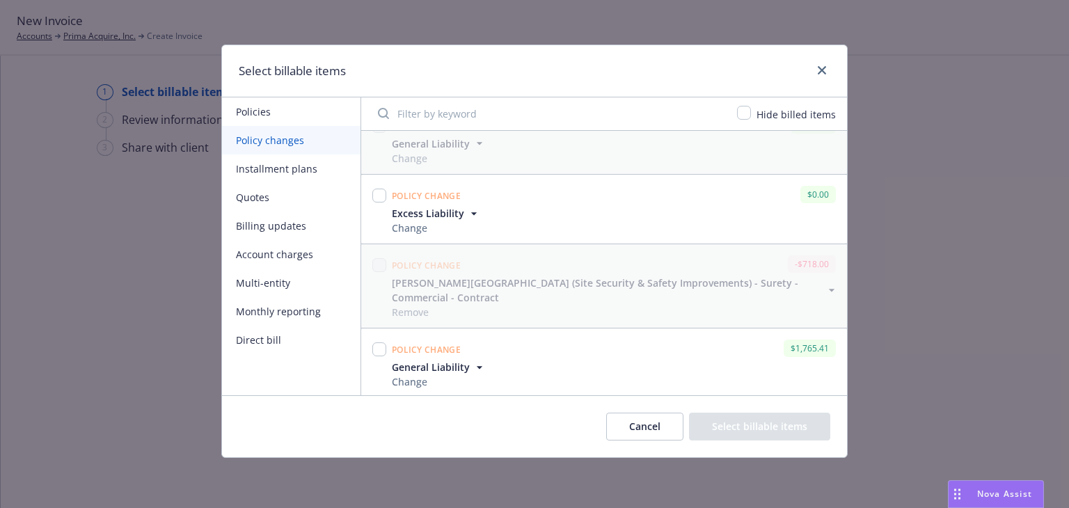
click at [521, 367] on div "General Liability Change" at bounding box center [614, 374] width 450 height 29
drag, startPoint x: 383, startPoint y: 349, endPoint x: 402, endPoint y: 349, distance: 19.5
click at [383, 349] on input "checkbox" at bounding box center [379, 350] width 14 height 14
checkbox input "true"
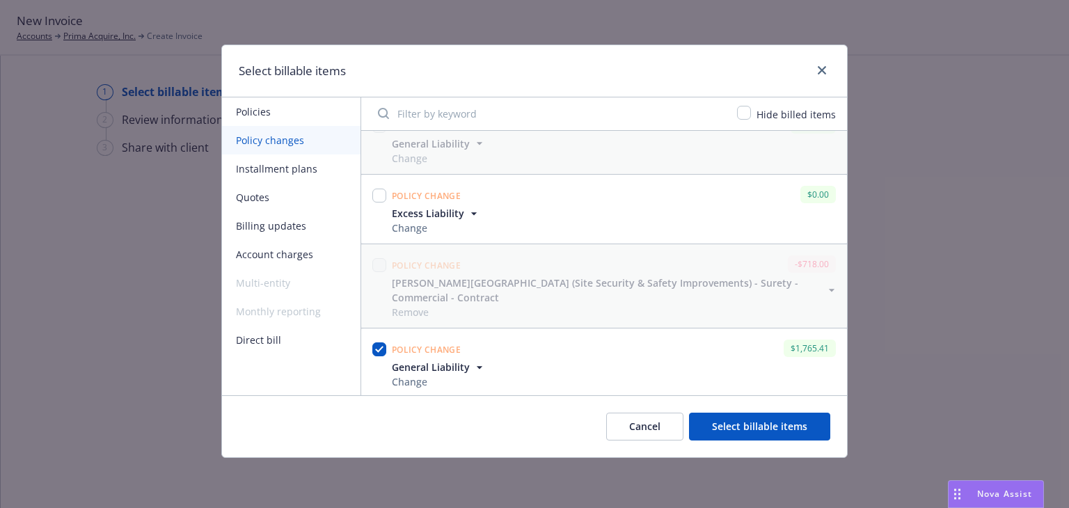
click at [736, 418] on button "Select billable items" at bounding box center [759, 427] width 141 height 28
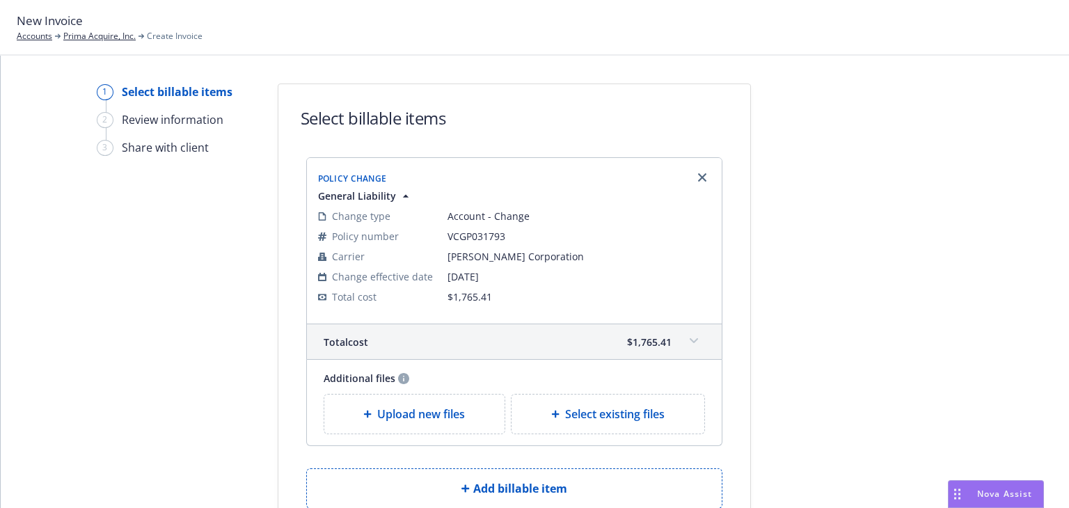
scroll to position [112, 0]
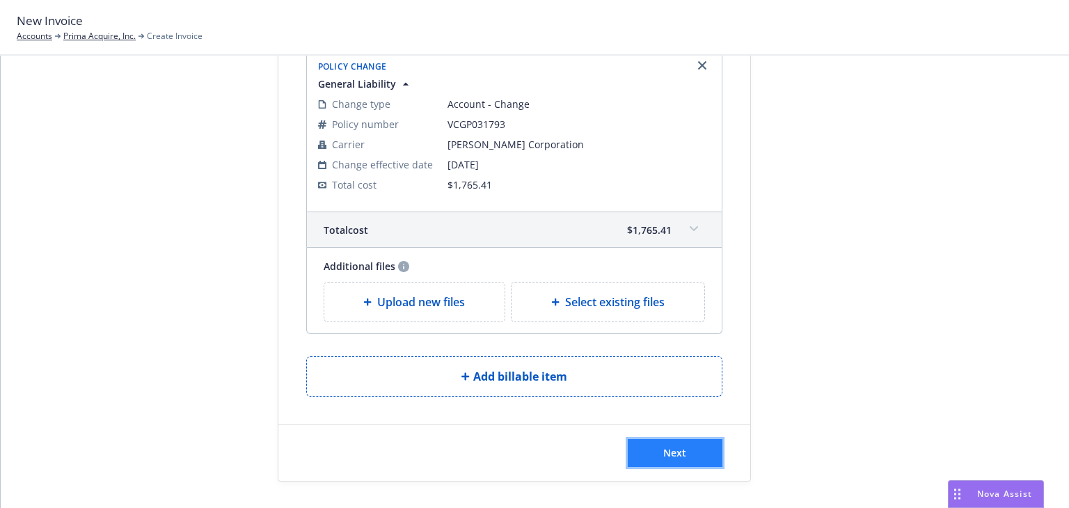
click at [680, 449] on span "Next" at bounding box center [675, 452] width 23 height 13
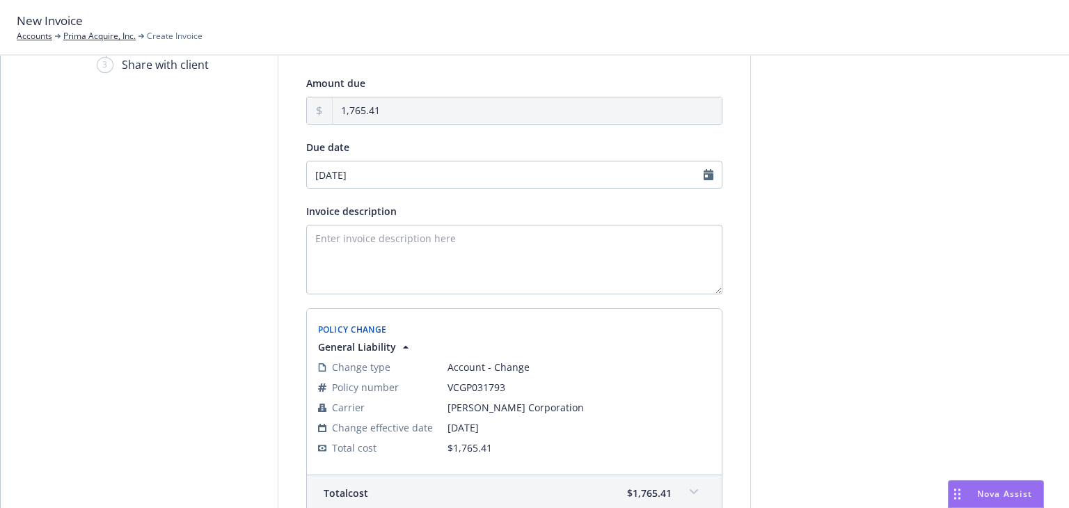
scroll to position [139, 0]
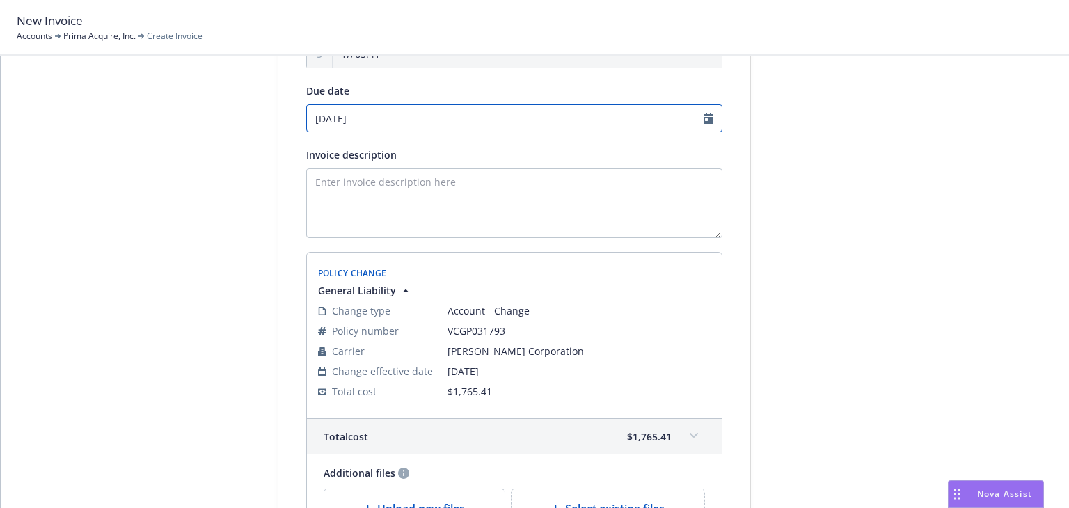
click at [707, 117] on input "09/25/2025" at bounding box center [514, 118] width 416 height 28
select select "September"
select select "2025"
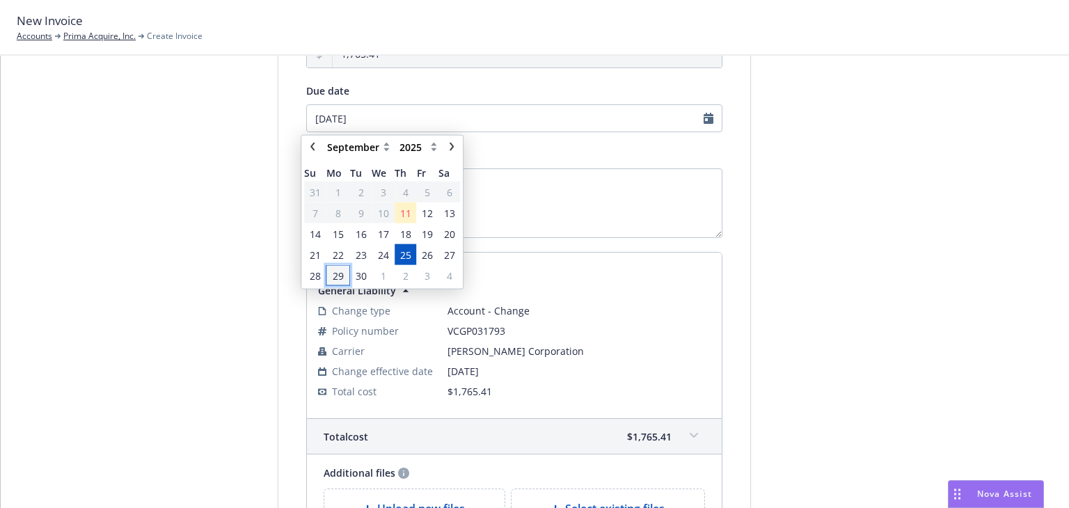
click at [341, 276] on span "29" at bounding box center [338, 275] width 11 height 15
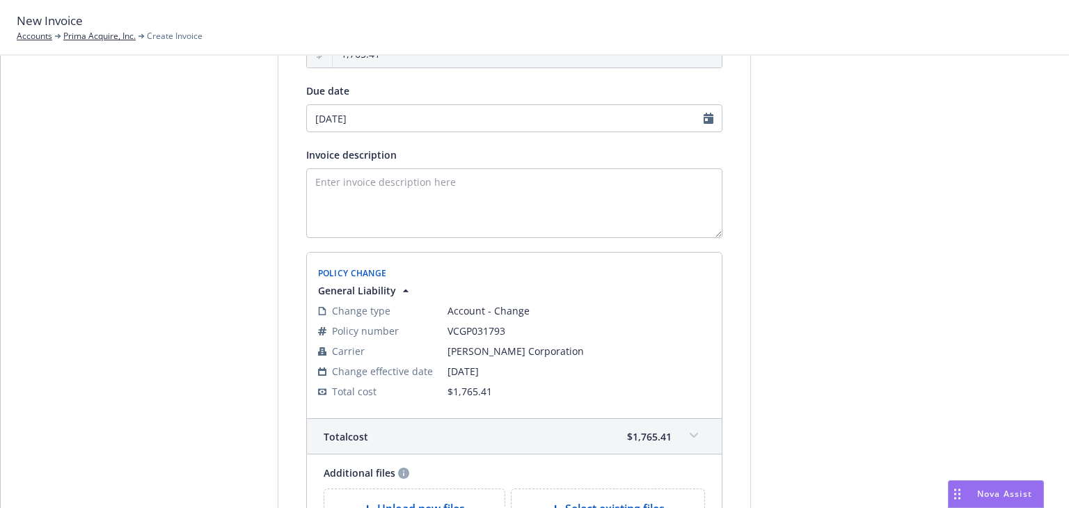
type input "09/29/2025"
click at [418, 191] on textarea "Invoice description" at bounding box center [514, 203] width 416 height 70
paste textarea "Year-Year Final Audit Results Additional Premium $Amount"
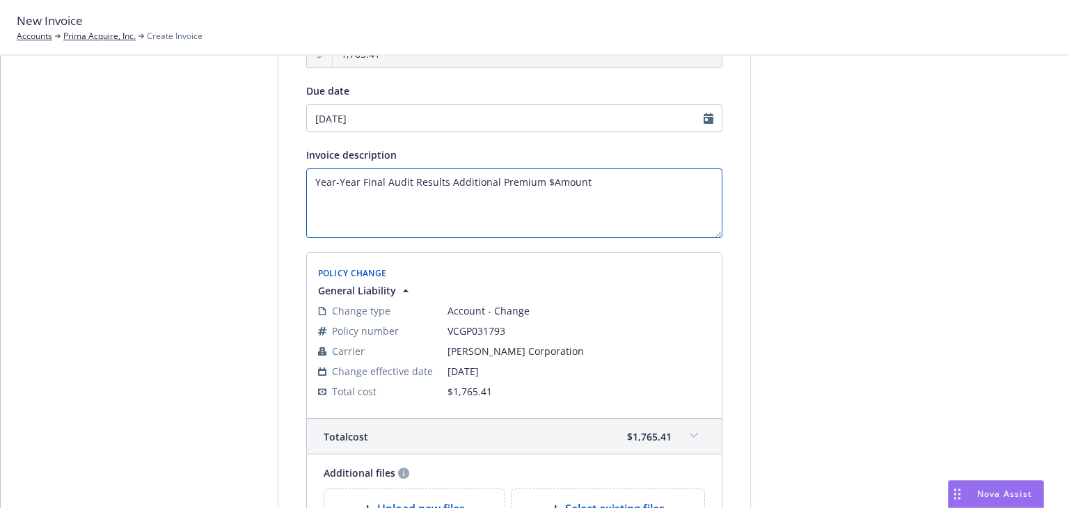
drag, startPoint x: 351, startPoint y: 178, endPoint x: -17, endPoint y: 182, distance: 367.6
click at [0, 182] on html "New Invoice Accounts Prima Acquire, Inc. Create Invoice Select billable items 2…" at bounding box center [534, 254] width 1069 height 508
drag, startPoint x: 546, startPoint y: 182, endPoint x: 597, endPoint y: 188, distance: 51.2
click at [597, 188] on textarea "2024-2025 Final Audit Results Additional Premium $Amount" at bounding box center [514, 203] width 416 height 70
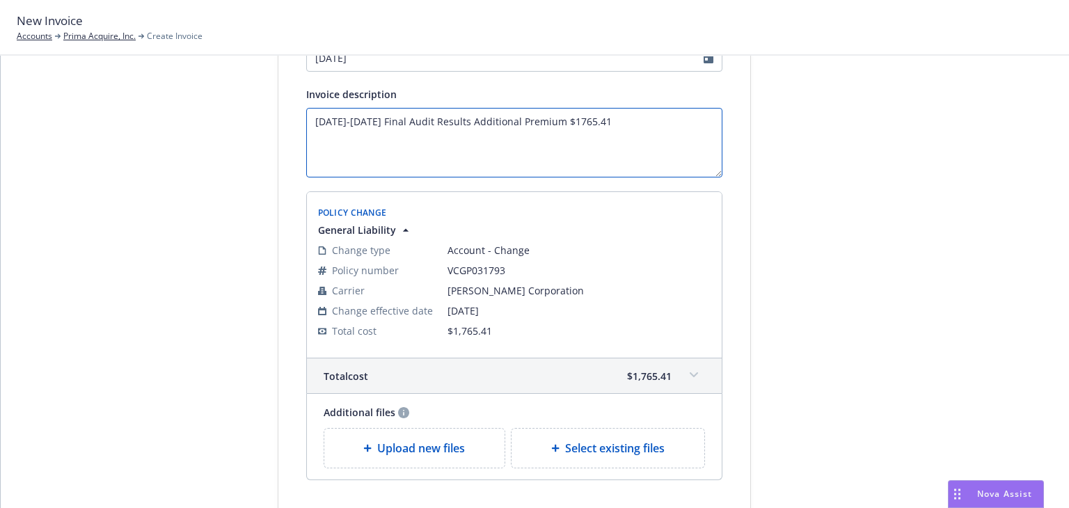
scroll to position [283, 0]
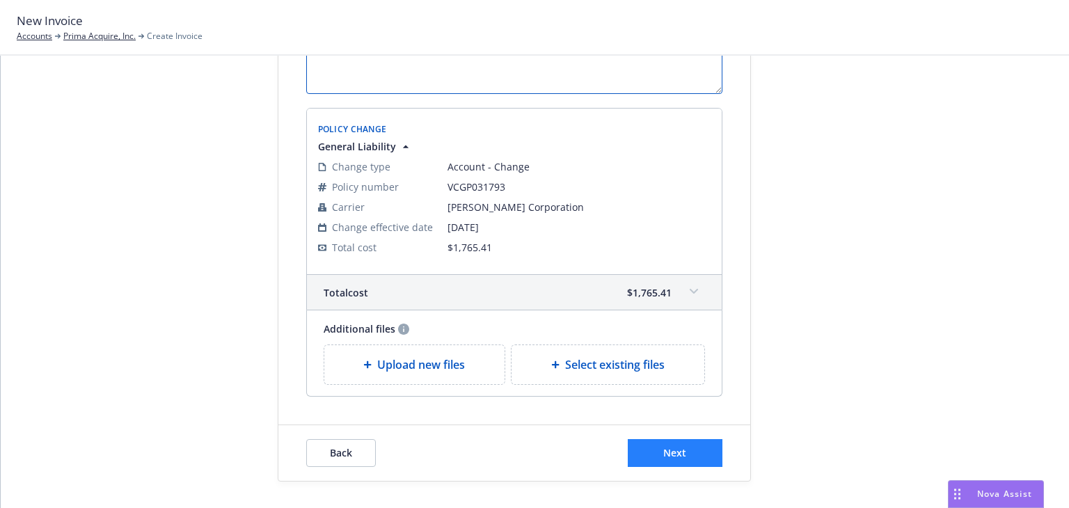
type textarea "[DATE]-[DATE] Final Audit Results Additional Premium $1765.41"
click at [682, 447] on button "Next" at bounding box center [675, 453] width 95 height 28
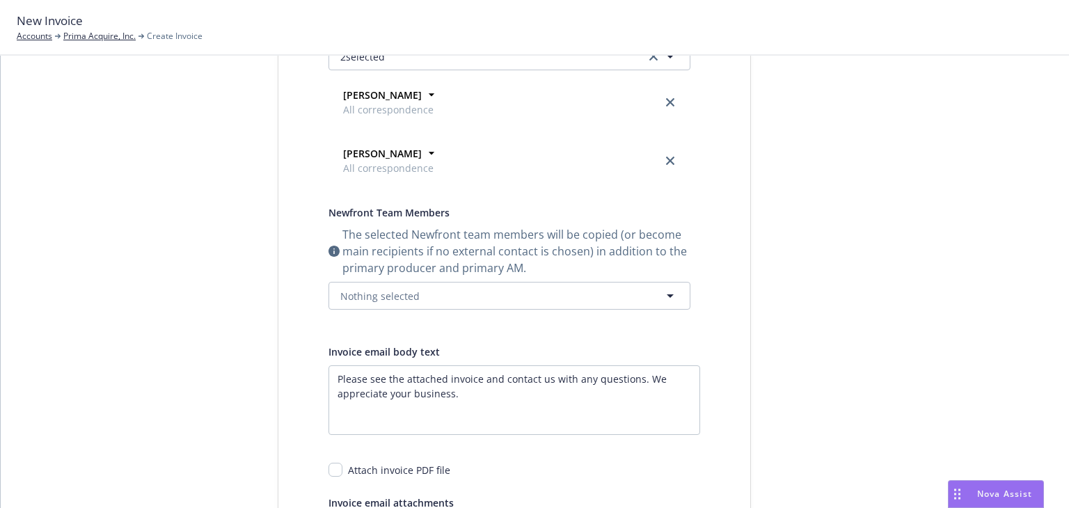
scroll to position [0, 0]
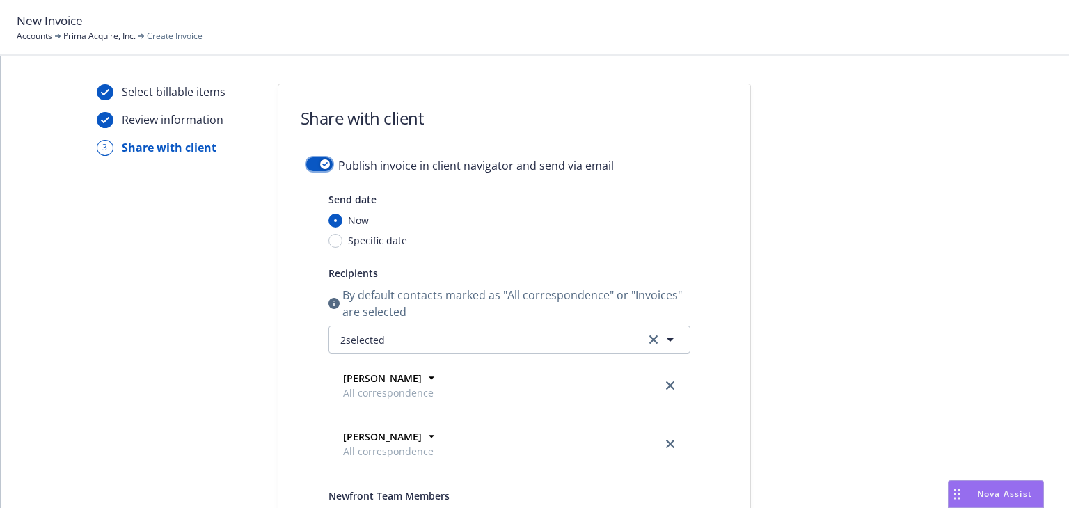
click at [322, 163] on icon "button" at bounding box center [325, 164] width 6 height 4
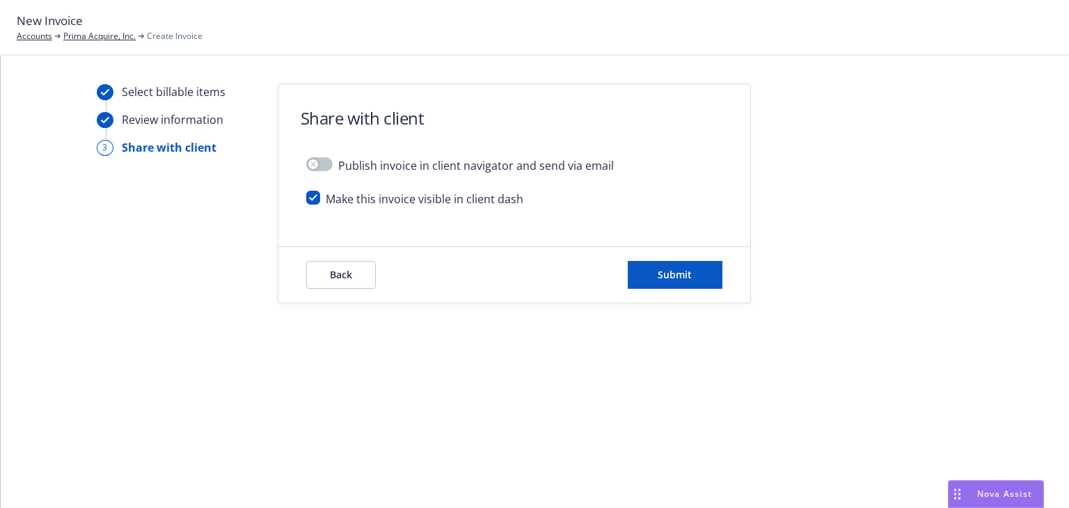
click at [310, 204] on div "Make this invoice visible in client dash" at bounding box center [514, 205] width 416 height 28
click at [312, 198] on input "checkbox" at bounding box center [313, 198] width 14 height 14
checkbox input "false"
click at [685, 285] on button "Submit" at bounding box center [675, 275] width 95 height 28
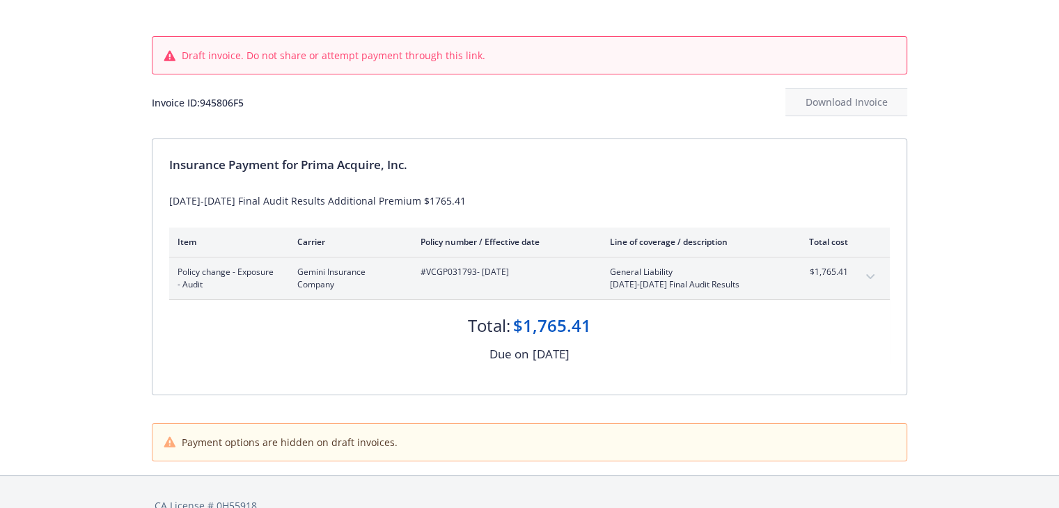
scroll to position [84, 0]
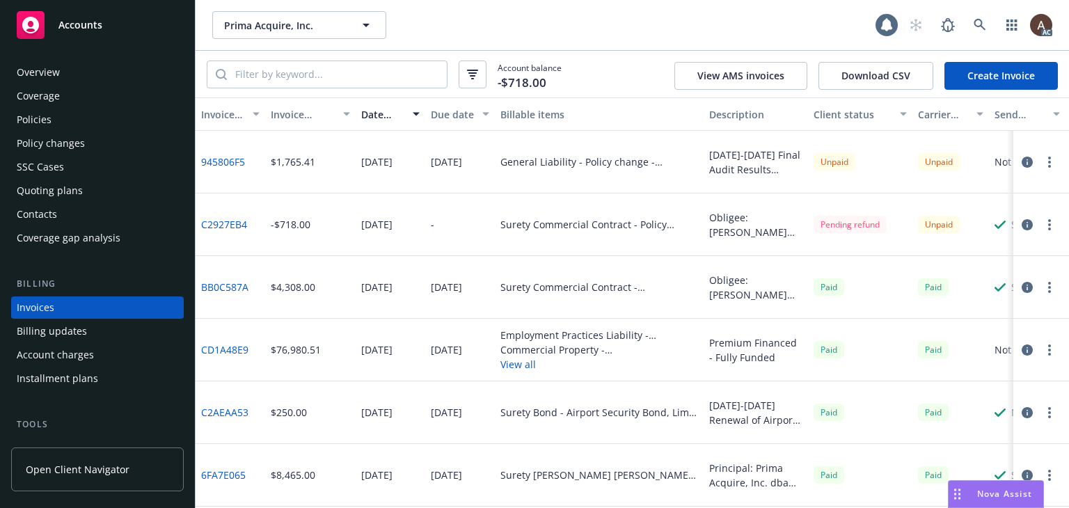
scroll to position [31, 0]
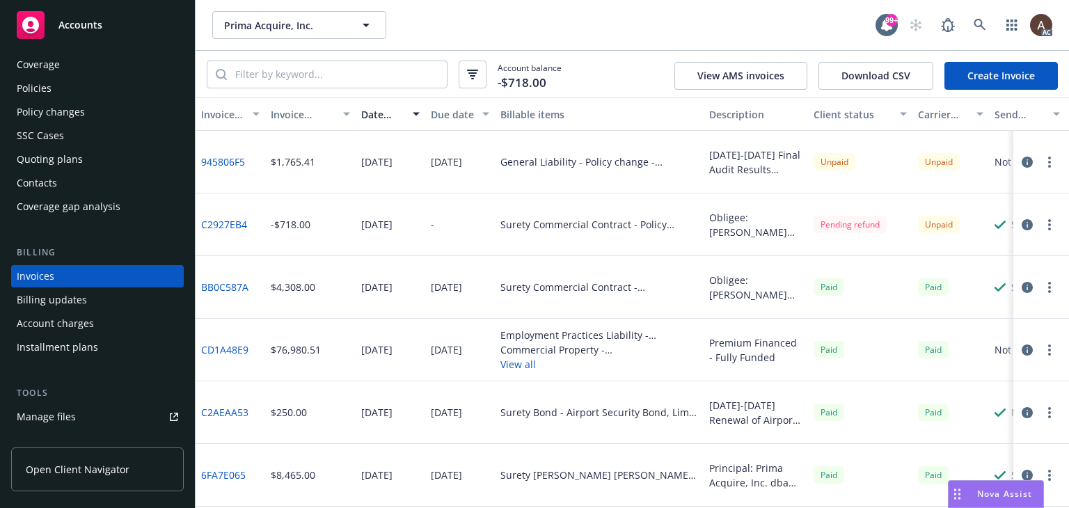
click at [1049, 164] on icon "button" at bounding box center [1050, 162] width 3 height 11
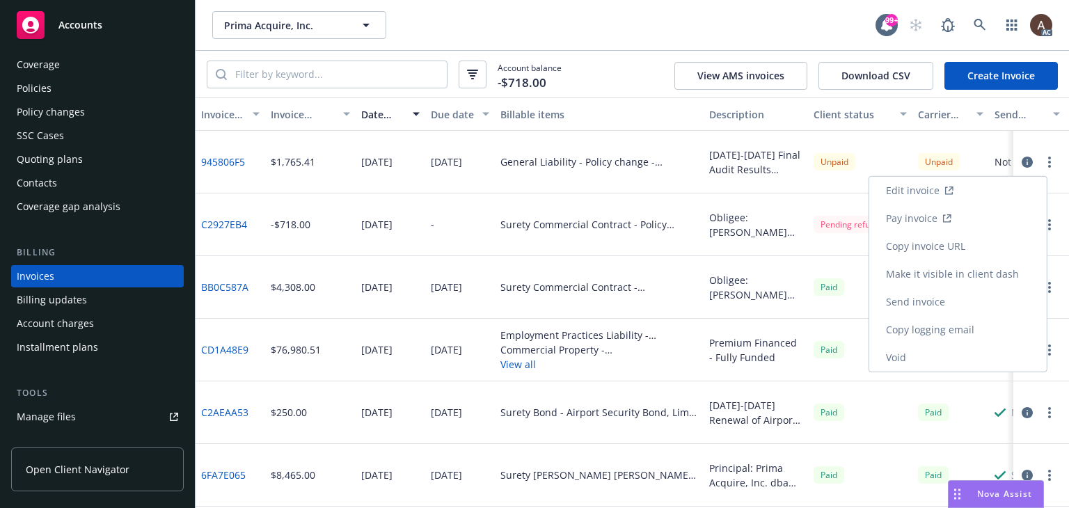
click at [911, 190] on link "Edit invoice" at bounding box center [959, 191] width 178 height 28
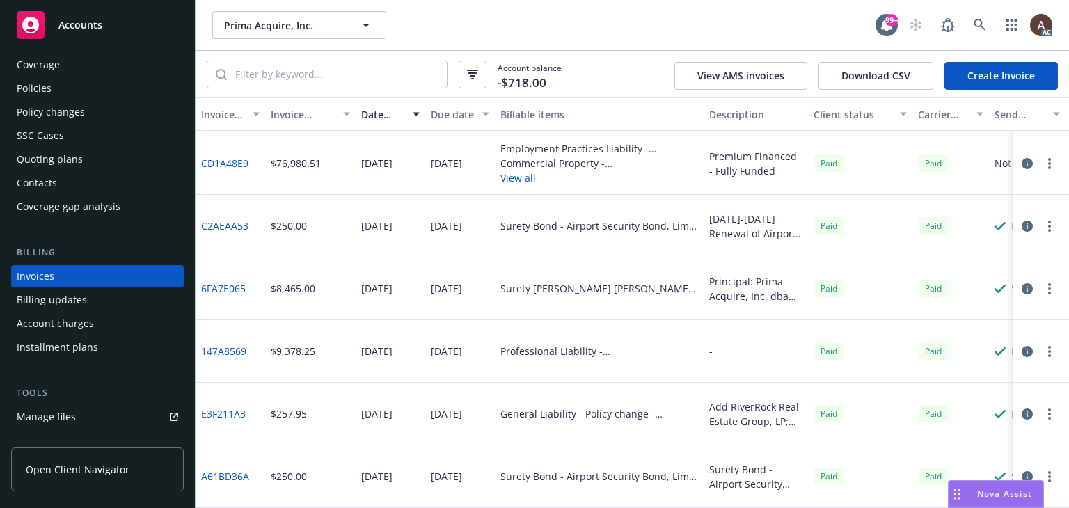
scroll to position [0, 0]
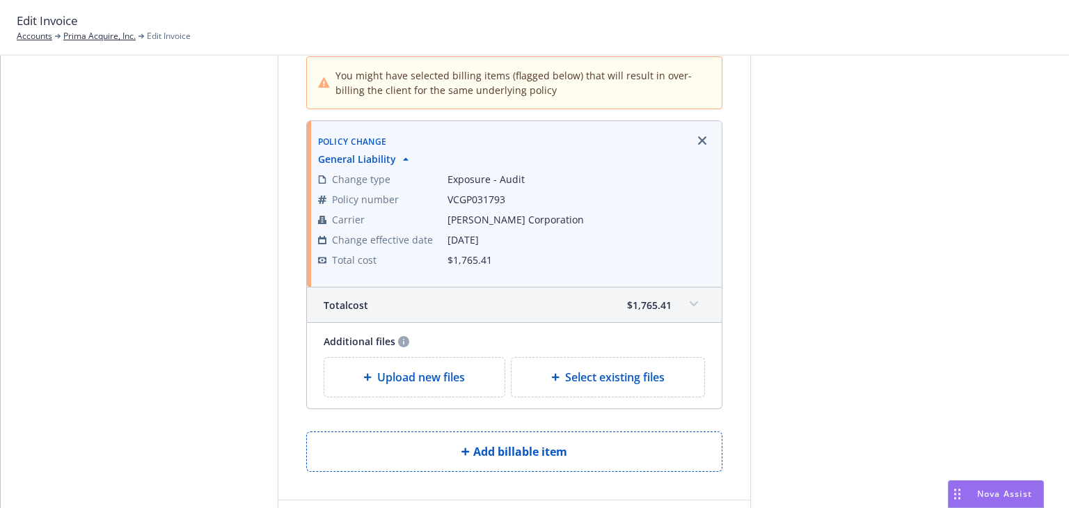
scroll to position [187, 0]
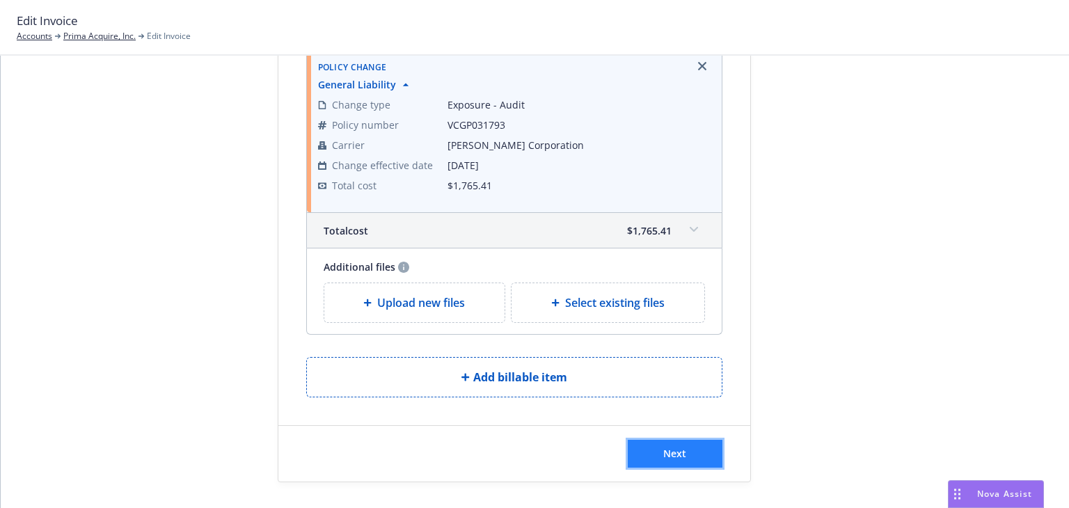
click at [678, 455] on span "Next" at bounding box center [675, 453] width 23 height 13
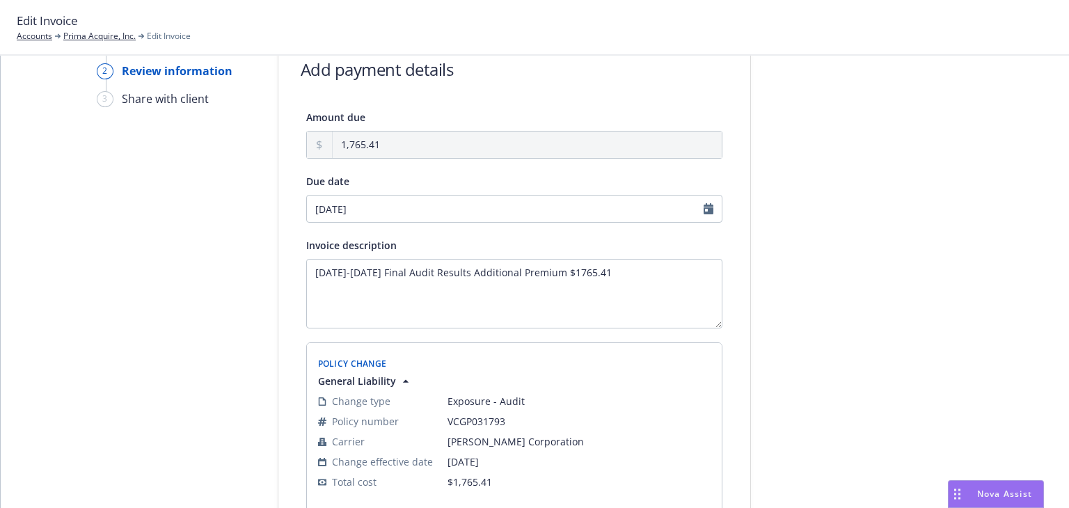
scroll to position [0, 0]
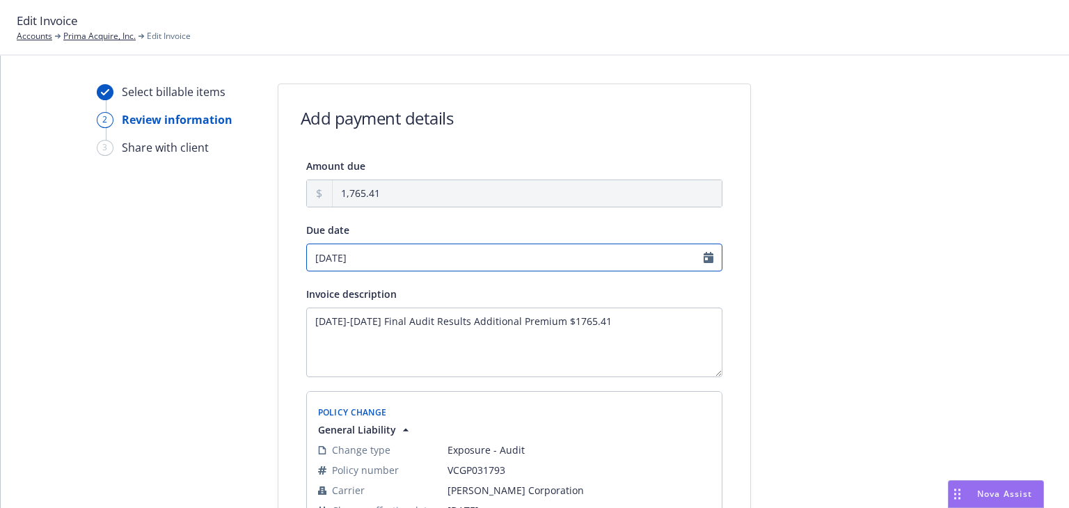
click at [698, 257] on input "[DATE]" at bounding box center [514, 258] width 416 height 28
select select "September"
select select "2025"
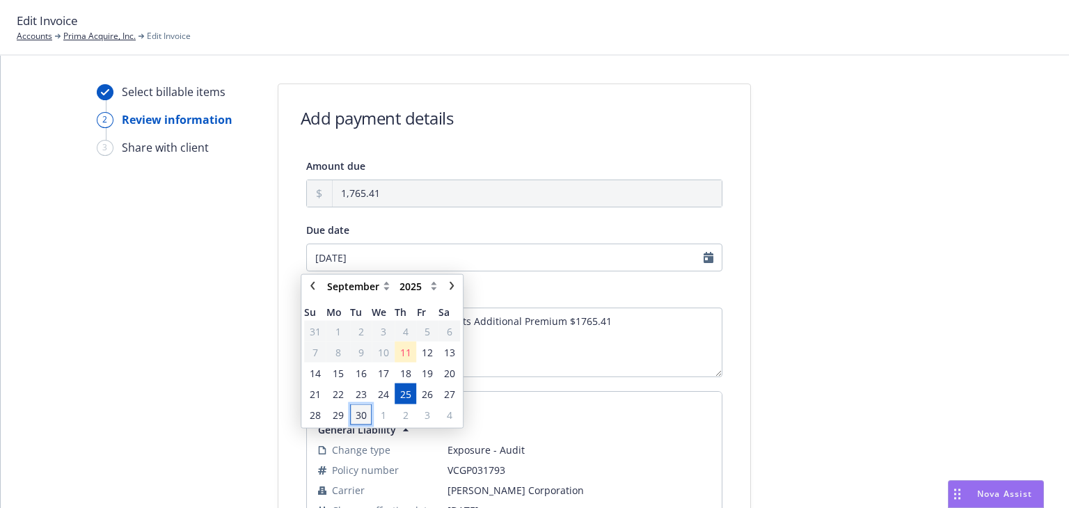
click at [368, 418] on span "30" at bounding box center [361, 414] width 19 height 17
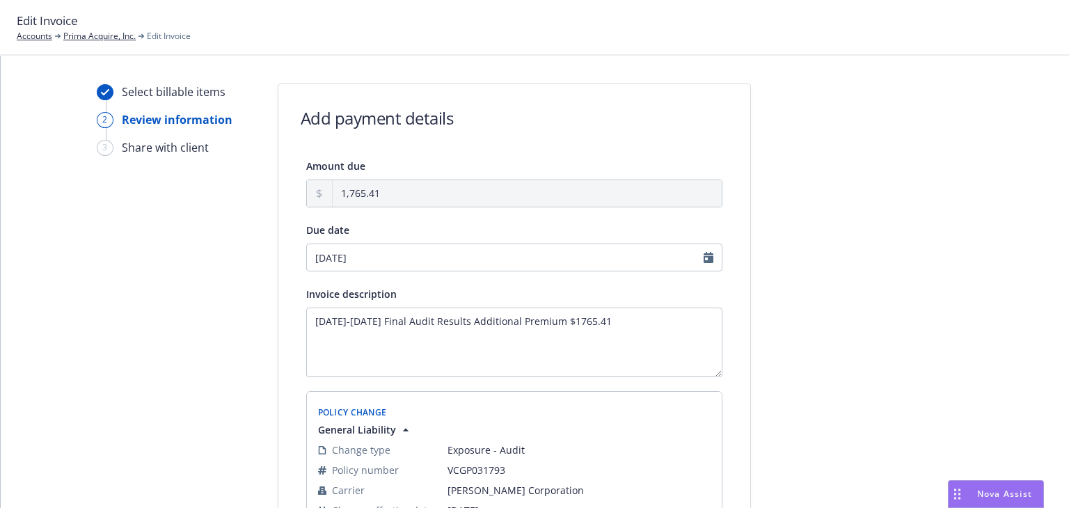
type input "09/30/2025"
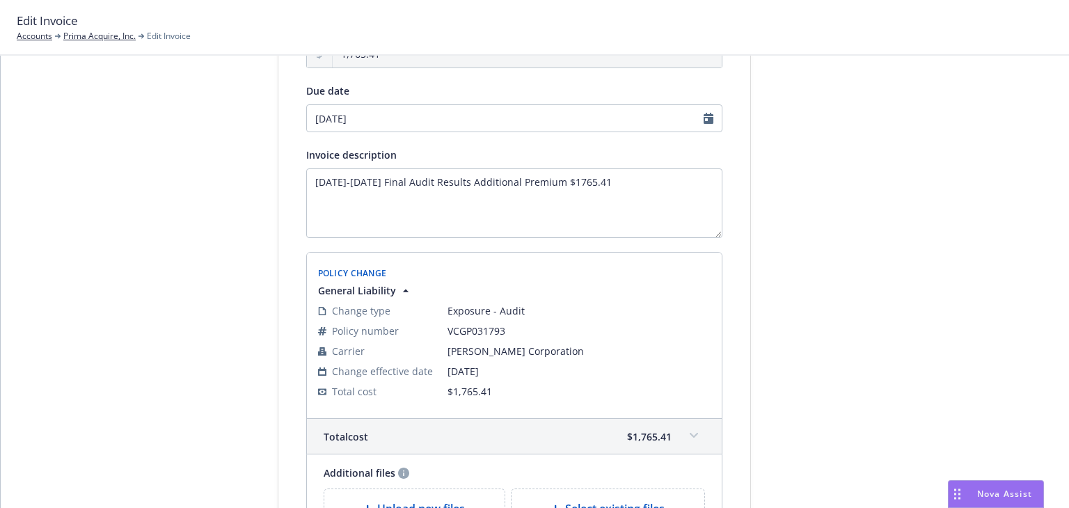
scroll to position [283, 0]
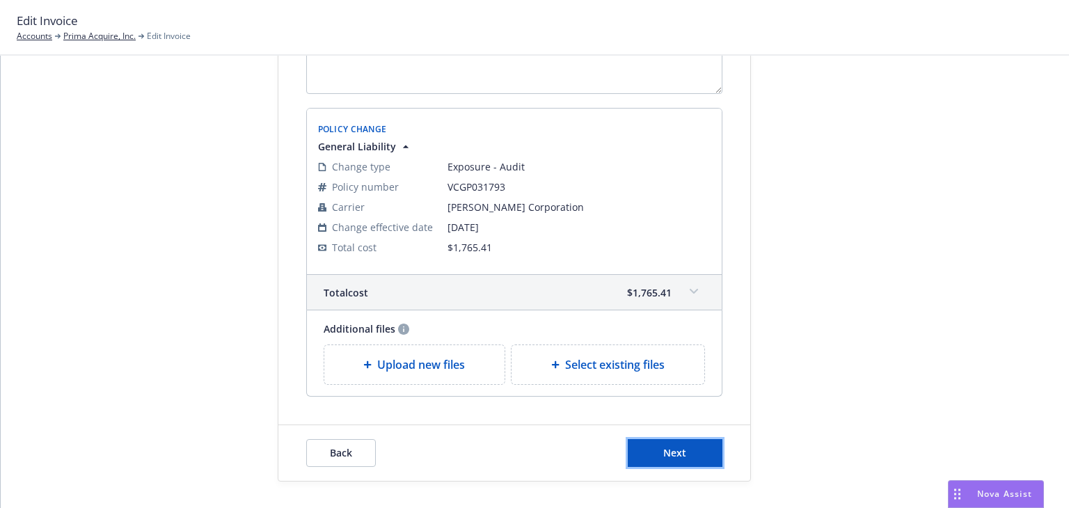
click at [680, 450] on span "Next" at bounding box center [675, 452] width 23 height 13
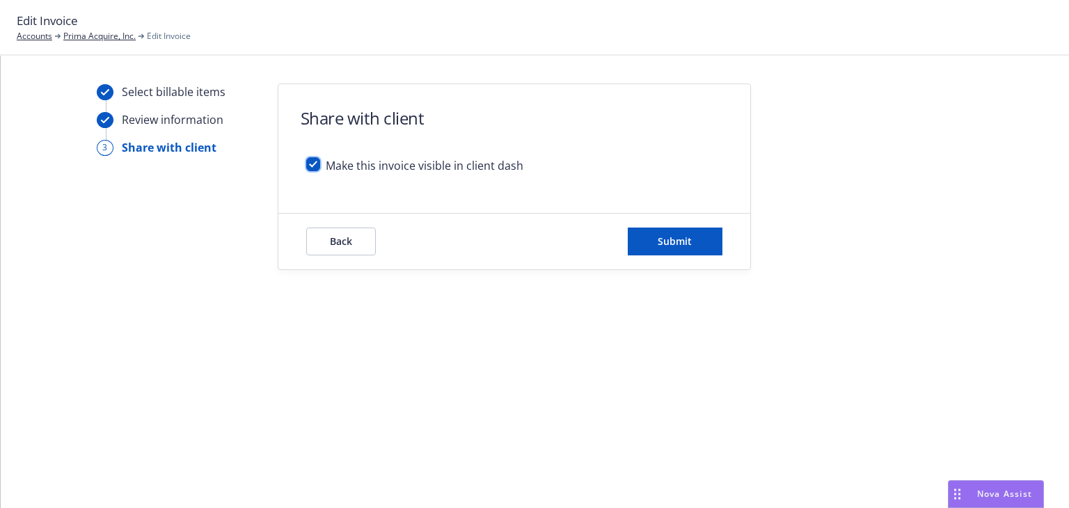
click at [316, 165] on input "checkbox" at bounding box center [313, 164] width 14 height 14
checkbox input "false"
click at [675, 248] on button "Submit" at bounding box center [675, 242] width 95 height 28
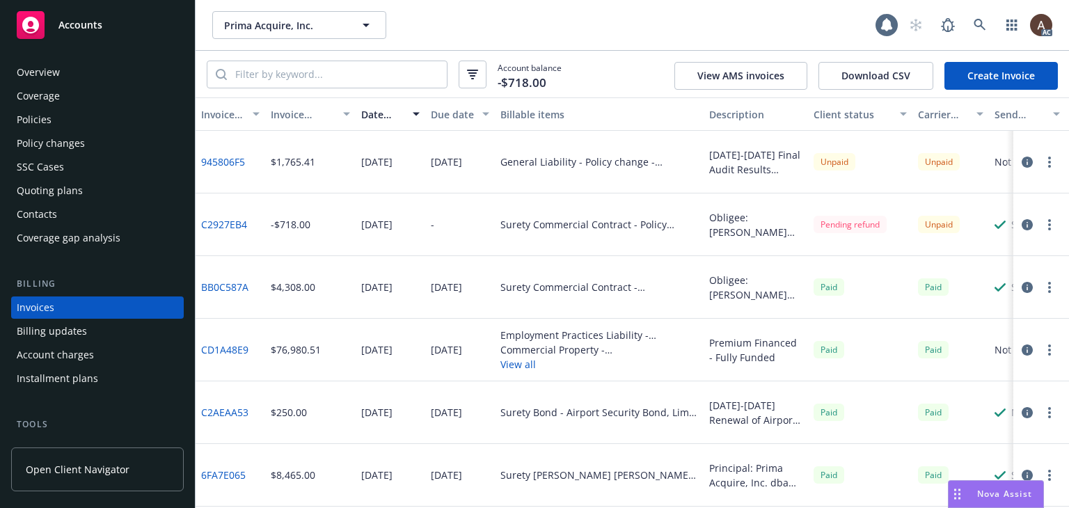
click at [1049, 161] on icon "button" at bounding box center [1050, 162] width 3 height 11
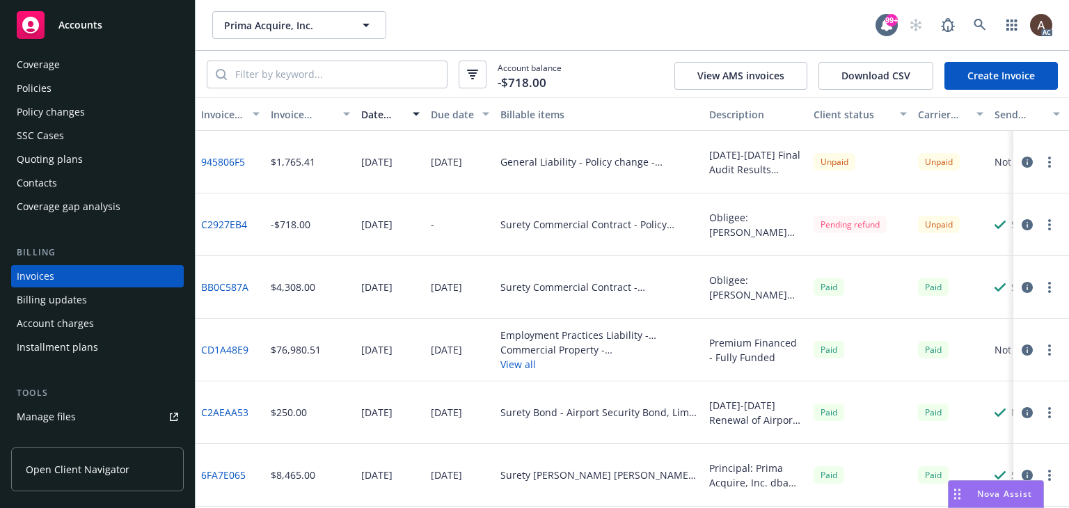
click at [1022, 159] on icon "button" at bounding box center [1027, 162] width 11 height 11
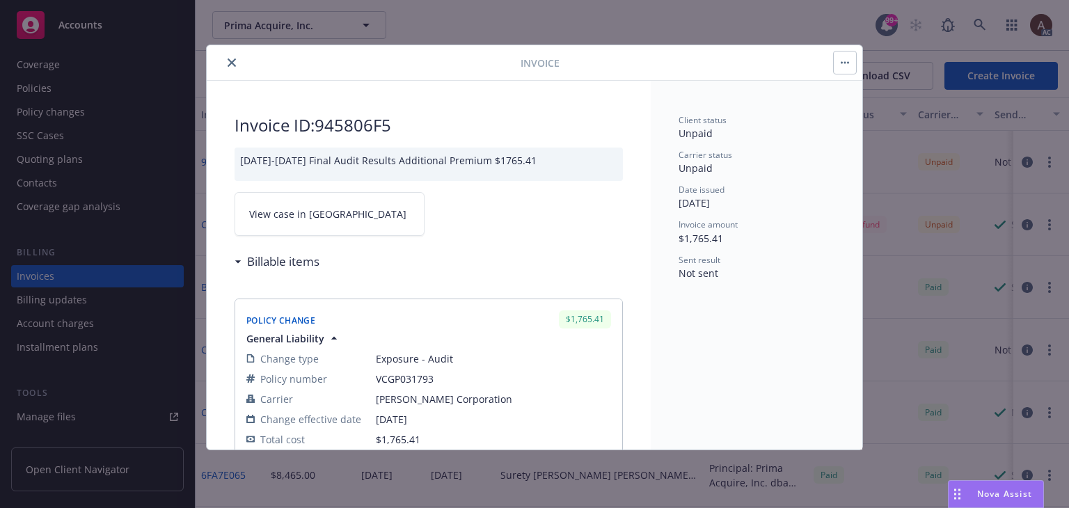
click at [335, 228] on link "View case in [GEOGRAPHIC_DATA]" at bounding box center [330, 214] width 190 height 44
click at [234, 59] on icon "close" at bounding box center [232, 62] width 8 height 8
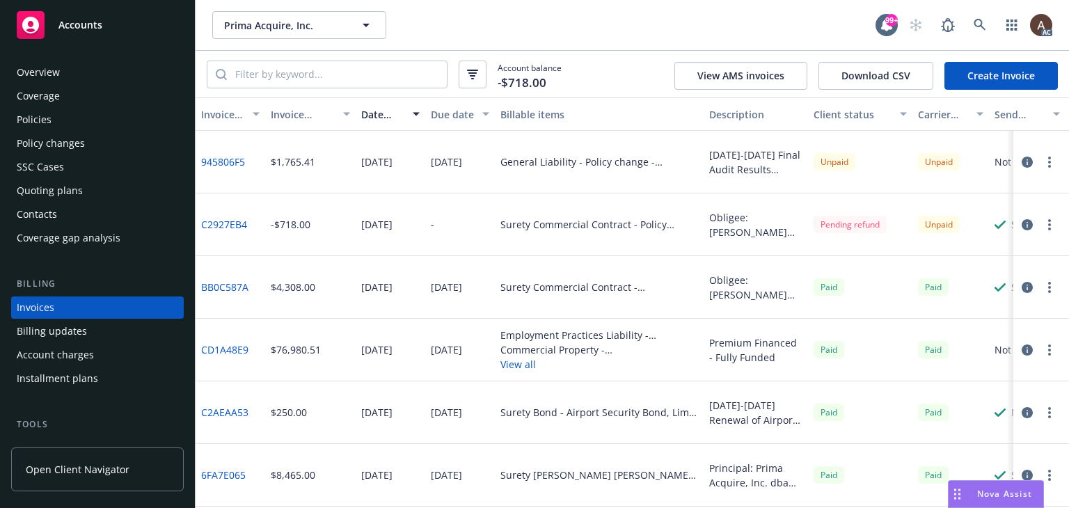
click at [72, 124] on div "Policies" at bounding box center [98, 120] width 162 height 22
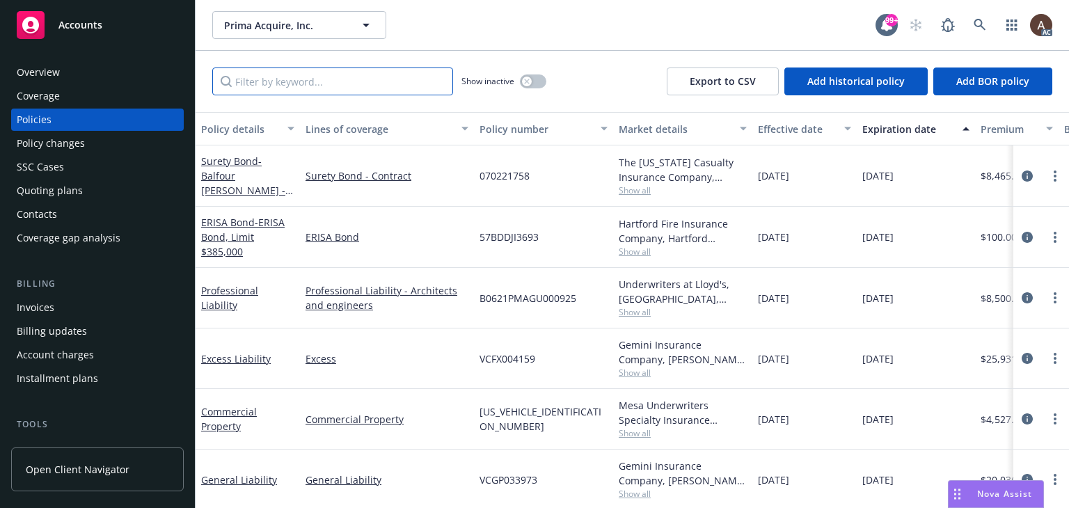
click at [336, 75] on input "Filter by keyword..." at bounding box center [332, 82] width 241 height 28
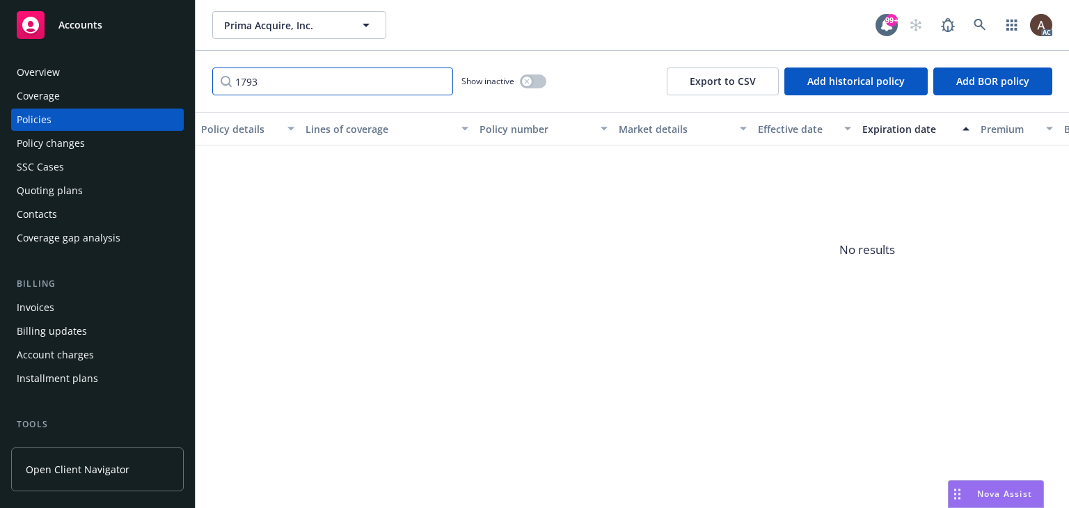
type input "1793"
click at [527, 79] on icon "button" at bounding box center [527, 82] width 6 height 6
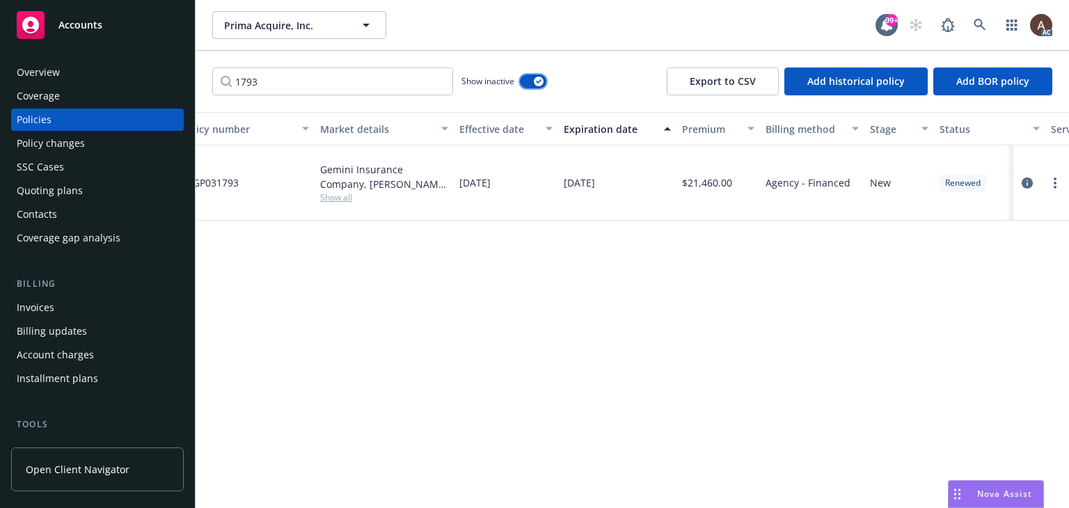
scroll to position [0, 470]
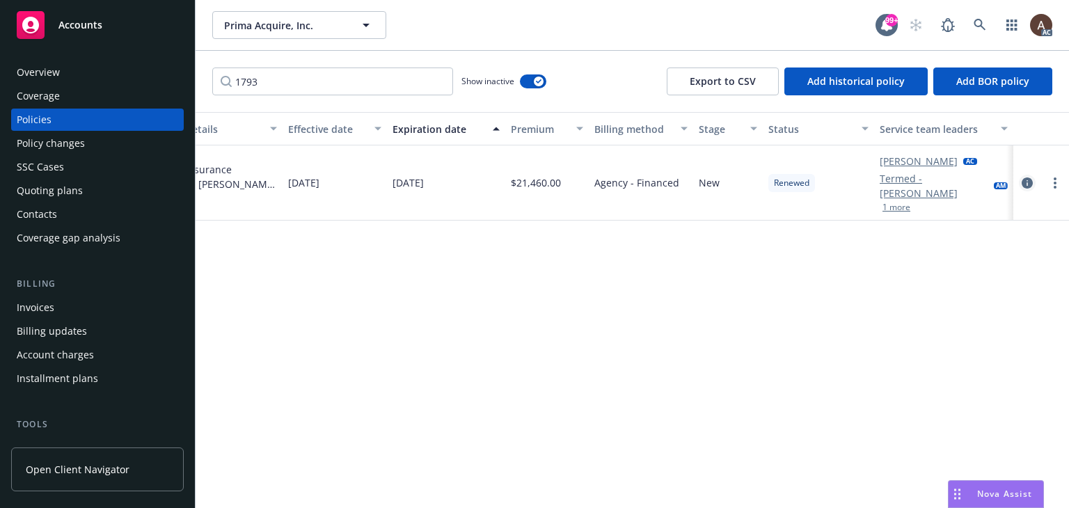
click at [1029, 182] on icon "circleInformation" at bounding box center [1027, 183] width 11 height 11
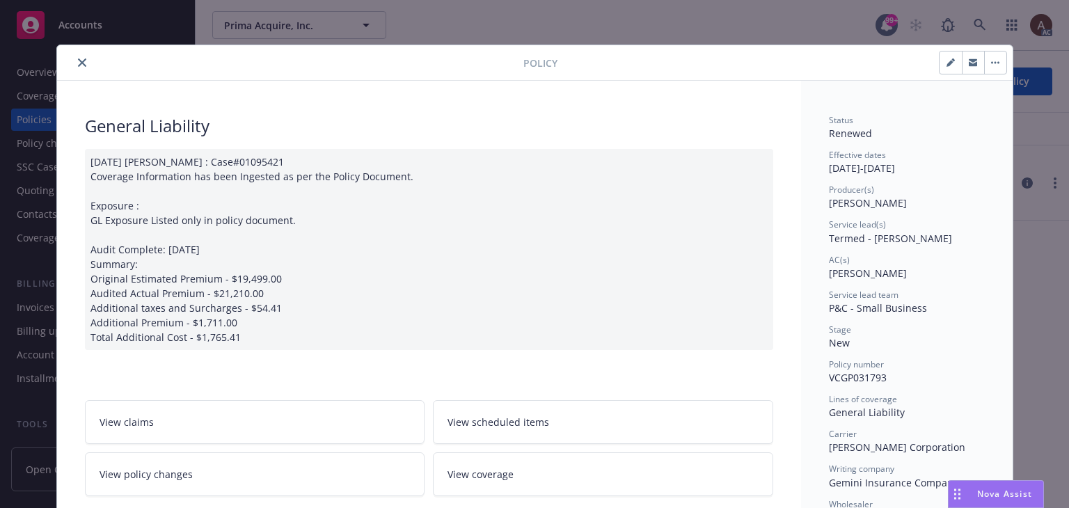
click at [78, 65] on icon "close" at bounding box center [82, 62] width 8 height 8
